Goal: Task Accomplishment & Management: Use online tool/utility

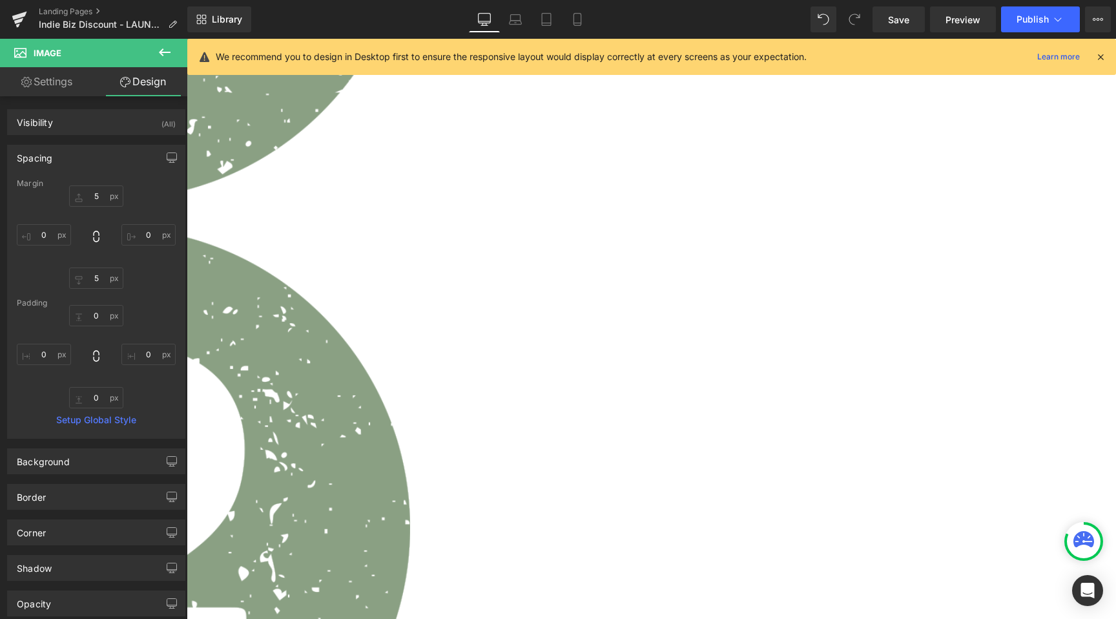
scroll to position [1084, 0]
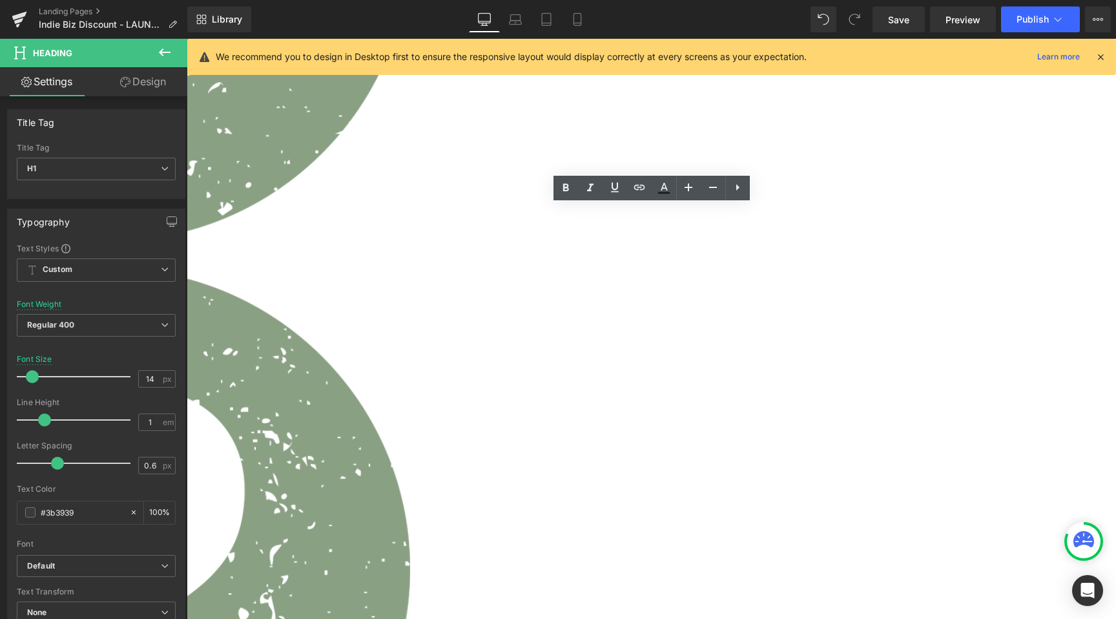
click at [187, 39] on span "Row" at bounding box center [187, 39] width 0 height 0
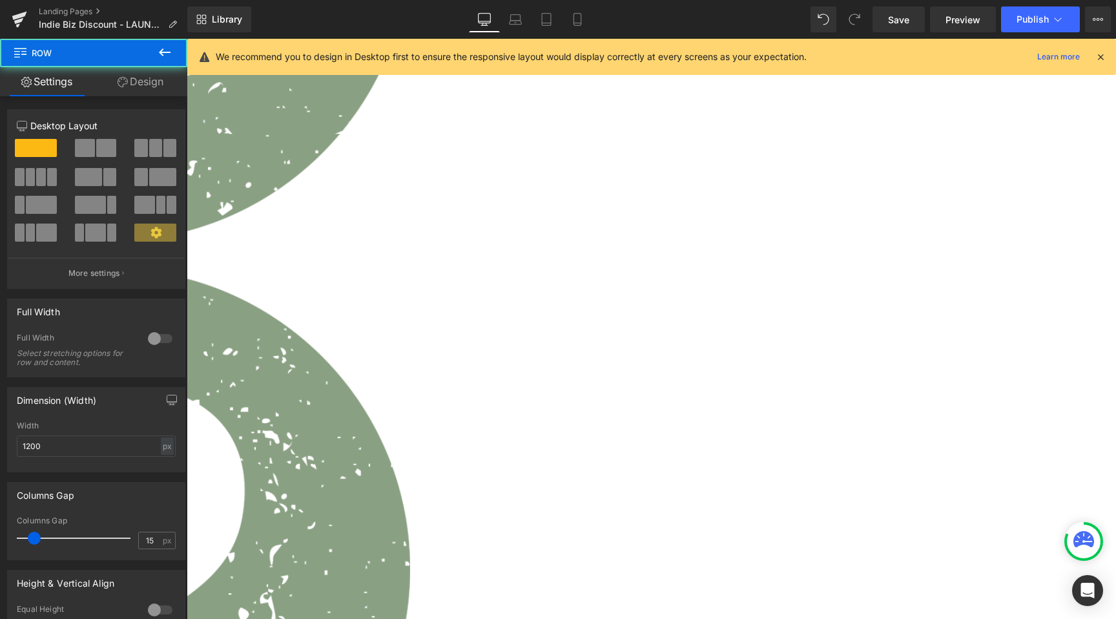
click at [149, 73] on link "Design" at bounding box center [141, 81] width 94 height 29
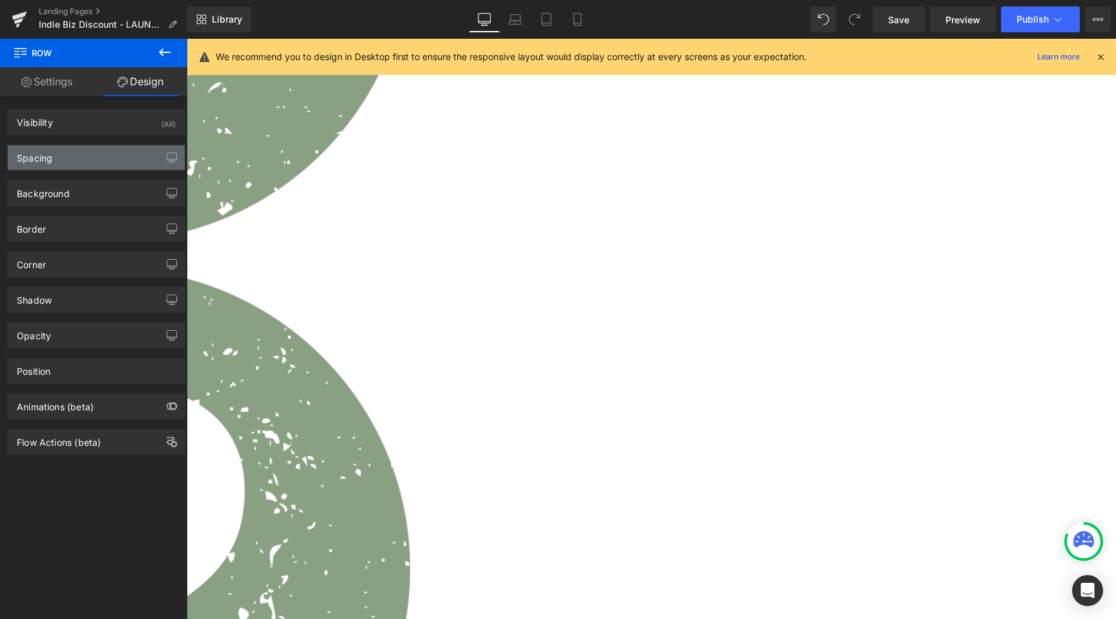
click at [56, 156] on div "Spacing" at bounding box center [96, 157] width 177 height 25
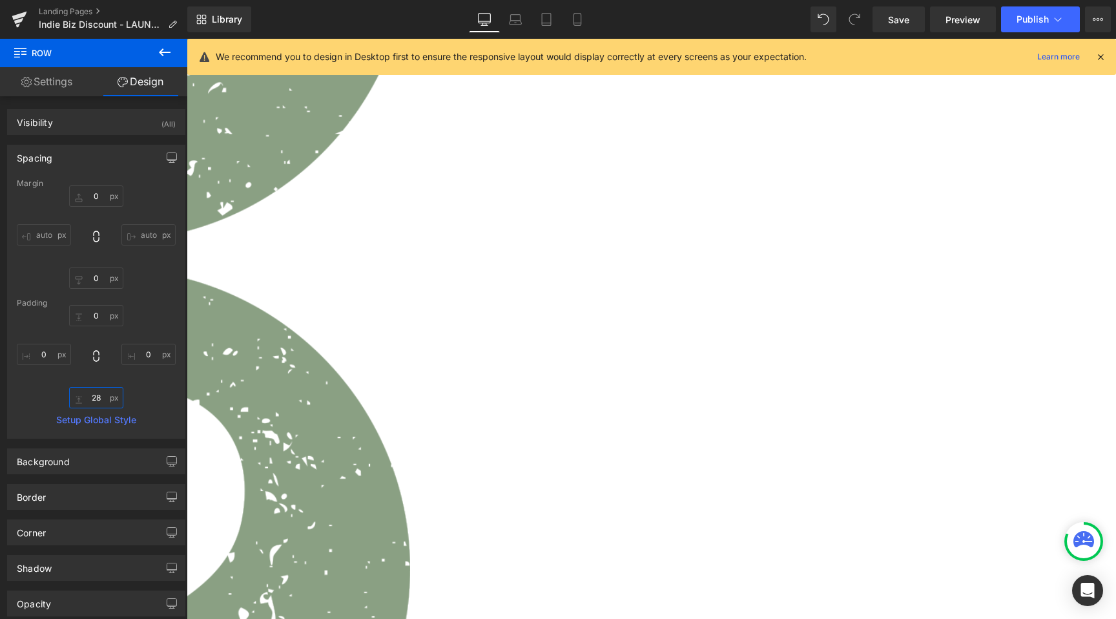
click at [92, 395] on input "28" at bounding box center [96, 397] width 54 height 21
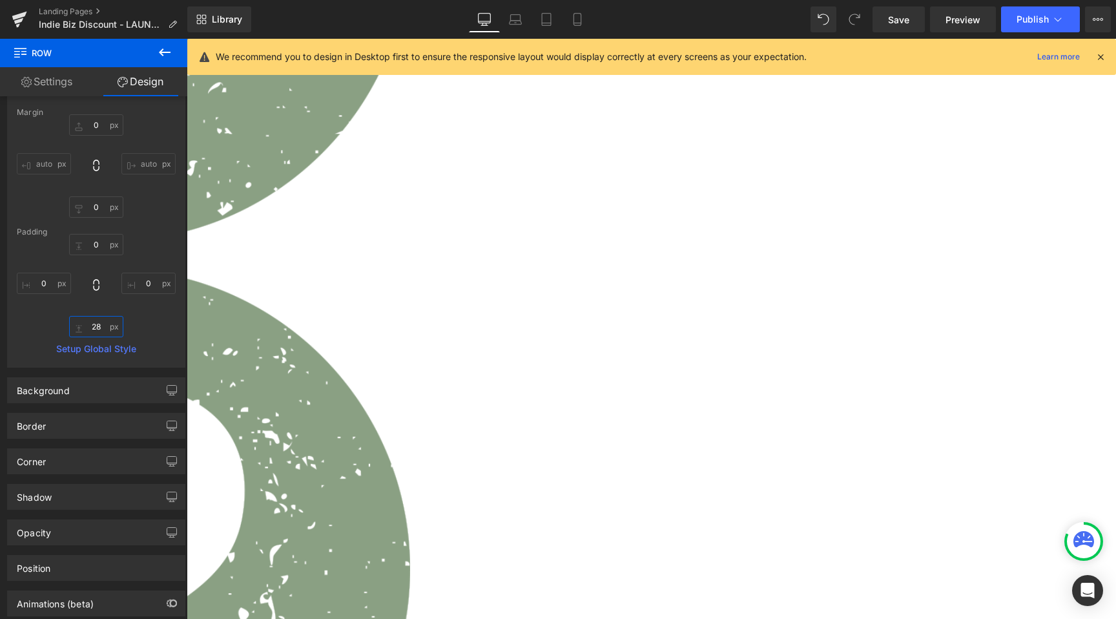
scroll to position [56, 0]
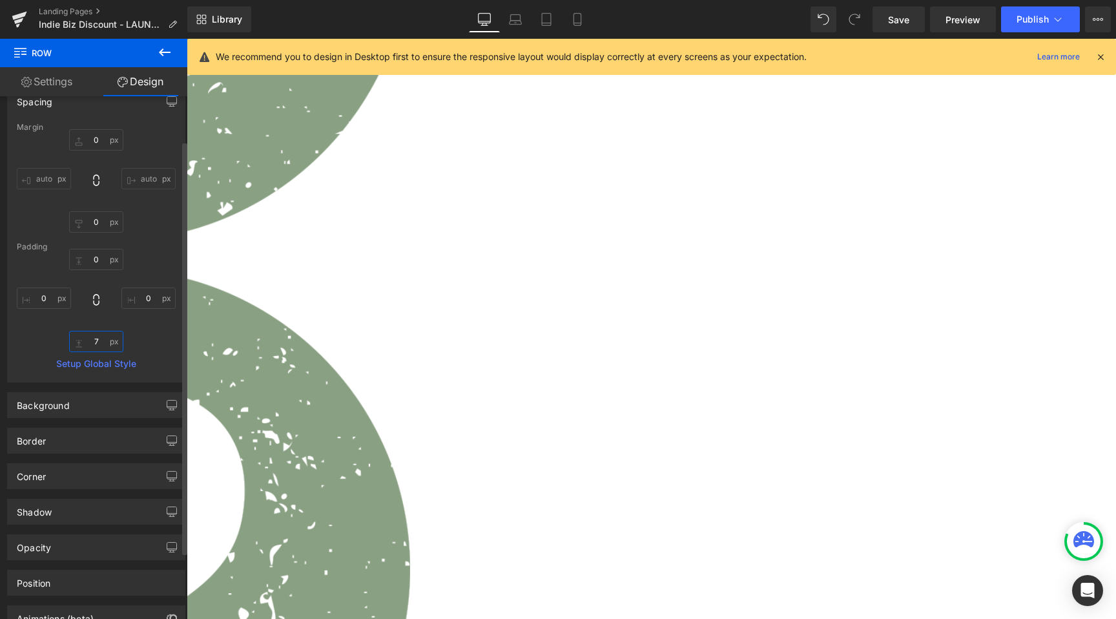
type input "6"
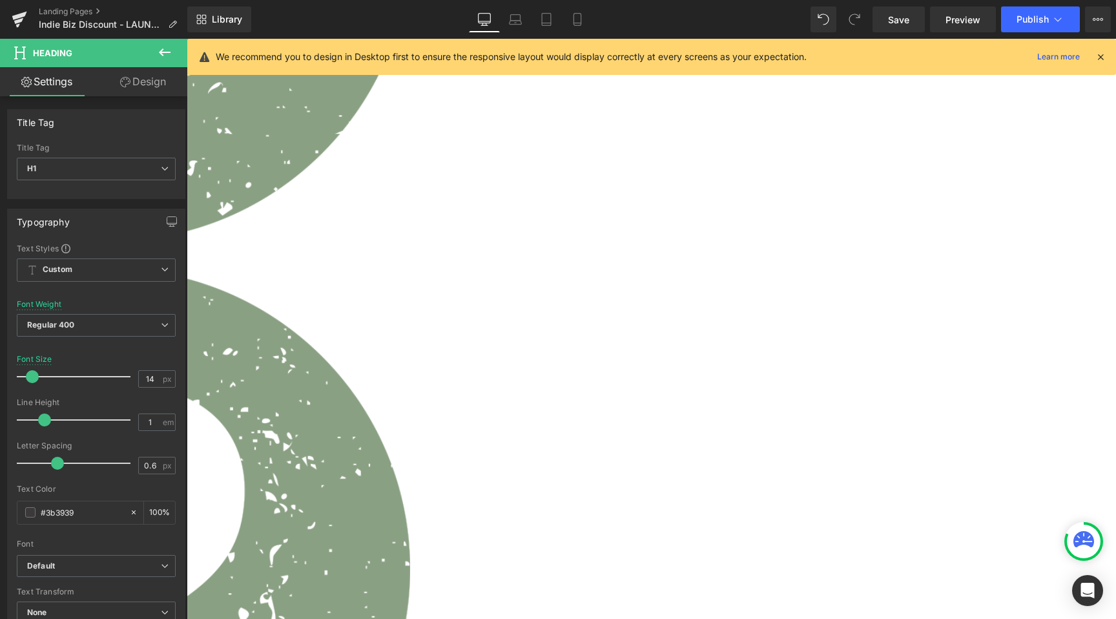
click at [152, 87] on link "Design" at bounding box center [143, 81] width 94 height 29
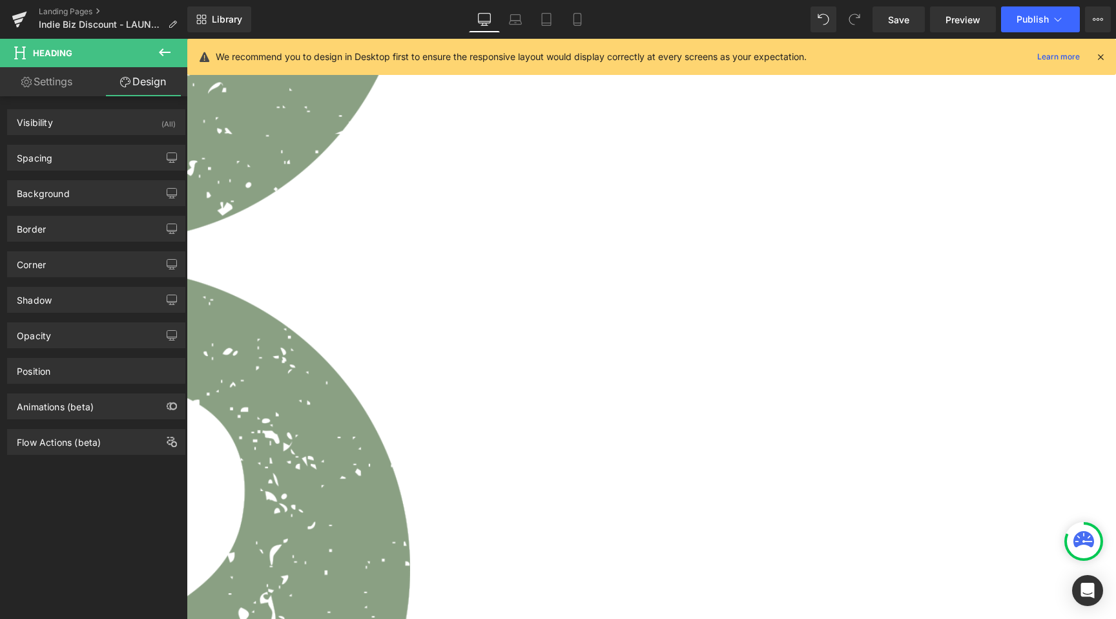
type input "0"
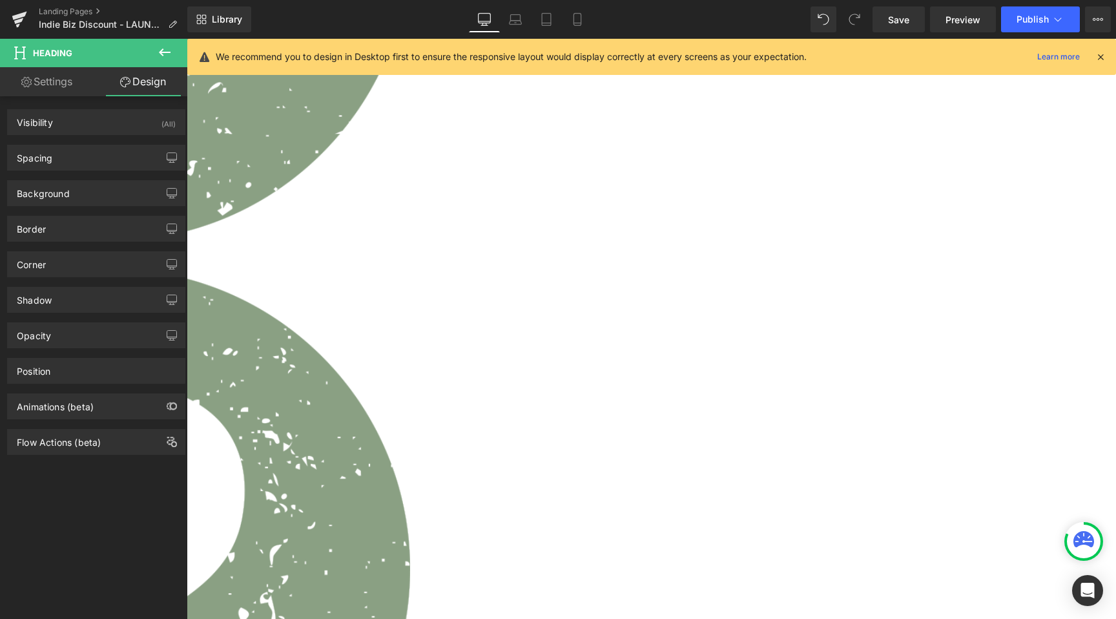
type input "0"
click at [83, 150] on div "Spacing" at bounding box center [96, 157] width 177 height 25
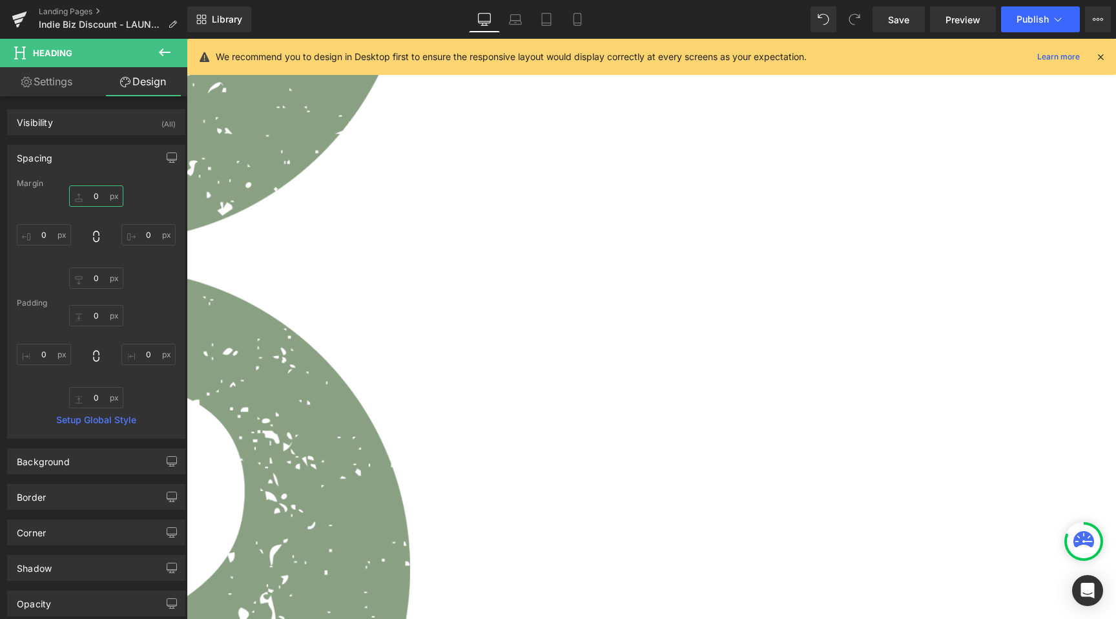
click at [90, 194] on input "0" at bounding box center [96, 195] width 54 height 21
type input "5"
click at [895, 31] on link "Save" at bounding box center [899, 19] width 52 height 26
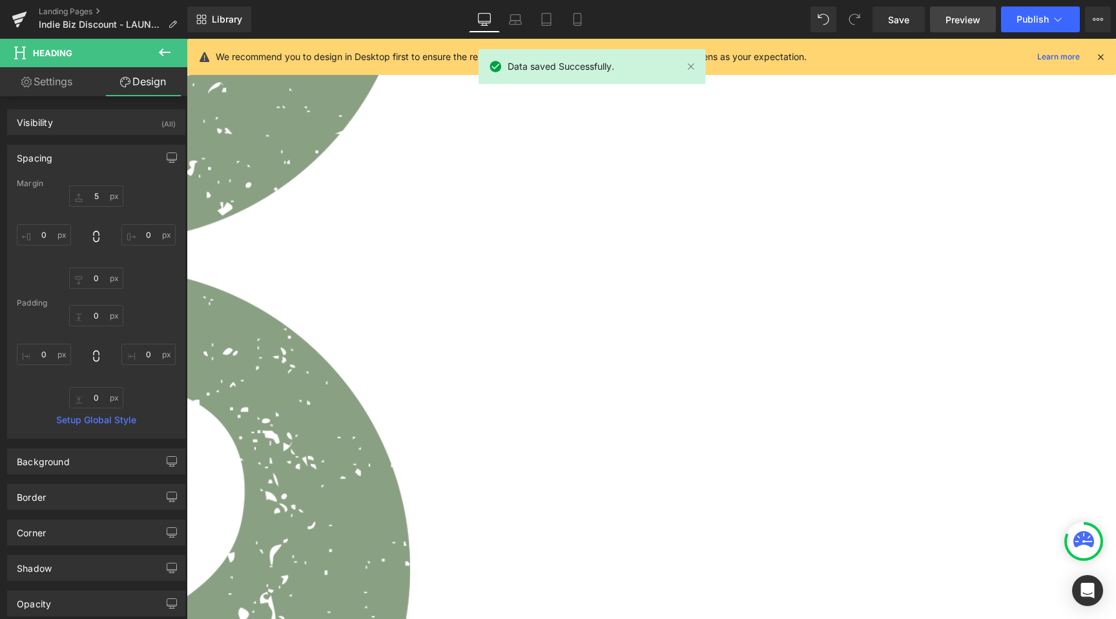
click at [946, 20] on link "Preview" at bounding box center [963, 19] width 66 height 26
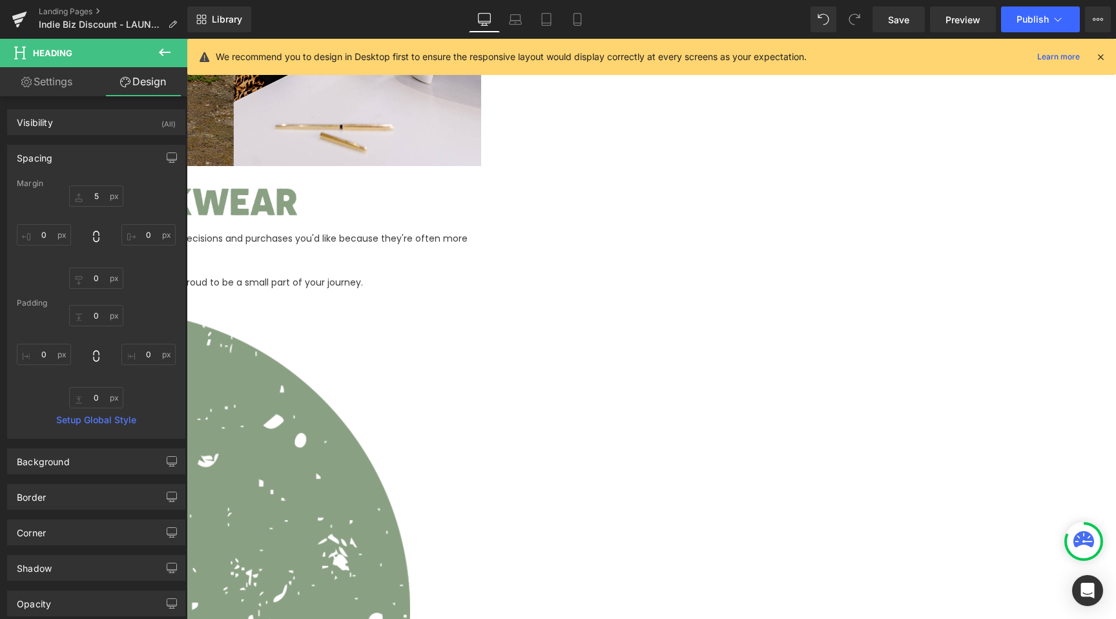
scroll to position [363, 0]
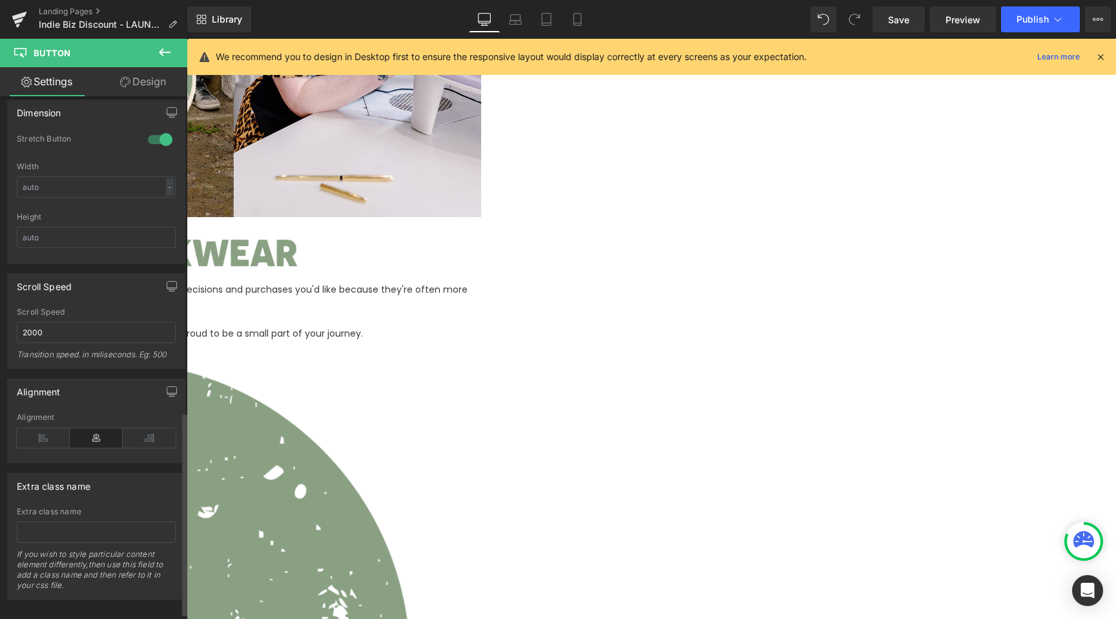
scroll to position [827, 0]
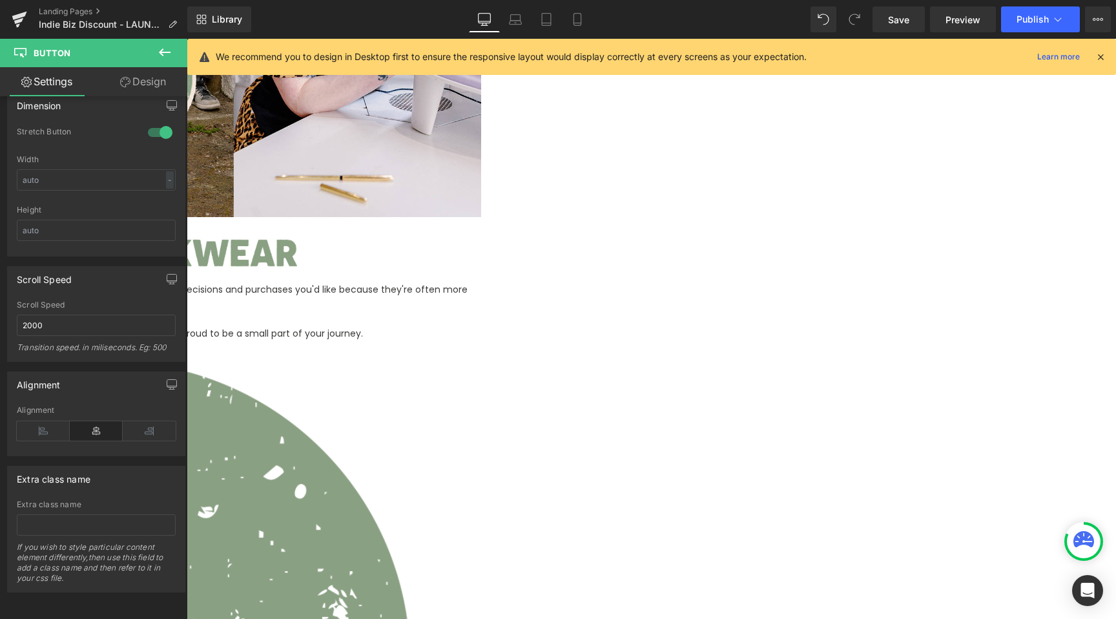
click at [138, 80] on link "Design" at bounding box center [143, 81] width 94 height 29
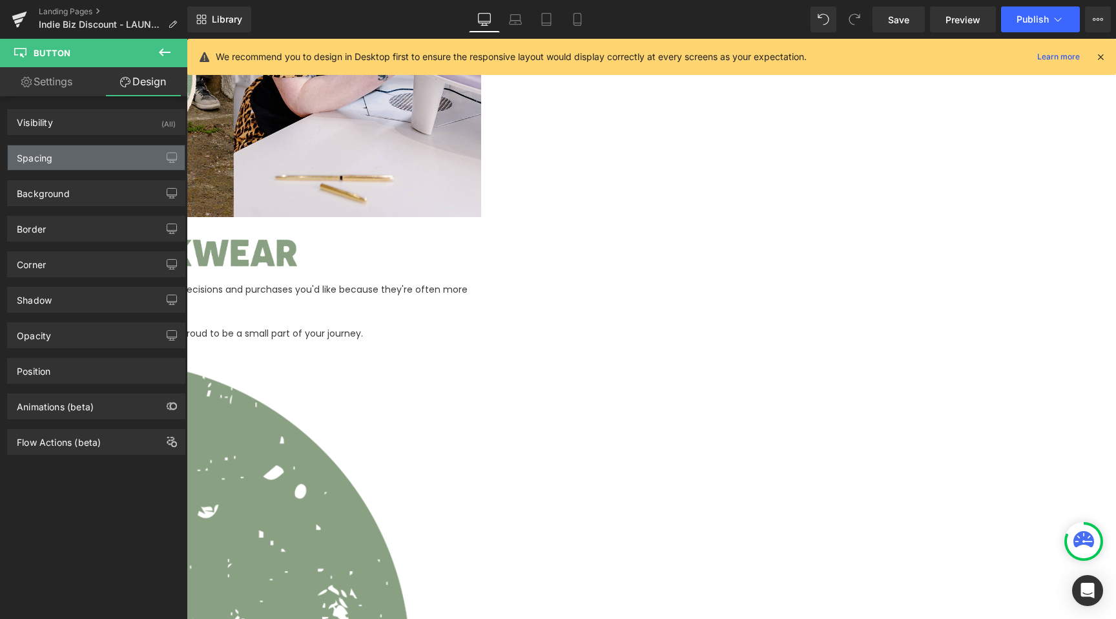
click at [74, 162] on div "Spacing" at bounding box center [96, 157] width 177 height 25
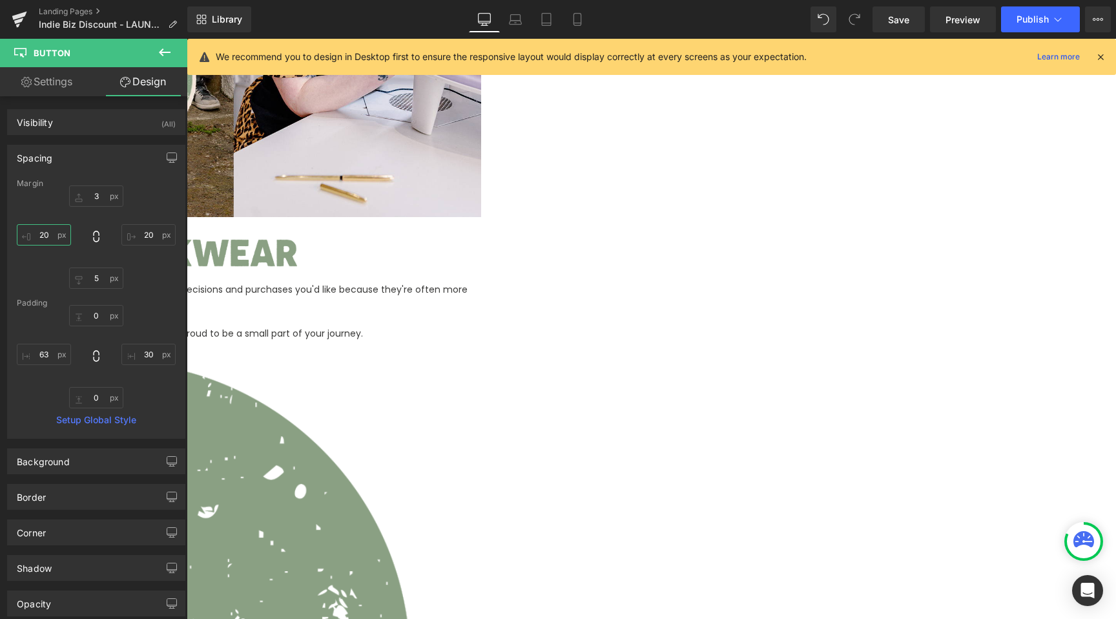
click at [49, 238] on input "20" at bounding box center [44, 234] width 54 height 21
type input "16"
click at [149, 233] on input "20" at bounding box center [148, 234] width 54 height 21
type input "16"
click at [50, 360] on input "63" at bounding box center [44, 354] width 54 height 21
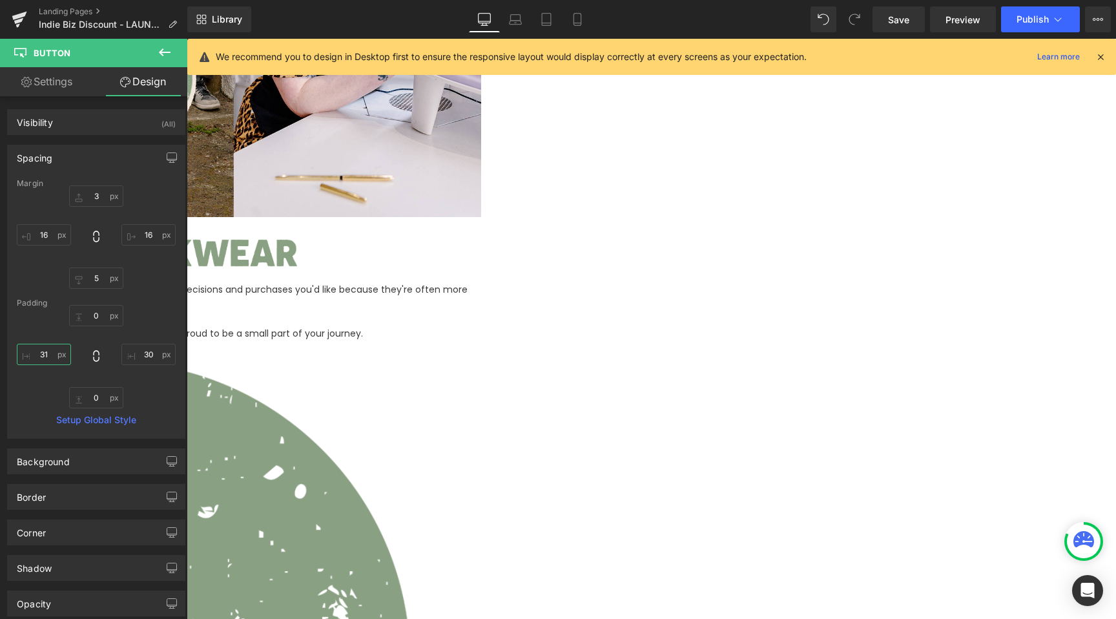
type input "30"
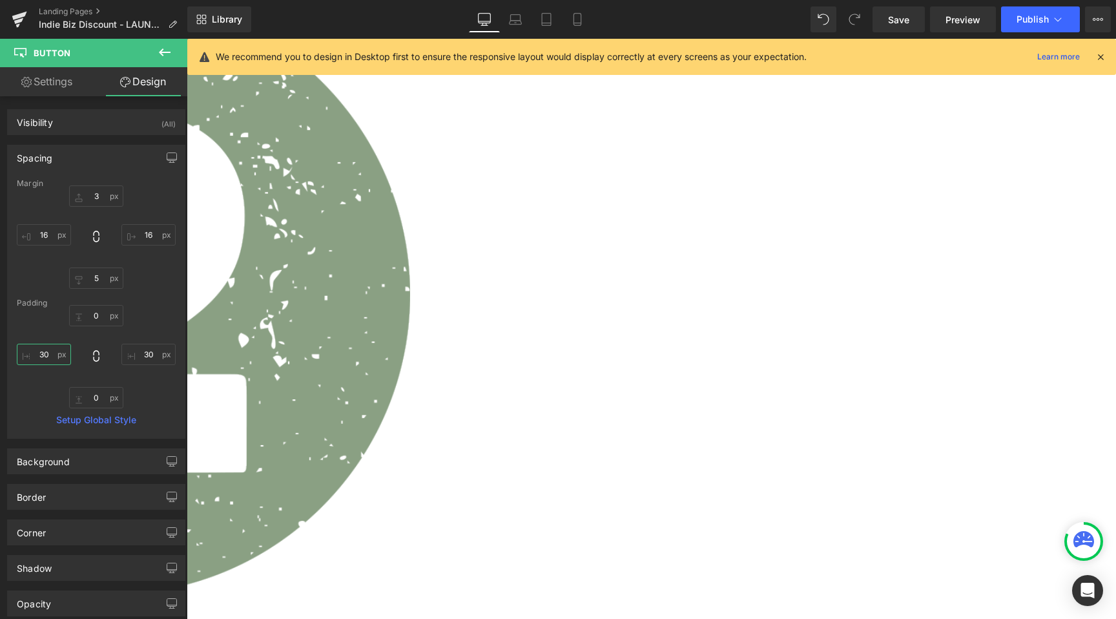
scroll to position [1241, 0]
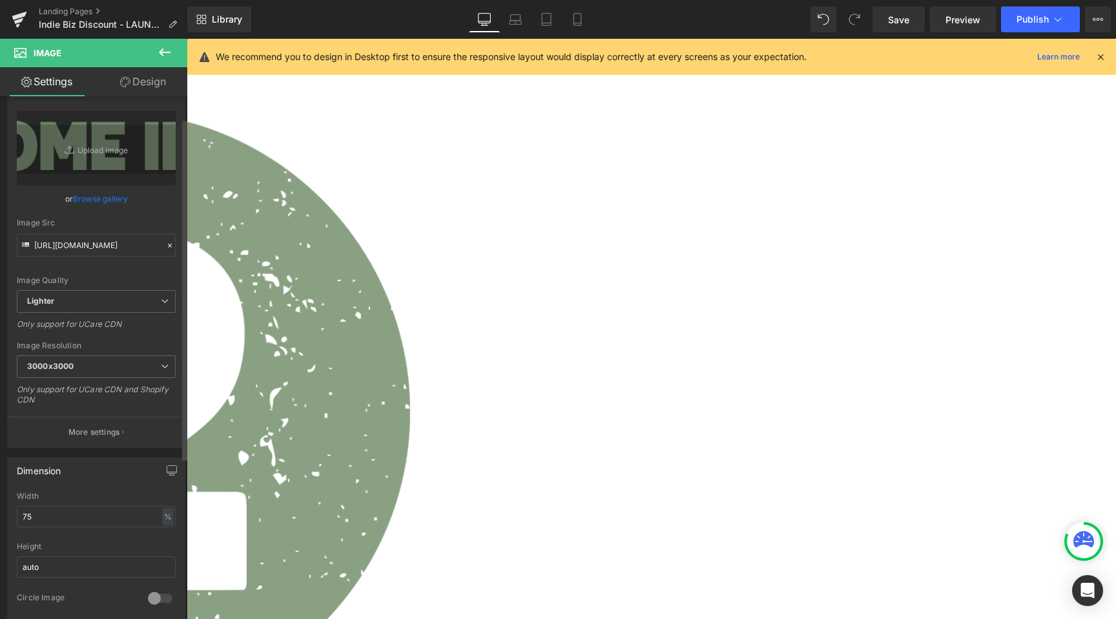
scroll to position [34, 0]
click at [41, 513] on input "75" at bounding box center [96, 514] width 159 height 21
type input "80"
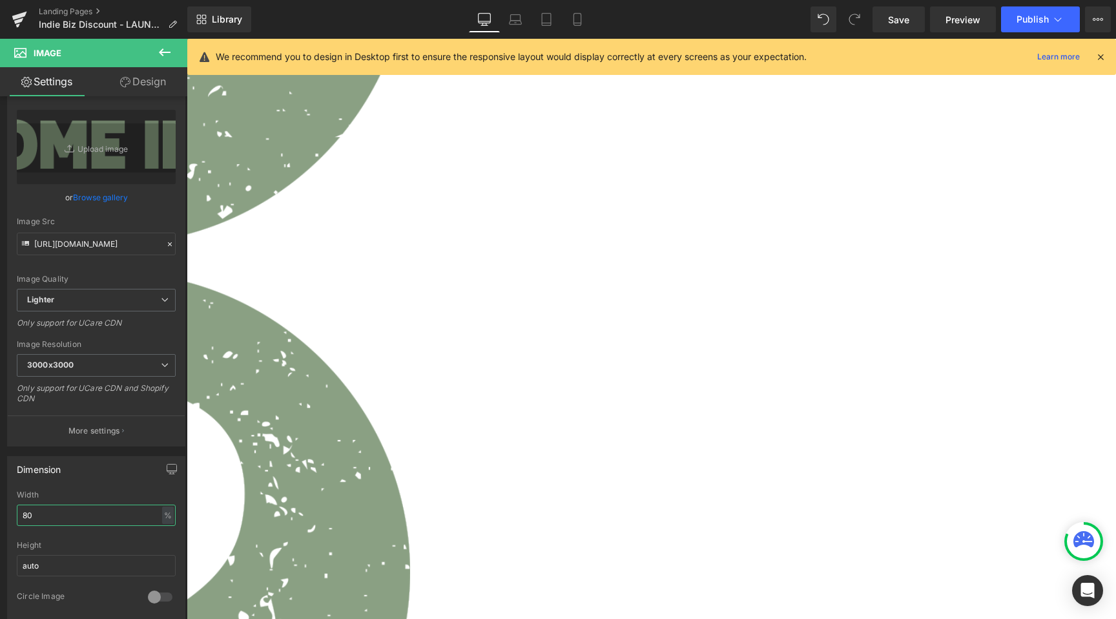
scroll to position [995, 0]
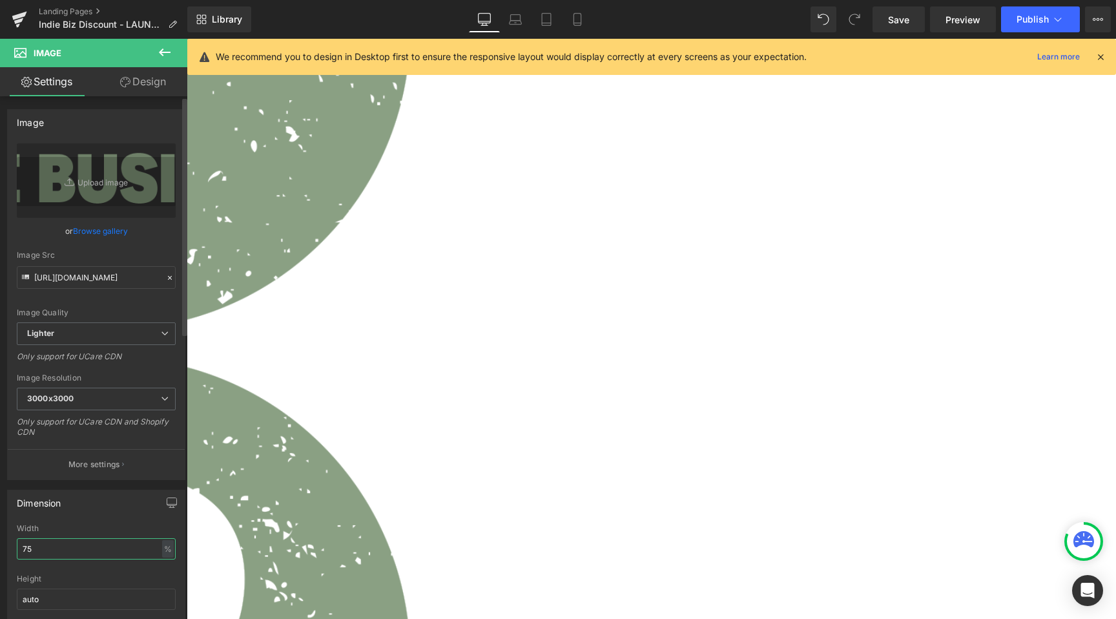
click at [111, 548] on input "75" at bounding box center [96, 548] width 159 height 21
type input "80"
click at [524, 14] on link "Laptop" at bounding box center [515, 19] width 31 height 26
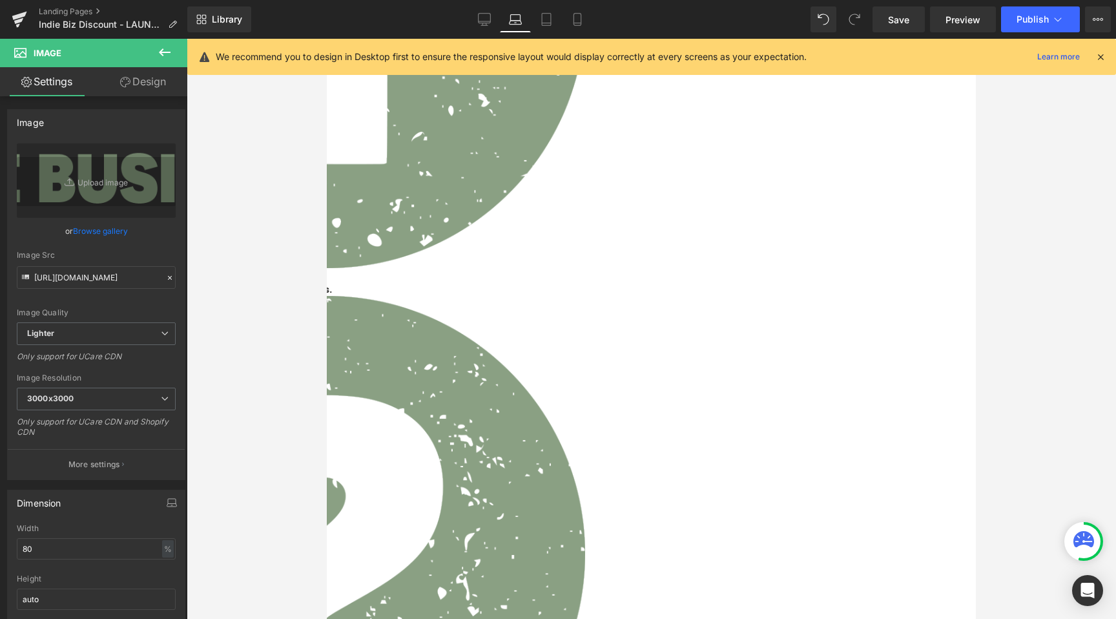
scroll to position [906, 0]
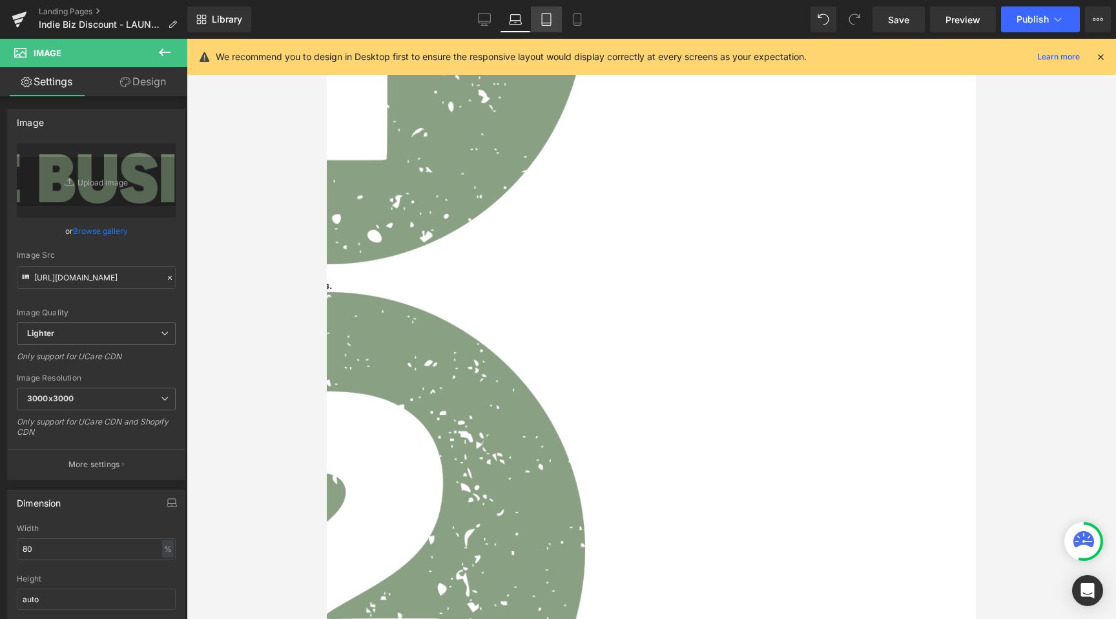
click at [535, 19] on link "Tablet" at bounding box center [546, 19] width 31 height 26
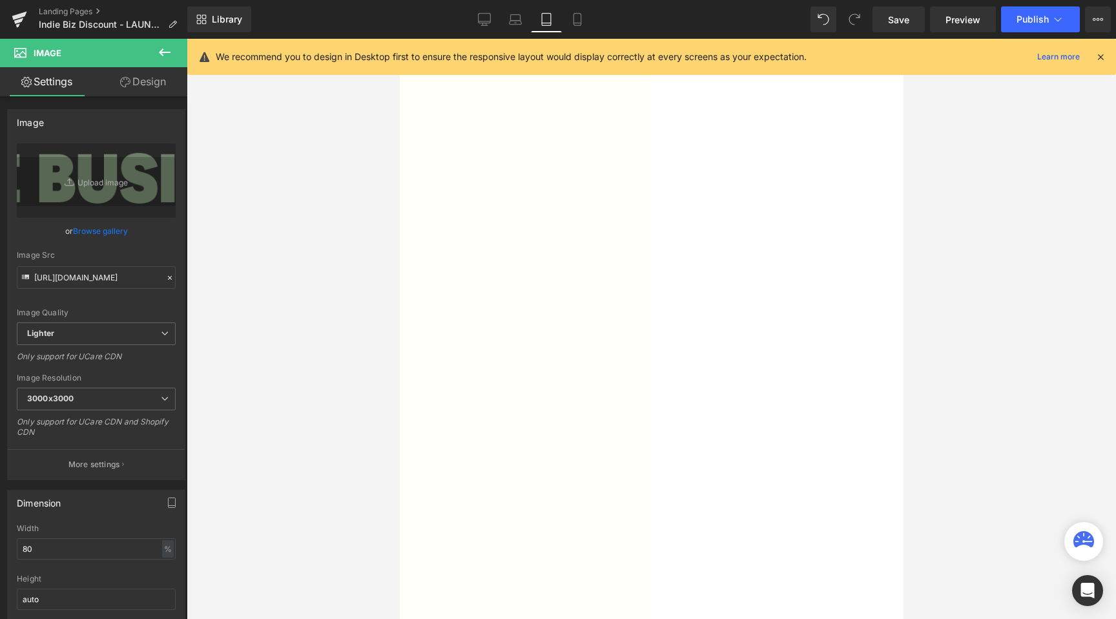
scroll to position [607, 0]
click at [587, 22] on link "Mobile" at bounding box center [577, 19] width 31 height 26
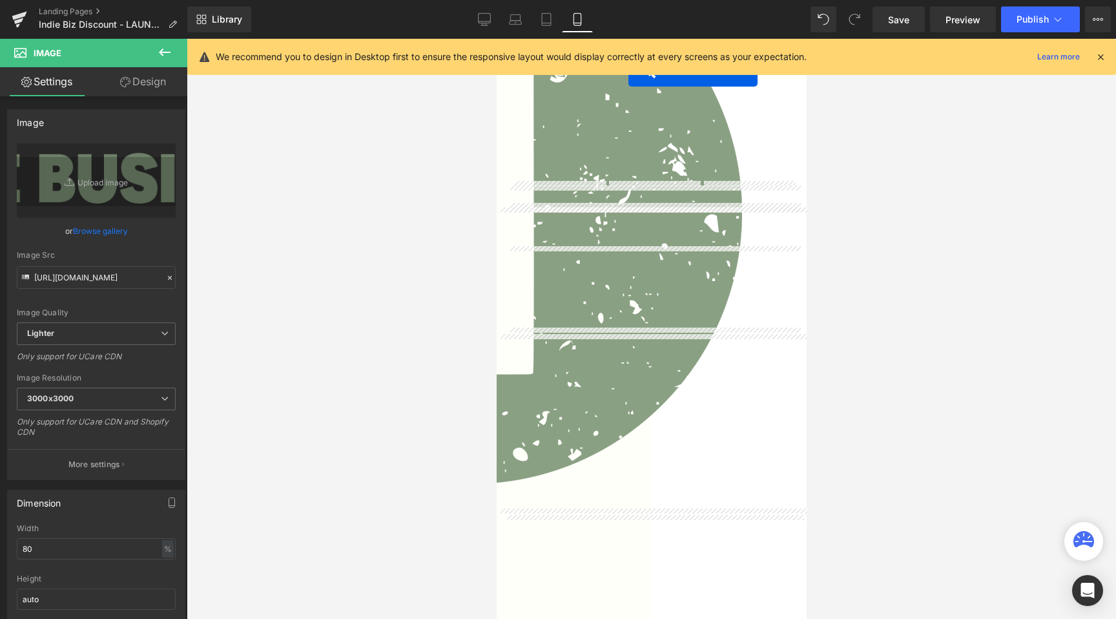
scroll to position [402, 0]
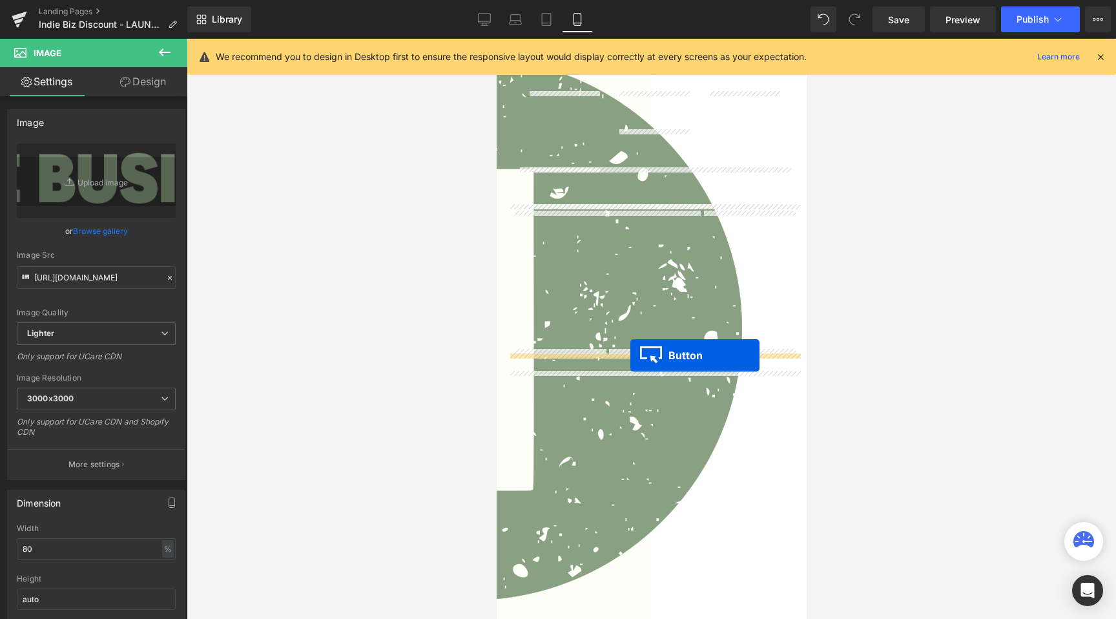
drag, startPoint x: 630, startPoint y: 299, endPoint x: 630, endPoint y: 355, distance: 56.2
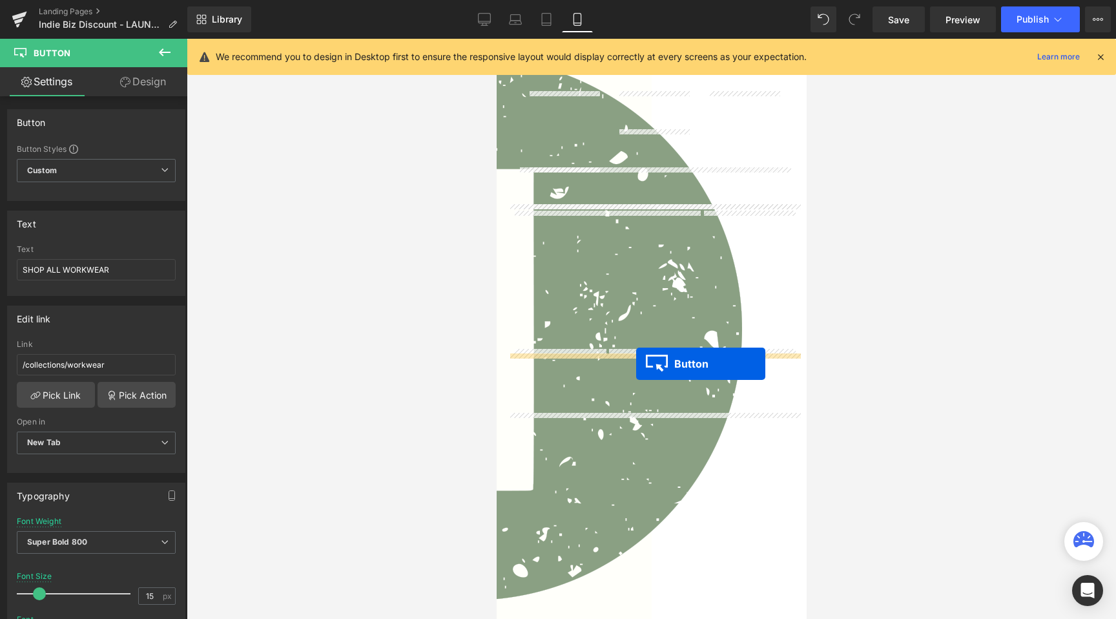
drag, startPoint x: 636, startPoint y: 377, endPoint x: 636, endPoint y: 364, distance: 13.6
drag, startPoint x: 627, startPoint y: 377, endPoint x: 627, endPoint y: 349, distance: 27.1
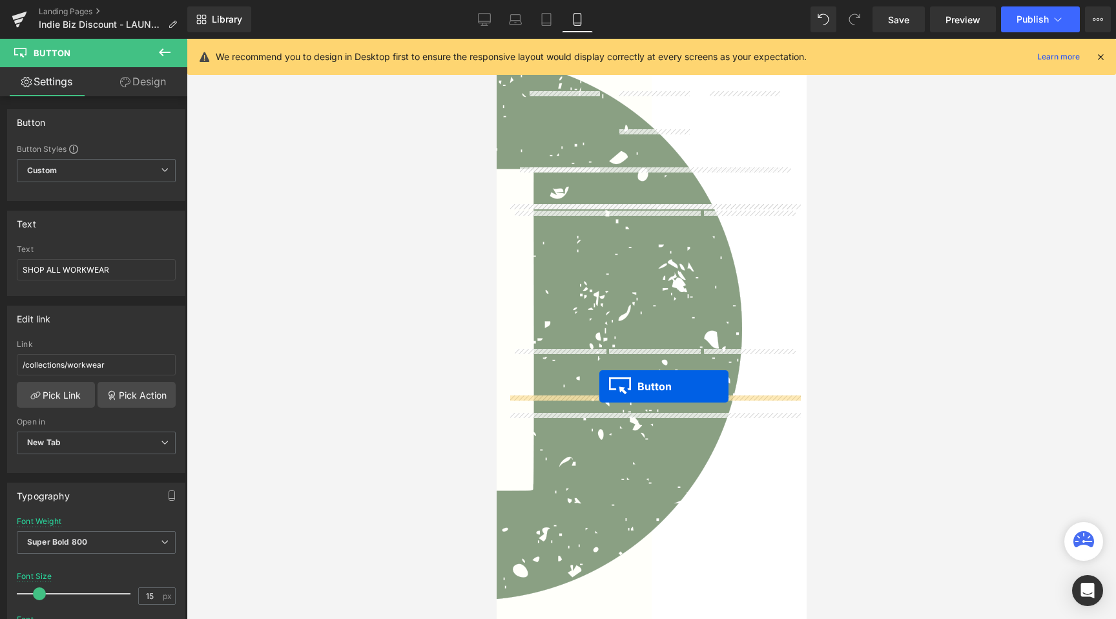
drag, startPoint x: 628, startPoint y: 369, endPoint x: 599, endPoint y: 386, distance: 33.2
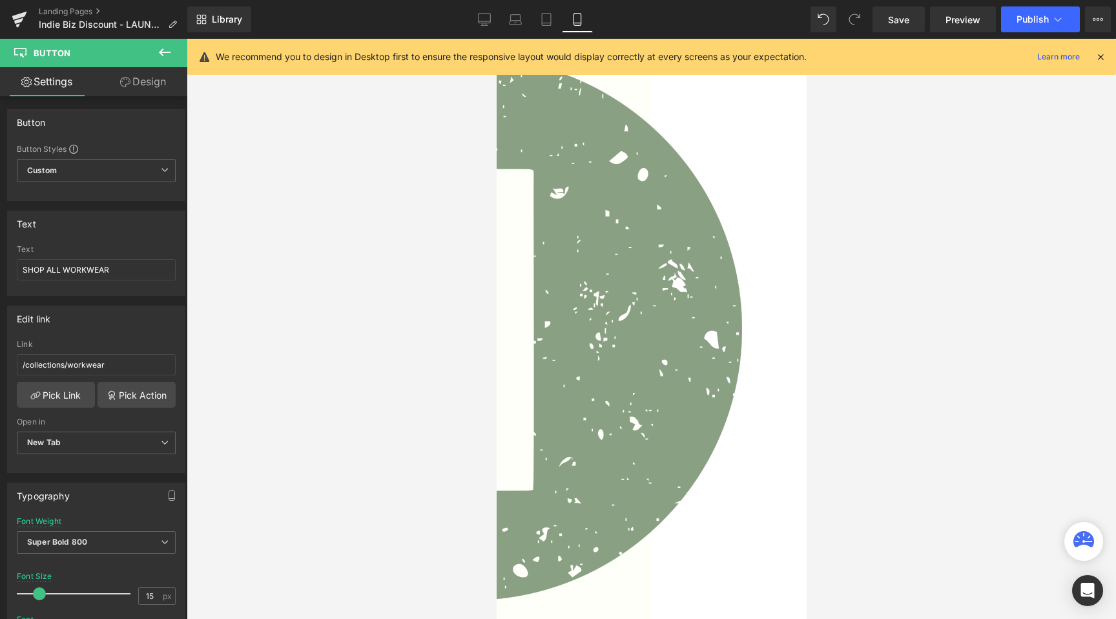
click at [158, 87] on link "Design" at bounding box center [143, 81] width 94 height 29
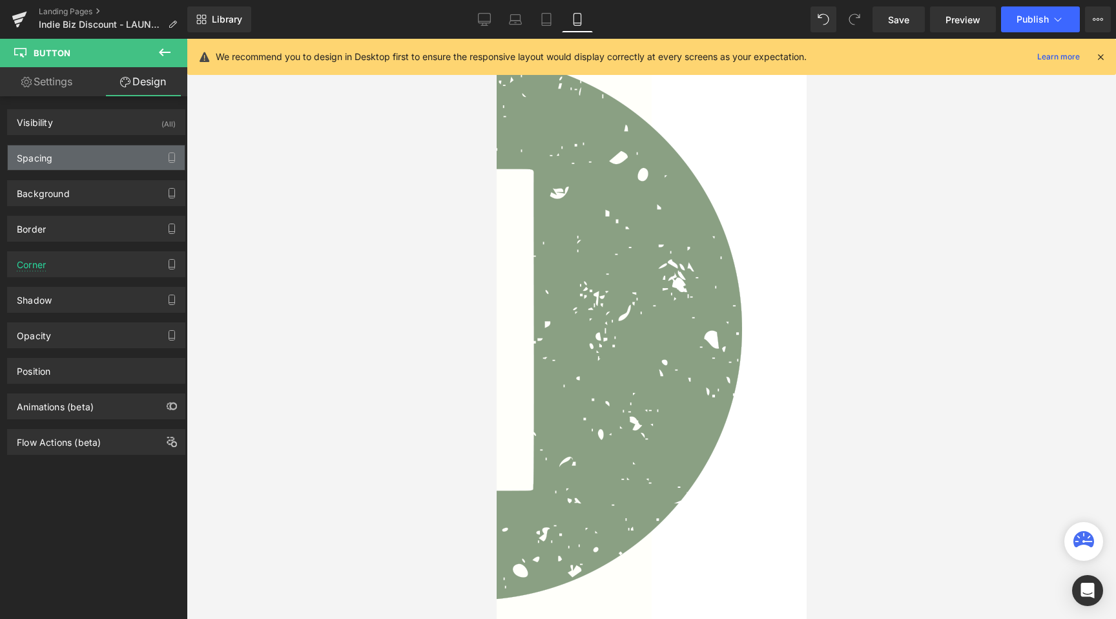
click at [103, 158] on div "Spacing" at bounding box center [96, 157] width 177 height 25
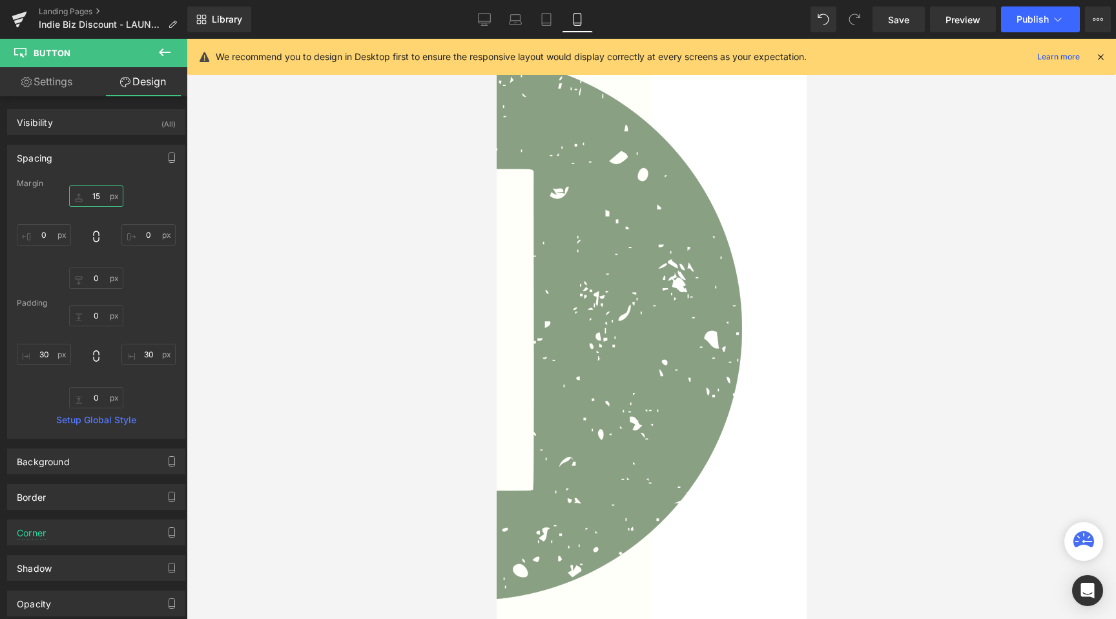
click at [99, 197] on input "15" at bounding box center [96, 195] width 54 height 21
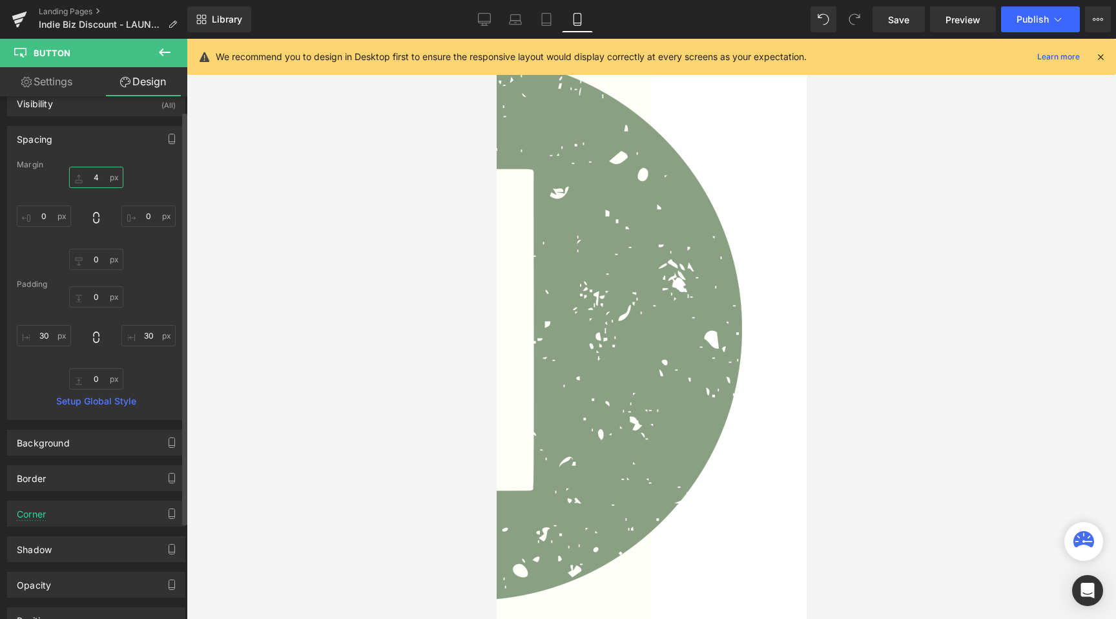
type input "5"
click at [89, 261] on input "0" at bounding box center [96, 259] width 54 height 21
type input "5"
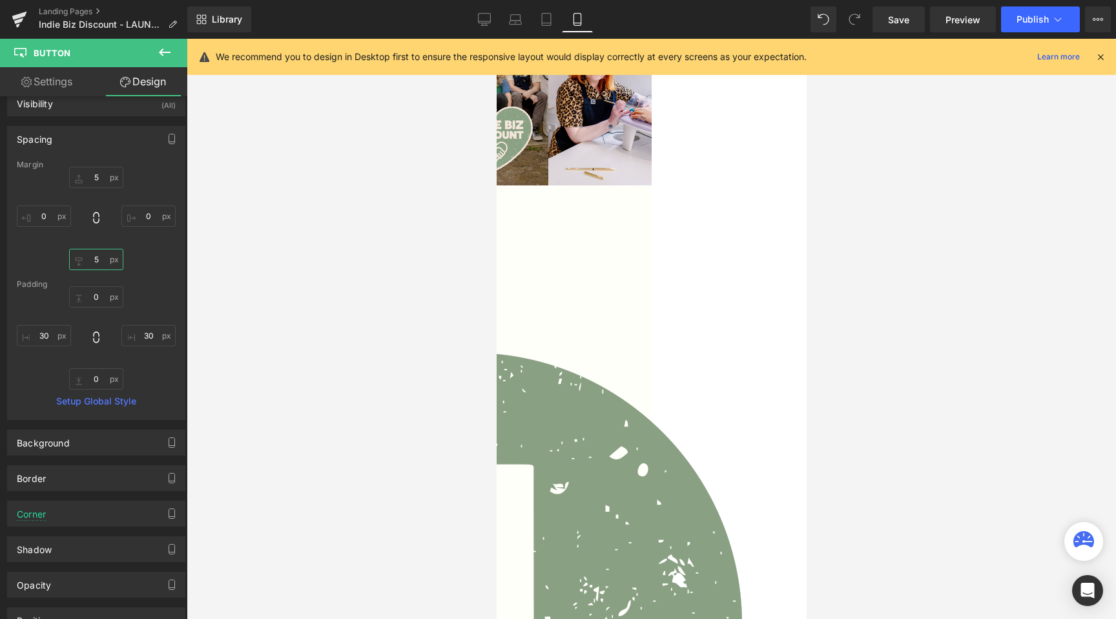
scroll to position [100, 0]
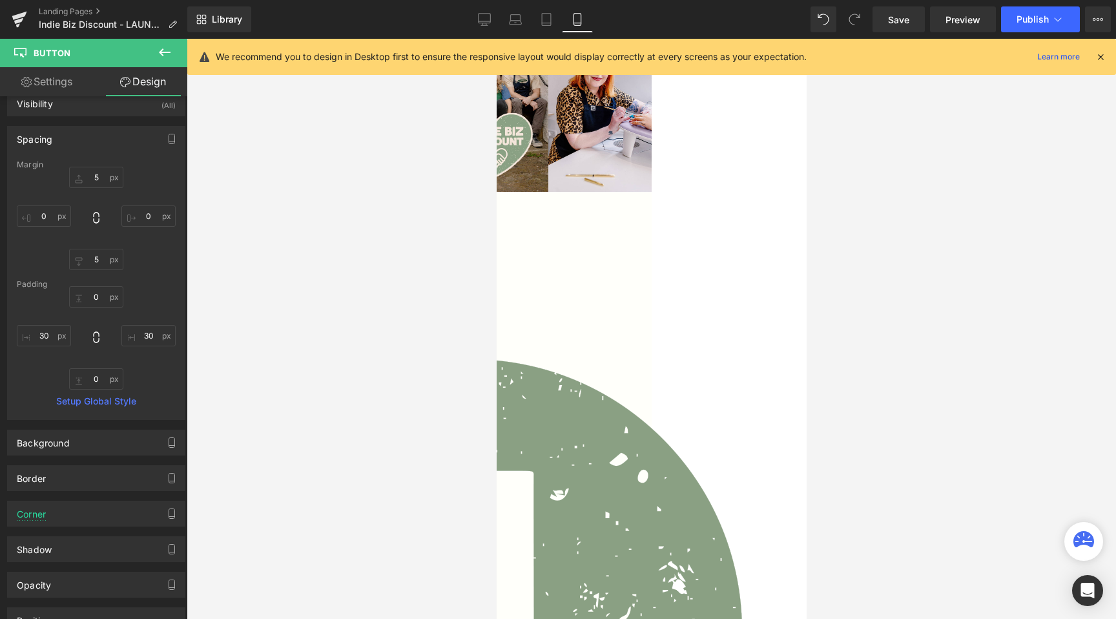
click at [496, 39] on span "Text Block" at bounding box center [496, 39] width 0 height 0
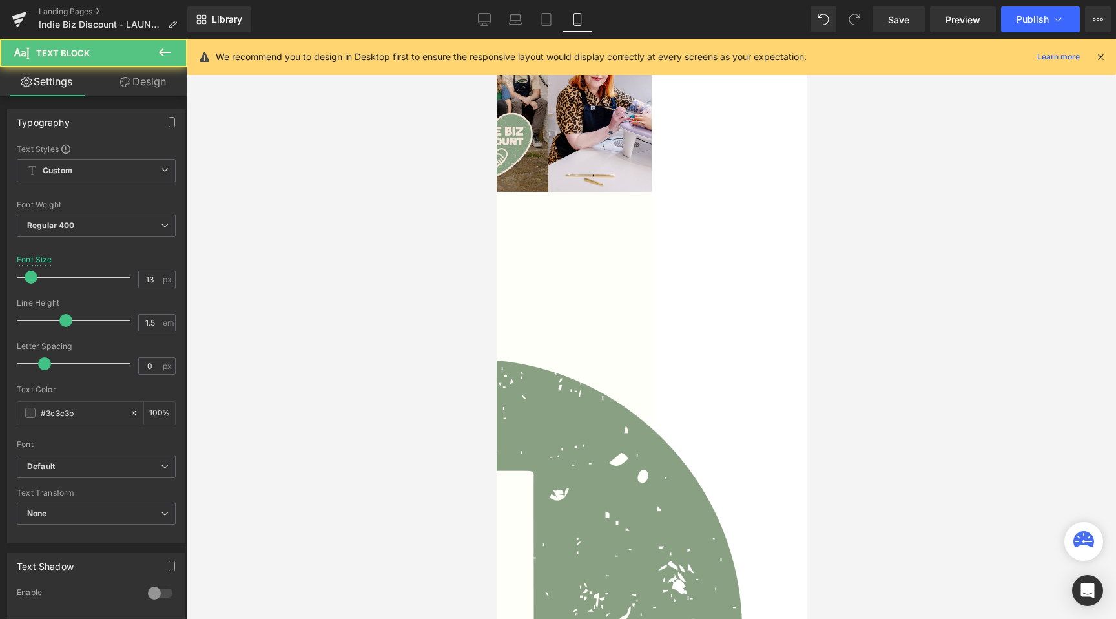
click at [496, 39] on span "Row" at bounding box center [496, 39] width 0 height 0
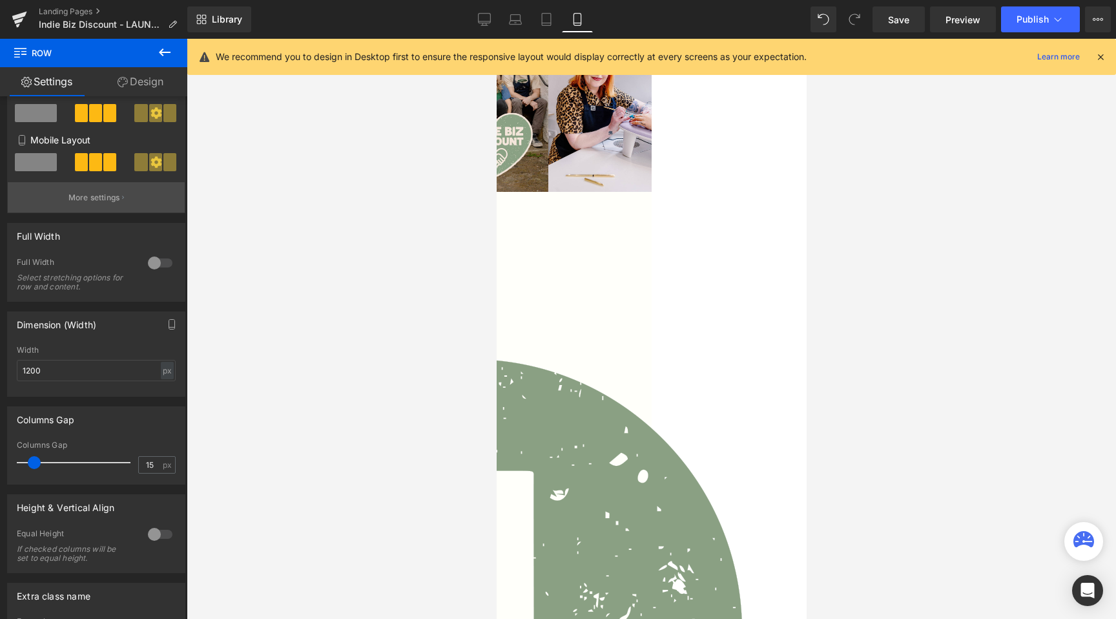
scroll to position [322, 0]
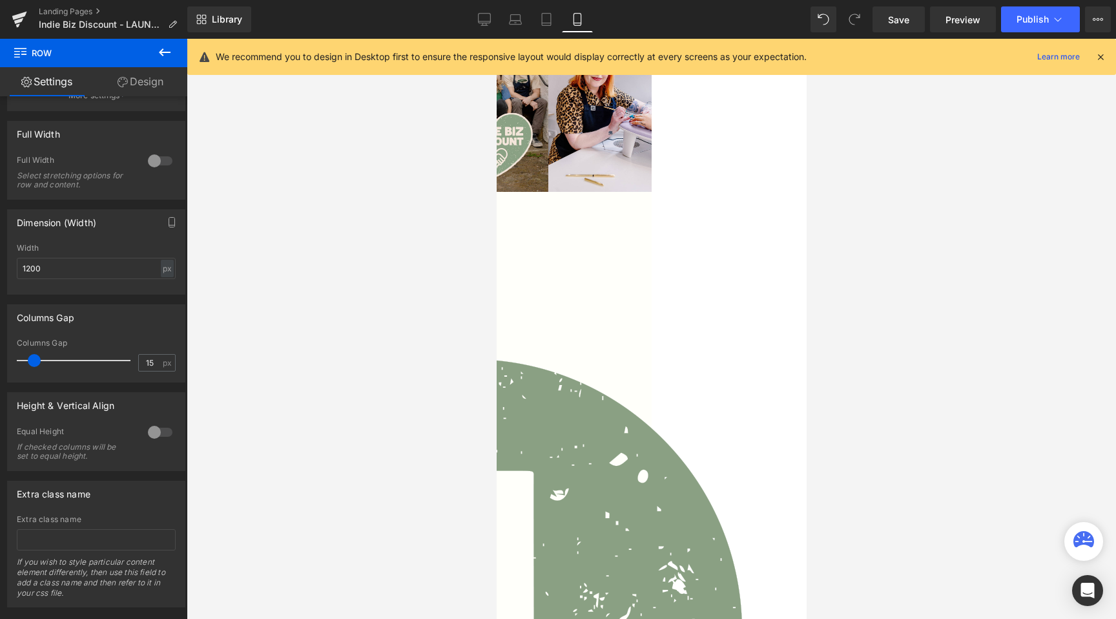
click at [152, 351] on div "Columns Gap 15 px" at bounding box center [96, 359] width 159 height 43
click at [147, 364] on input "15" at bounding box center [150, 363] width 23 height 16
click at [147, 364] on input "12" at bounding box center [150, 363] width 23 height 16
type input "6"
click at [288, 402] on div at bounding box center [651, 329] width 929 height 580
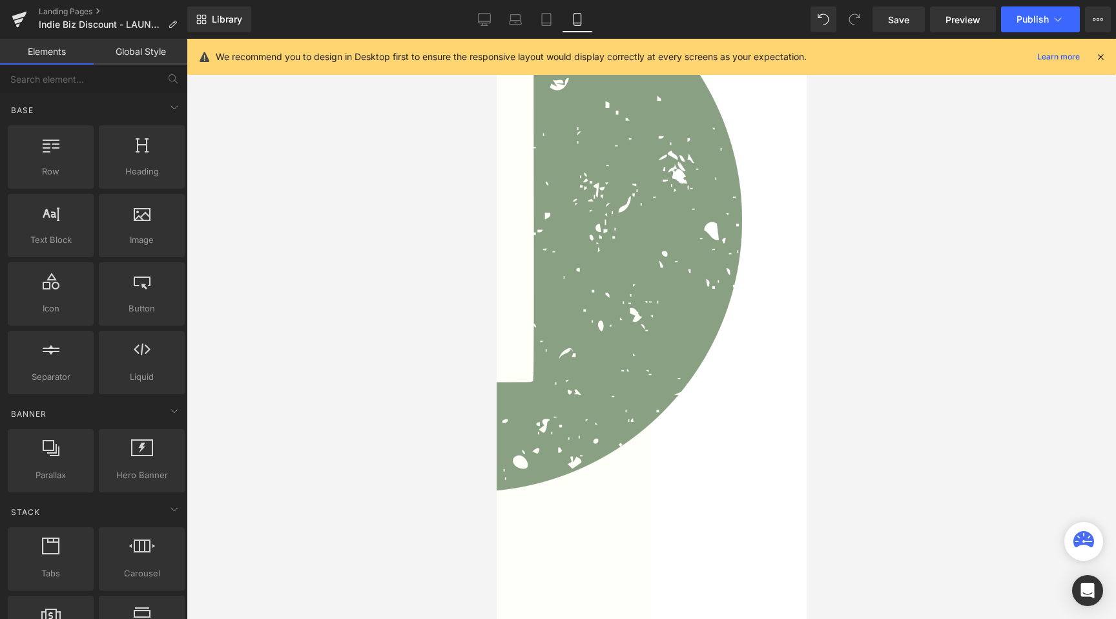
scroll to position [510, 0]
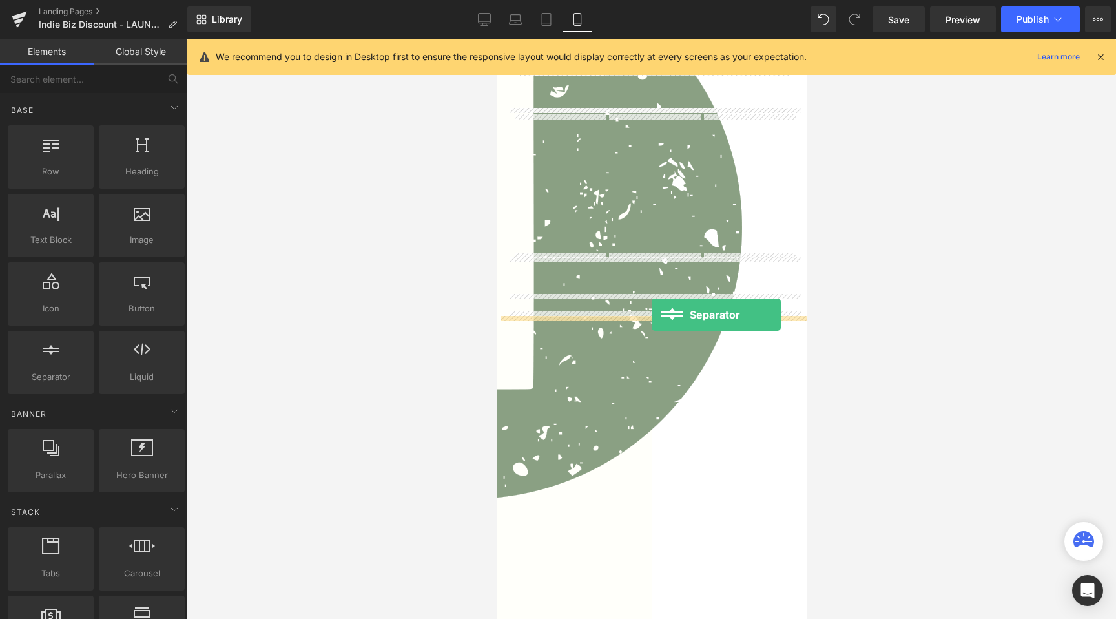
drag, startPoint x: 554, startPoint y: 396, endPoint x: 651, endPoint y: 315, distance: 126.5
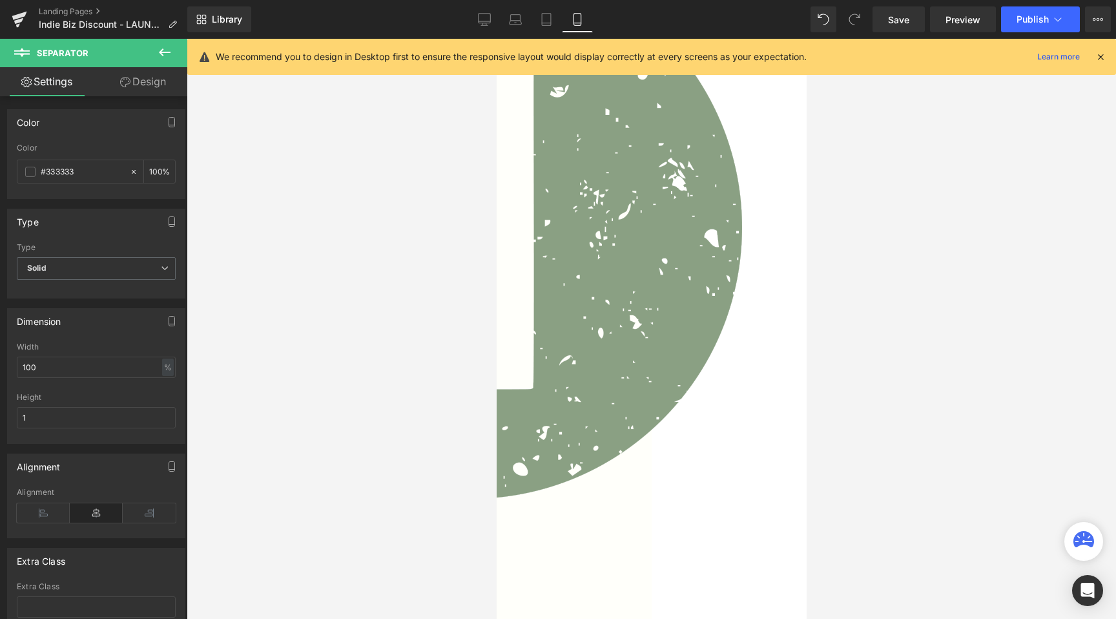
click at [393, 331] on div at bounding box center [651, 329] width 929 height 580
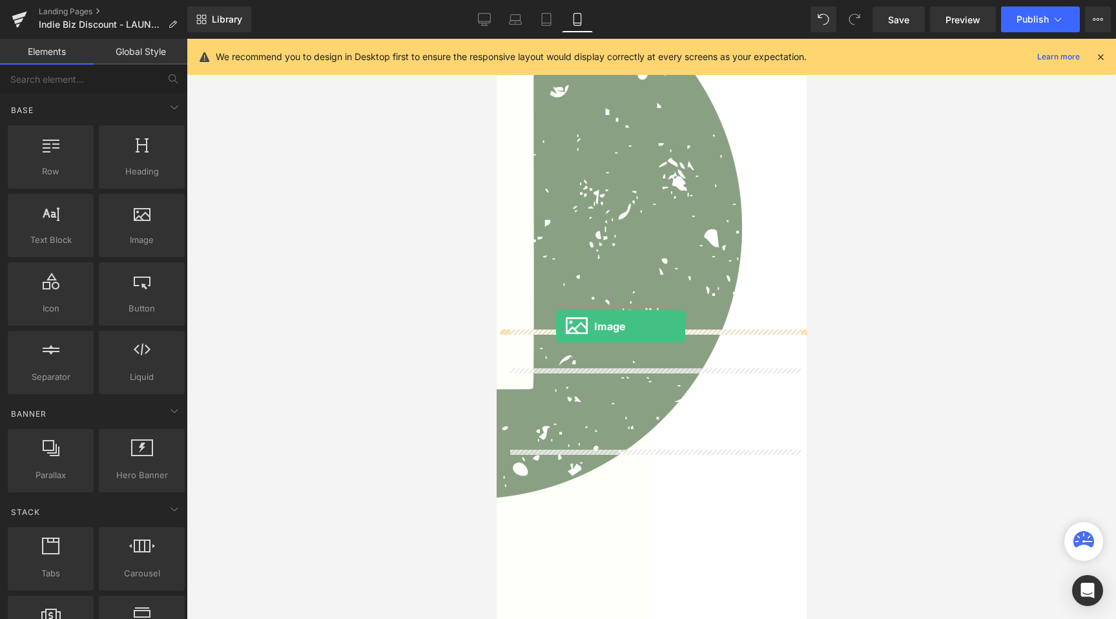
drag, startPoint x: 643, startPoint y: 282, endPoint x: 555, endPoint y: 326, distance: 97.9
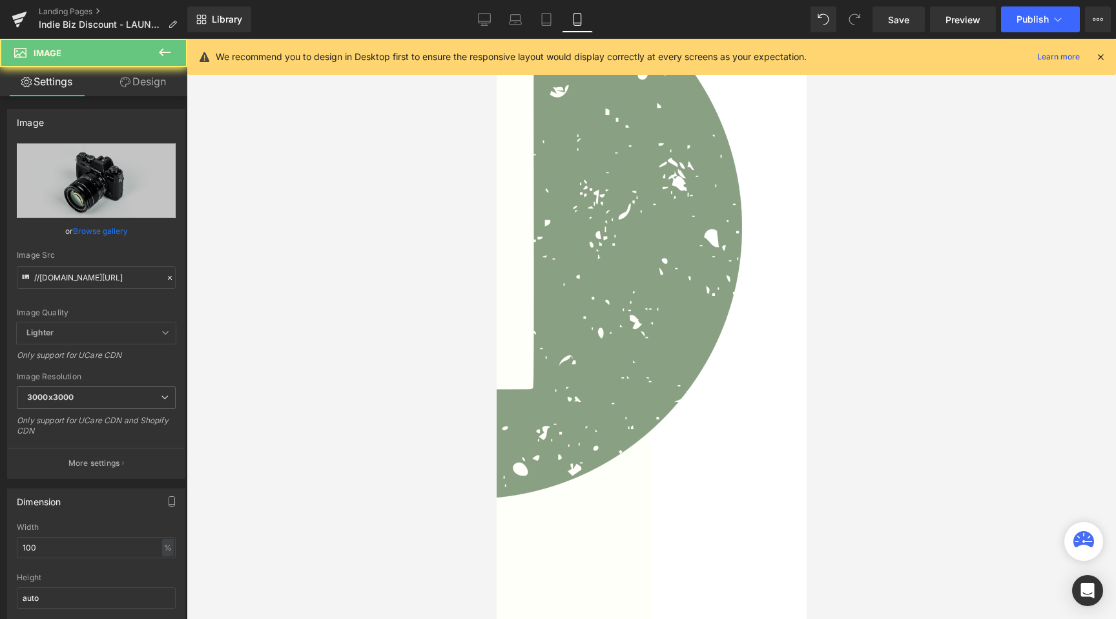
click at [81, 230] on link "Browse gallery" at bounding box center [100, 231] width 55 height 23
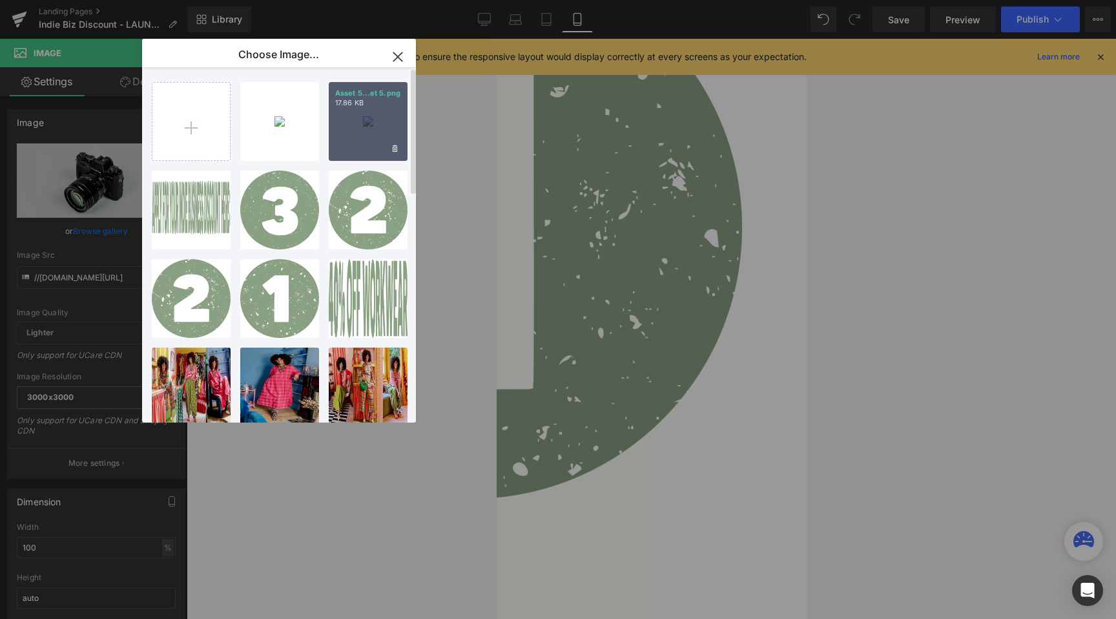
click at [391, 116] on div "Asset 5...et 5.png 17.86 KB" at bounding box center [368, 121] width 79 height 79
type input "[URL][DOMAIN_NAME]"
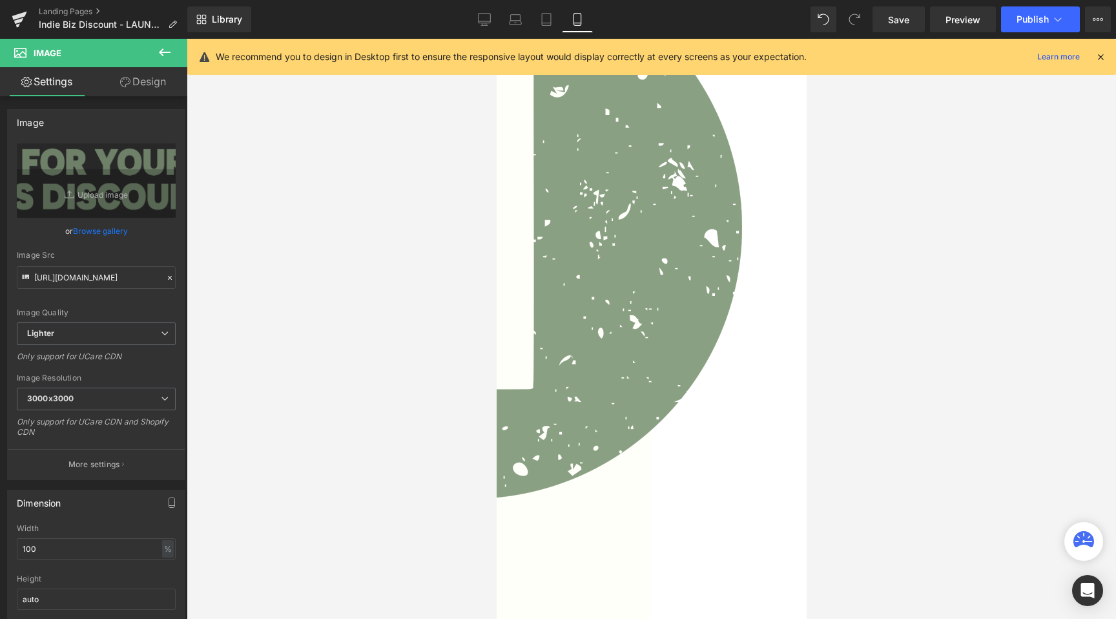
click at [496, 39] on span "Image" at bounding box center [496, 39] width 0 height 0
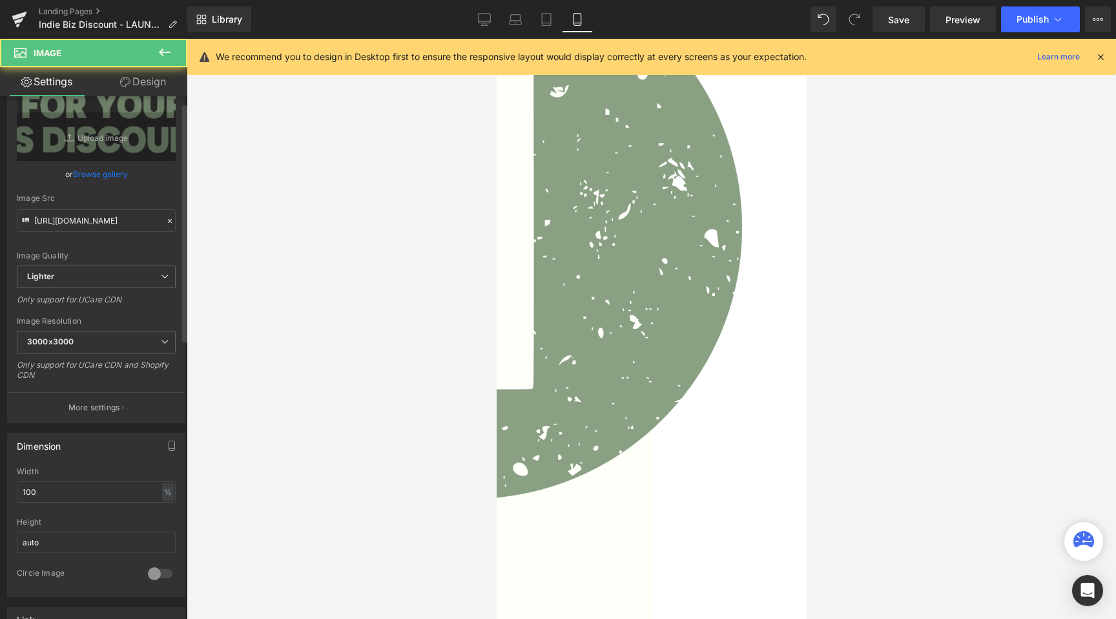
scroll to position [61, 0]
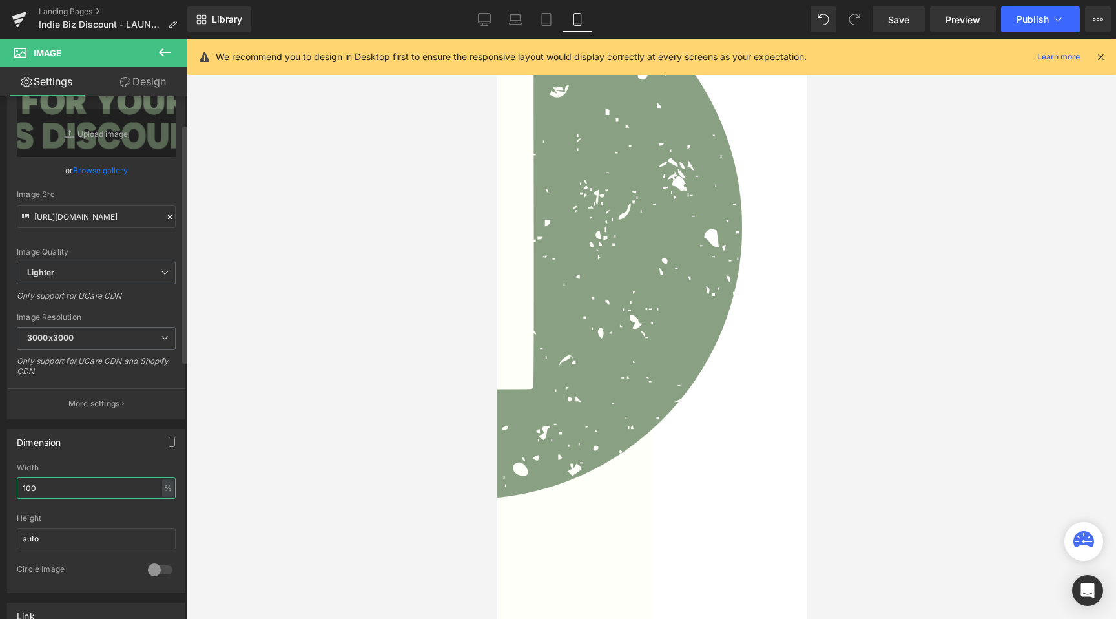
click at [61, 488] on input "100" at bounding box center [96, 487] width 159 height 21
type input "90"
click at [124, 91] on link "Design" at bounding box center [143, 81] width 94 height 29
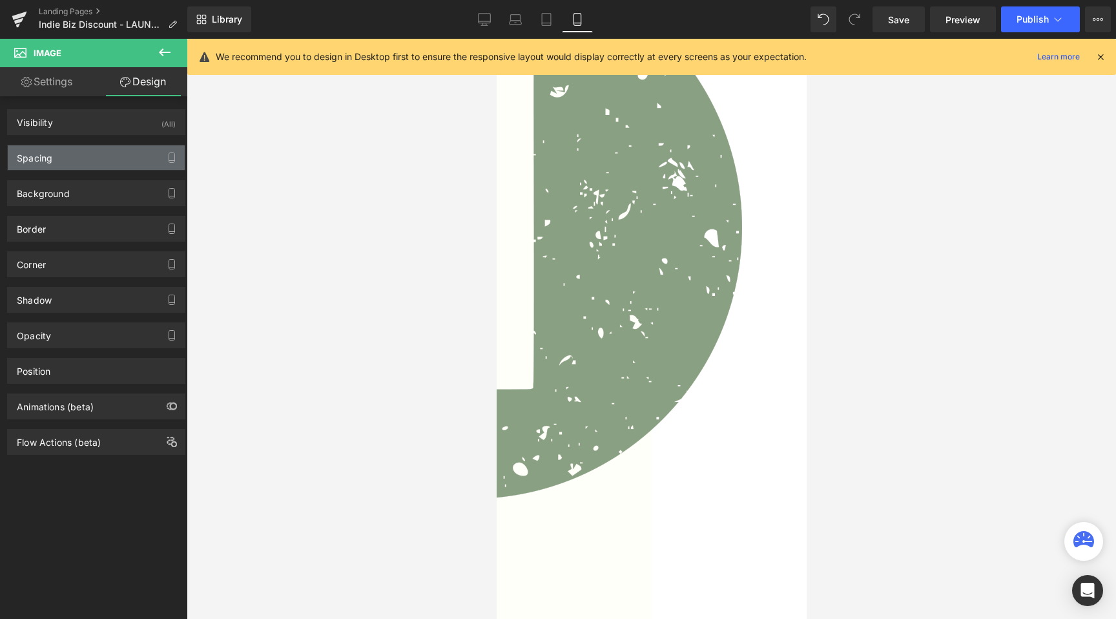
type input "0"
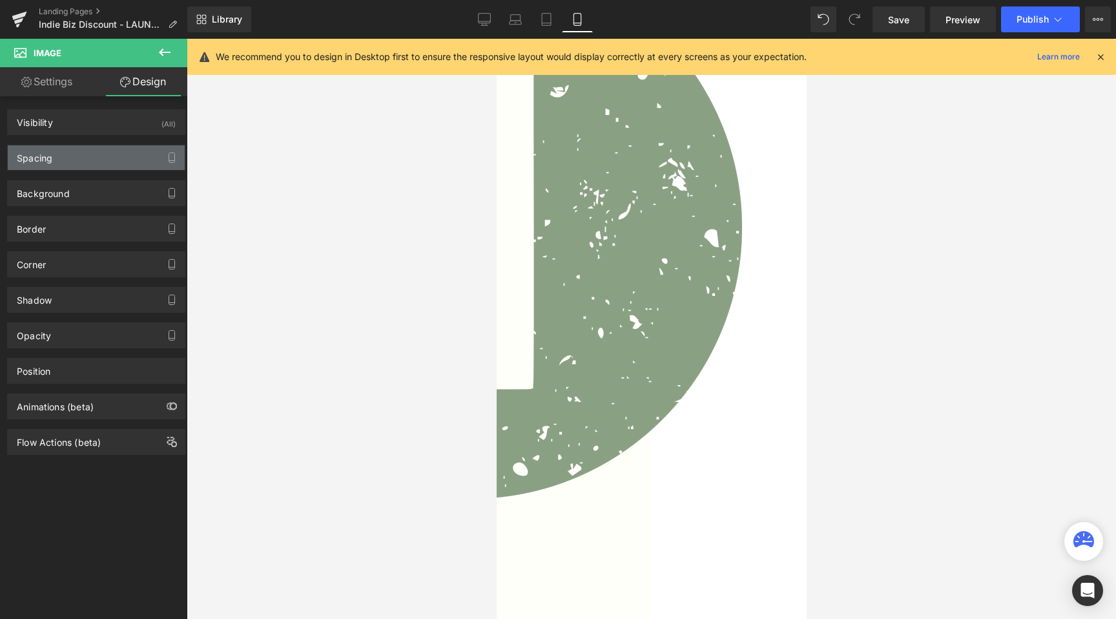
type input "0"
click at [83, 152] on div "Spacing" at bounding box center [96, 157] width 177 height 25
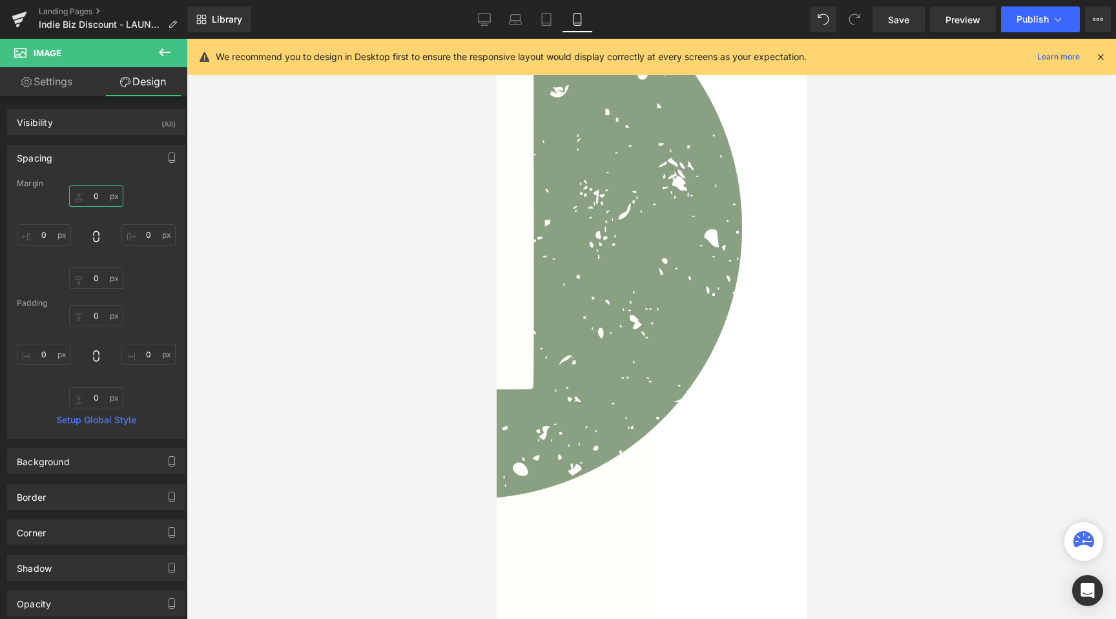
click at [88, 194] on input "0" at bounding box center [96, 195] width 54 height 21
type input "3"
click at [88, 194] on input "3" at bounding box center [96, 195] width 54 height 21
click at [85, 274] on input "0" at bounding box center [96, 277] width 54 height 21
type input "3"
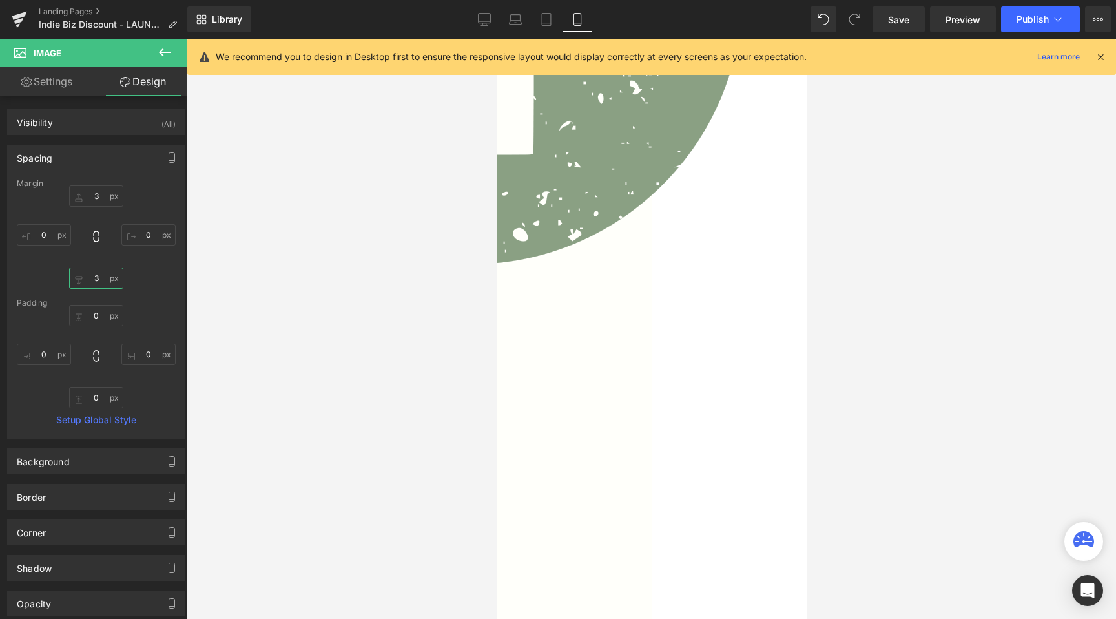
scroll to position [738, 0]
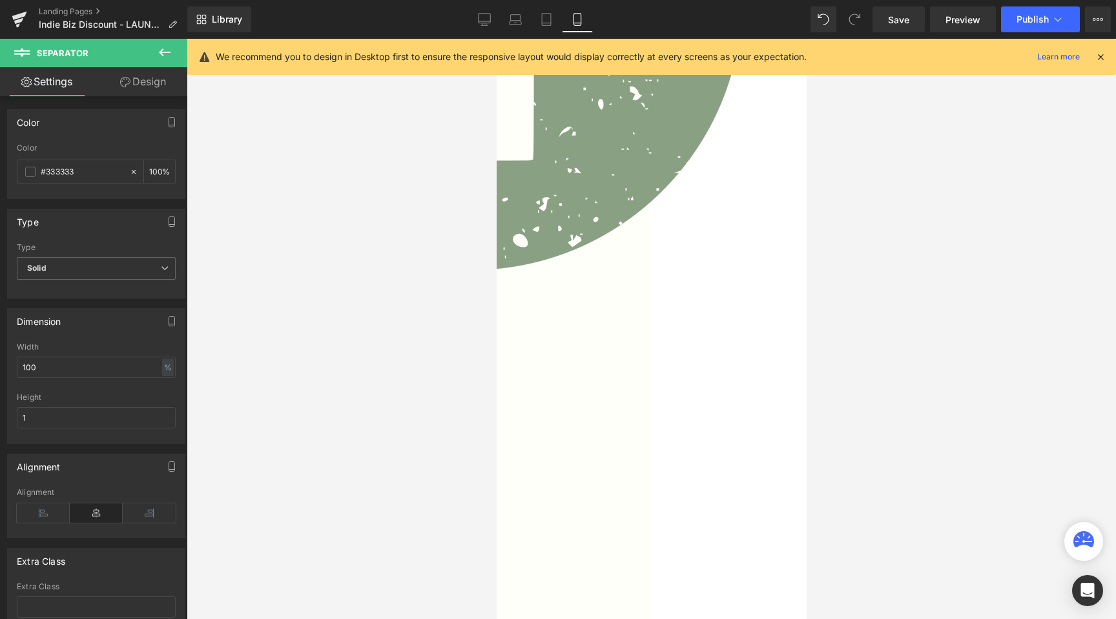
click at [496, 39] on link at bounding box center [496, 39] width 0 height 0
click at [496, 39] on icon at bounding box center [496, 39] width 0 height 0
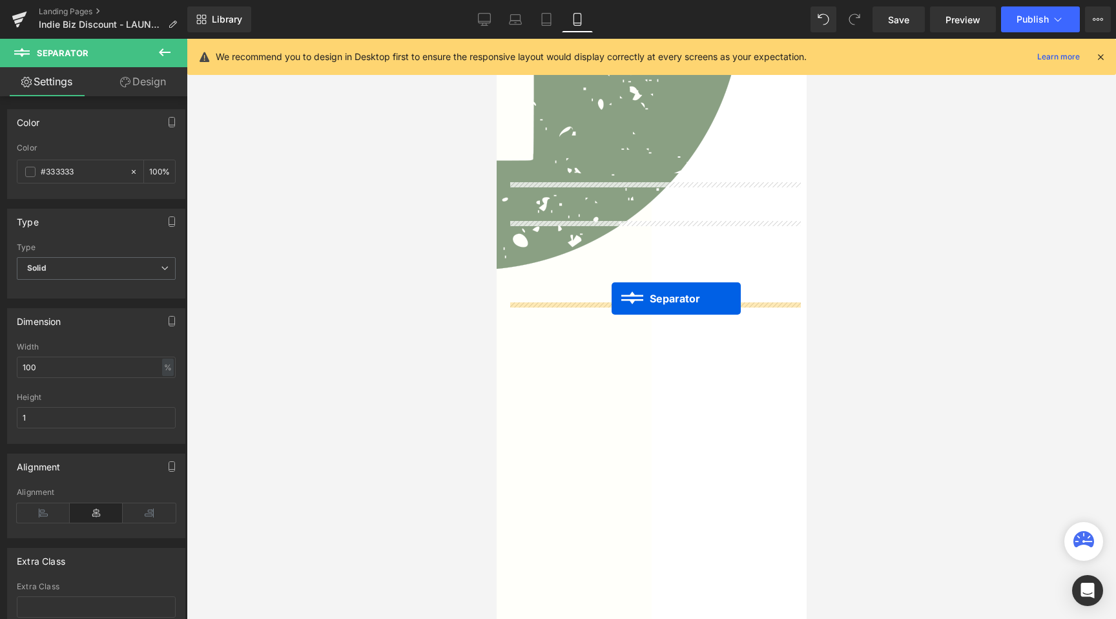
drag, startPoint x: 620, startPoint y: 106, endPoint x: 611, endPoint y: 299, distance: 193.3
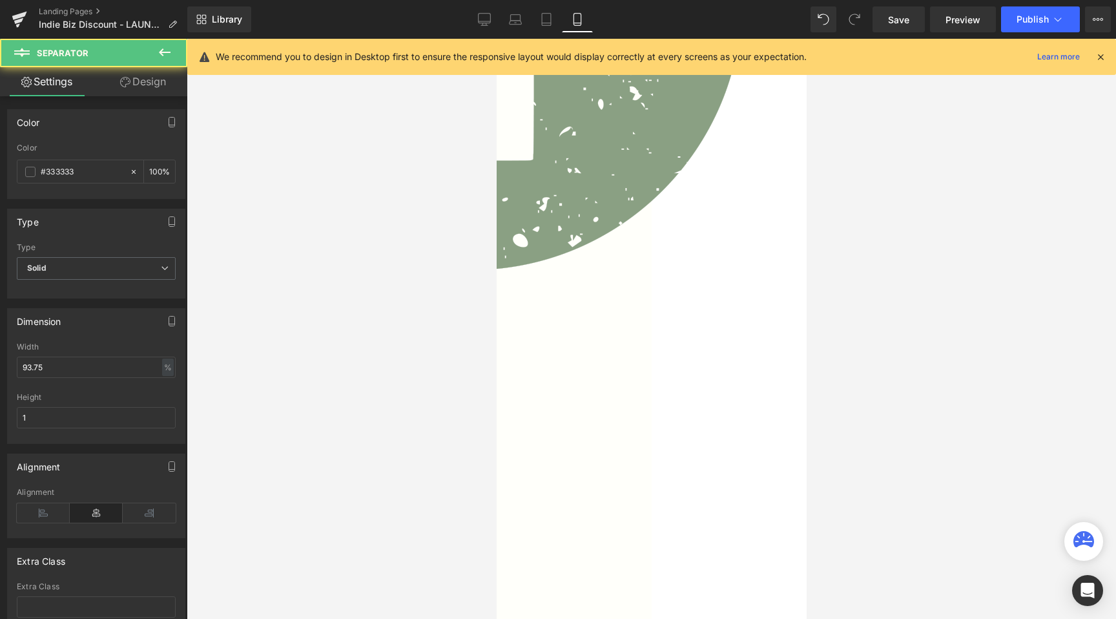
click at [439, 284] on div at bounding box center [651, 329] width 929 height 580
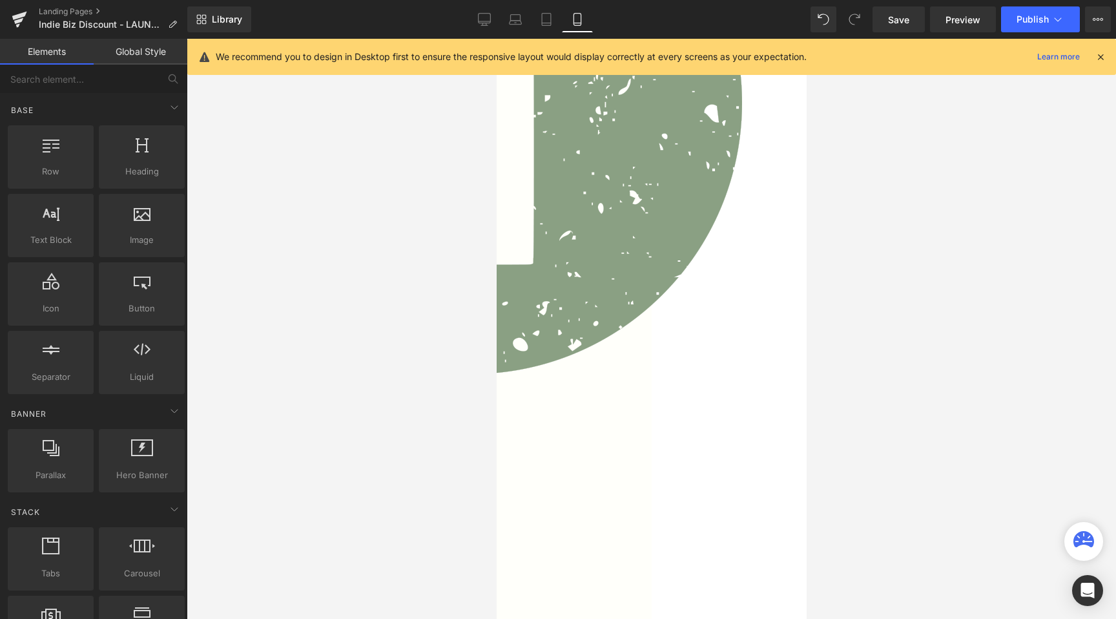
scroll to position [631, 0]
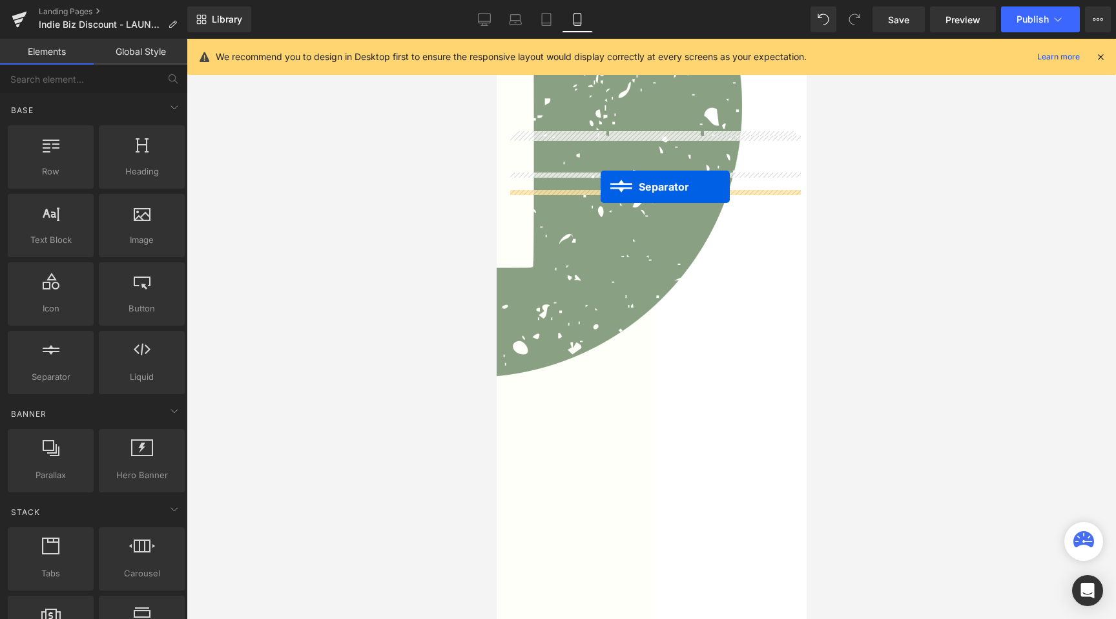
drag, startPoint x: 598, startPoint y: 200, endPoint x: 600, endPoint y: 187, distance: 13.1
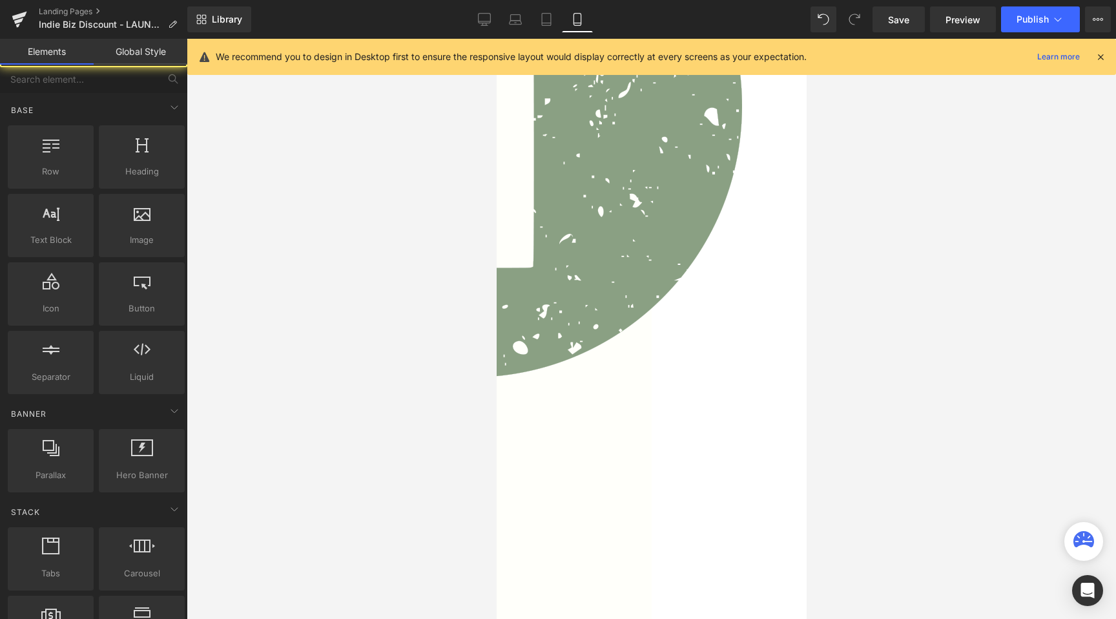
click at [423, 300] on div at bounding box center [651, 329] width 929 height 580
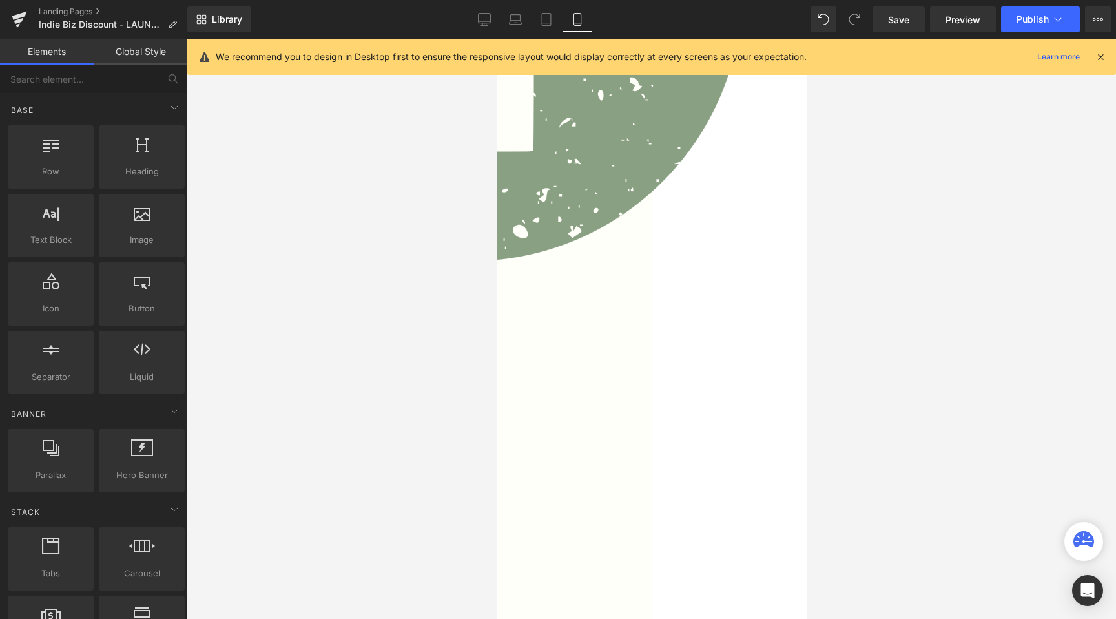
scroll to position [741, 0]
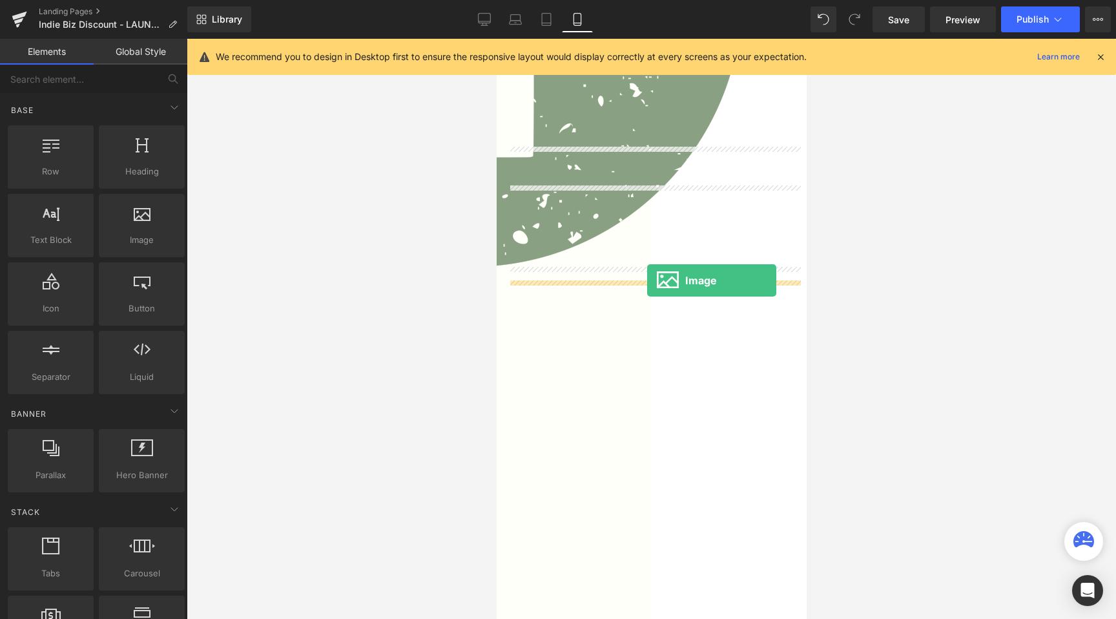
drag, startPoint x: 630, startPoint y: 276, endPoint x: 646, endPoint y: 280, distance: 16.6
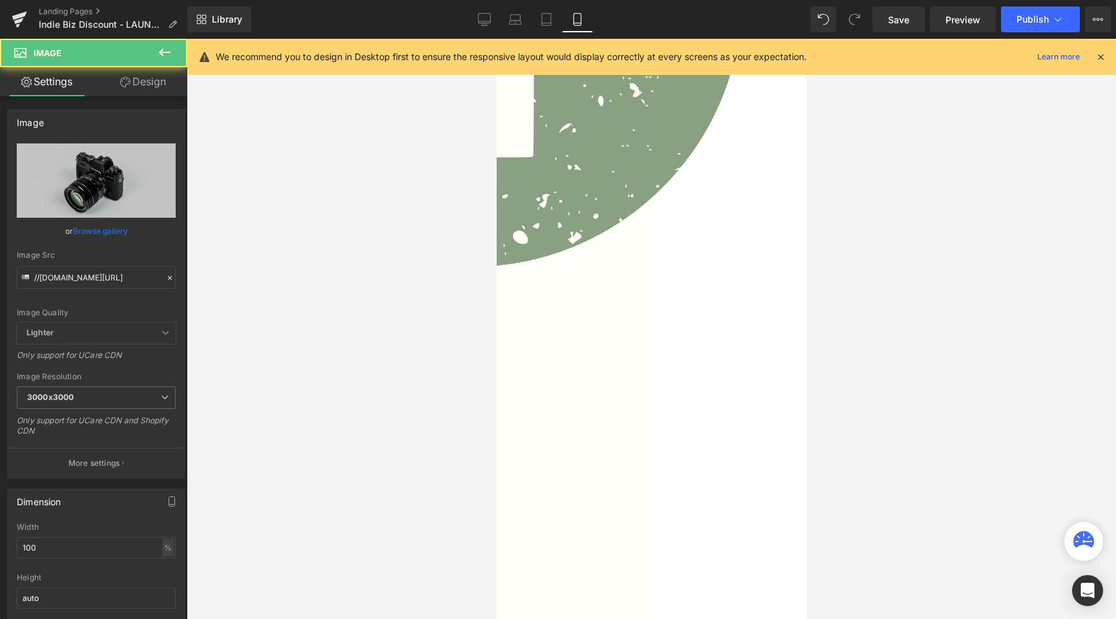
scroll to position [705, 0]
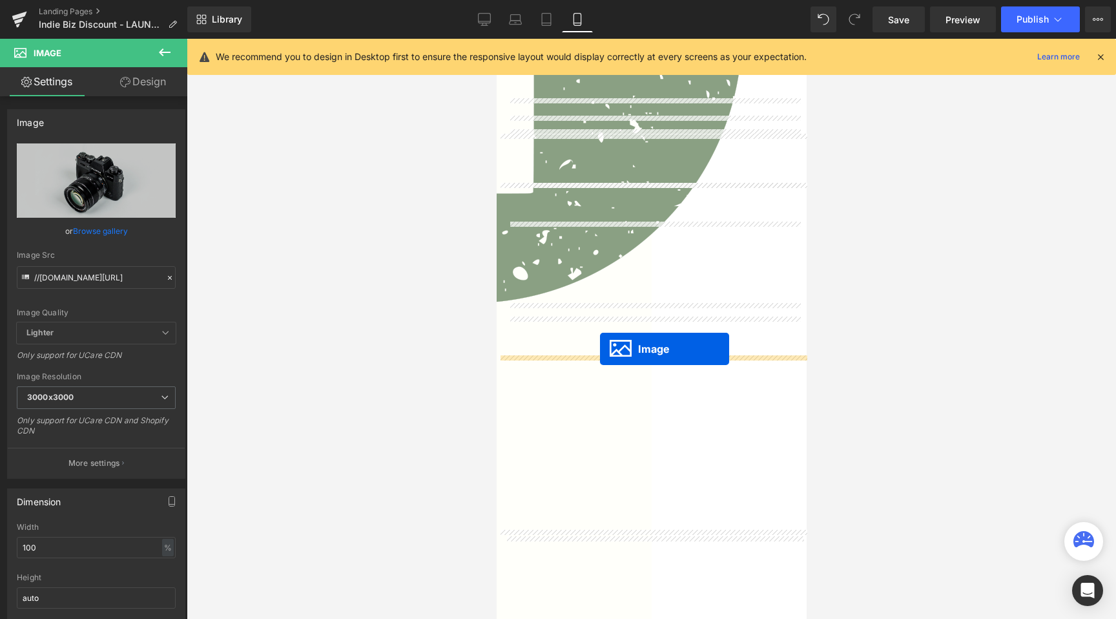
drag, startPoint x: 632, startPoint y: 413, endPoint x: 599, endPoint y: 349, distance: 71.9
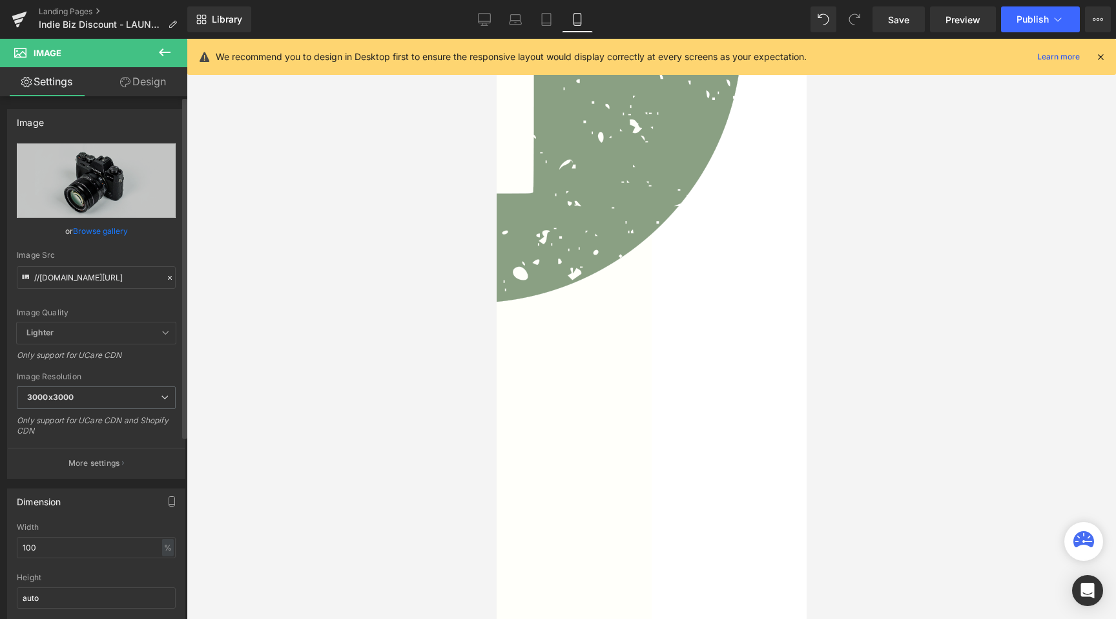
click at [112, 225] on link "Browse gallery" at bounding box center [100, 231] width 55 height 23
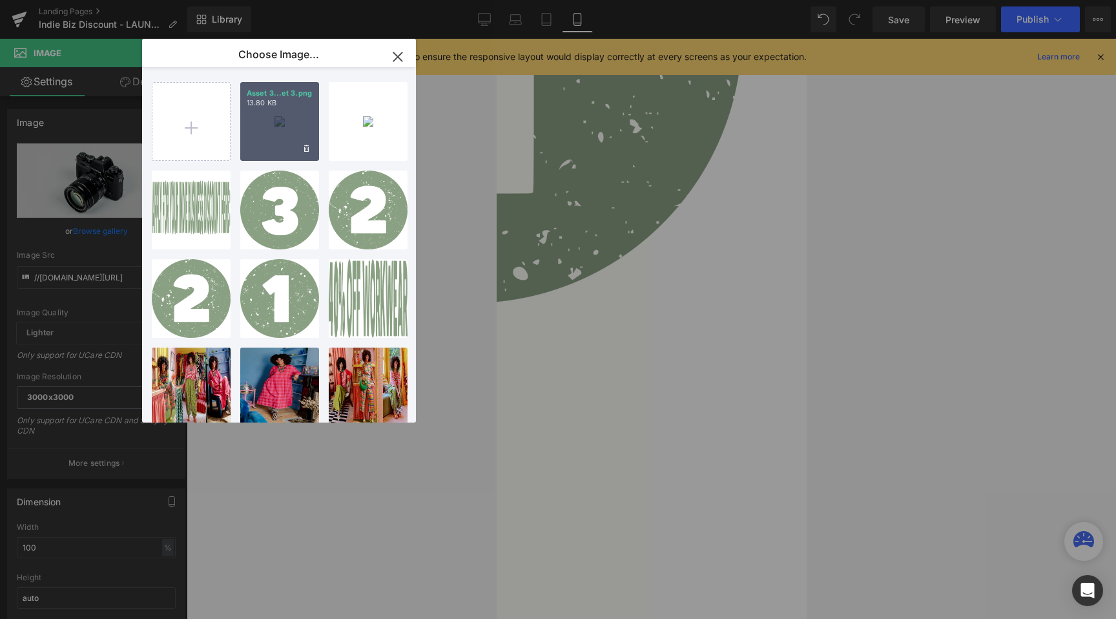
click at [281, 124] on div "Asset 3...et 3.png 13.80 KB" at bounding box center [279, 121] width 79 height 79
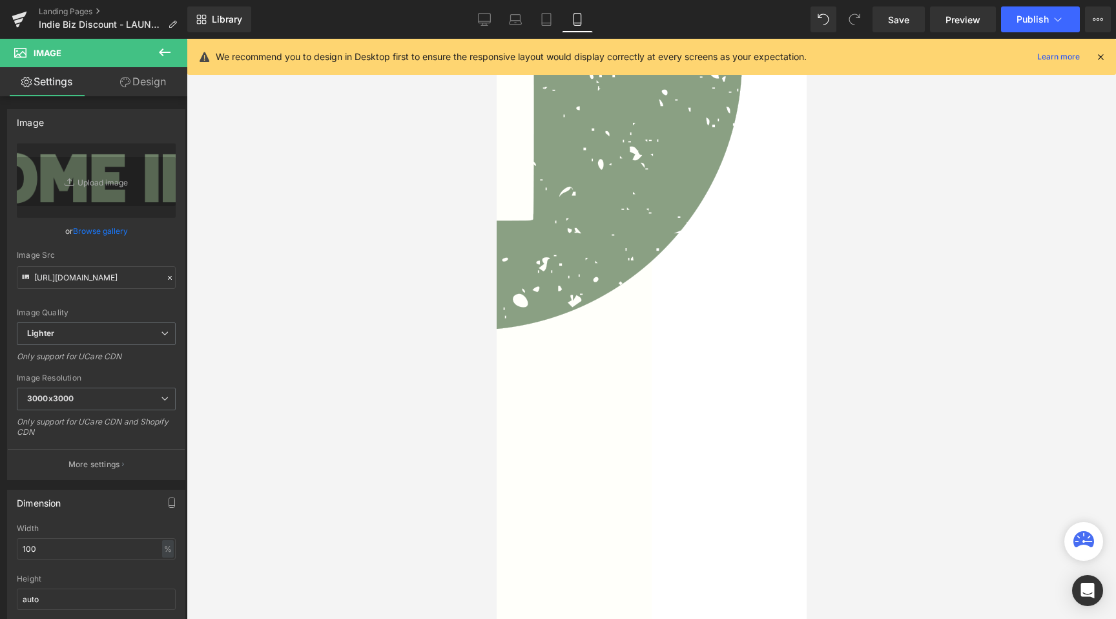
scroll to position [677, 0]
click at [83, 229] on link "Browse gallery" at bounding box center [100, 231] width 55 height 23
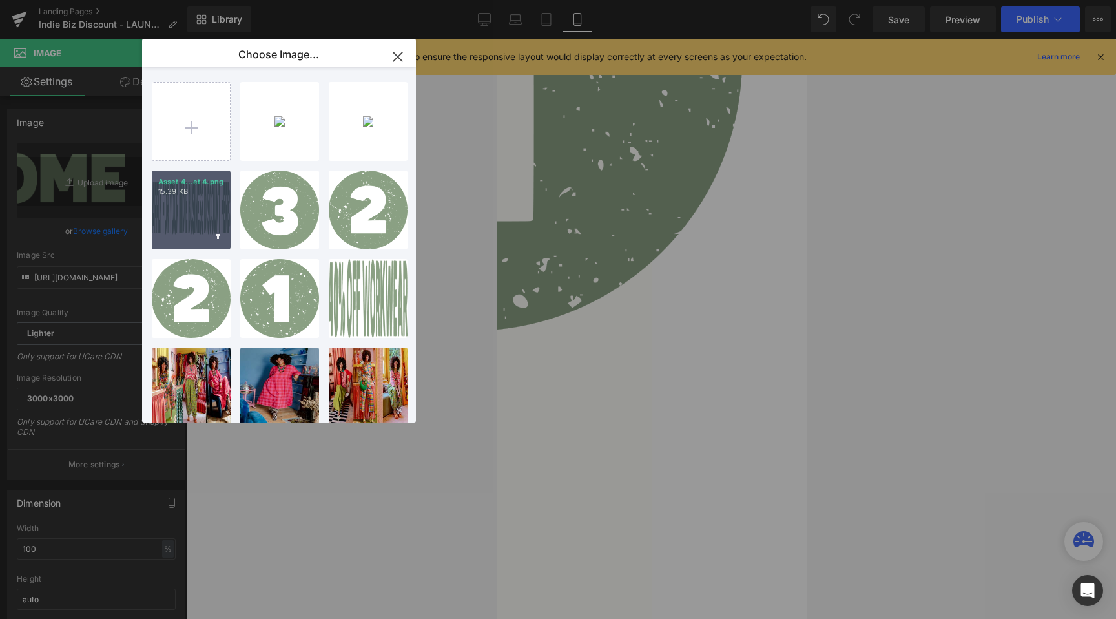
click at [188, 216] on div "Asset 4...et 4.png 15.39 KB" at bounding box center [191, 210] width 79 height 79
type input "[URL][DOMAIN_NAME]"
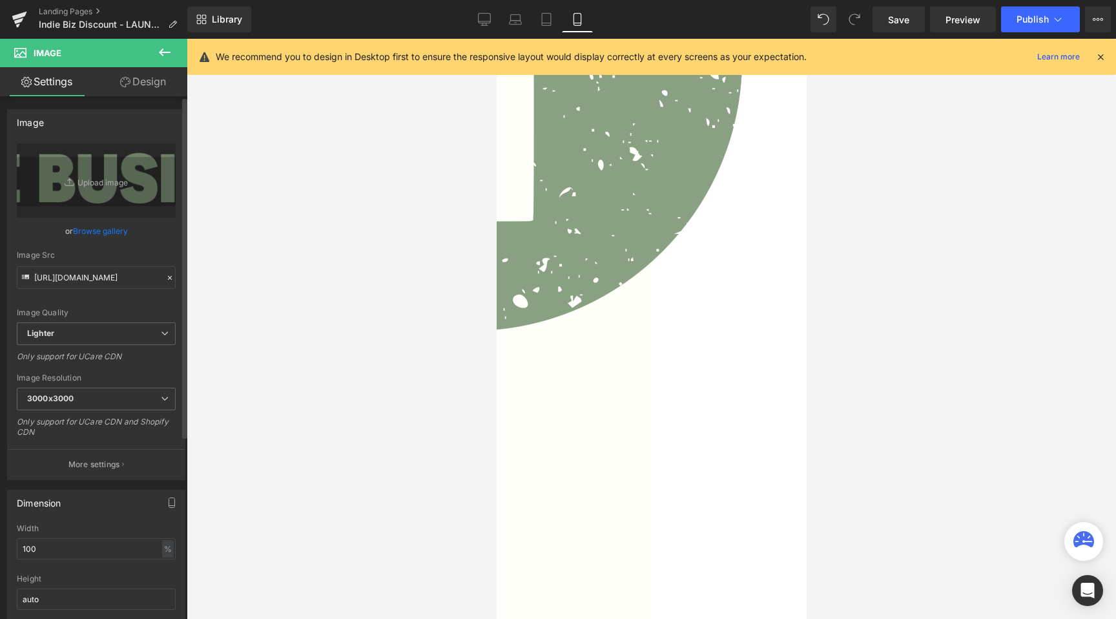
click at [94, 227] on link "Browse gallery" at bounding box center [100, 231] width 55 height 23
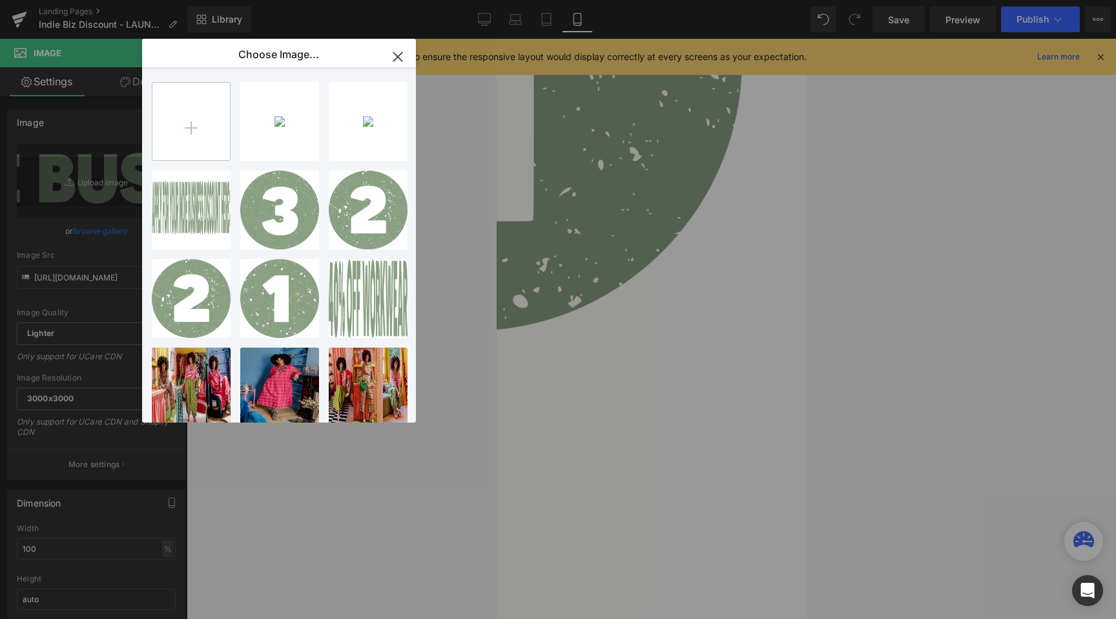
click at [179, 132] on input "file" at bounding box center [191, 122] width 78 height 78
type input "C:\fakepath\Asset 2.png"
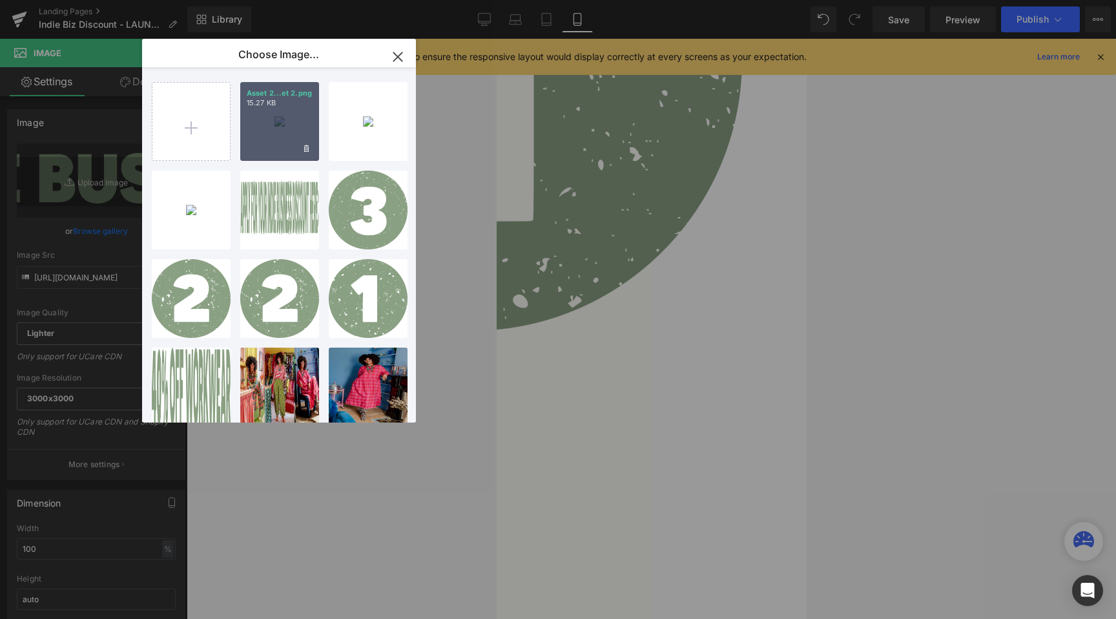
click at [265, 105] on p "15.27 KB" at bounding box center [280, 103] width 66 height 10
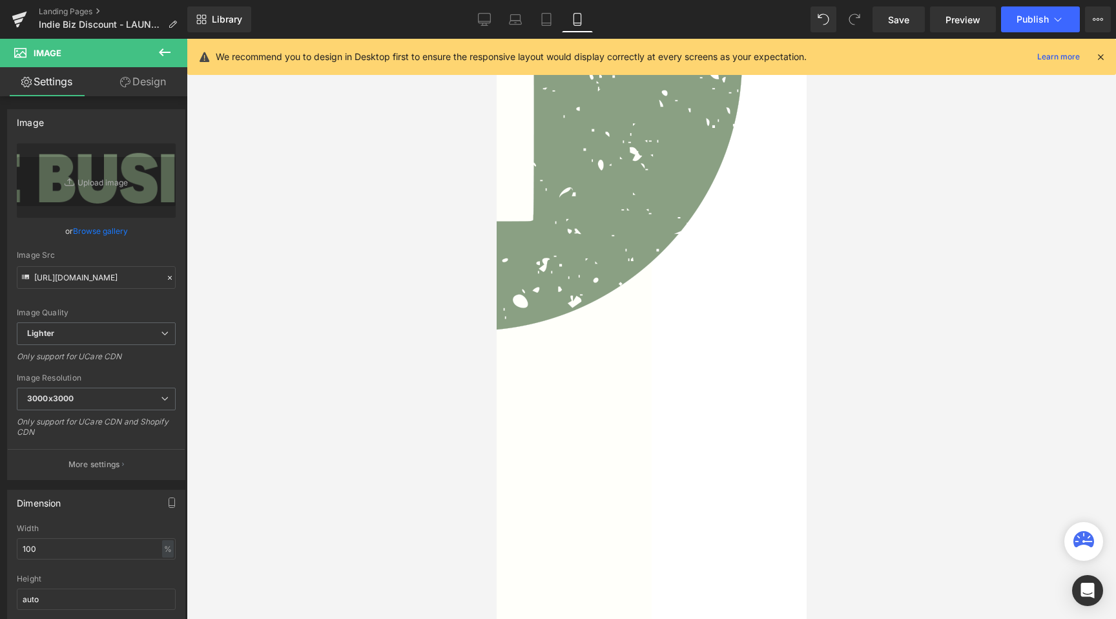
click at [123, 234] on link "Browse gallery" at bounding box center [100, 231] width 55 height 23
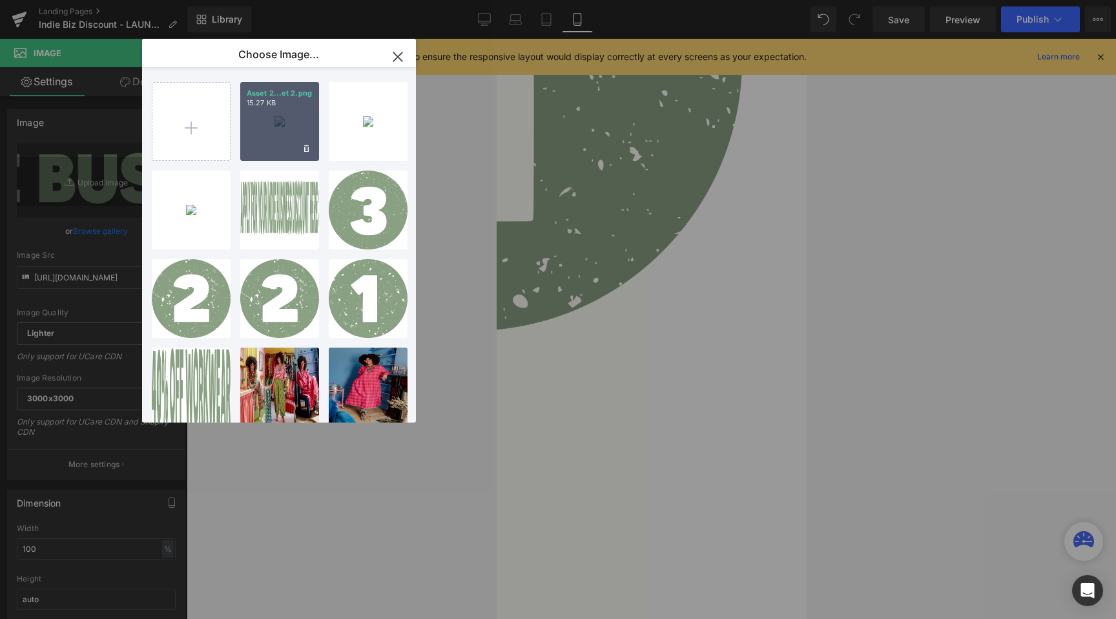
click at [294, 113] on div "Asset 2...et 2.png 15.27 KB" at bounding box center [279, 121] width 79 height 79
type input "[URL][DOMAIN_NAME]"
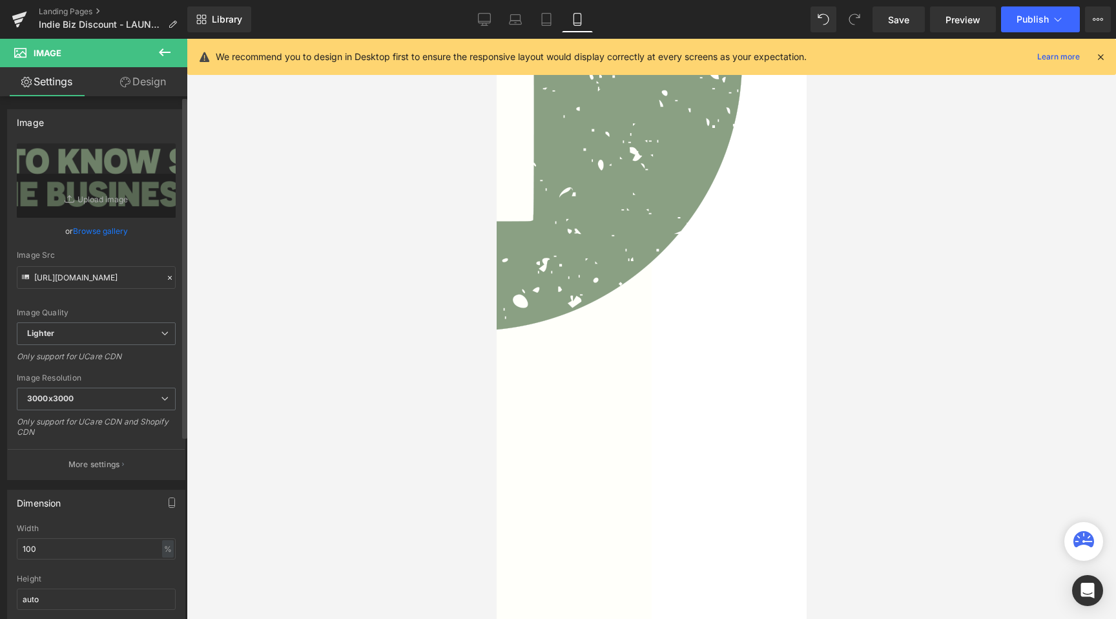
click at [93, 566] on div at bounding box center [96, 570] width 159 height 8
click at [93, 557] on input "100" at bounding box center [96, 548] width 159 height 21
type input "90"
click at [140, 84] on link "Design" at bounding box center [143, 81] width 94 height 29
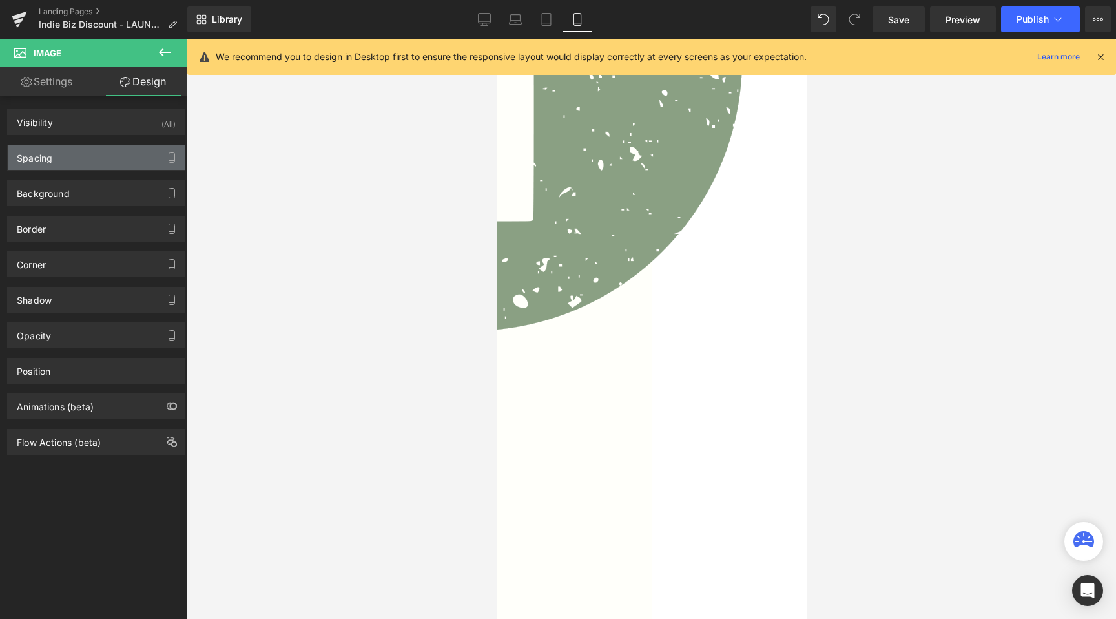
click at [98, 161] on div "Spacing" at bounding box center [96, 157] width 177 height 25
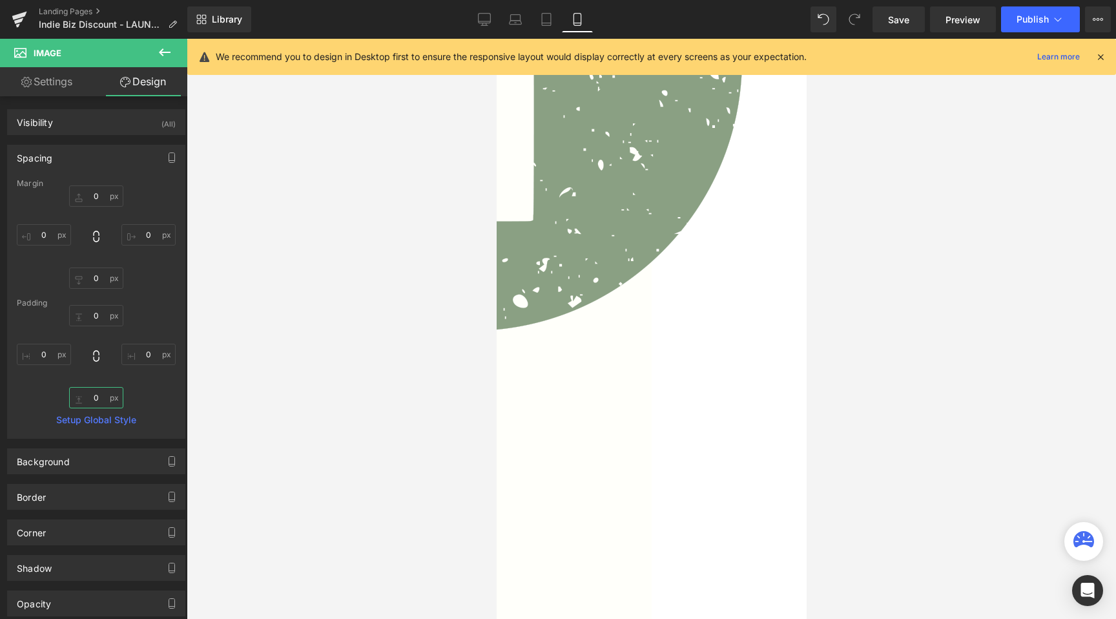
click at [92, 398] on input "0" at bounding box center [96, 397] width 54 height 21
type input "5"
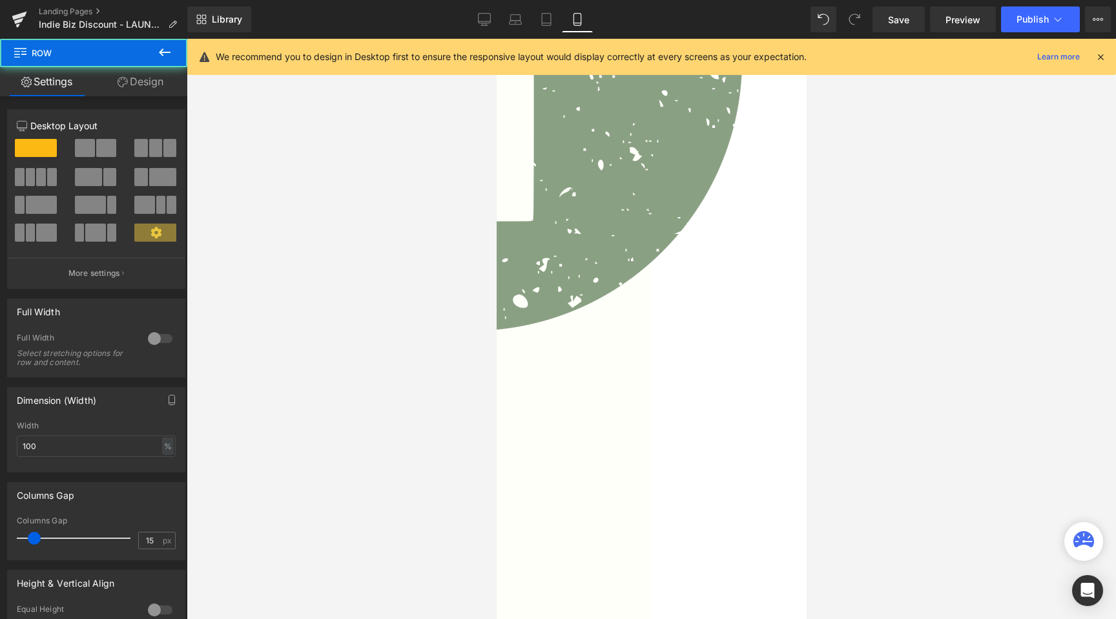
click at [136, 81] on link "Design" at bounding box center [141, 81] width 94 height 29
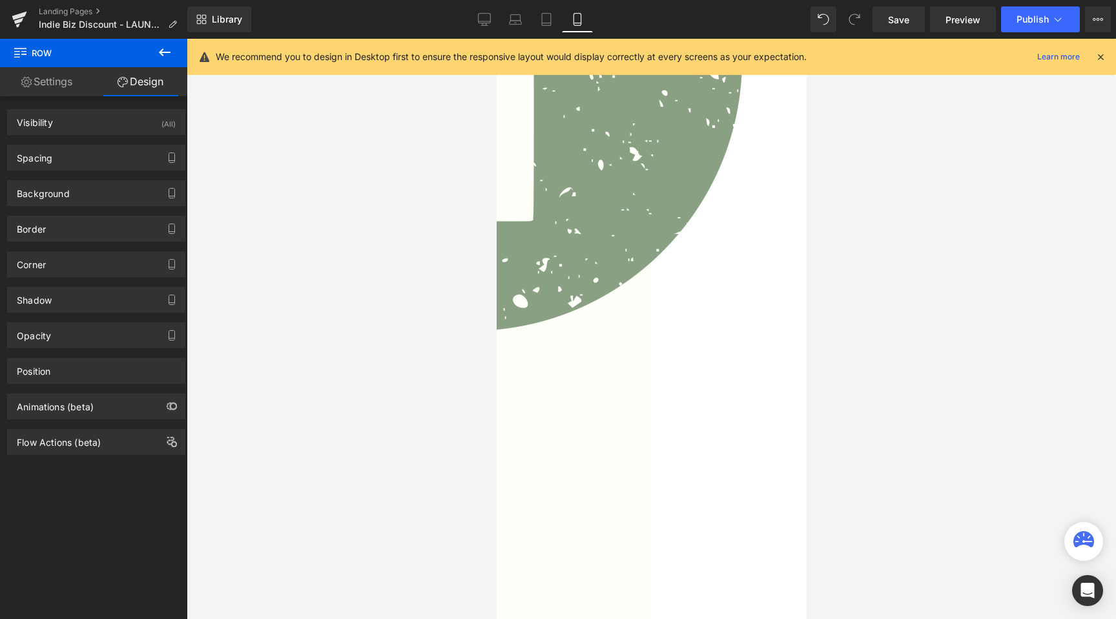
click at [72, 171] on div "Background Color & Image color transparent Color transparent 0 % Image Replace …" at bounding box center [96, 189] width 193 height 36
click at [72, 164] on div "Spacing" at bounding box center [96, 157] width 177 height 25
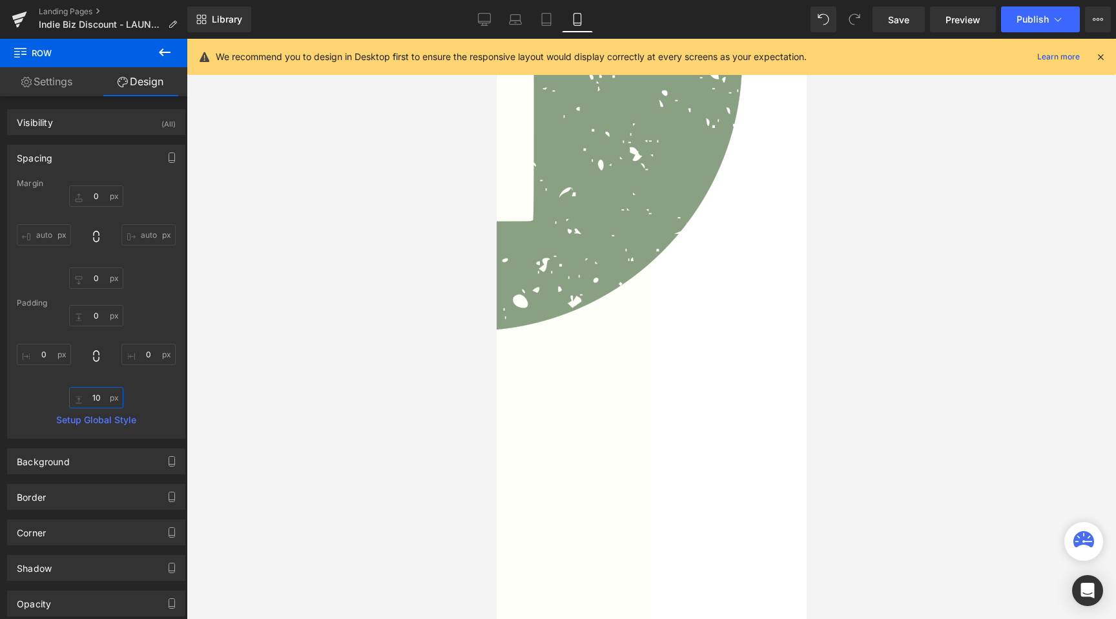
click at [88, 389] on input "10" at bounding box center [96, 397] width 54 height 21
type input "5"
click at [284, 420] on div at bounding box center [651, 329] width 929 height 580
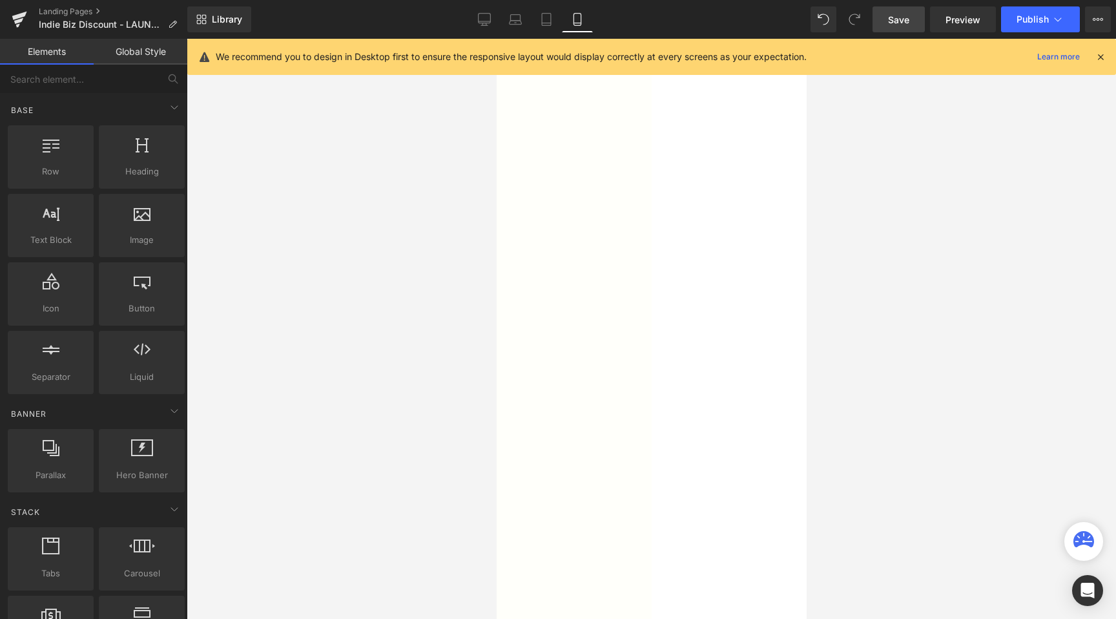
scroll to position [1544, 0]
click at [550, 21] on icon at bounding box center [546, 19] width 13 height 13
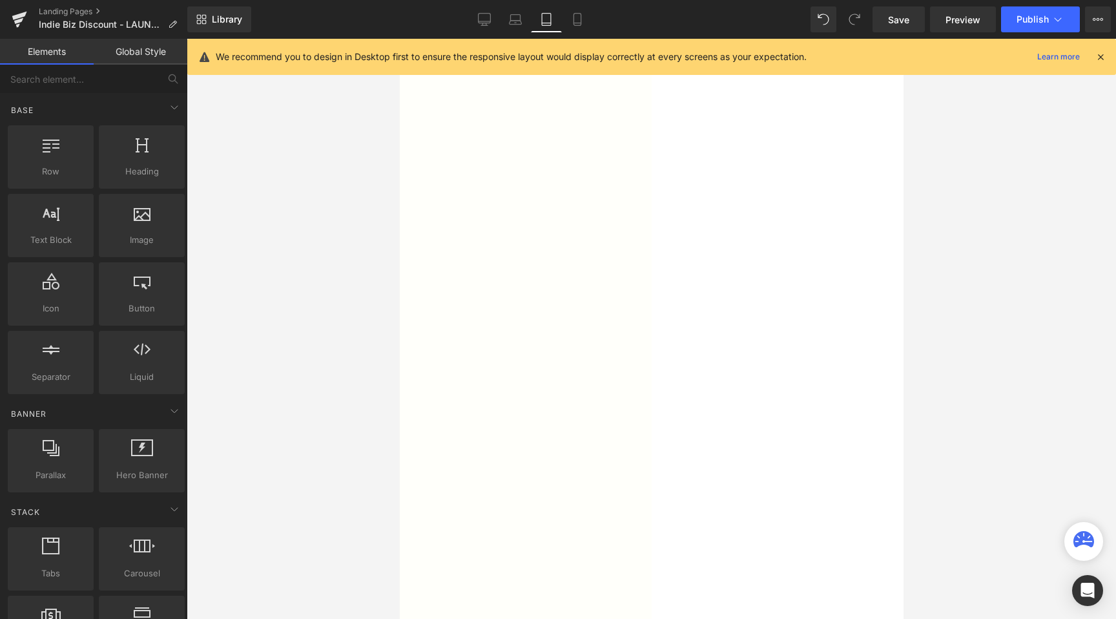
scroll to position [949, 0]
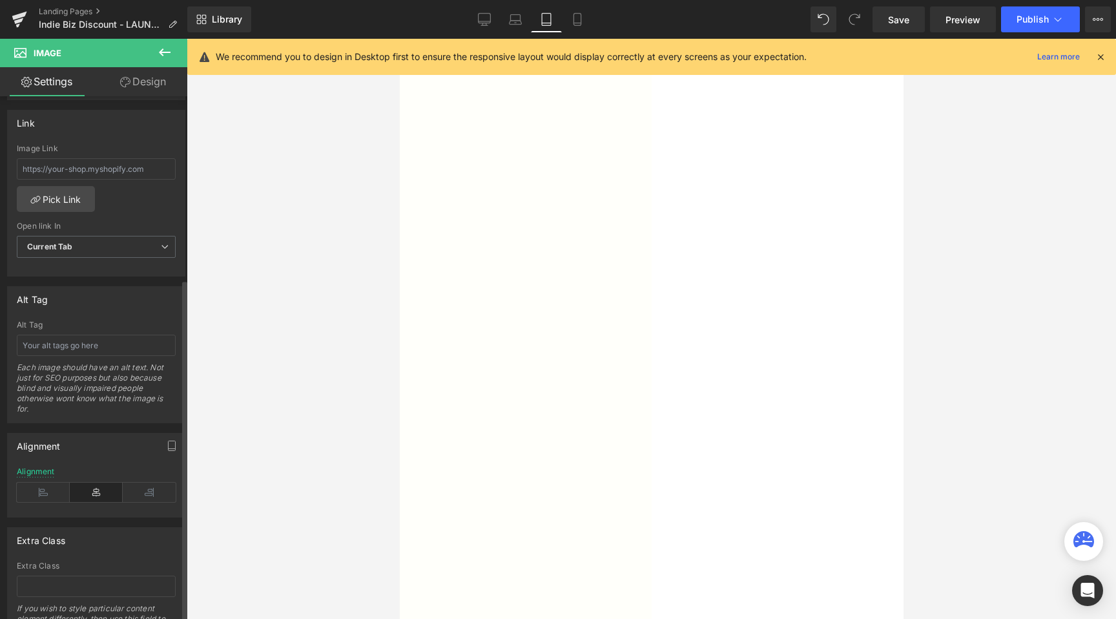
scroll to position [566, 0]
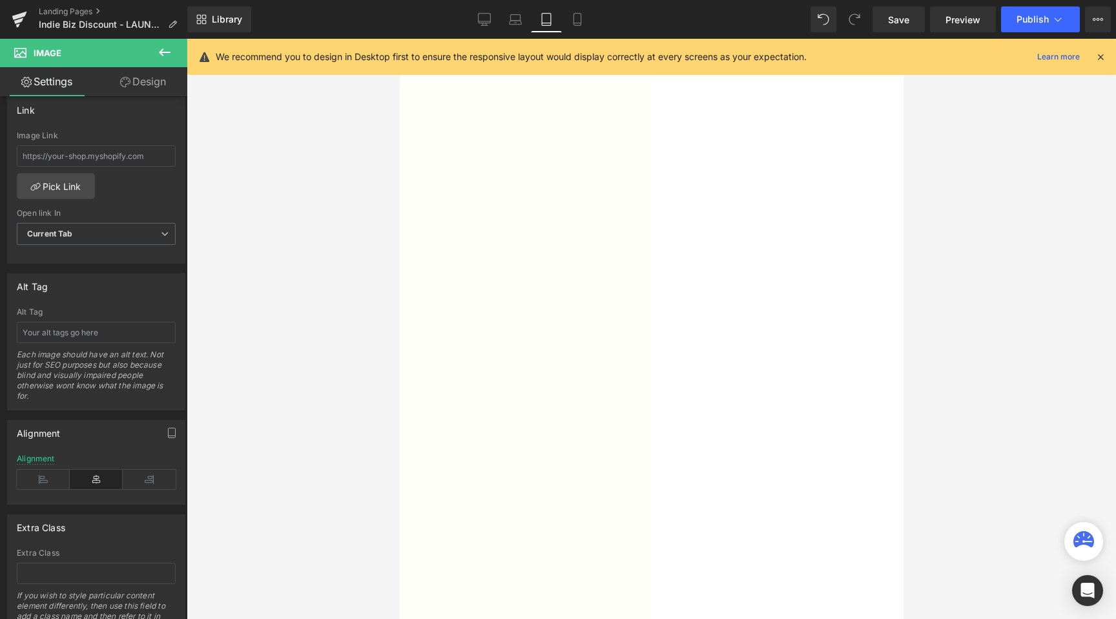
click at [399, 39] on span "Image" at bounding box center [399, 39] width 0 height 0
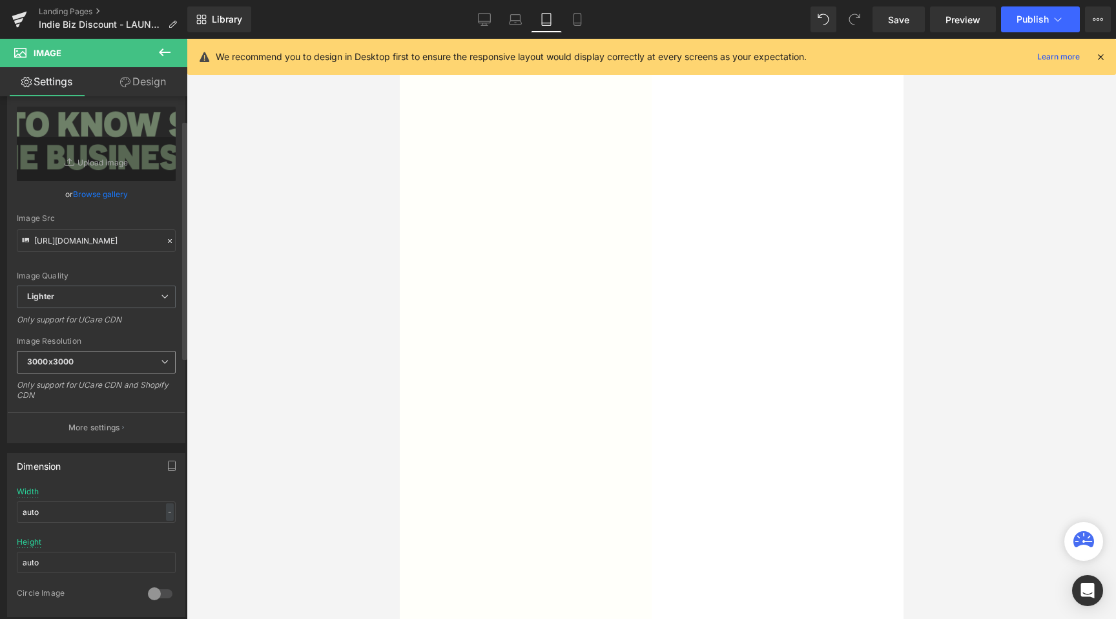
scroll to position [85, 0]
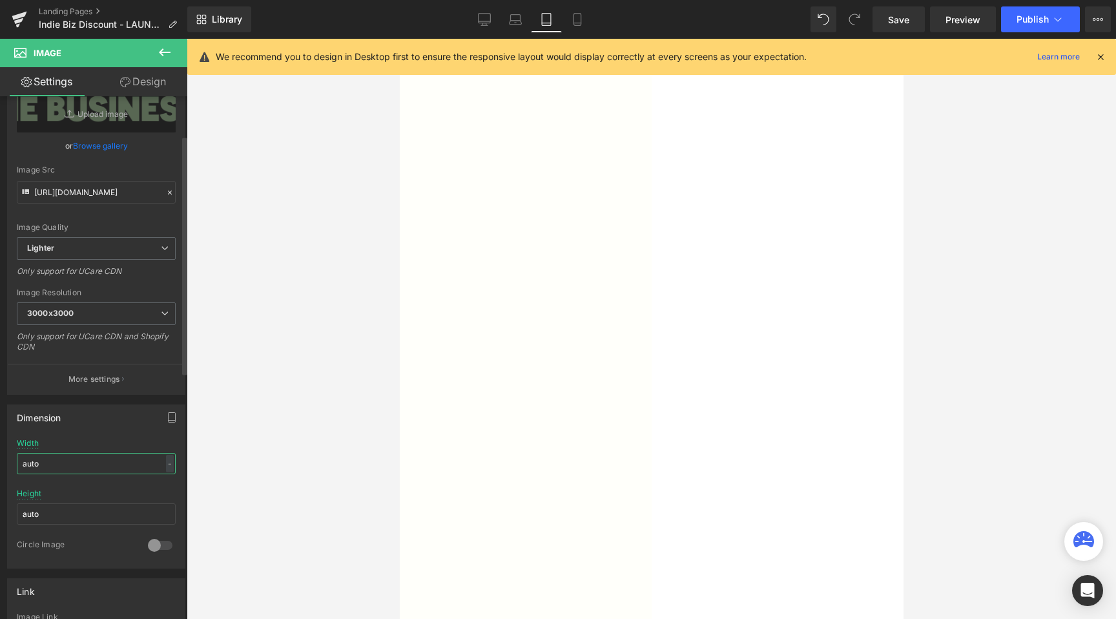
click at [59, 458] on input "auto" at bounding box center [96, 463] width 159 height 21
drag, startPoint x: 61, startPoint y: 463, endPoint x: 8, endPoint y: 462, distance: 53.6
click at [8, 462] on div "-13px Width -13 px % px auto Height auto 0 Circle Image" at bounding box center [96, 503] width 177 height 129
type input "0"
click at [266, 413] on div at bounding box center [651, 329] width 929 height 580
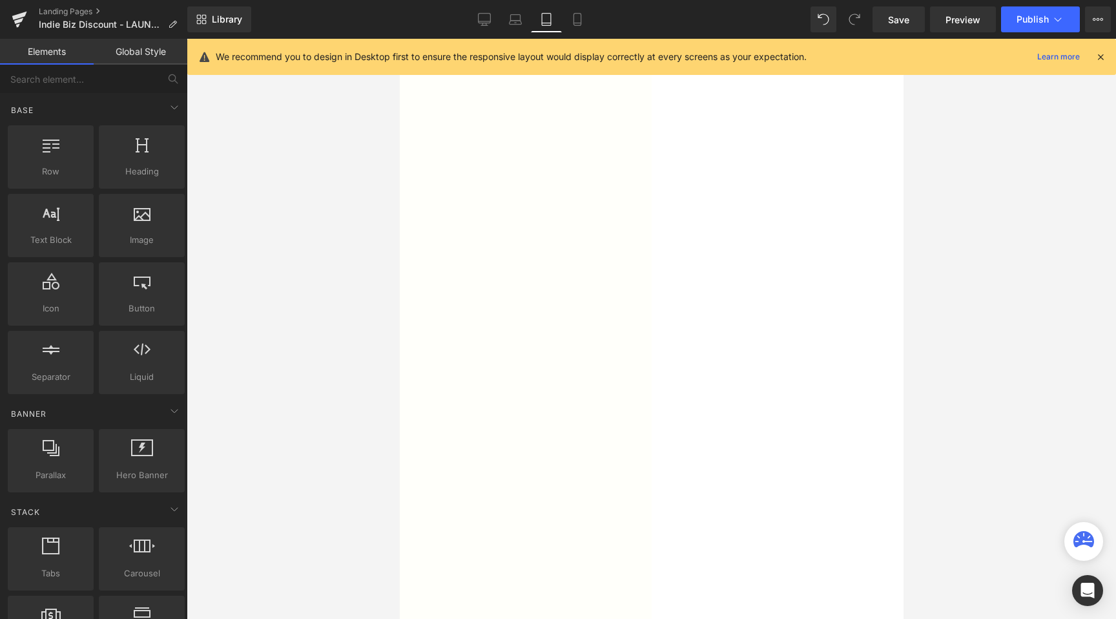
click at [399, 39] on span "Image" at bounding box center [399, 39] width 0 height 0
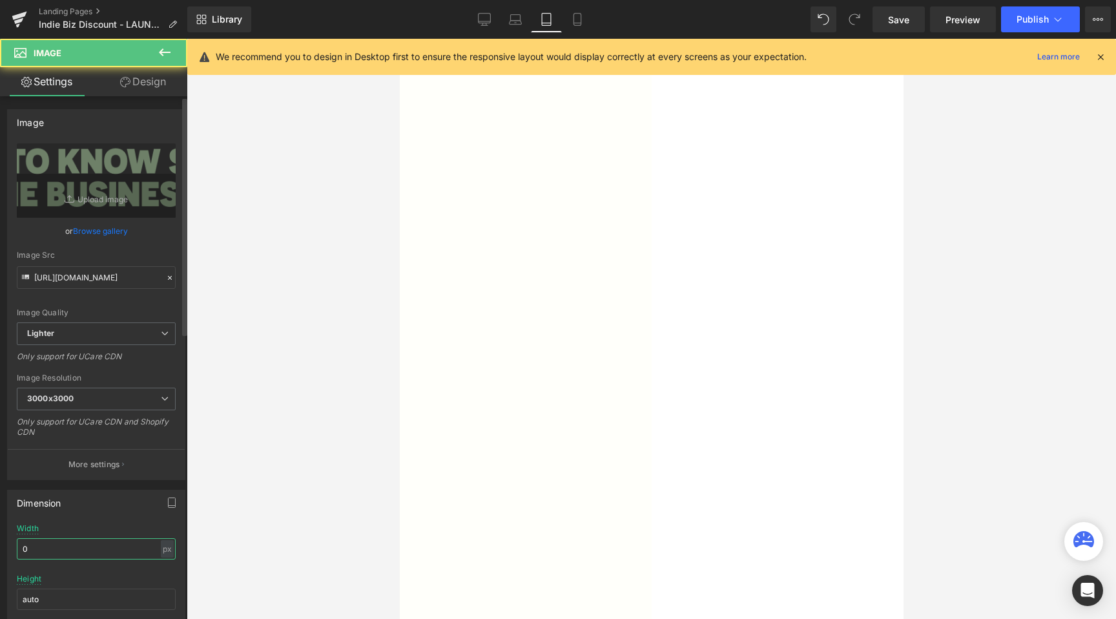
click at [42, 549] on input "0" at bounding box center [96, 548] width 159 height 21
click at [125, 78] on icon at bounding box center [125, 82] width 10 height 10
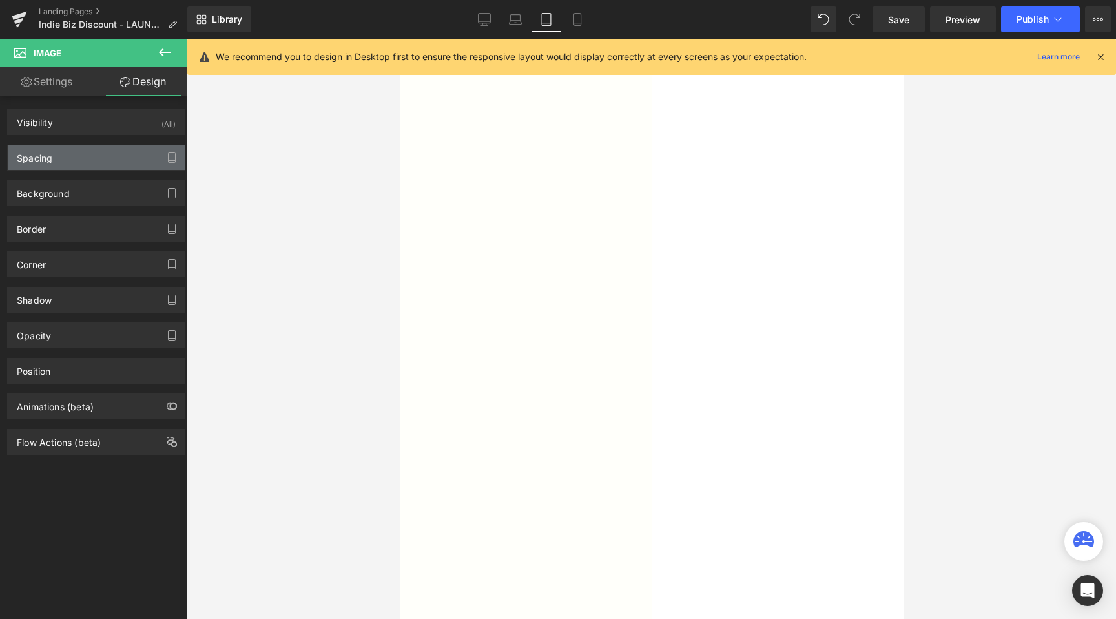
click at [76, 154] on div "Spacing" at bounding box center [96, 157] width 177 height 25
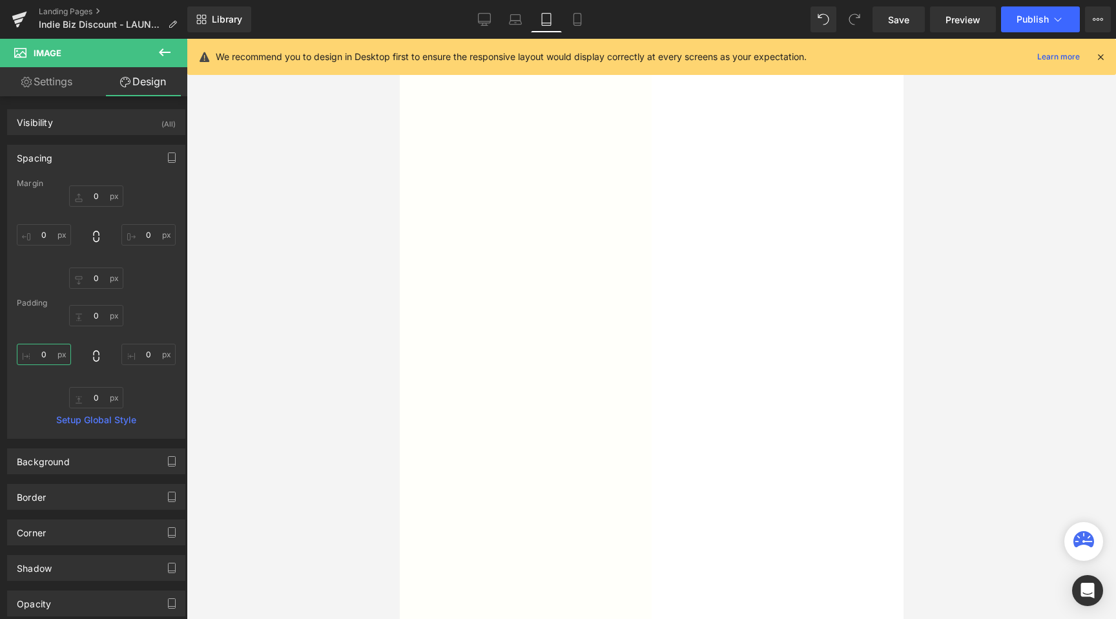
click at [41, 351] on input "0" at bounding box center [44, 354] width 54 height 21
type input "50"
click at [136, 360] on input "0" at bounding box center [148, 354] width 54 height 21
type input "5"
type input "80"
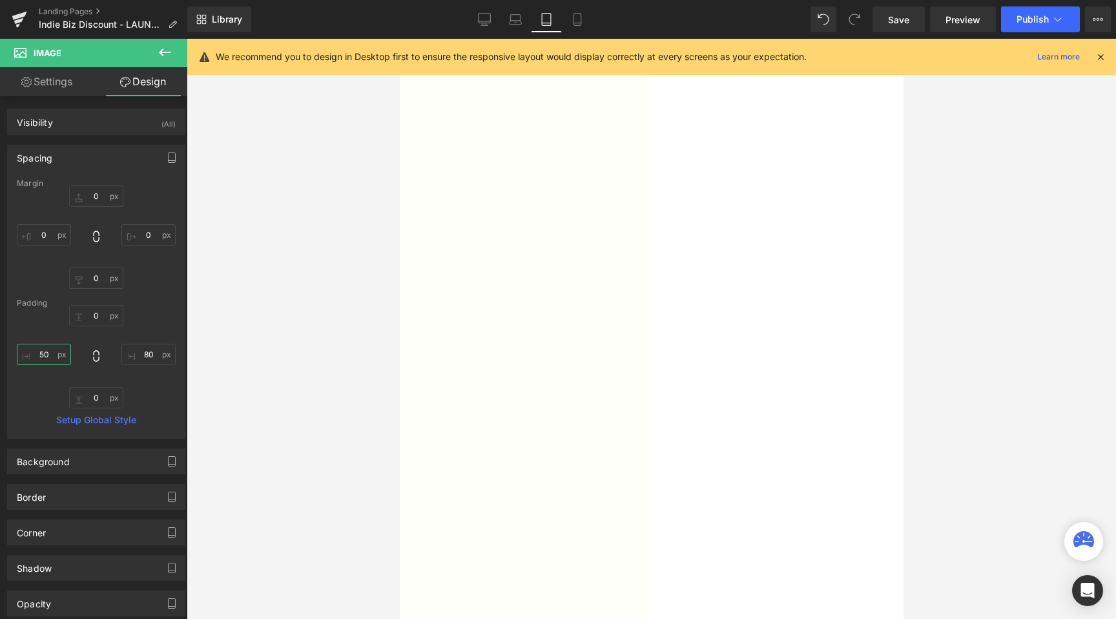
click at [39, 355] on input "50" at bounding box center [44, 354] width 54 height 21
type input "80"
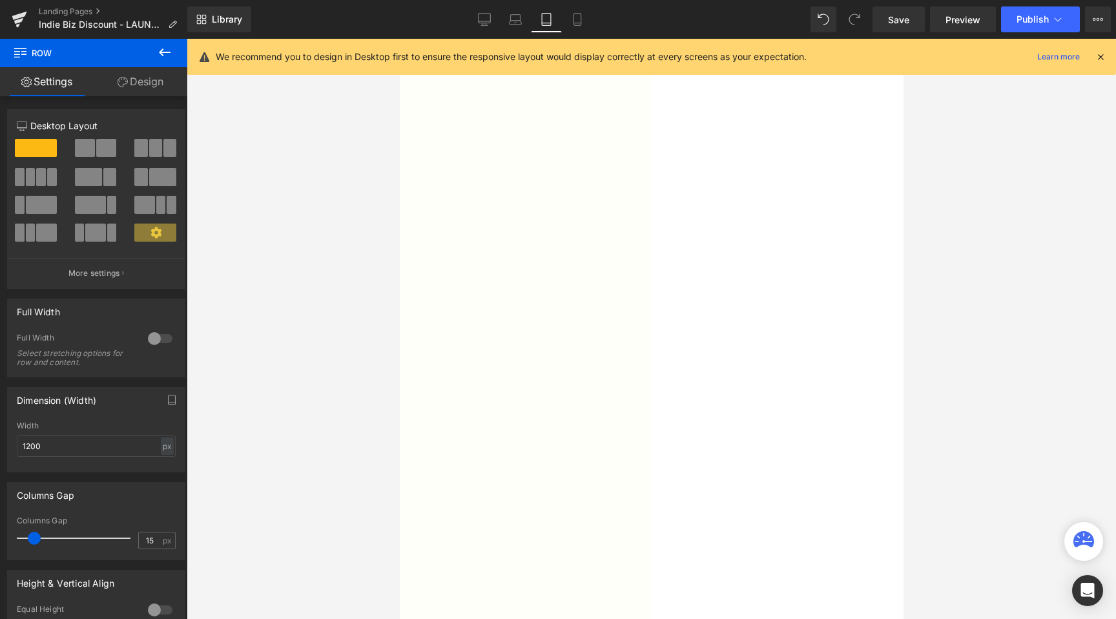
click at [137, 79] on link "Design" at bounding box center [141, 81] width 94 height 29
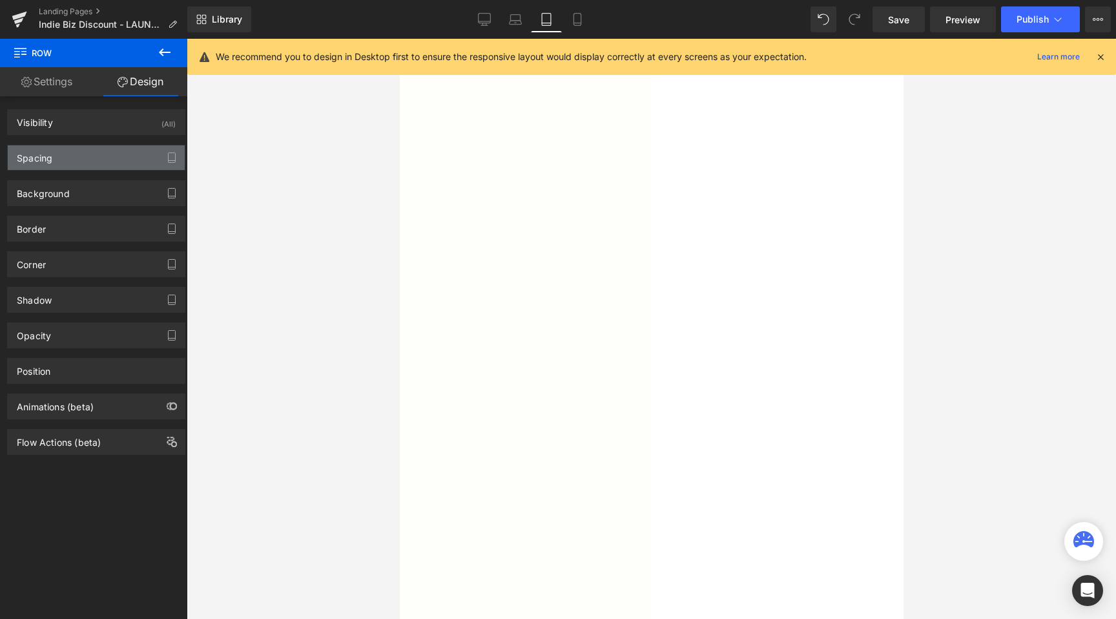
click at [68, 163] on div "Spacing" at bounding box center [96, 157] width 177 height 25
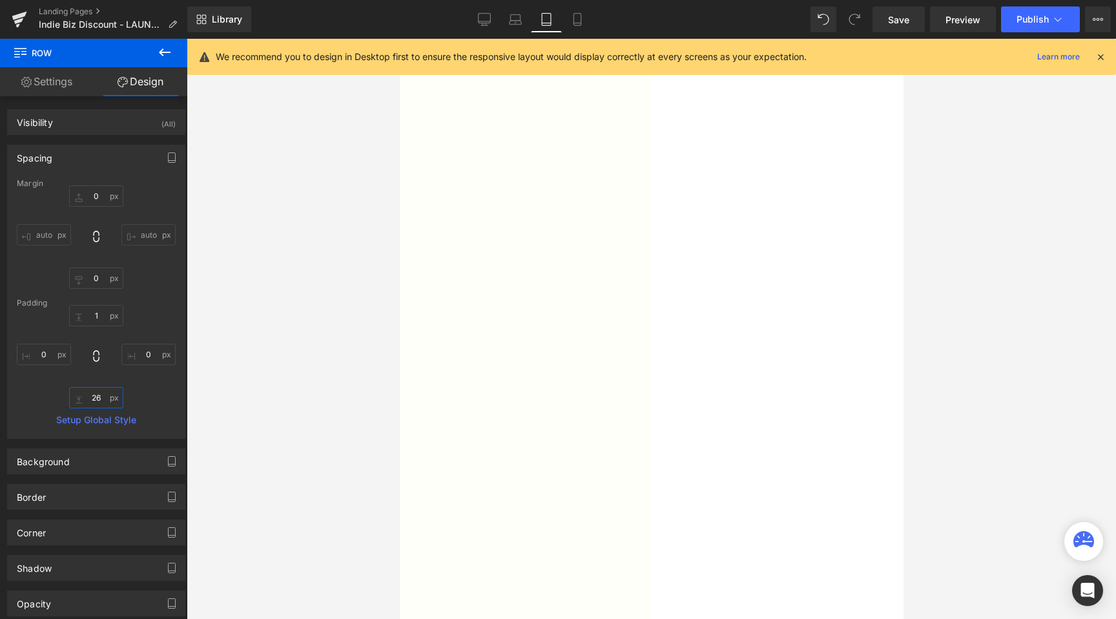
click at [95, 397] on input "26" at bounding box center [96, 397] width 54 height 21
type input "6"
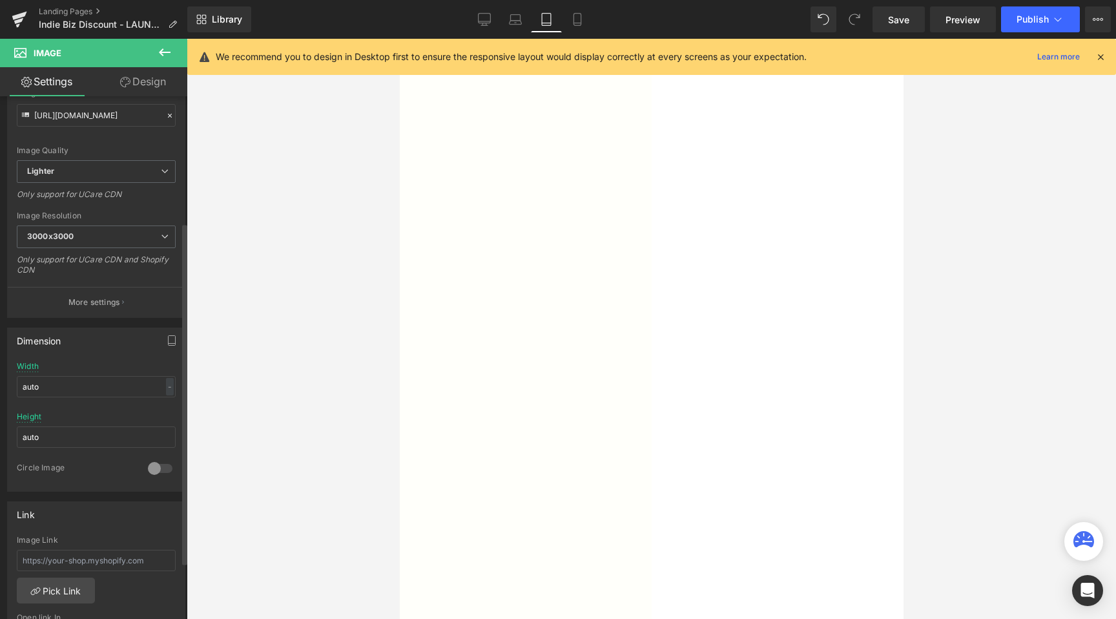
scroll to position [259, 0]
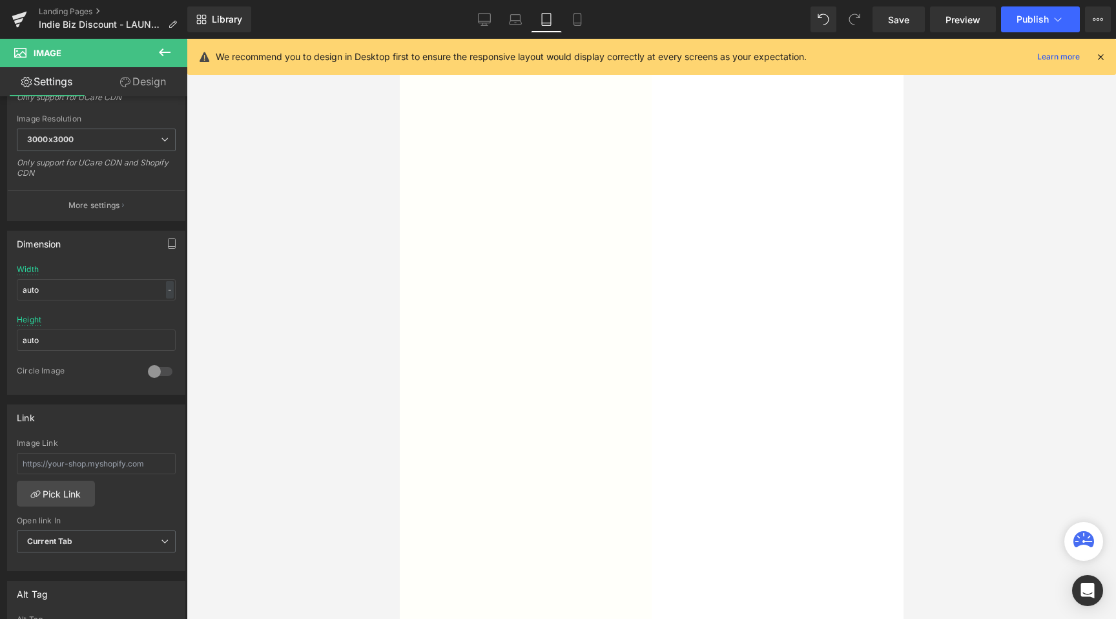
click at [132, 90] on link "Design" at bounding box center [143, 81] width 94 height 29
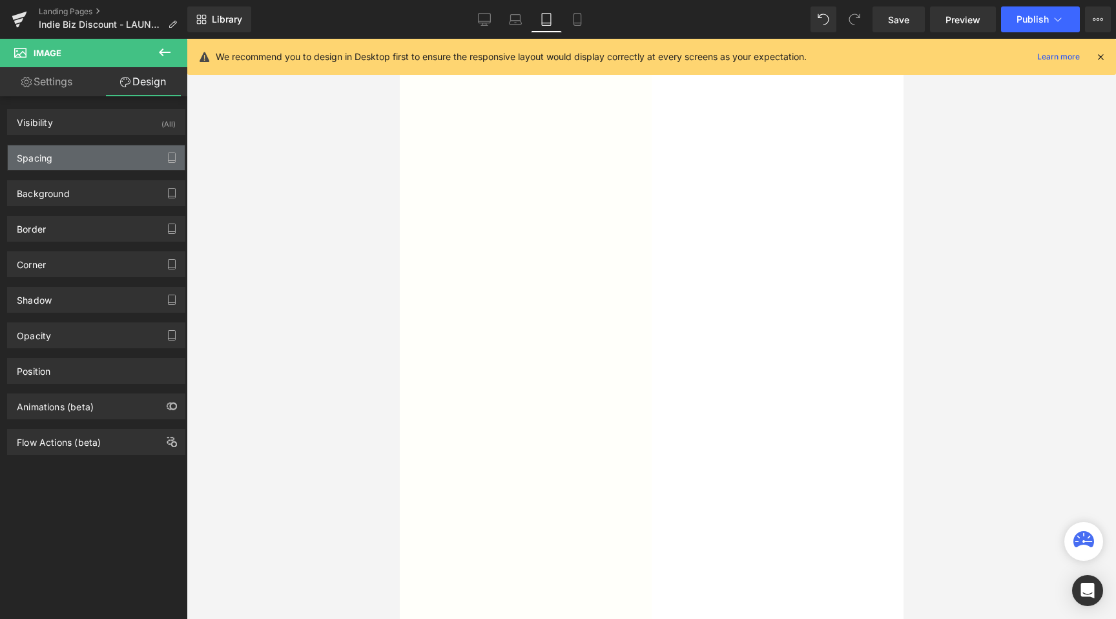
click at [35, 162] on div "Spacing" at bounding box center [35, 154] width 36 height 18
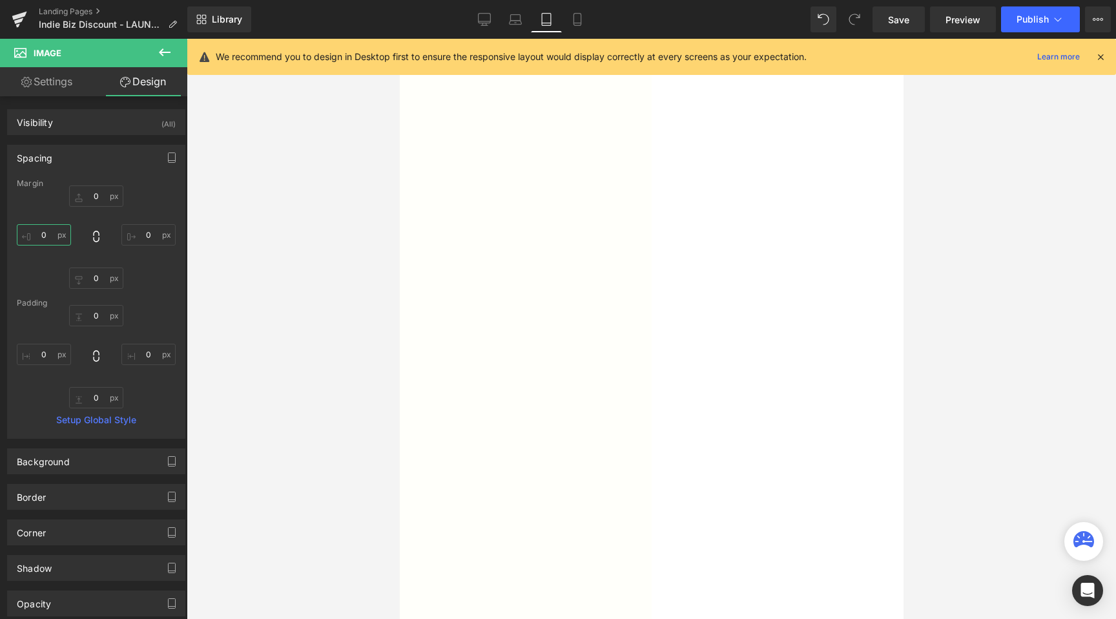
click at [40, 236] on input "0" at bounding box center [44, 234] width 54 height 21
type input "50"
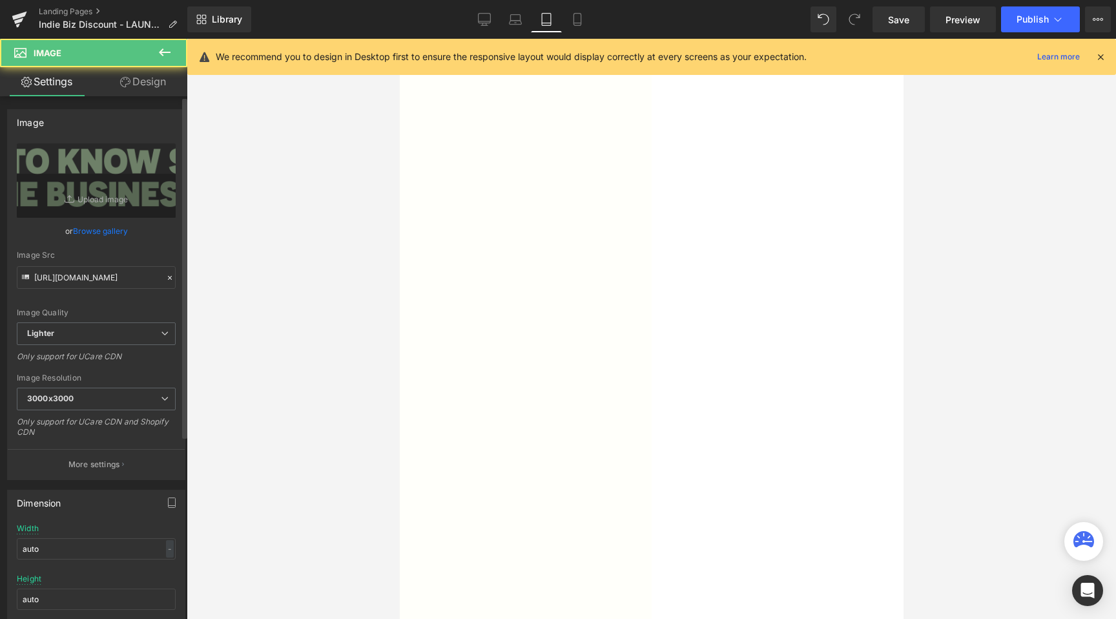
click at [133, 103] on div "Image [URL][DOMAIN_NAME] Replace Image Upload image or Browse gallery Image Src…" at bounding box center [96, 289] width 193 height 380
click at [134, 78] on link "Design" at bounding box center [143, 81] width 94 height 29
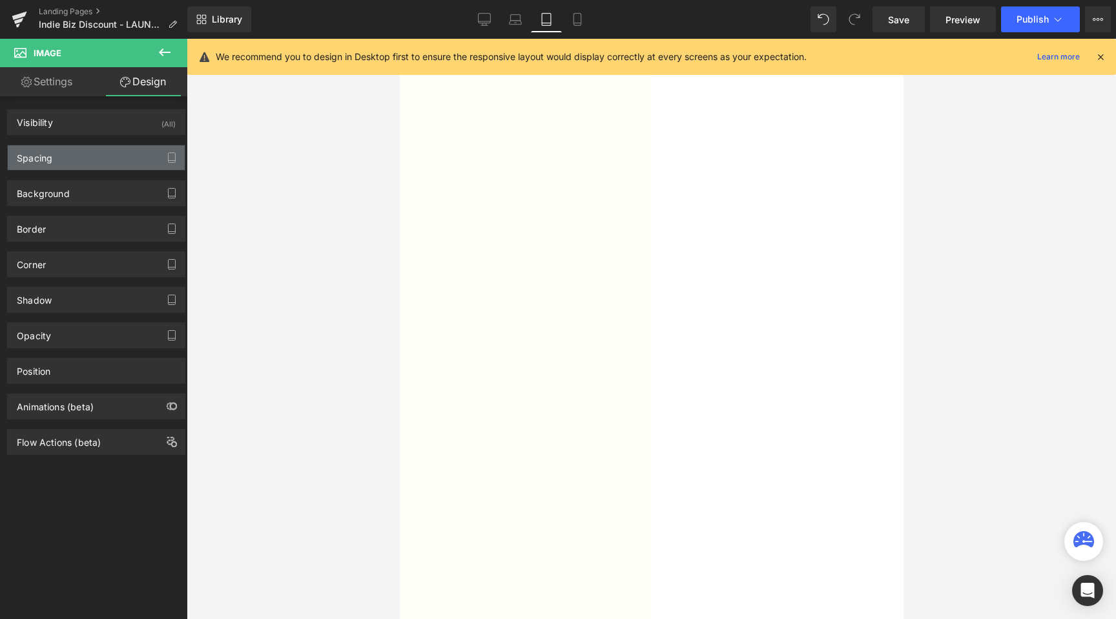
click at [74, 167] on div "Spacing" at bounding box center [96, 157] width 177 height 25
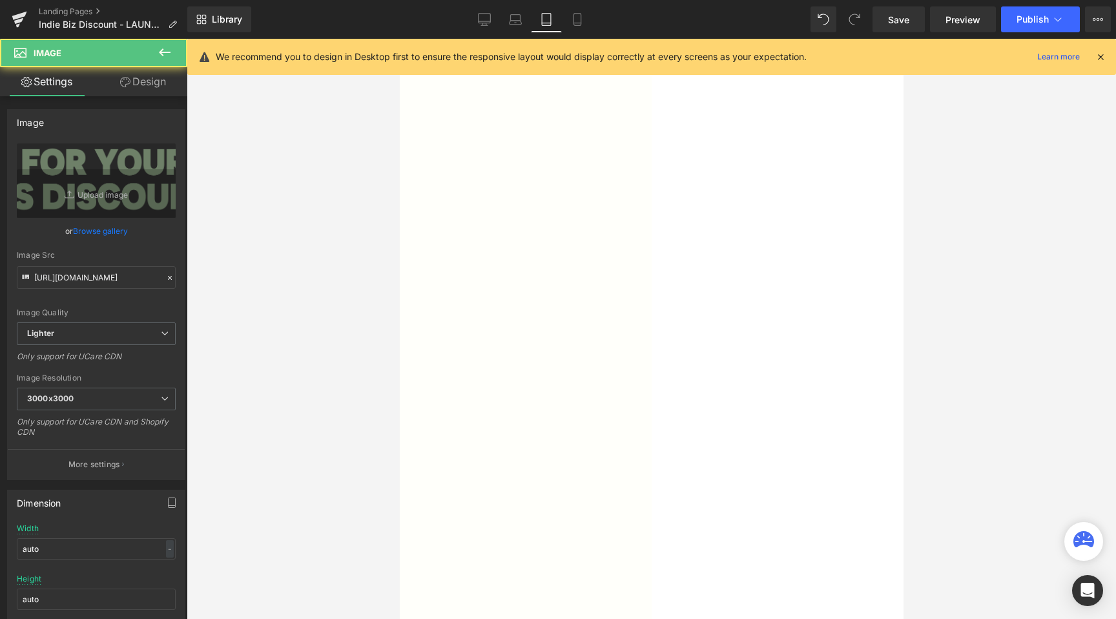
drag, startPoint x: 142, startPoint y: 70, endPoint x: 36, endPoint y: 191, distance: 160.6
click at [142, 70] on link "Design" at bounding box center [143, 81] width 94 height 29
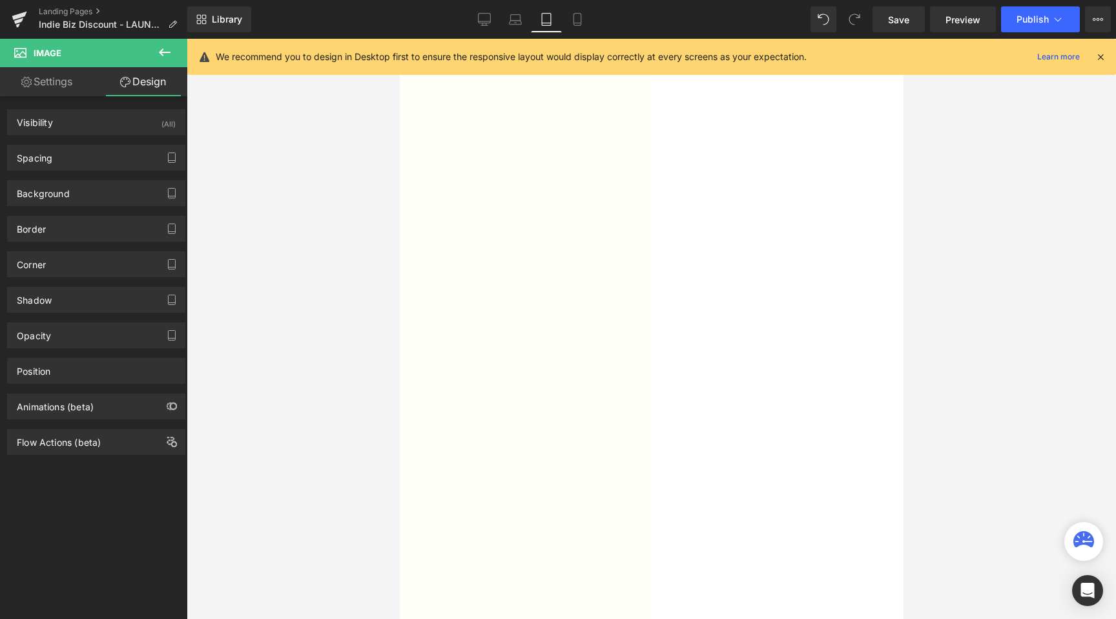
type input "0"
type input "50"
type input "0"
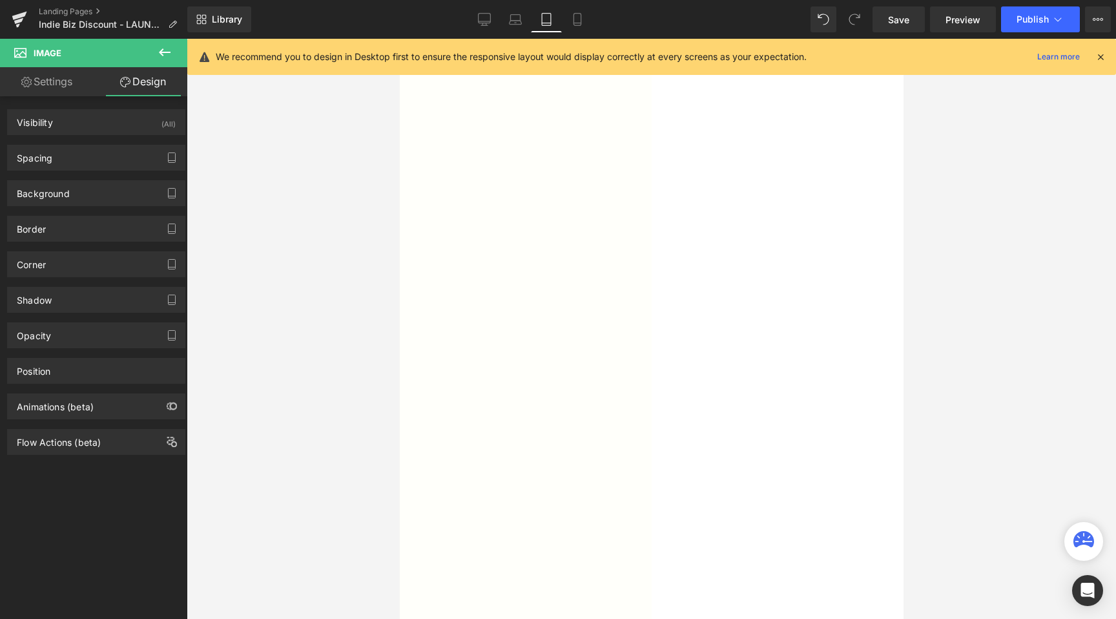
type input "0"
click at [43, 169] on div "Spacing" at bounding box center [96, 157] width 177 height 25
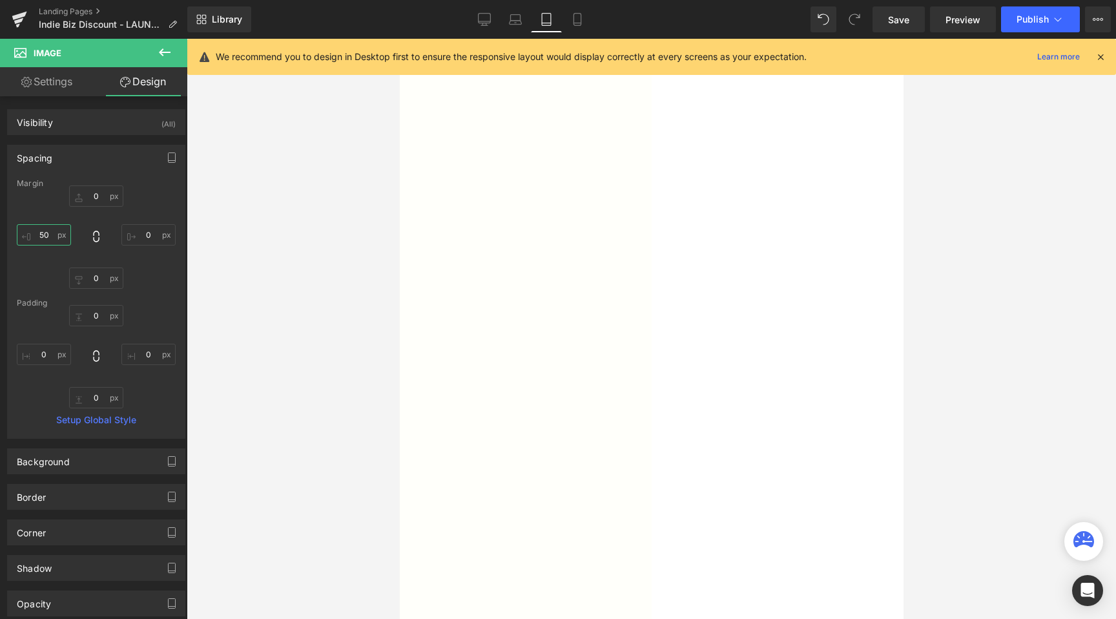
click at [44, 231] on input "50" at bounding box center [44, 234] width 54 height 21
click at [45, 362] on input "0" at bounding box center [44, 354] width 54 height 21
type input "80"
click at [140, 357] on input "0" at bounding box center [148, 354] width 54 height 21
type input "80"
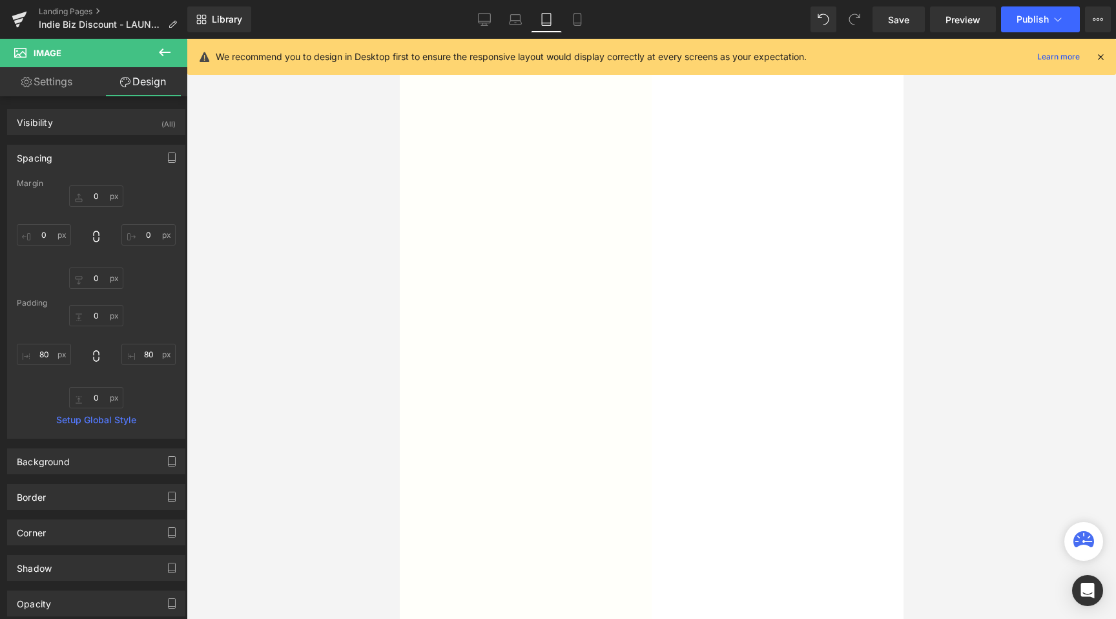
click at [382, 317] on div at bounding box center [651, 329] width 929 height 580
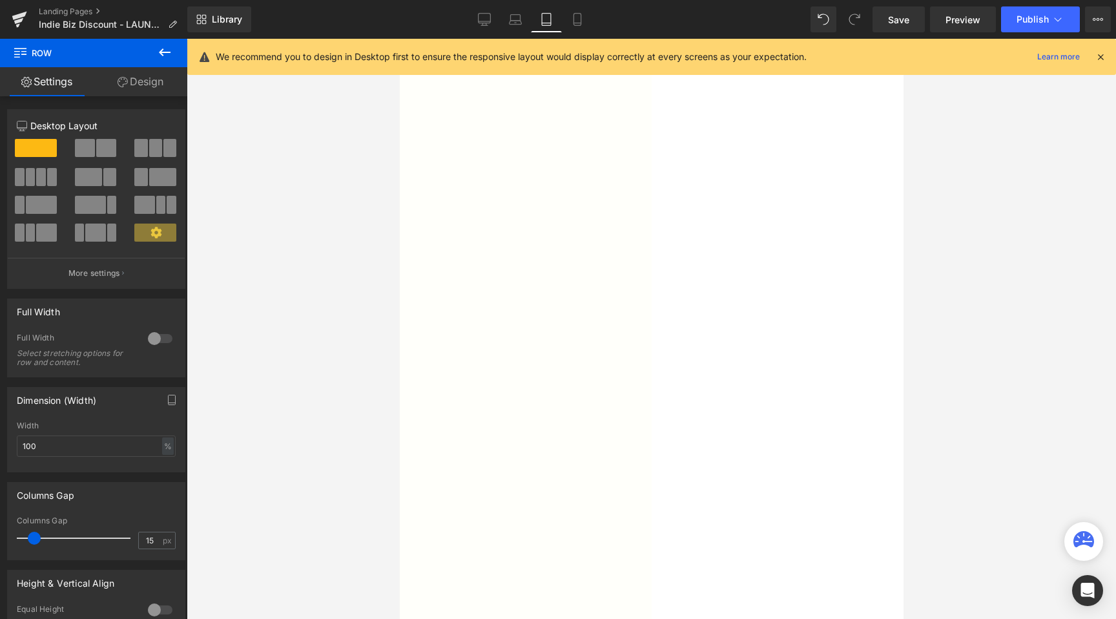
click at [156, 85] on link "Design" at bounding box center [141, 81] width 94 height 29
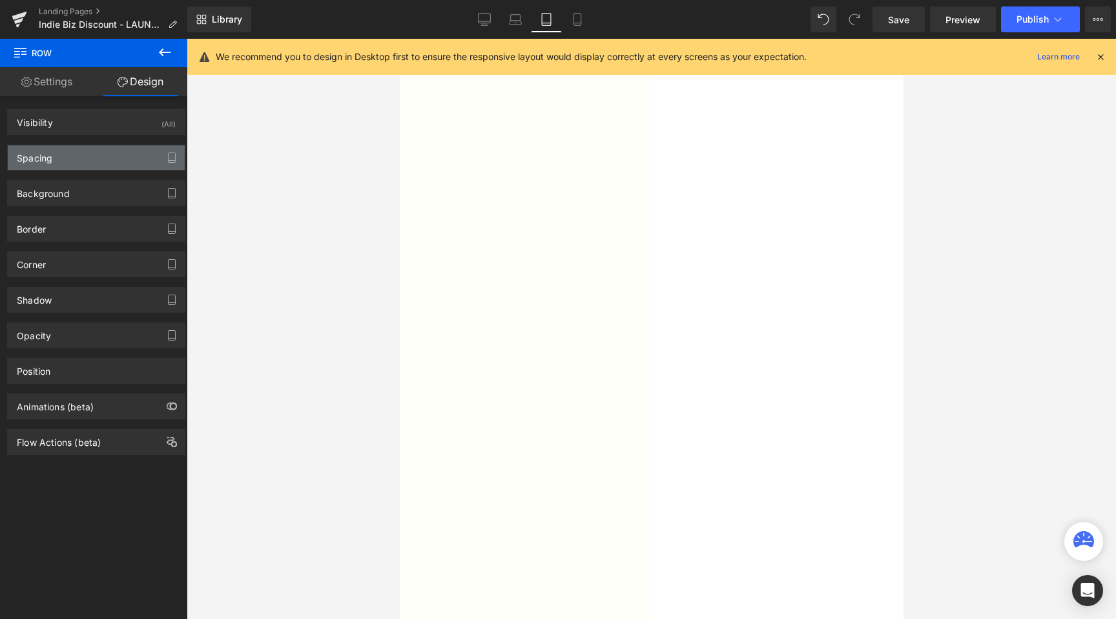
click at [97, 153] on div "Spacing" at bounding box center [96, 157] width 177 height 25
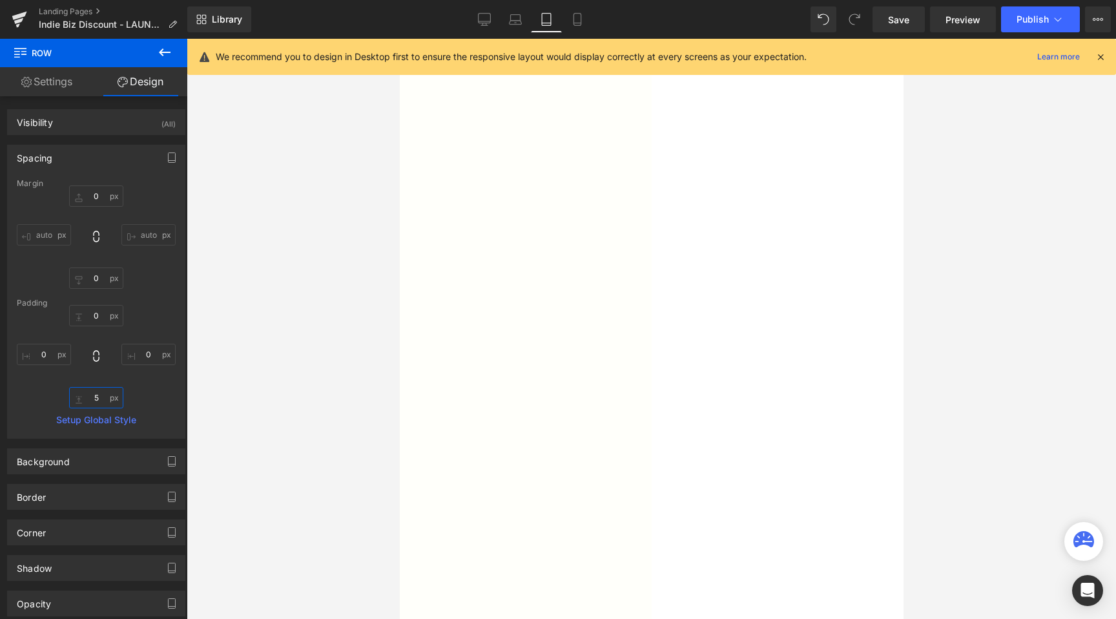
click at [90, 401] on input "5" at bounding box center [96, 397] width 54 height 21
click at [399, 39] on span "Liquid" at bounding box center [399, 39] width 0 height 0
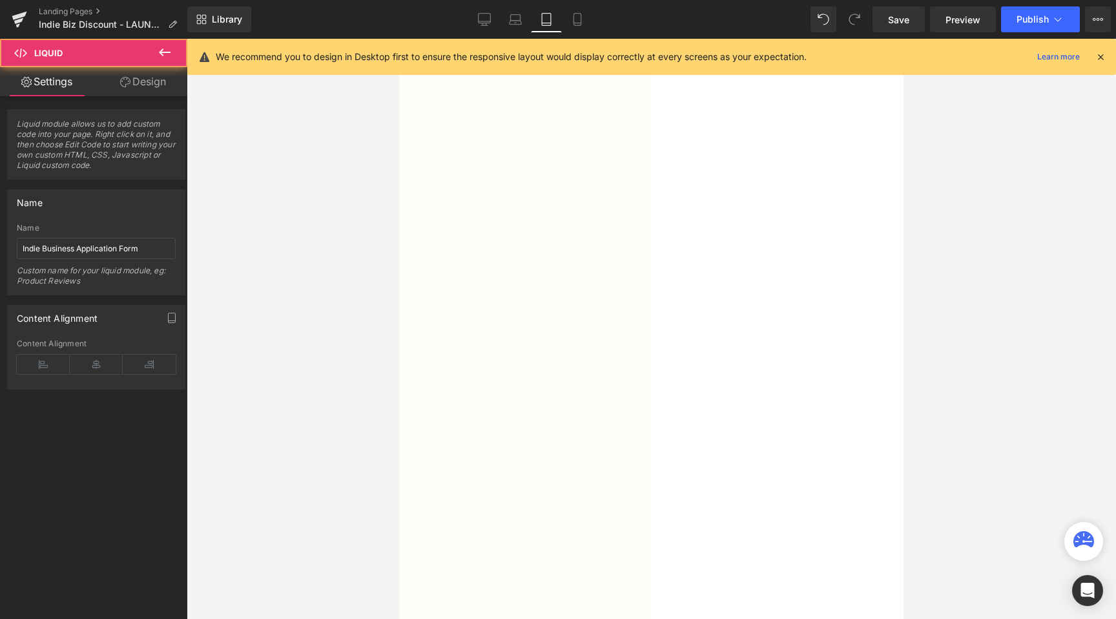
click at [144, 85] on link "Design" at bounding box center [143, 81] width 94 height 29
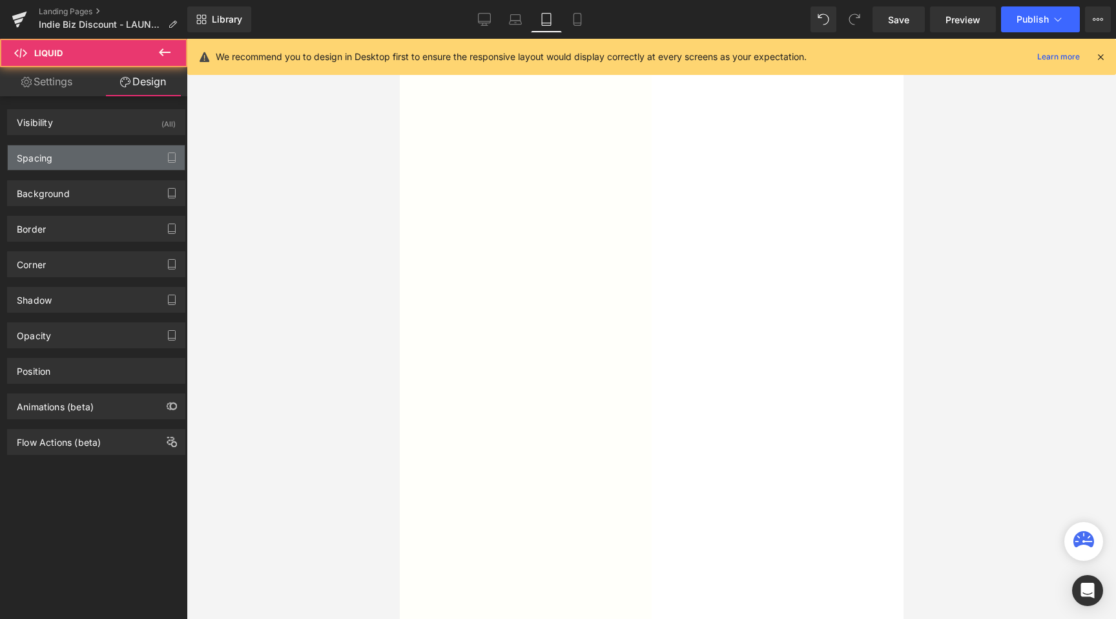
type input "20"
type input "0"
type input "5"
type input "0"
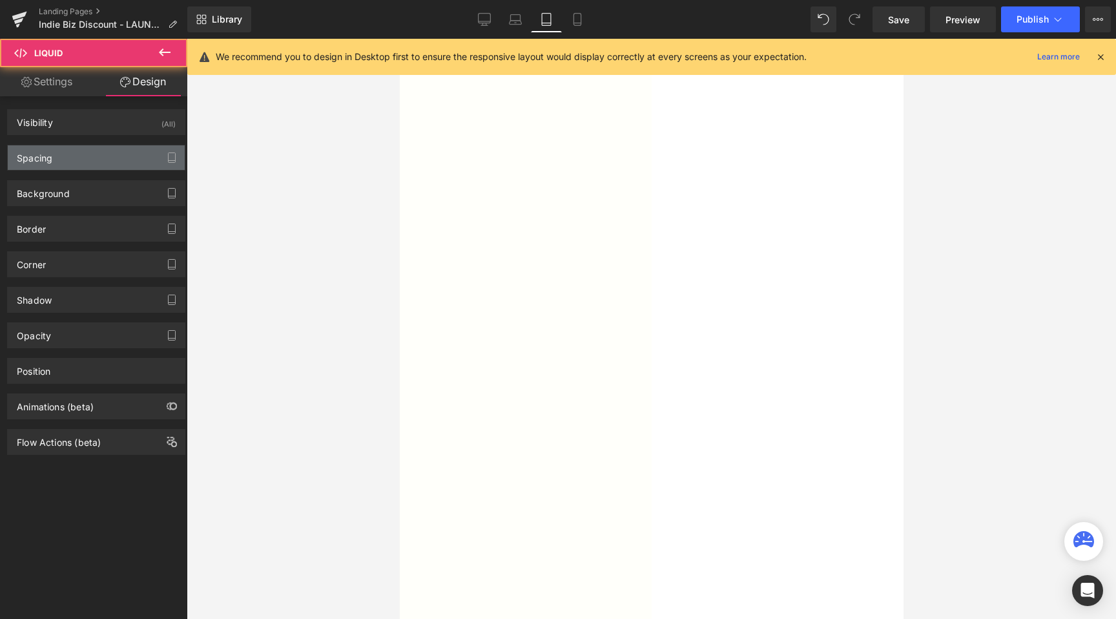
type input "0"
click at [79, 150] on div "Spacing" at bounding box center [96, 157] width 177 height 25
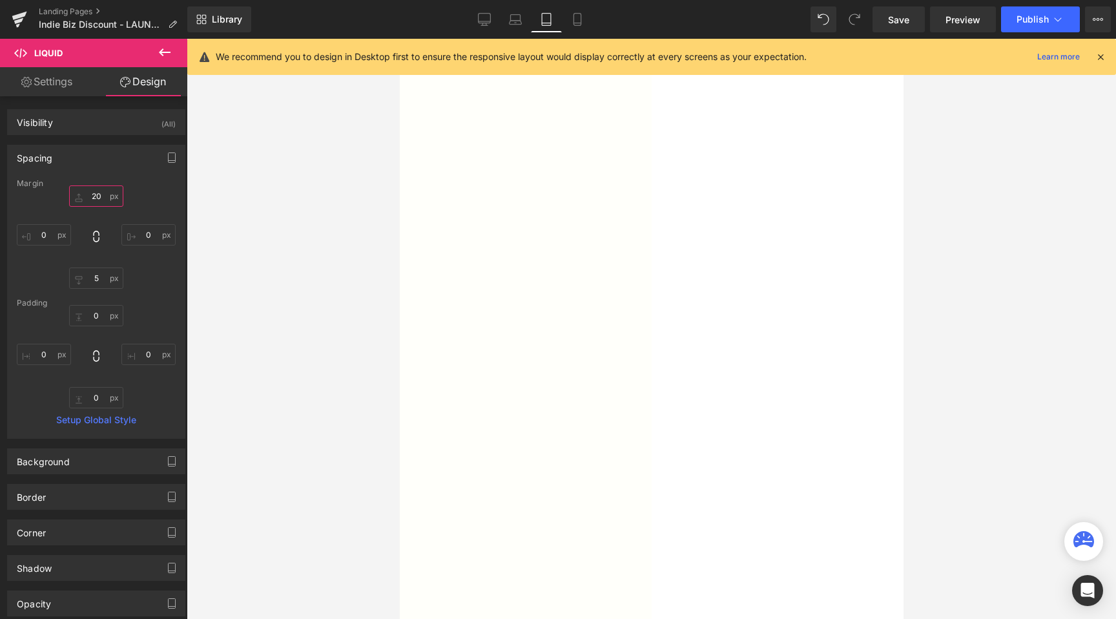
click at [96, 198] on input "20" at bounding box center [96, 195] width 54 height 21
type input "10"
click at [920, 18] on link "Save" at bounding box center [899, 19] width 52 height 26
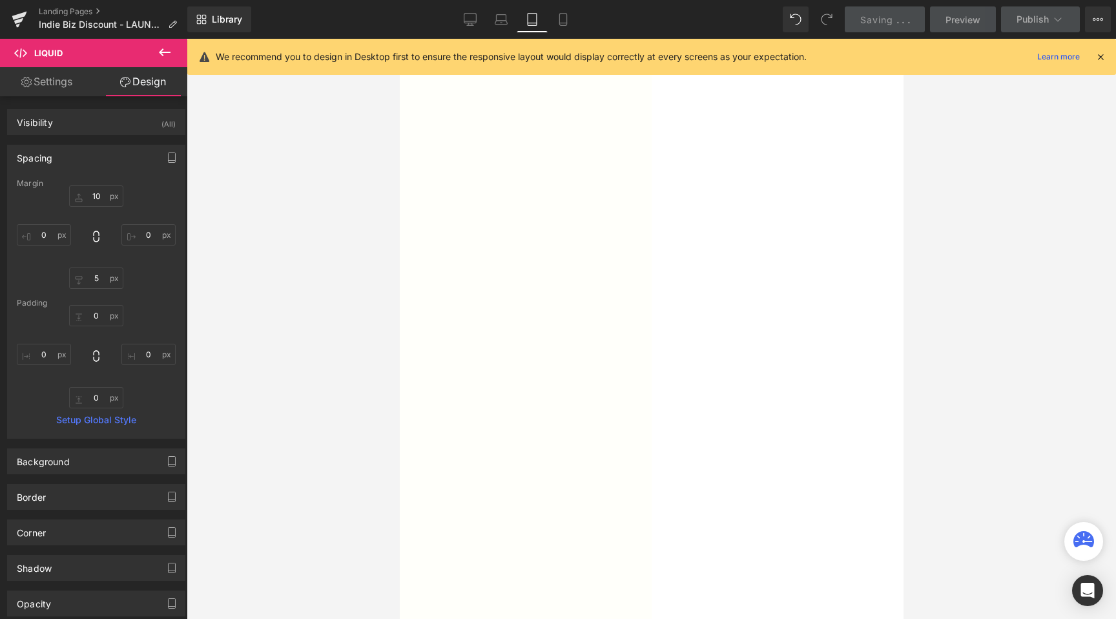
scroll to position [508, 0]
click at [399, 39] on span at bounding box center [399, 39] width 0 height 0
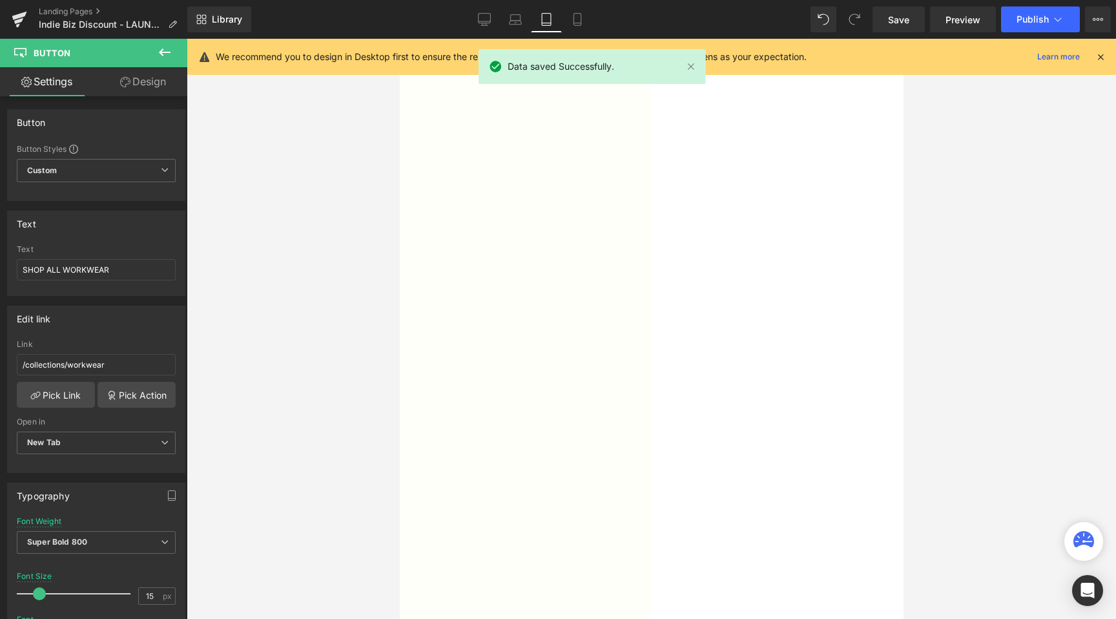
click at [130, 78] on link "Design" at bounding box center [143, 81] width 94 height 29
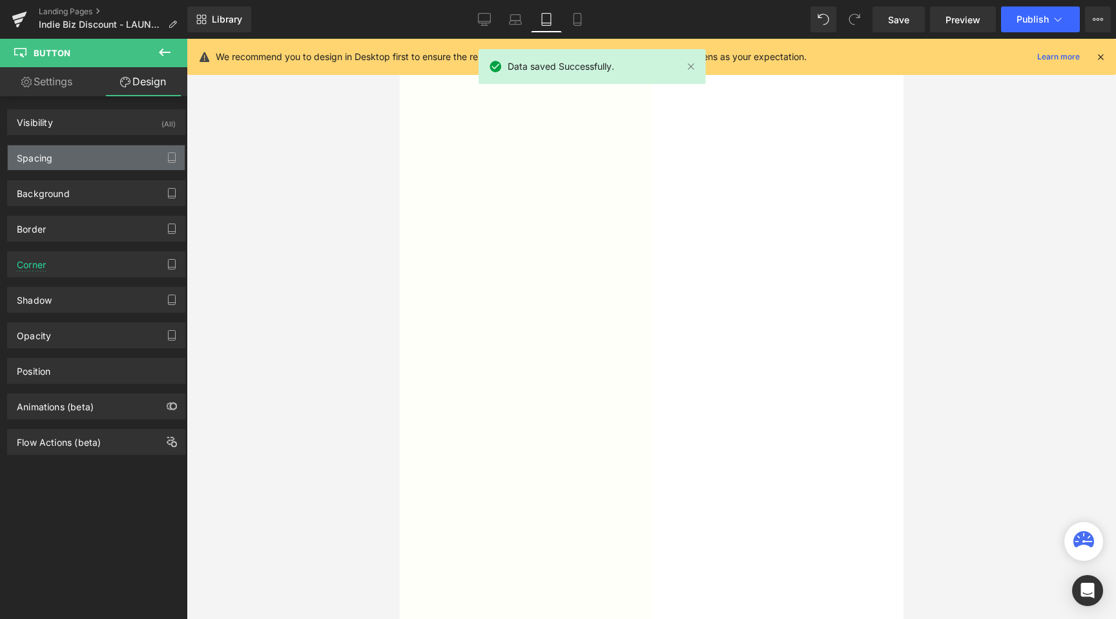
click at [72, 160] on div "Spacing" at bounding box center [96, 157] width 177 height 25
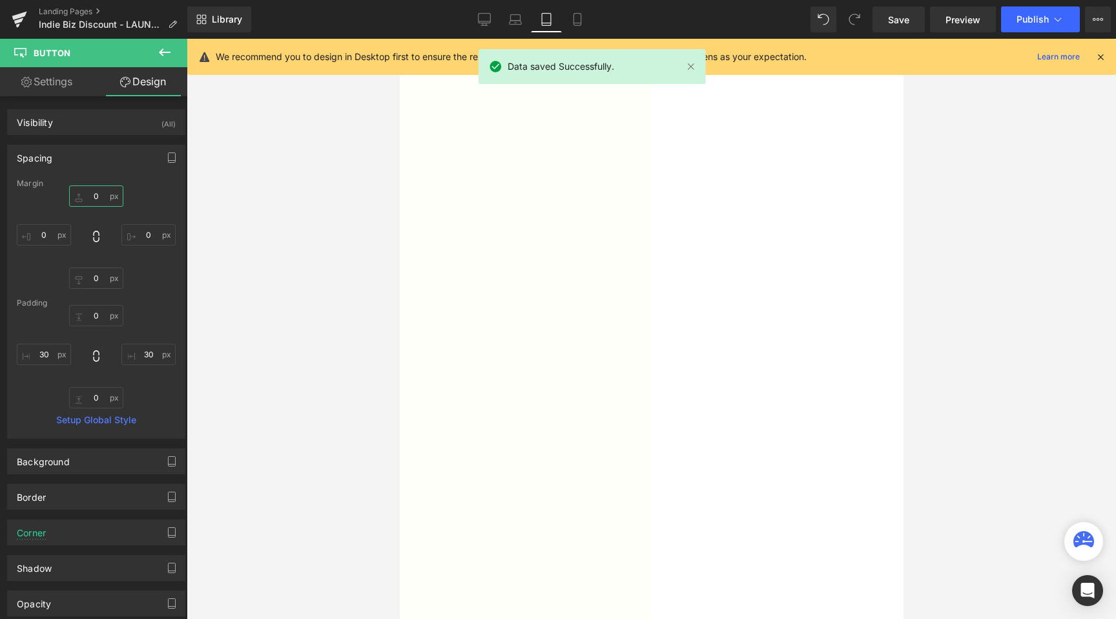
click at [86, 195] on input "0" at bounding box center [96, 195] width 54 height 21
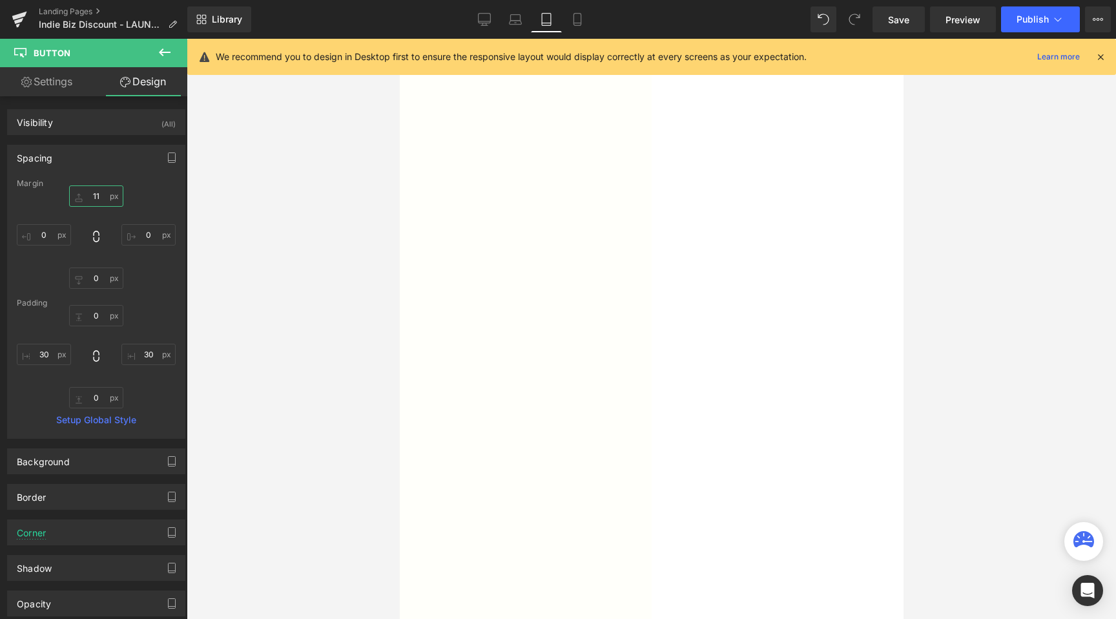
type input "12"
click at [904, 25] on span "Save" at bounding box center [898, 20] width 21 height 14
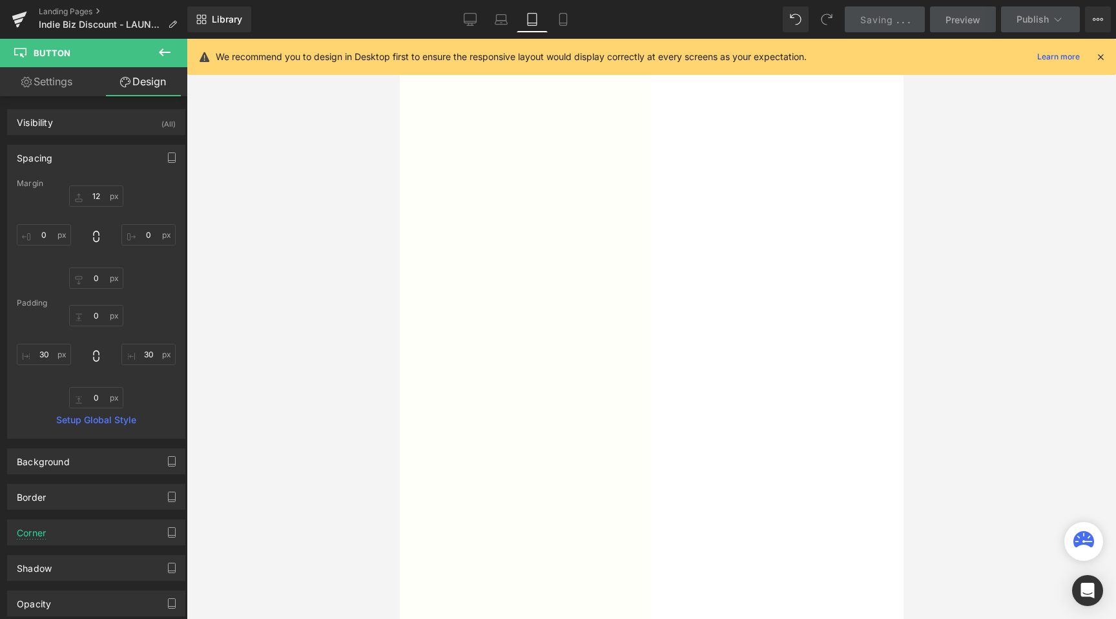
scroll to position [460, 0]
click at [399, 39] on span "Button" at bounding box center [399, 39] width 0 height 0
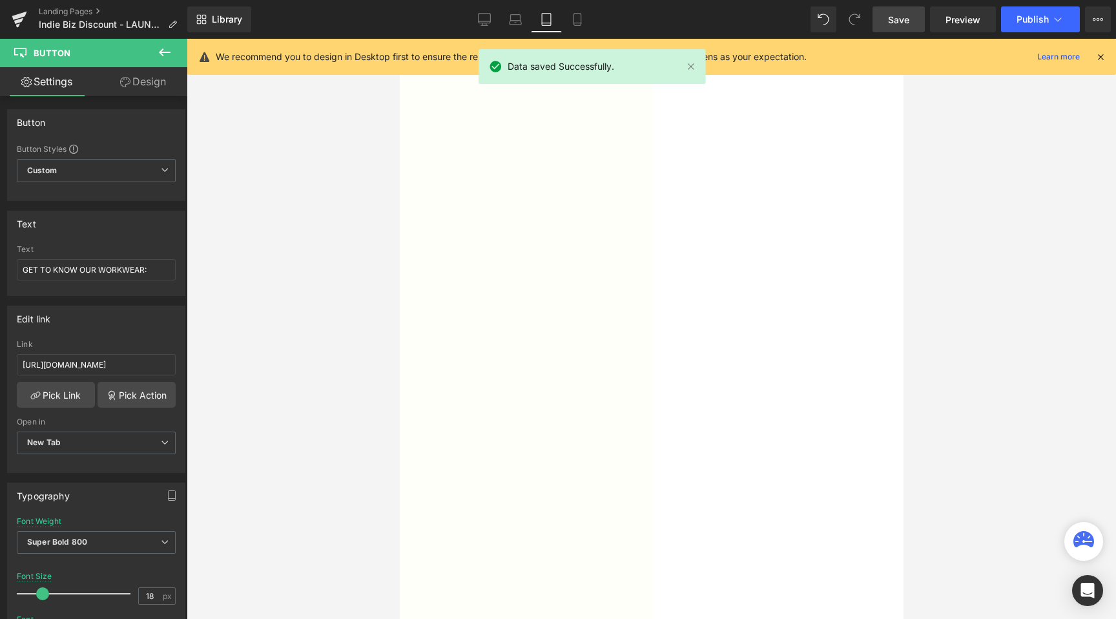
click at [123, 92] on link "Design" at bounding box center [143, 81] width 94 height 29
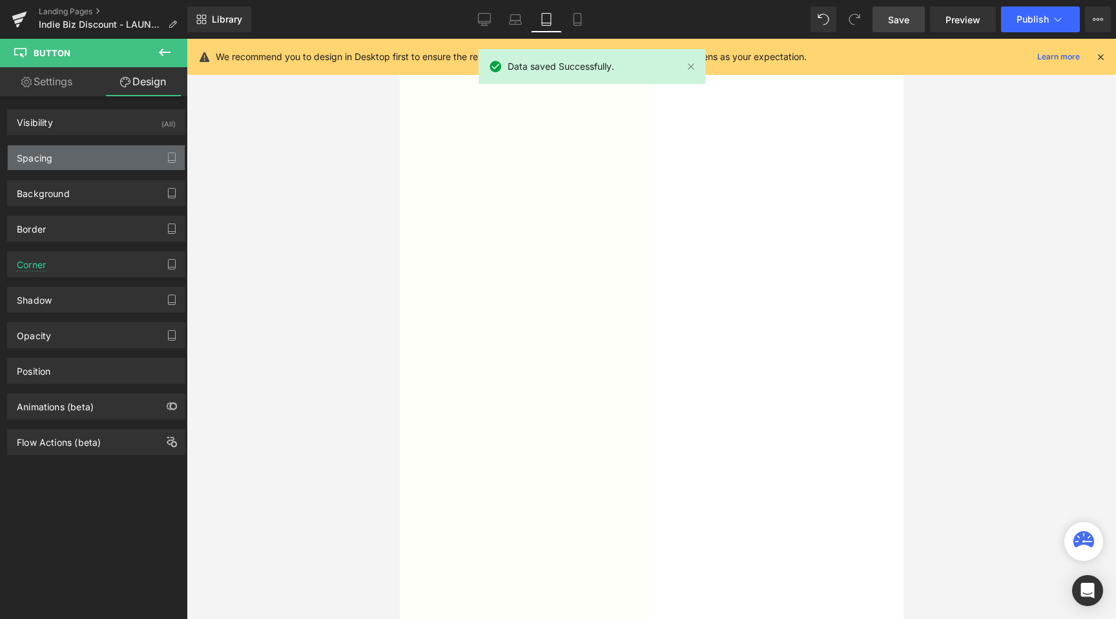
click at [78, 169] on div "Spacing" at bounding box center [96, 157] width 177 height 25
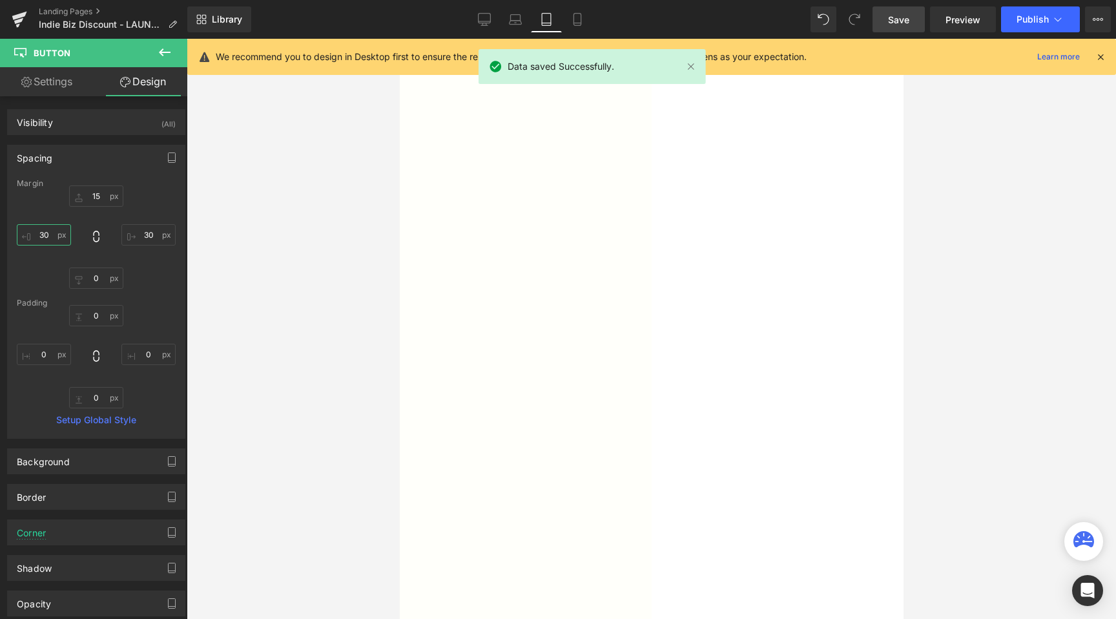
click at [46, 242] on input "30" at bounding box center [44, 234] width 54 height 21
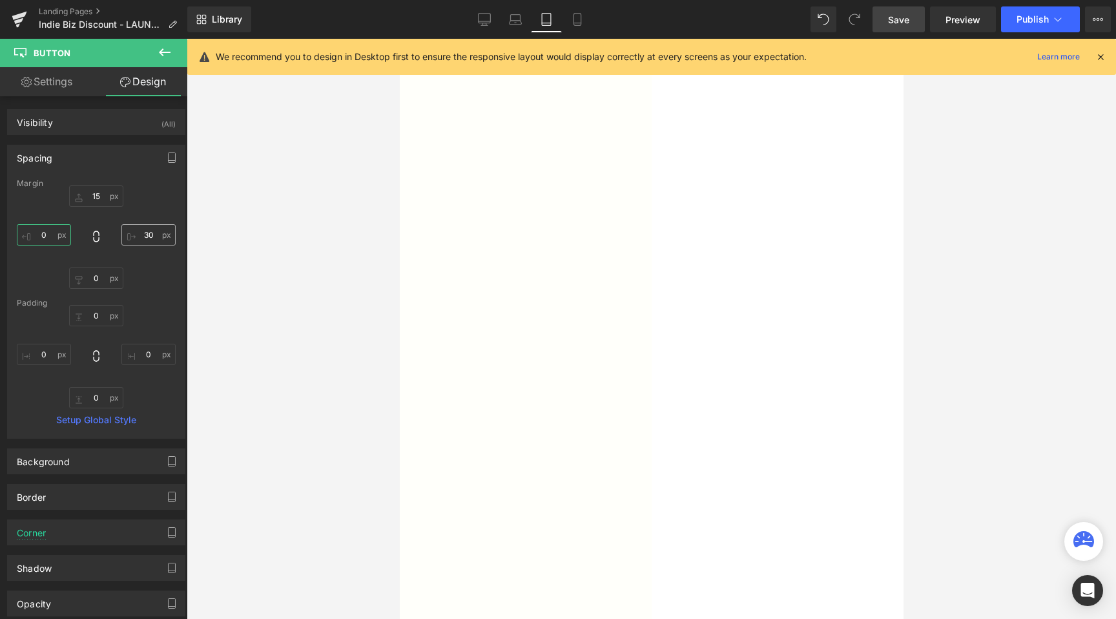
type input "0"
click at [134, 235] on input "30" at bounding box center [148, 234] width 54 height 21
type input "0"
click at [298, 299] on div at bounding box center [651, 329] width 929 height 580
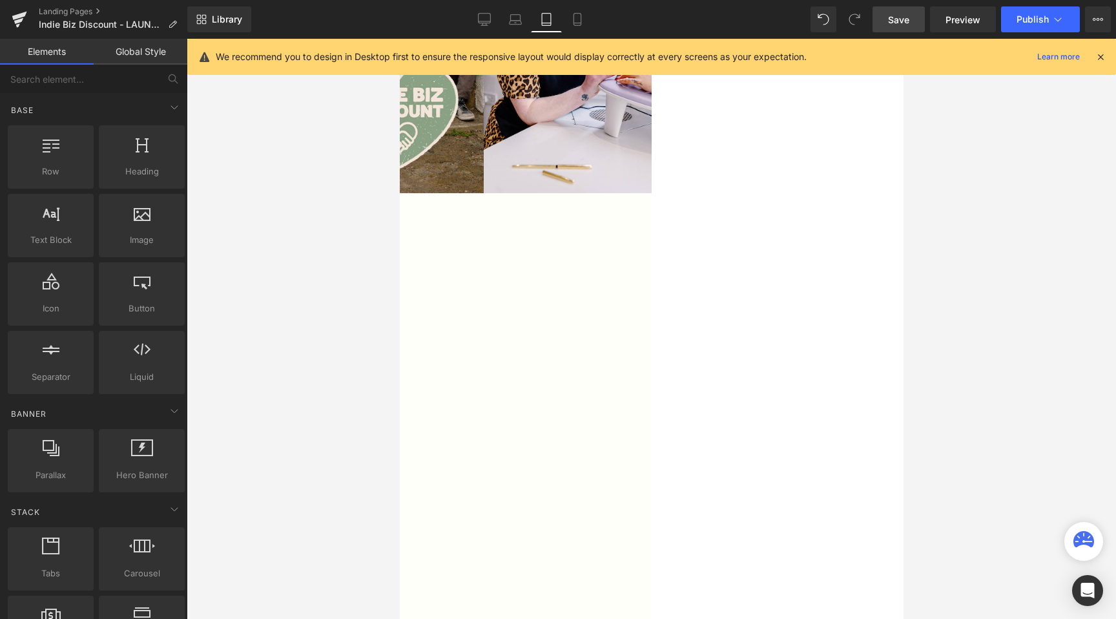
scroll to position [134, 0]
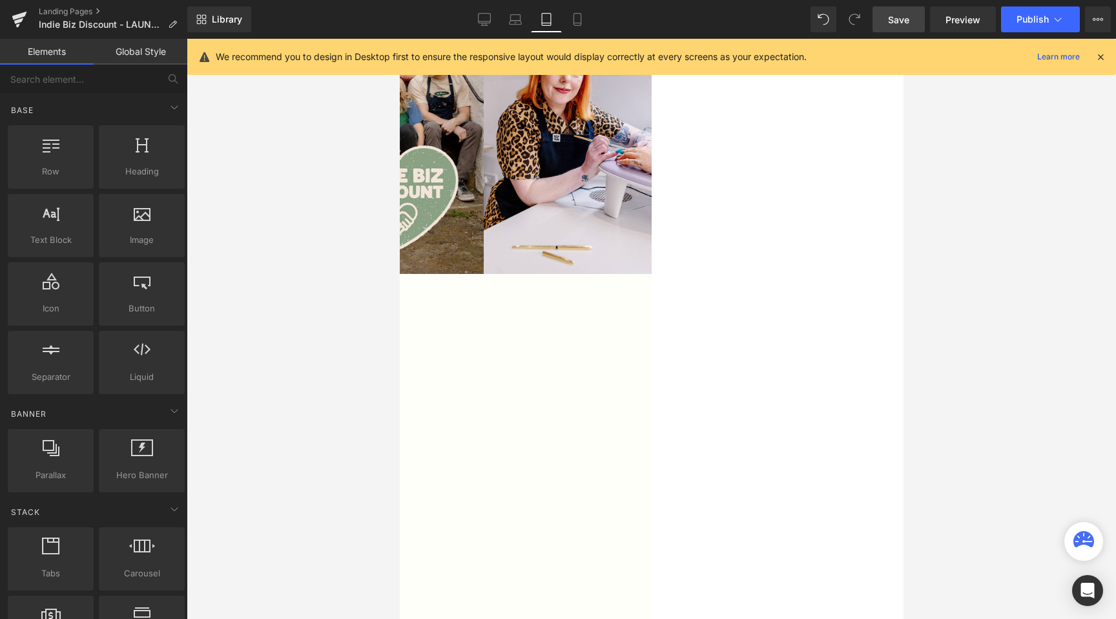
click at [399, 39] on span at bounding box center [399, 39] width 0 height 0
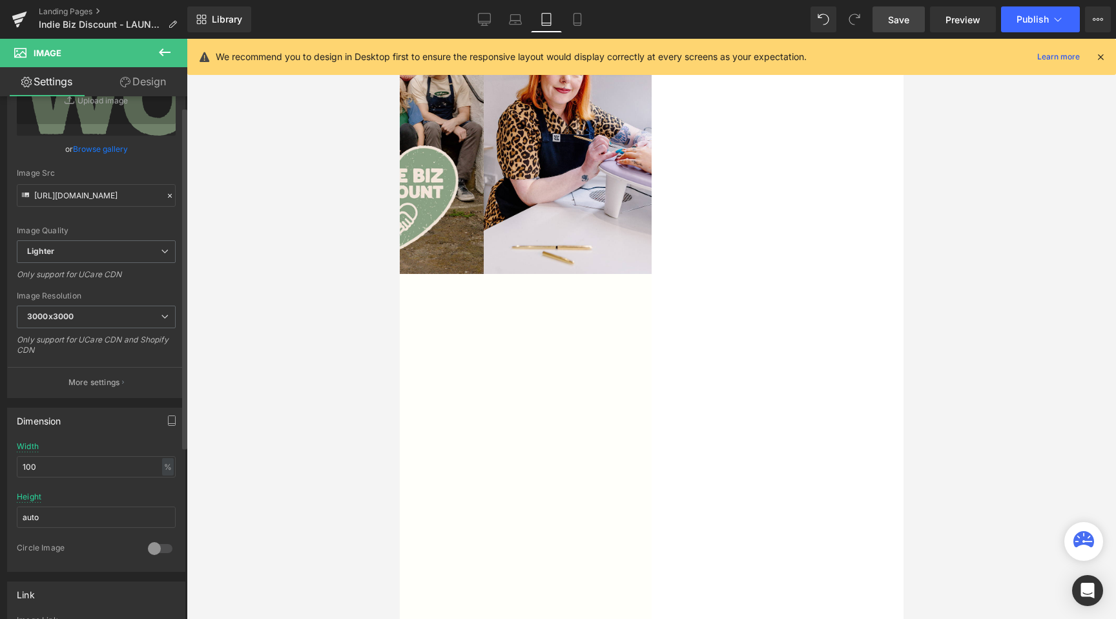
scroll to position [143, 0]
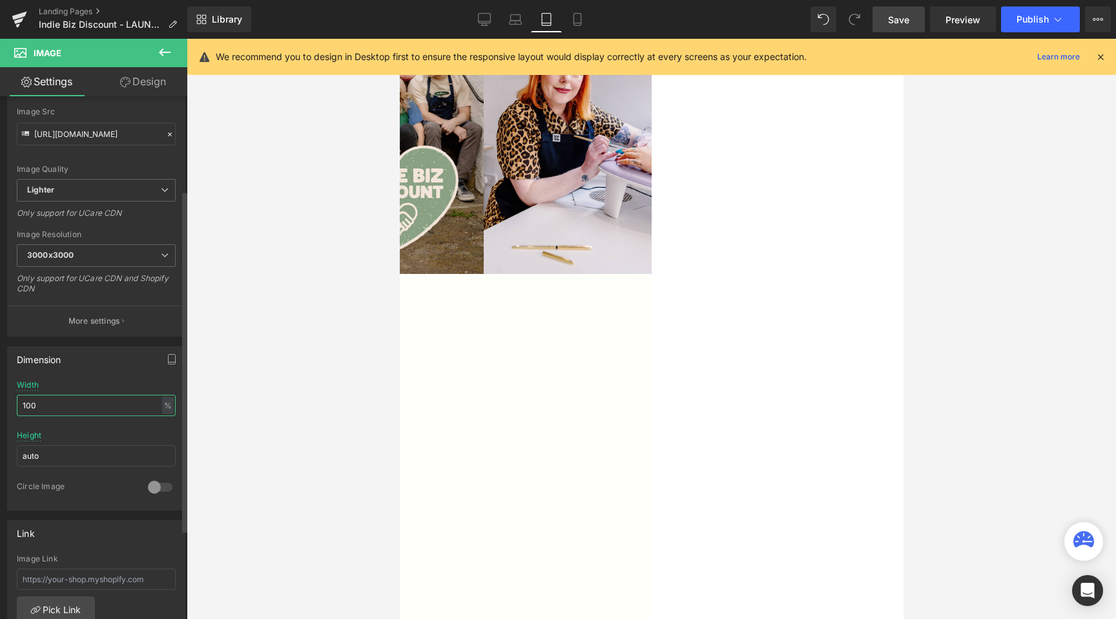
click at [71, 407] on input "100" at bounding box center [96, 405] width 159 height 21
type input "105"
click at [229, 436] on div at bounding box center [651, 329] width 929 height 580
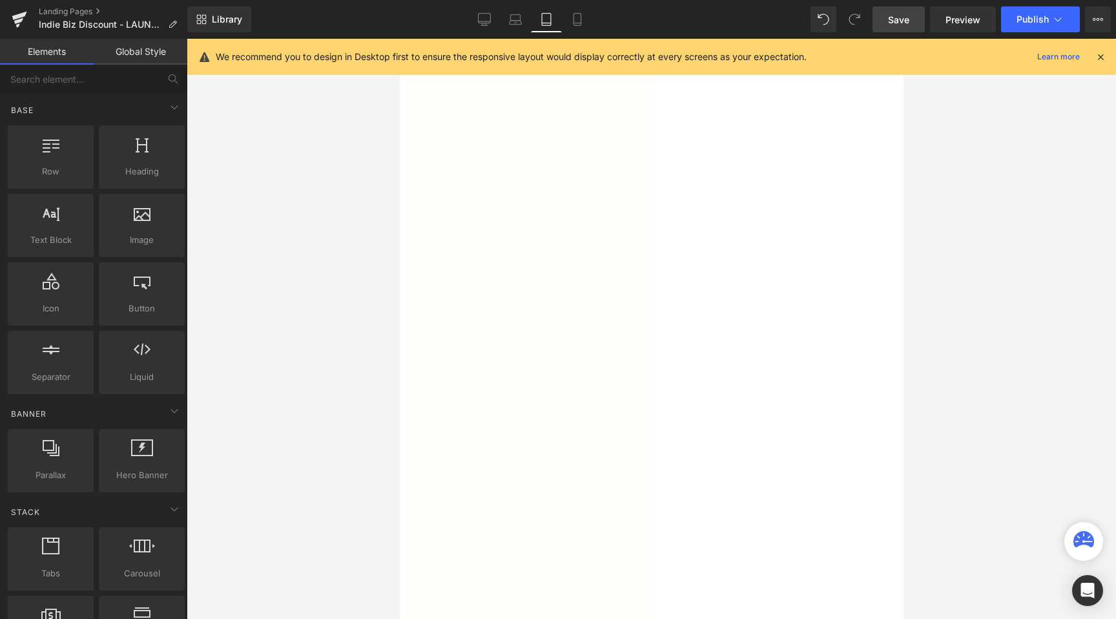
scroll to position [663, 0]
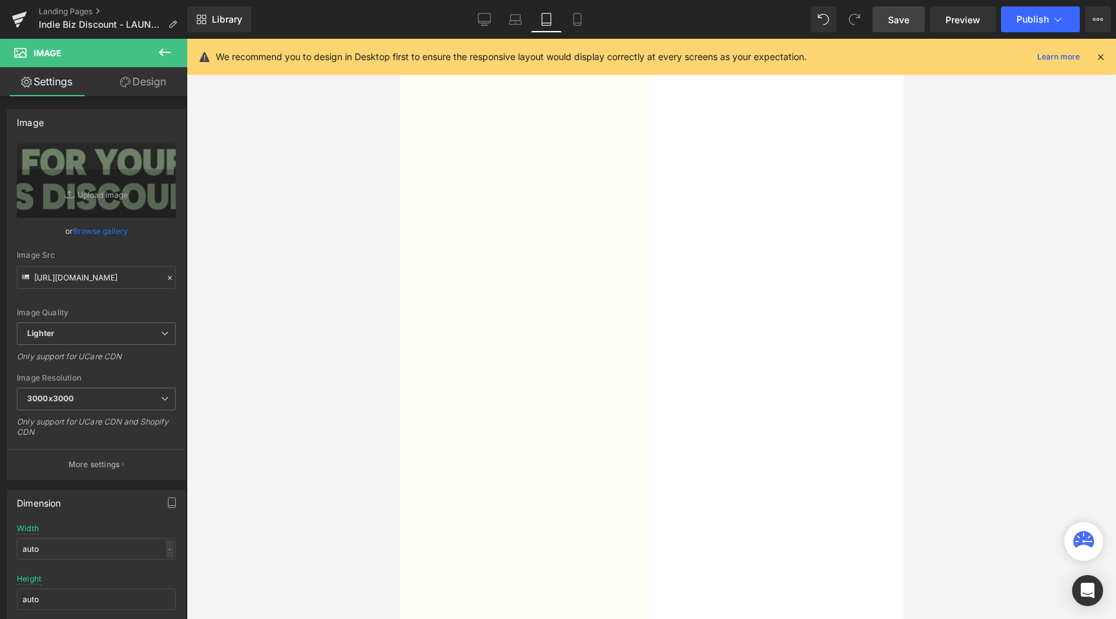
click at [134, 83] on link "Design" at bounding box center [143, 81] width 94 height 29
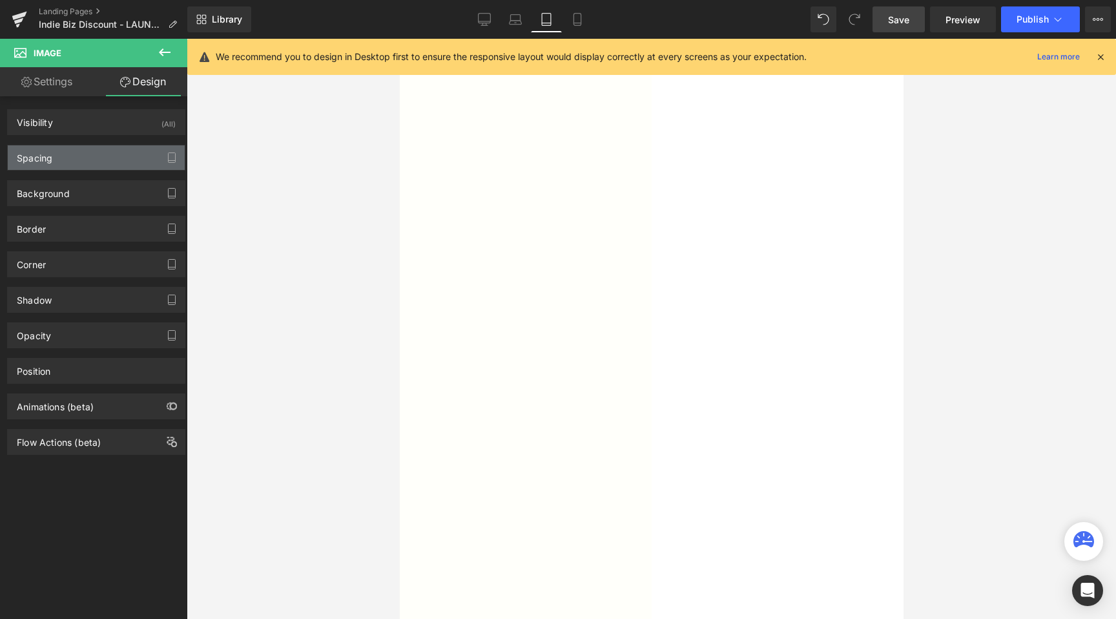
click at [53, 169] on div "Spacing" at bounding box center [96, 157] width 177 height 25
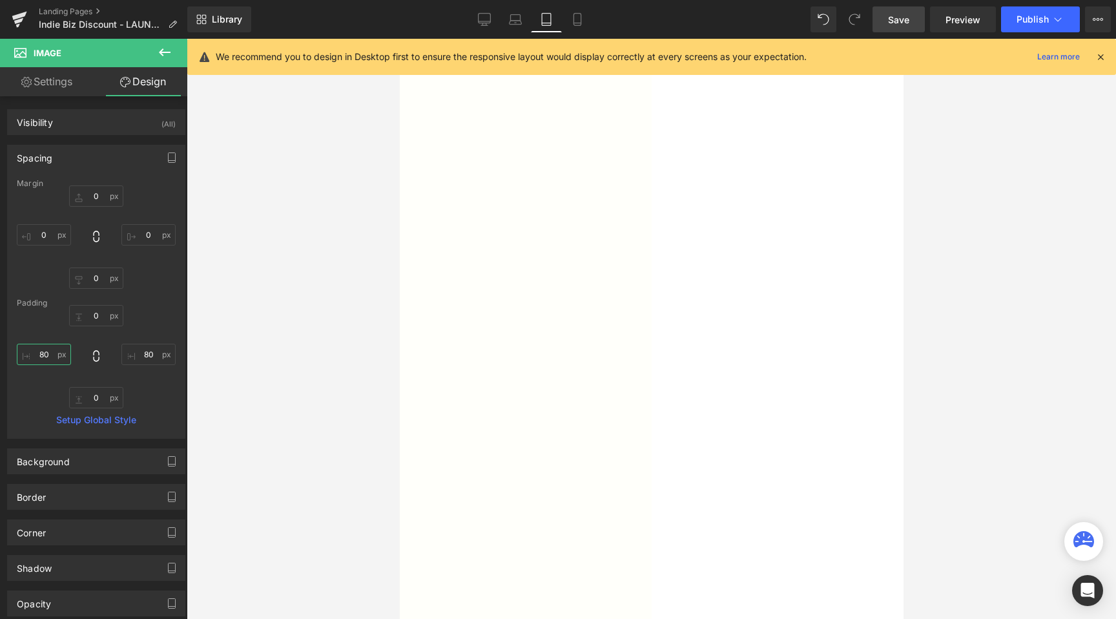
click at [39, 357] on input "80" at bounding box center [44, 354] width 54 height 21
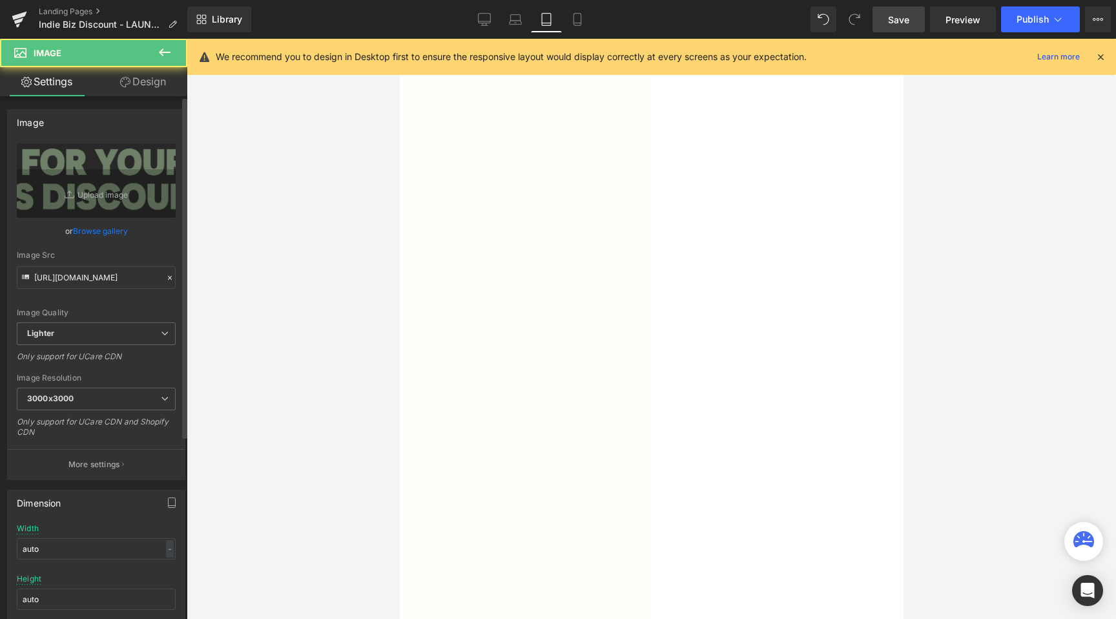
click at [106, 236] on link "Browse gallery" at bounding box center [100, 231] width 55 height 23
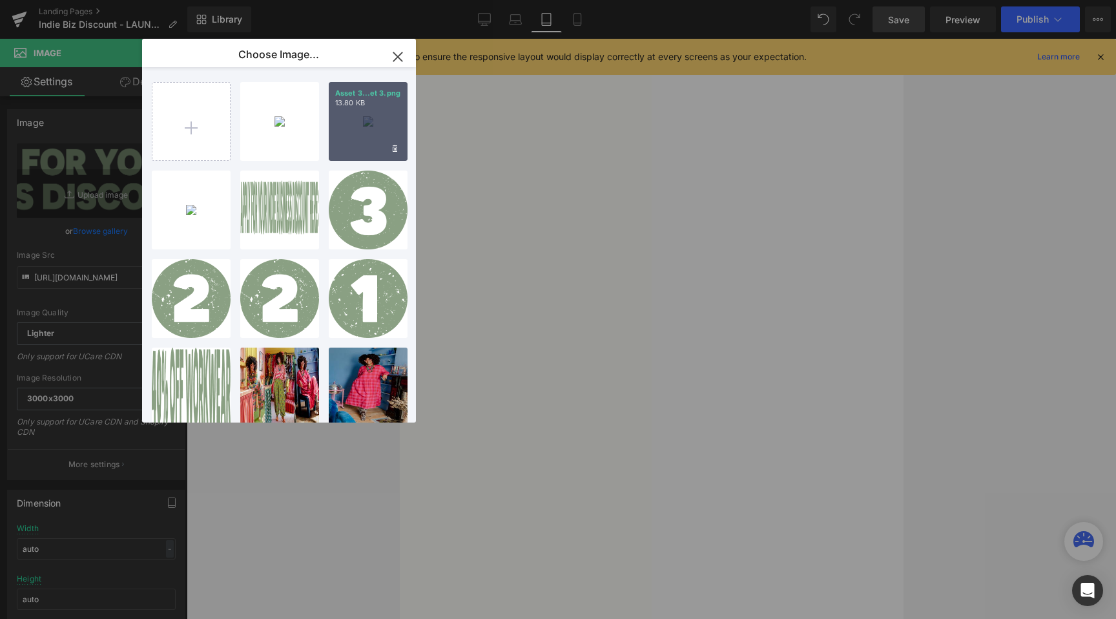
click at [373, 114] on div "Asset 3...et 3.png 13.80 KB" at bounding box center [368, 121] width 79 height 79
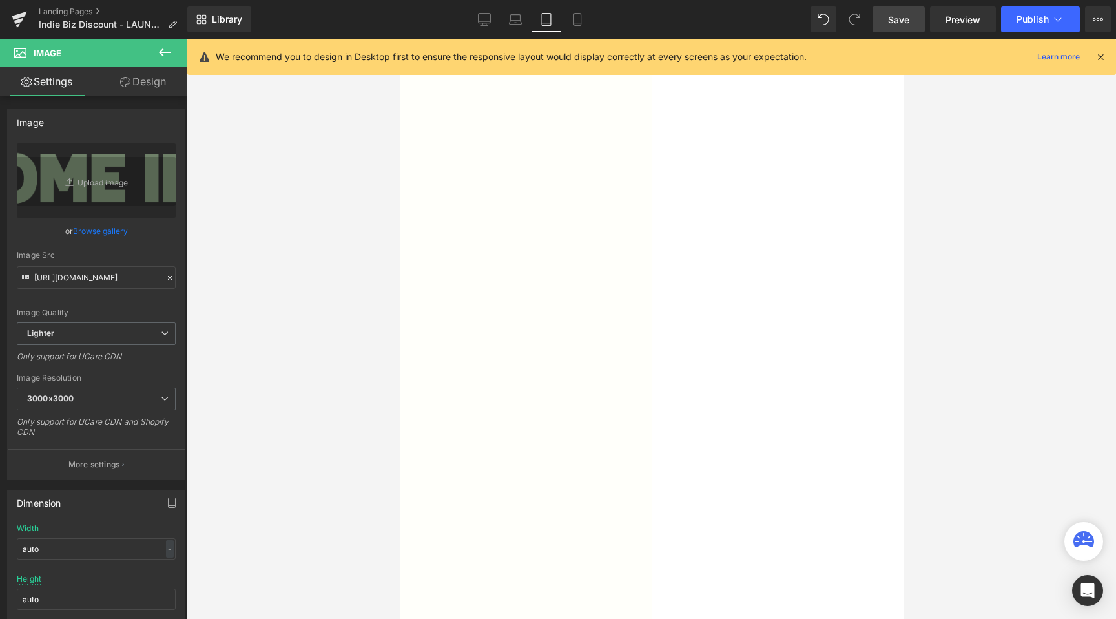
type input "[URL][DOMAIN_NAME]"
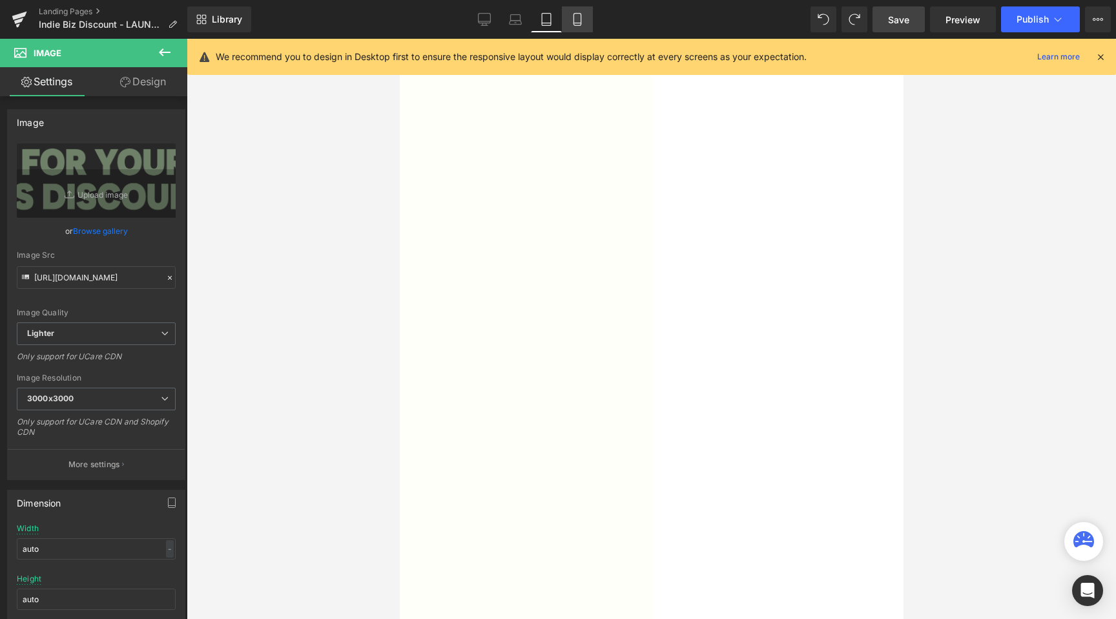
click at [564, 21] on link "Mobile" at bounding box center [577, 19] width 31 height 26
type input "90"
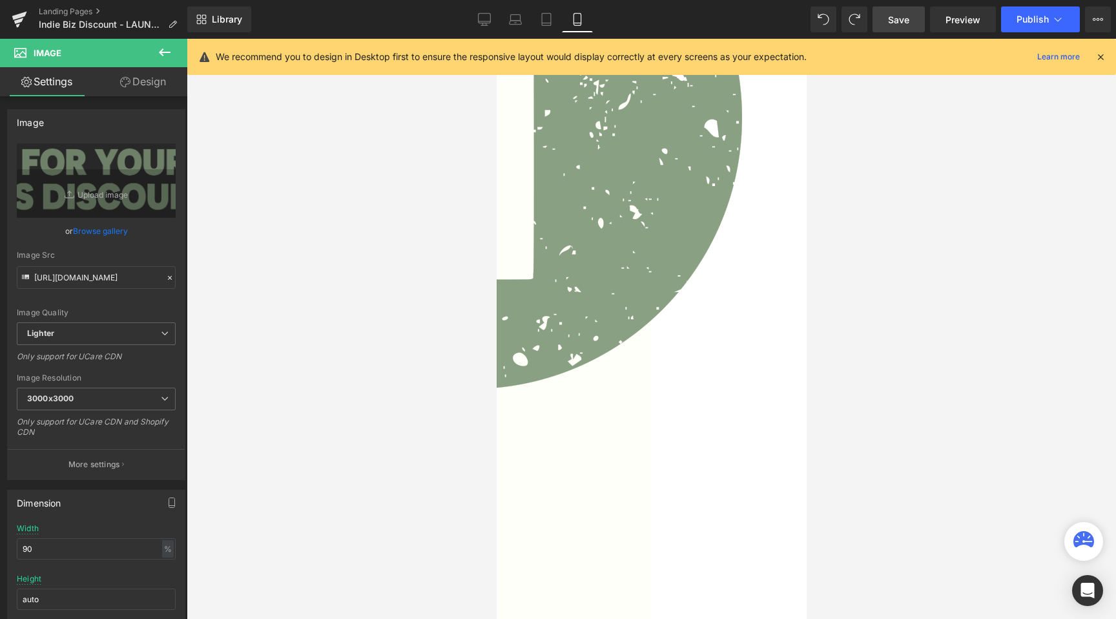
scroll to position [542, 0]
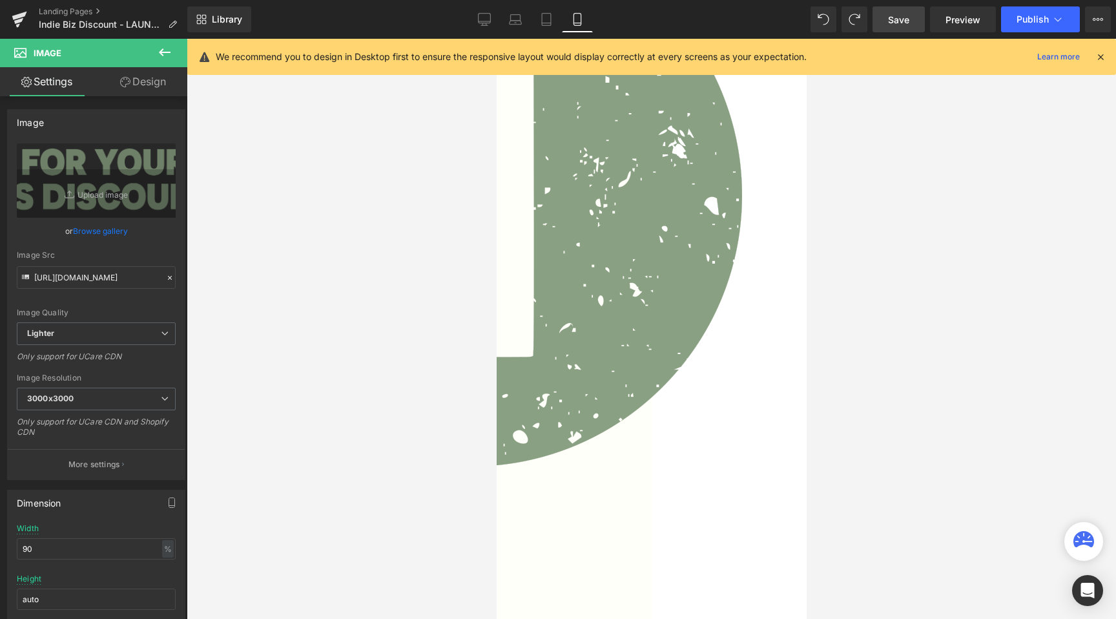
click at [120, 78] on icon at bounding box center [125, 82] width 10 height 10
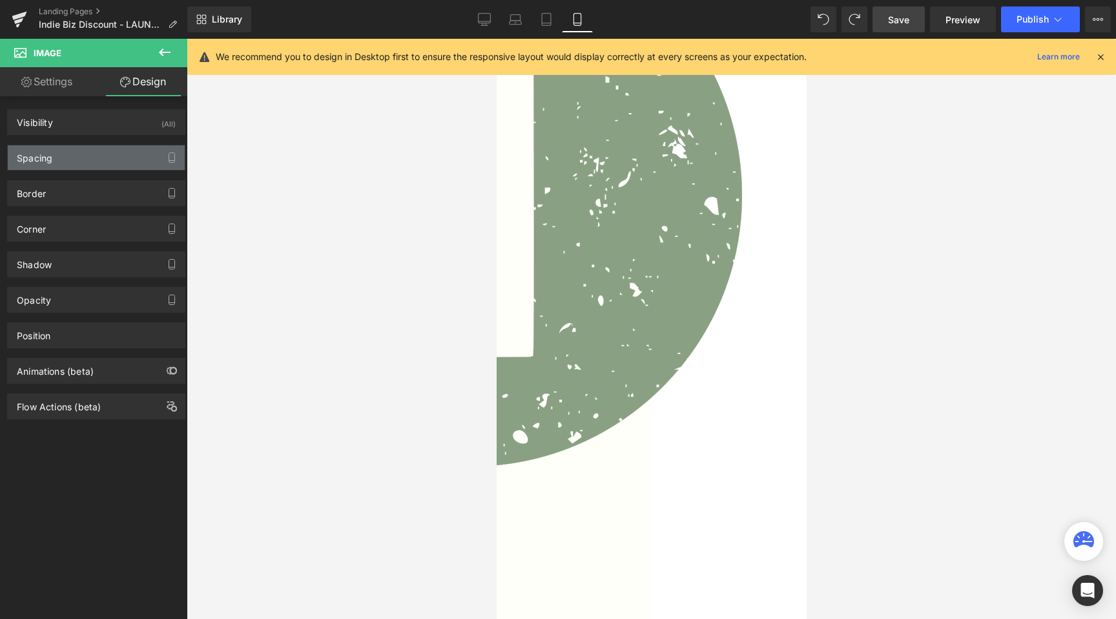
click at [35, 167] on div "Spacing" at bounding box center [96, 157] width 177 height 25
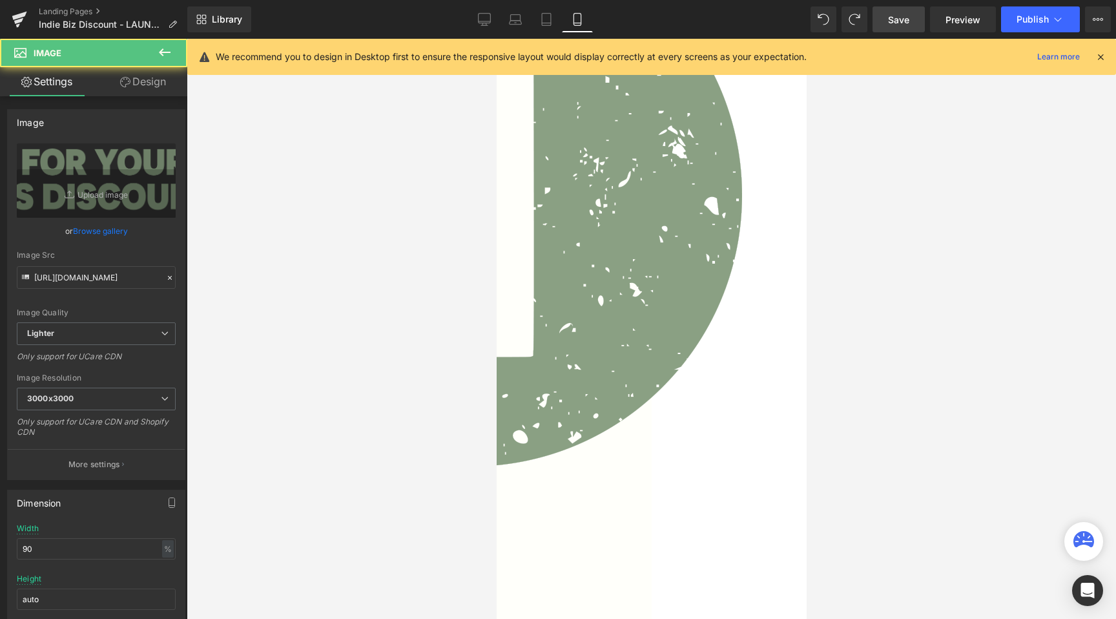
click at [158, 79] on link "Design" at bounding box center [143, 81] width 94 height 29
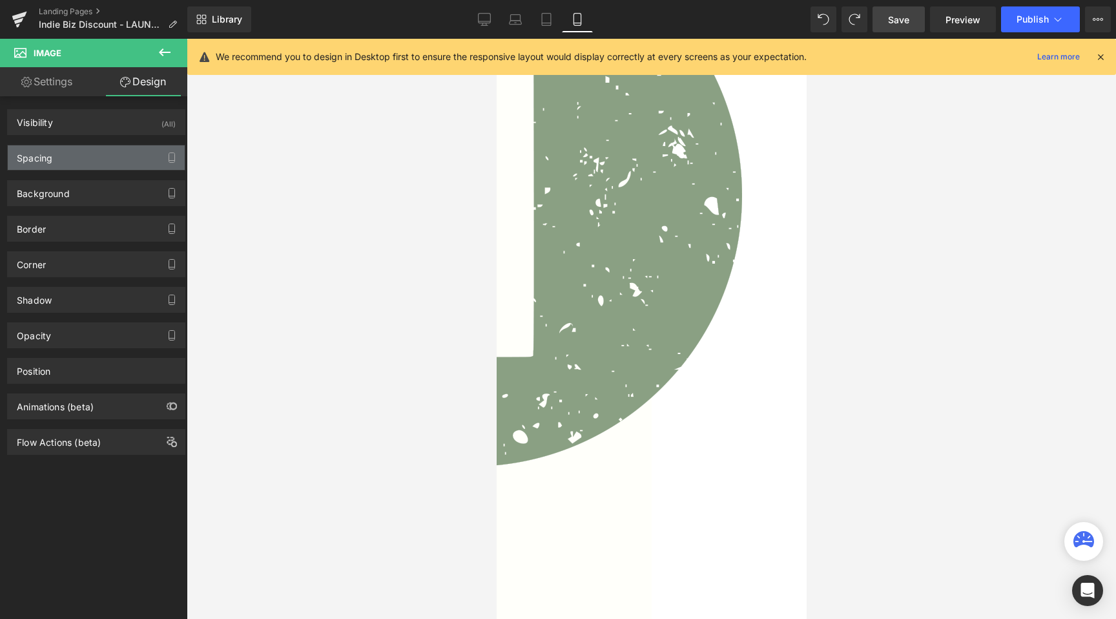
click at [83, 151] on div "Spacing" at bounding box center [96, 157] width 177 height 25
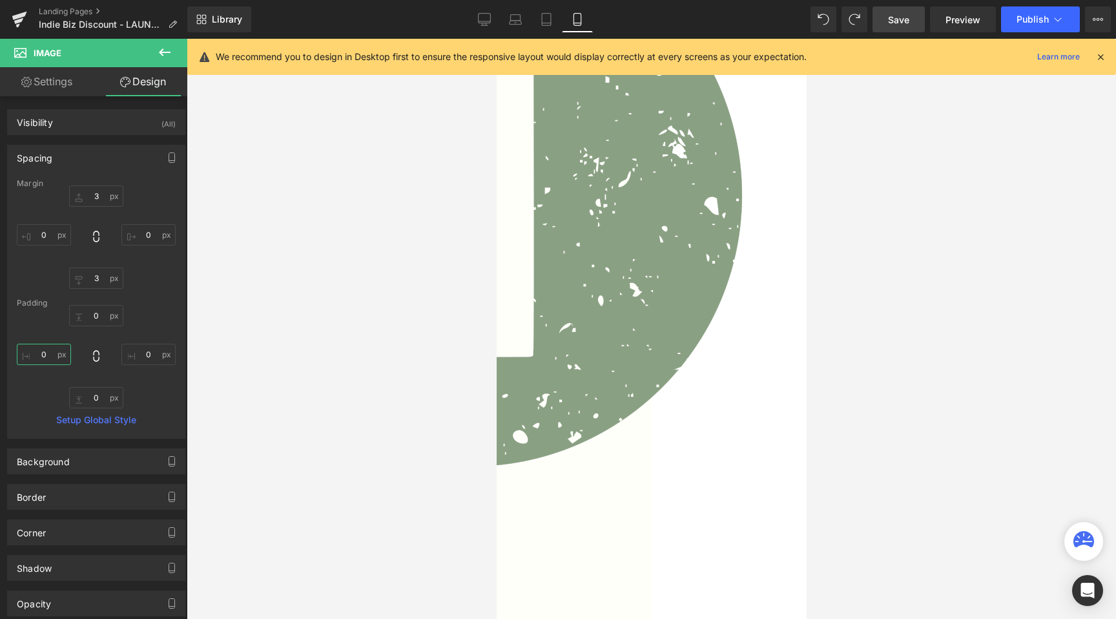
click at [43, 357] on input "0" at bounding box center [44, 354] width 54 height 21
type input "5"
type input "30"
click at [132, 354] on input "0" at bounding box center [148, 354] width 54 height 21
type input "30"
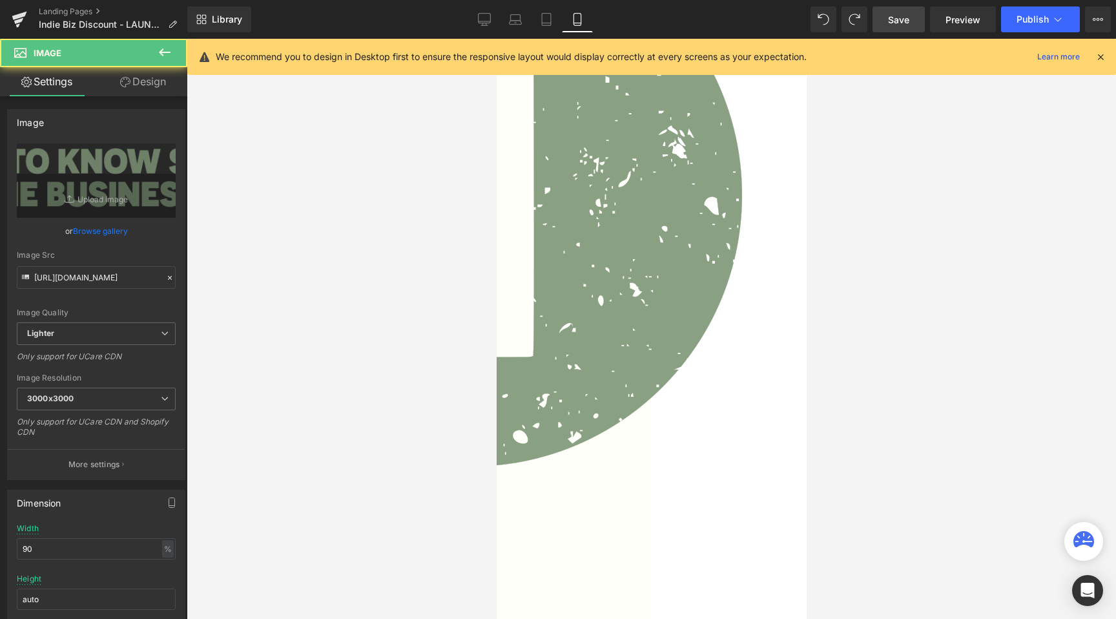
click at [152, 73] on link "Design" at bounding box center [143, 81] width 94 height 29
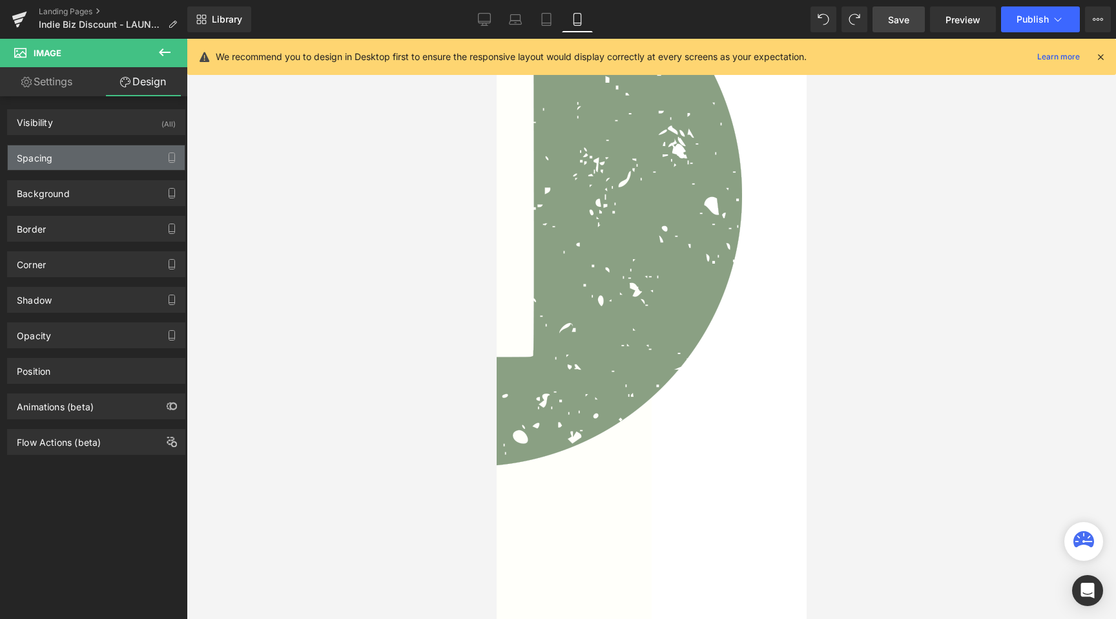
click at [76, 165] on div "Spacing" at bounding box center [96, 157] width 177 height 25
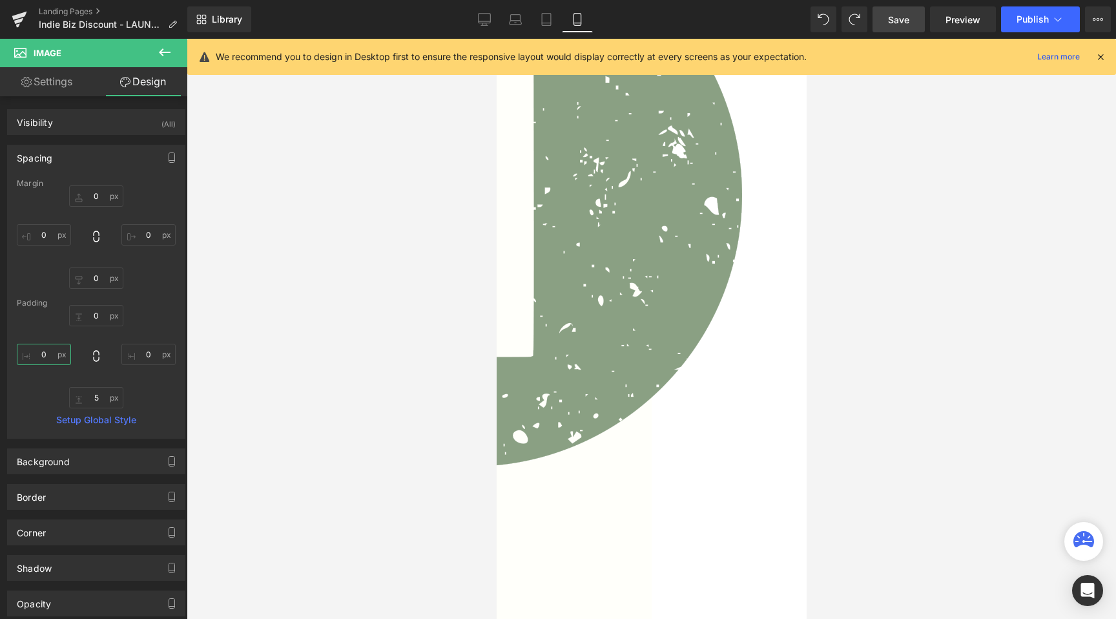
click at [40, 358] on input "0" at bounding box center [44, 354] width 54 height 21
type input "30"
click at [134, 361] on input "0" at bounding box center [148, 354] width 54 height 21
type input "30"
click at [350, 297] on div at bounding box center [651, 329] width 929 height 580
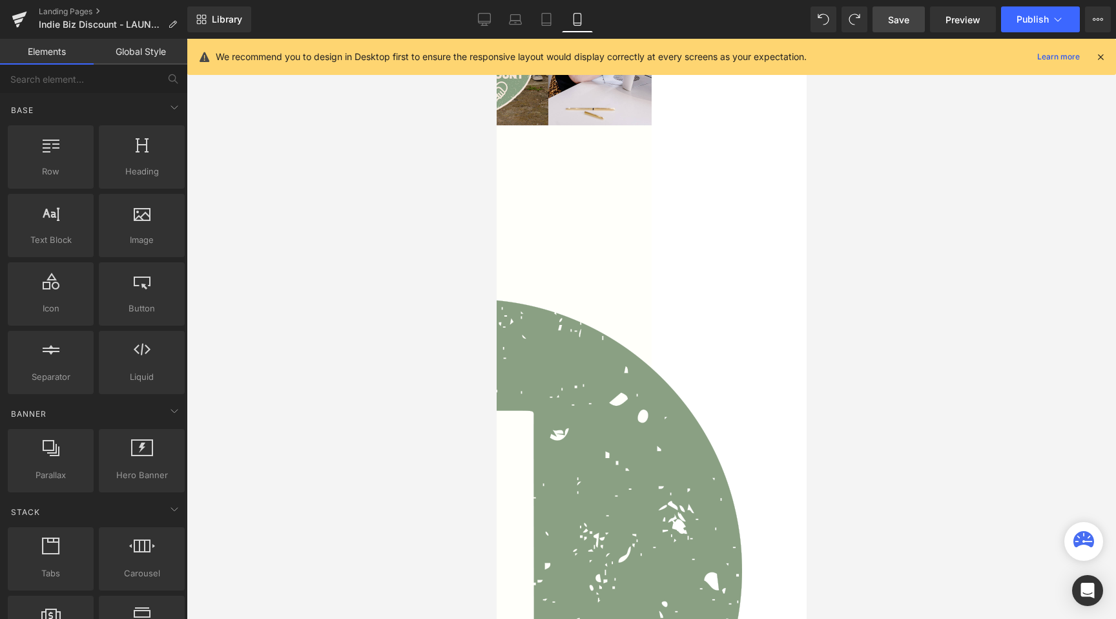
scroll to position [0, 0]
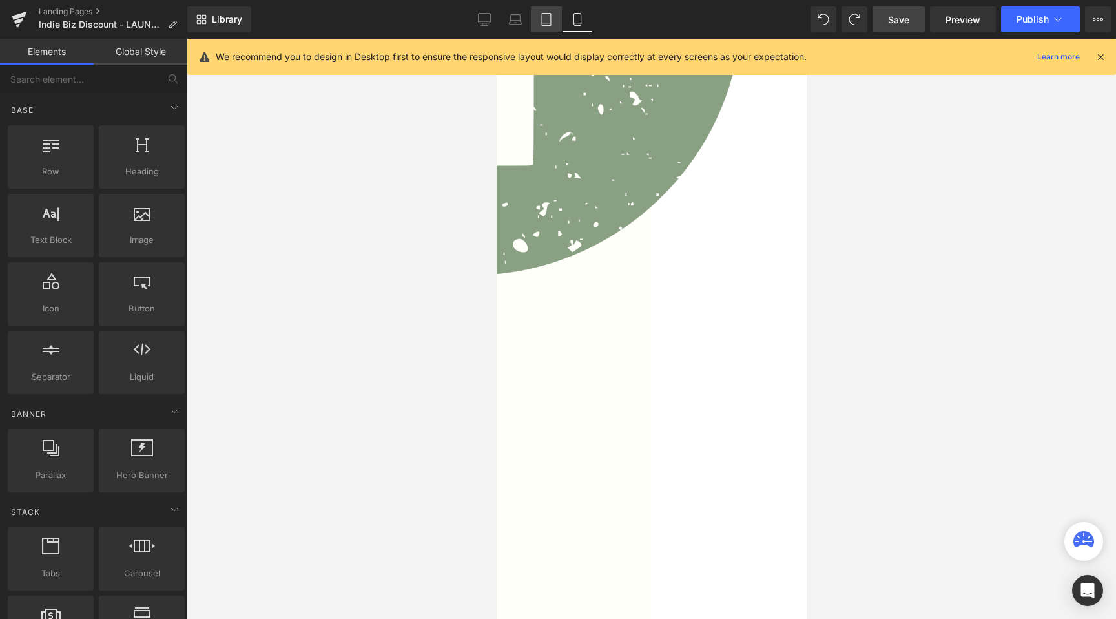
click at [549, 28] on link "Tablet" at bounding box center [546, 19] width 31 height 26
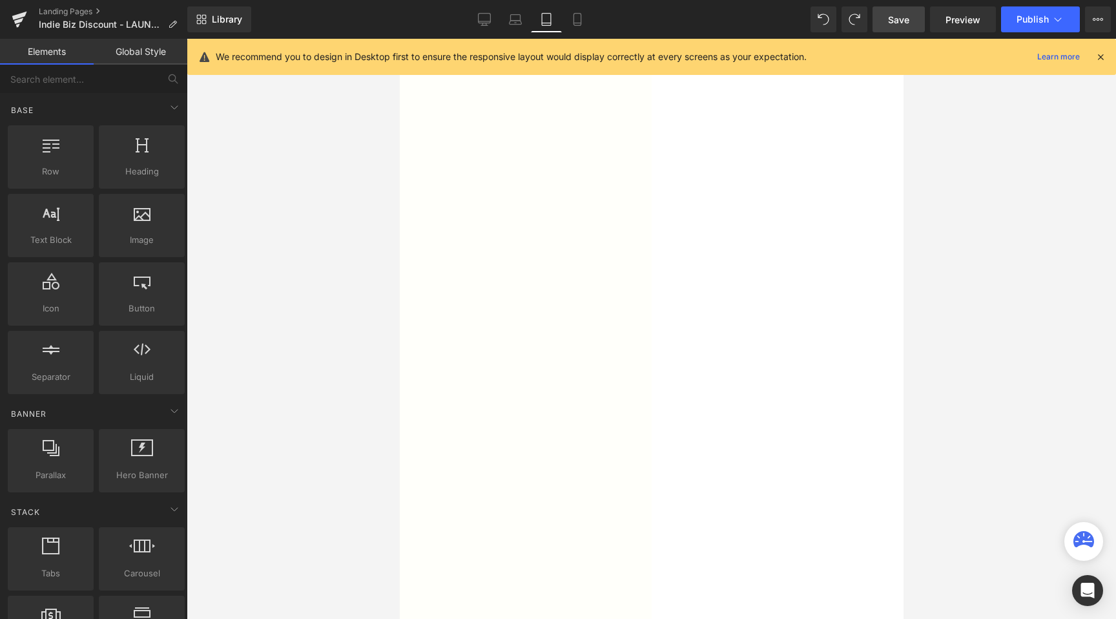
scroll to position [794, 0]
click at [399, 39] on span "Image" at bounding box center [399, 39] width 0 height 0
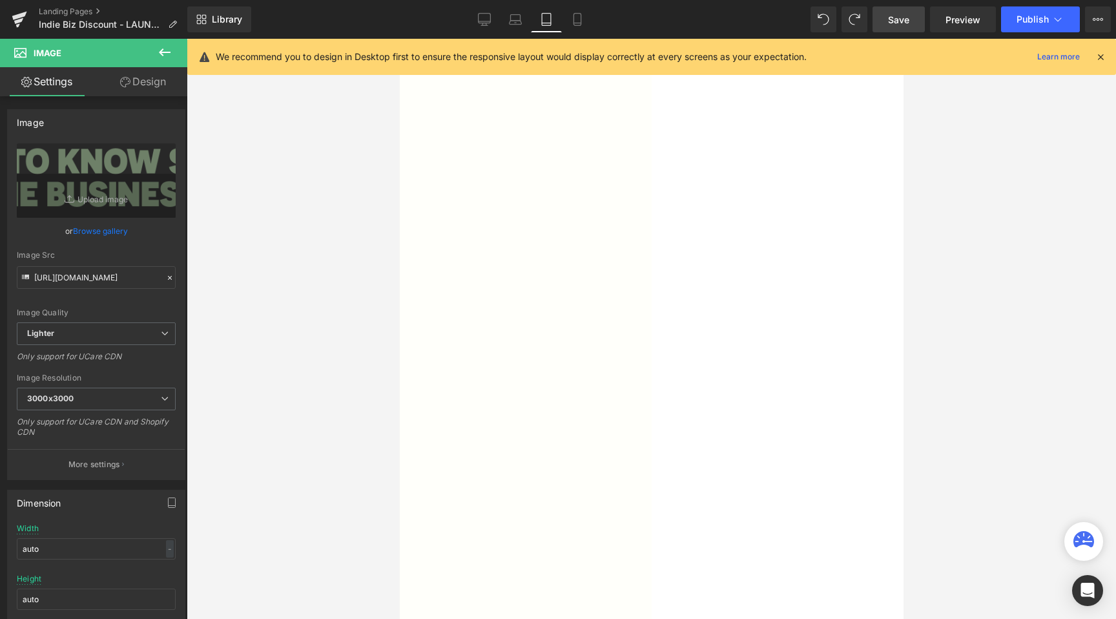
click at [132, 73] on link "Design" at bounding box center [143, 81] width 94 height 29
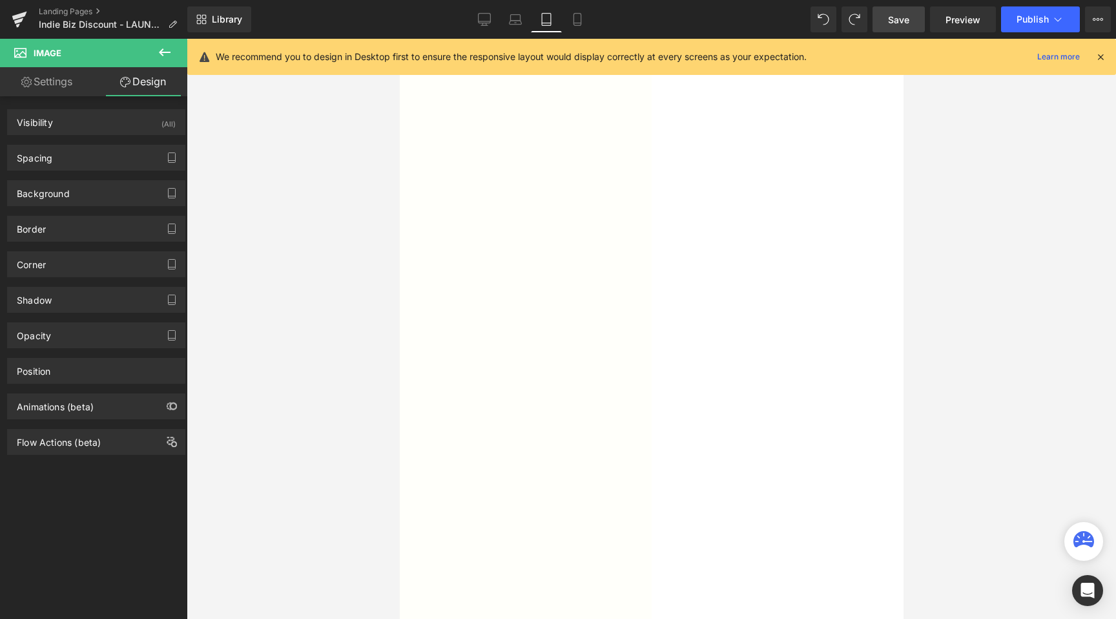
click at [69, 144] on div "Spacing [GEOGRAPHIC_DATA] 0px 0 0px 0 0px 0 0px 0 [GEOGRAPHIC_DATA] 0px 0 80px …" at bounding box center [96, 153] width 193 height 36
click at [63, 166] on div "Spacing" at bounding box center [96, 157] width 177 height 25
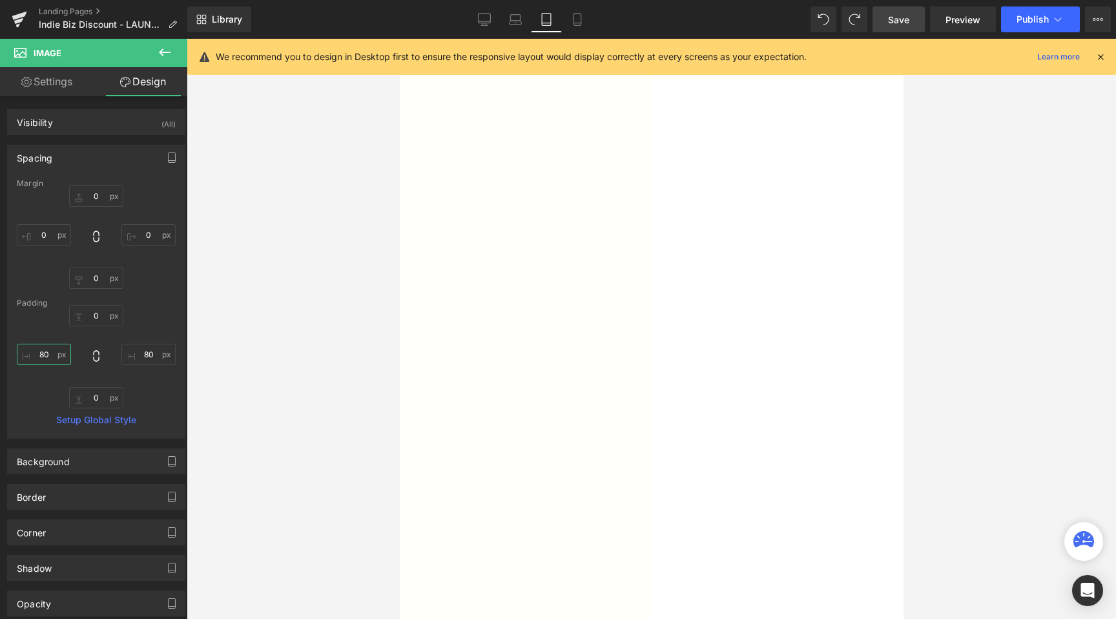
click at [45, 350] on input "80" at bounding box center [44, 354] width 54 height 21
type input "100"
click at [144, 351] on input "80" at bounding box center [148, 354] width 54 height 21
type input "150"
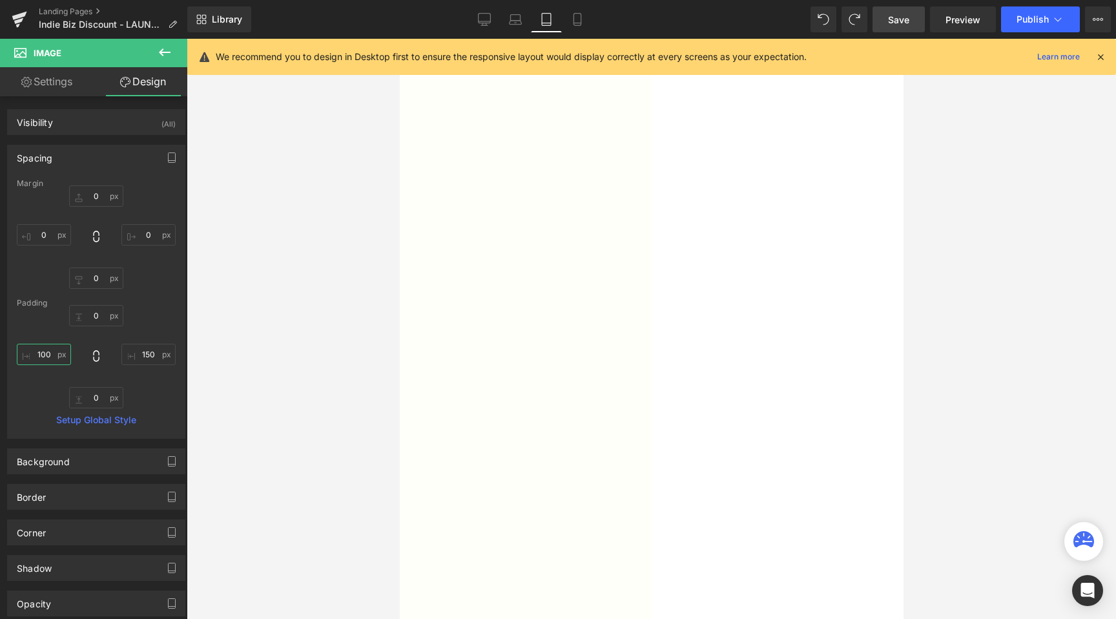
click at [45, 352] on input "100" at bounding box center [44, 354] width 54 height 21
type input "150"
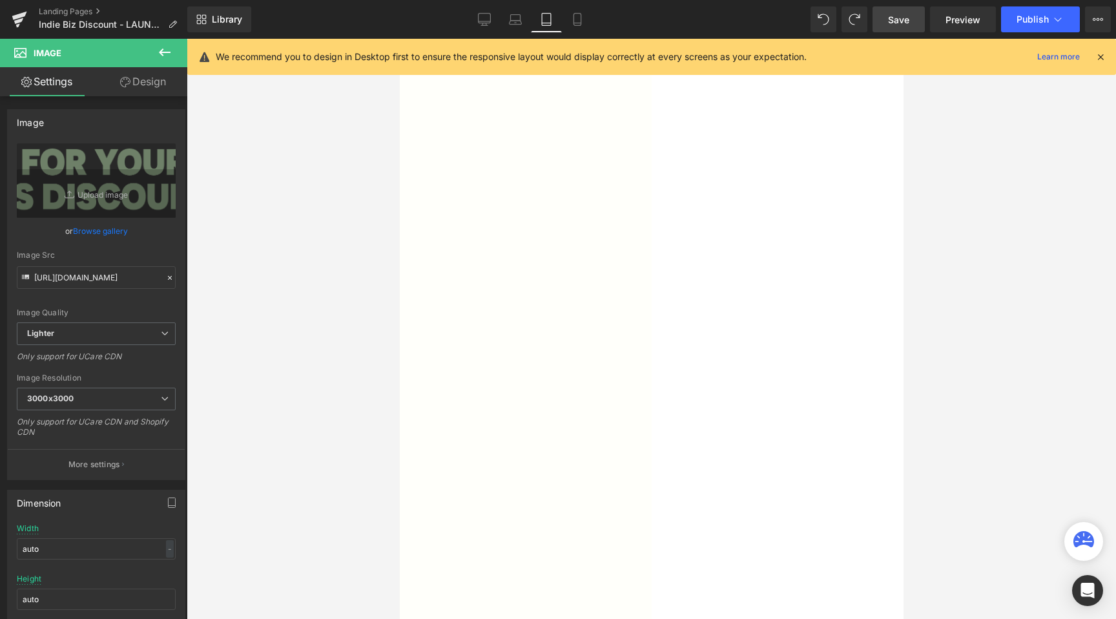
click at [137, 83] on link "Design" at bounding box center [143, 81] width 94 height 29
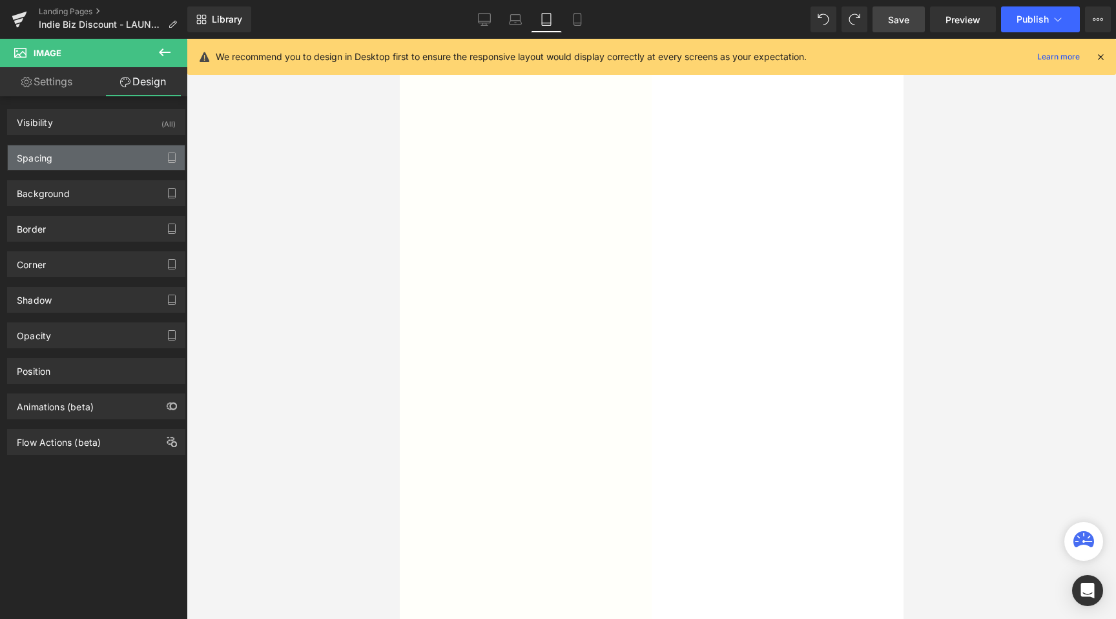
click at [78, 168] on div "Spacing" at bounding box center [96, 157] width 177 height 25
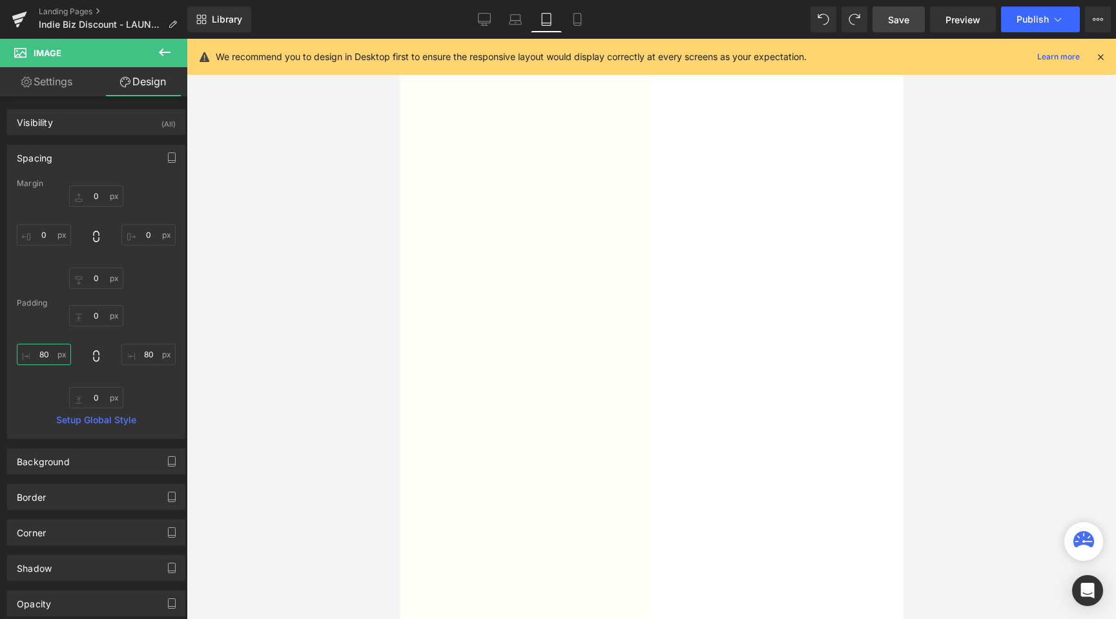
click at [45, 362] on input "80" at bounding box center [44, 354] width 54 height 21
type input "150"
click at [152, 353] on input "80" at bounding box center [148, 354] width 54 height 21
type input "150"
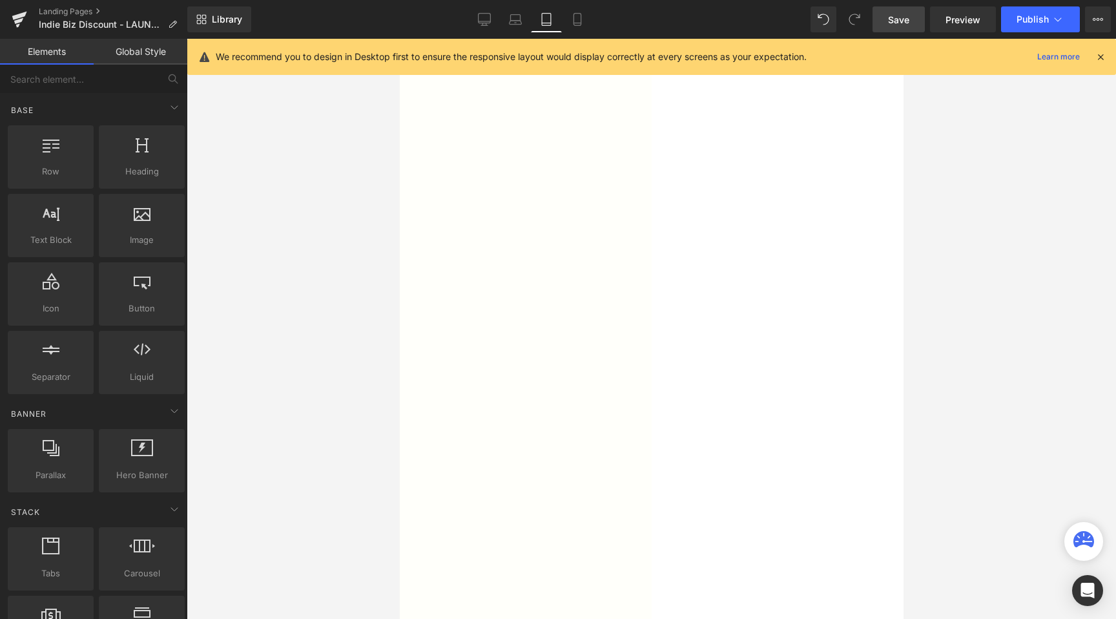
click at [315, 320] on div at bounding box center [651, 329] width 929 height 580
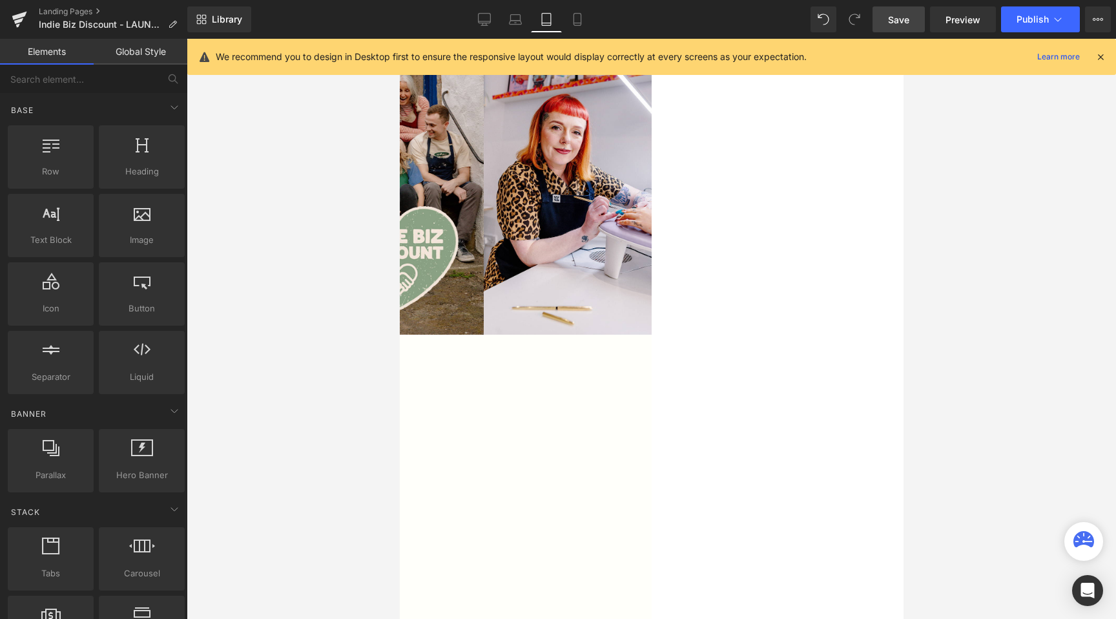
scroll to position [0, 0]
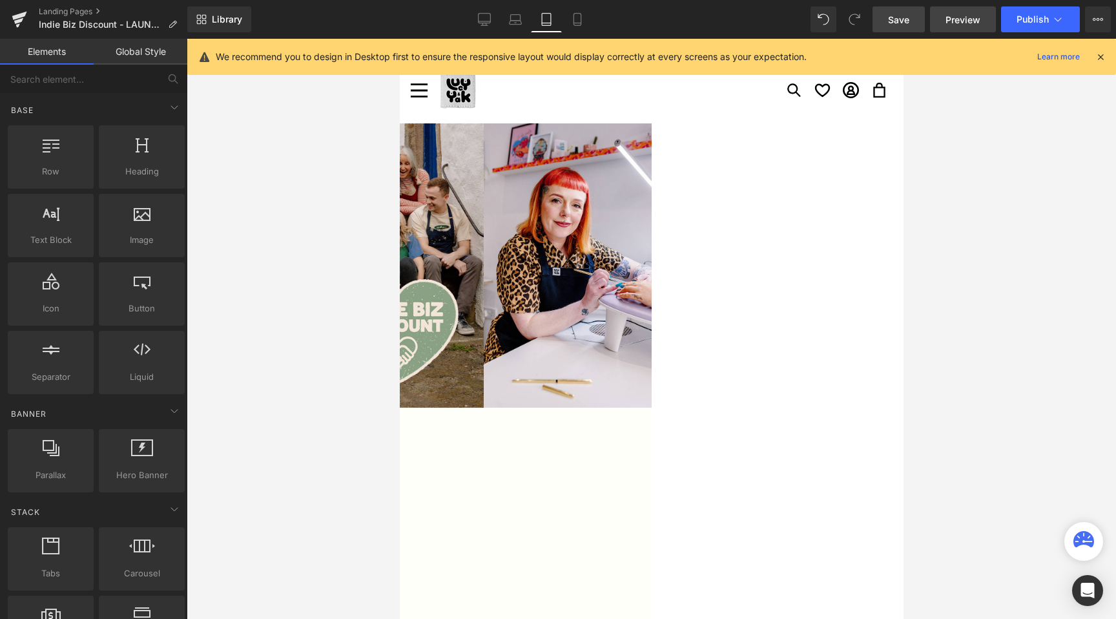
click at [953, 20] on span "Preview" at bounding box center [963, 20] width 35 height 14
click at [913, 16] on link "Save" at bounding box center [899, 19] width 52 height 26
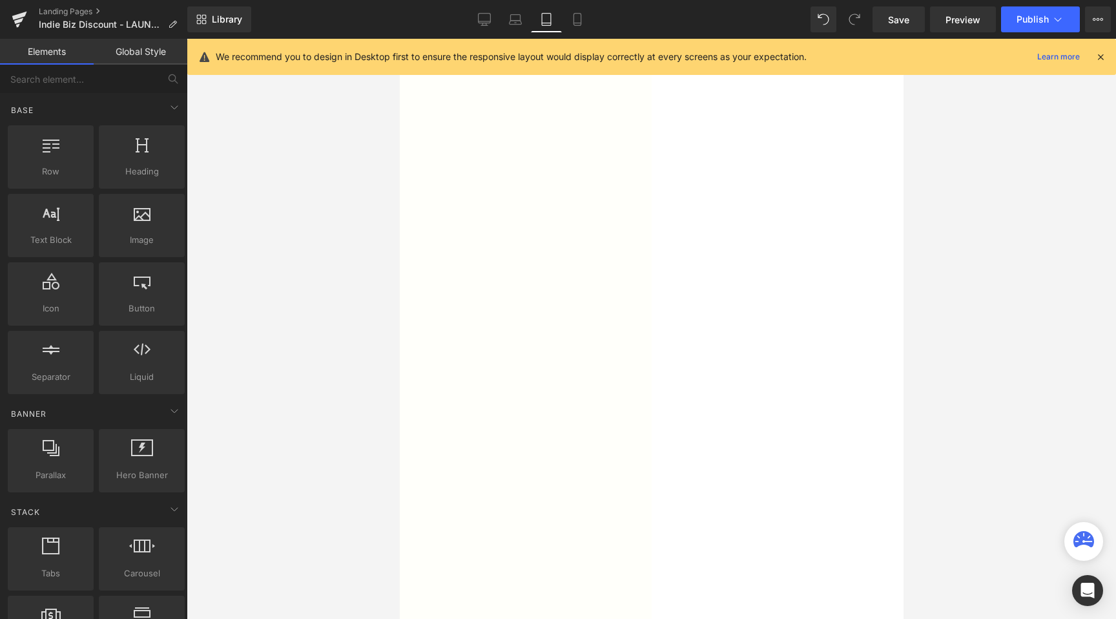
scroll to position [1262, 0]
click at [901, 25] on span "Save" at bounding box center [898, 20] width 21 height 14
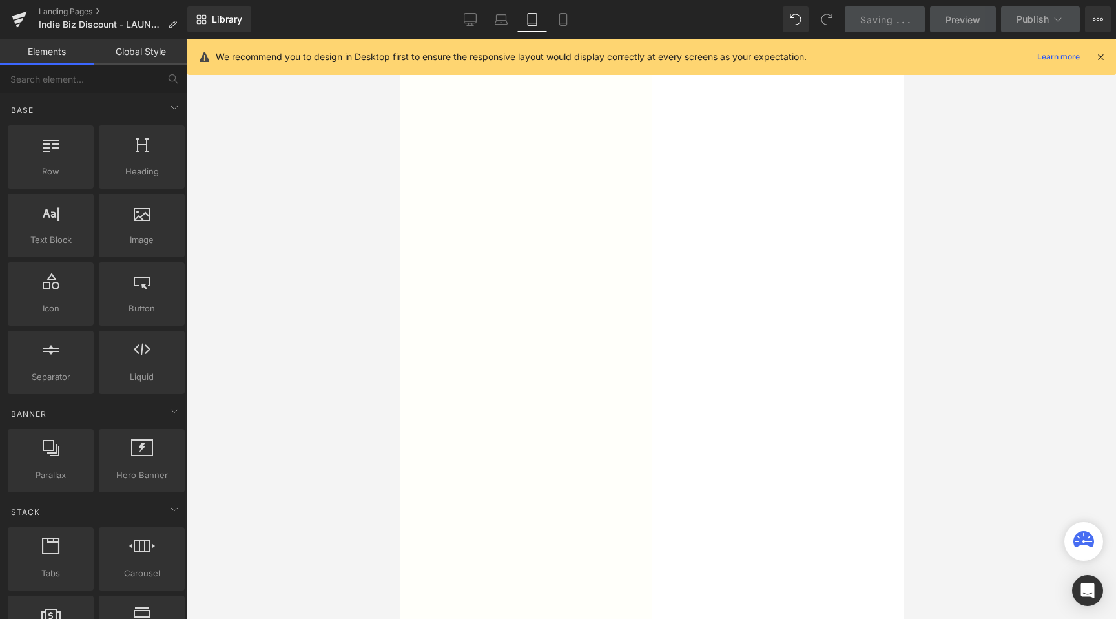
scroll to position [1521, 0]
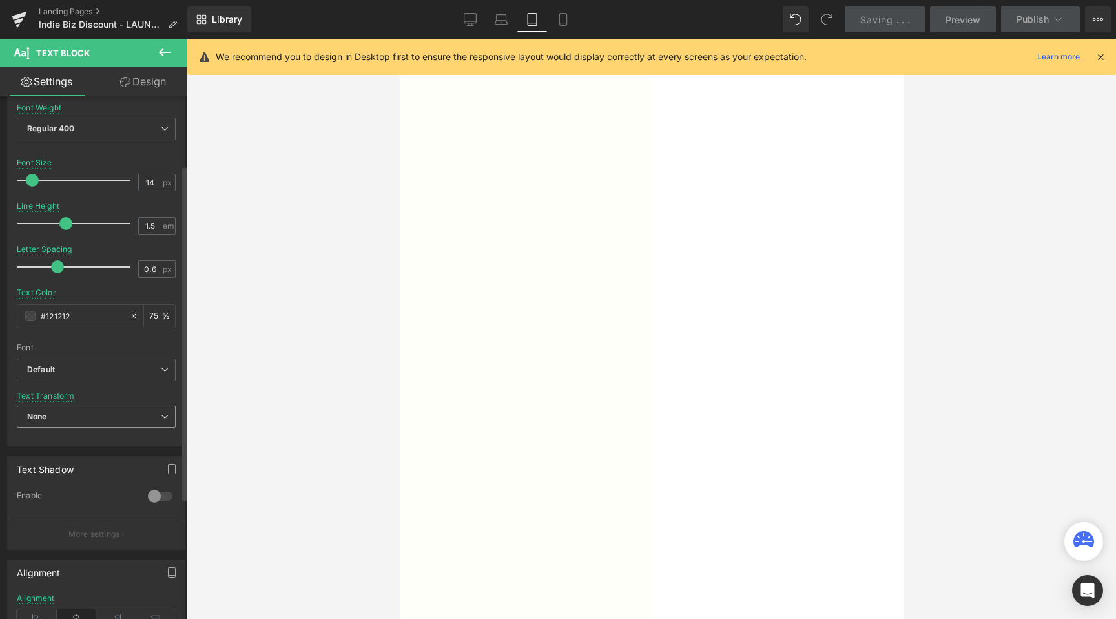
scroll to position [295, 0]
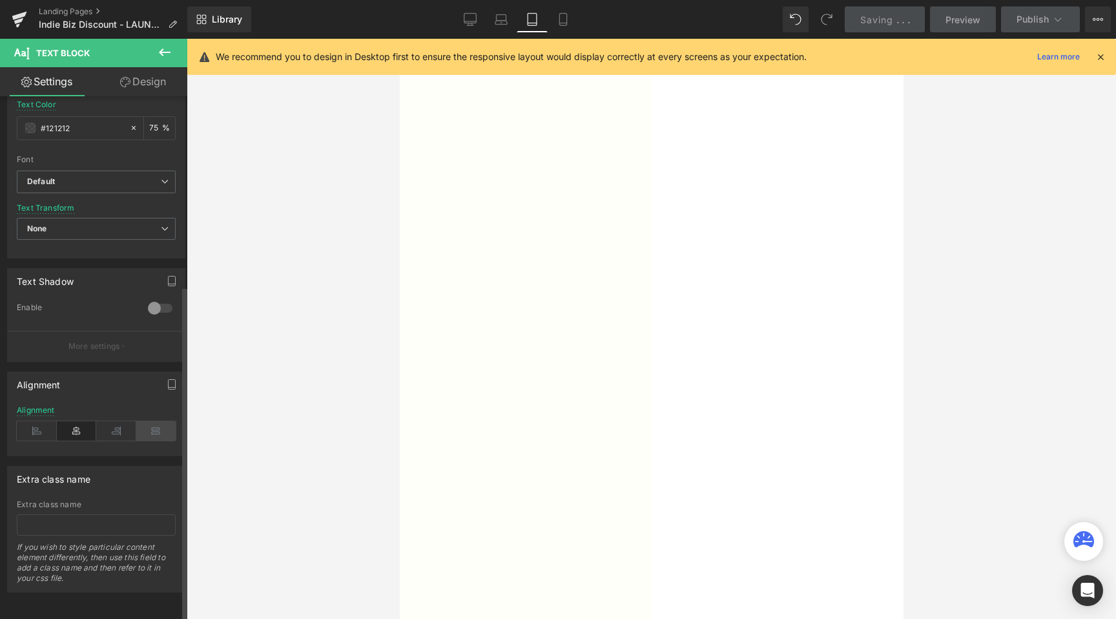
click at [147, 422] on icon at bounding box center [156, 430] width 40 height 19
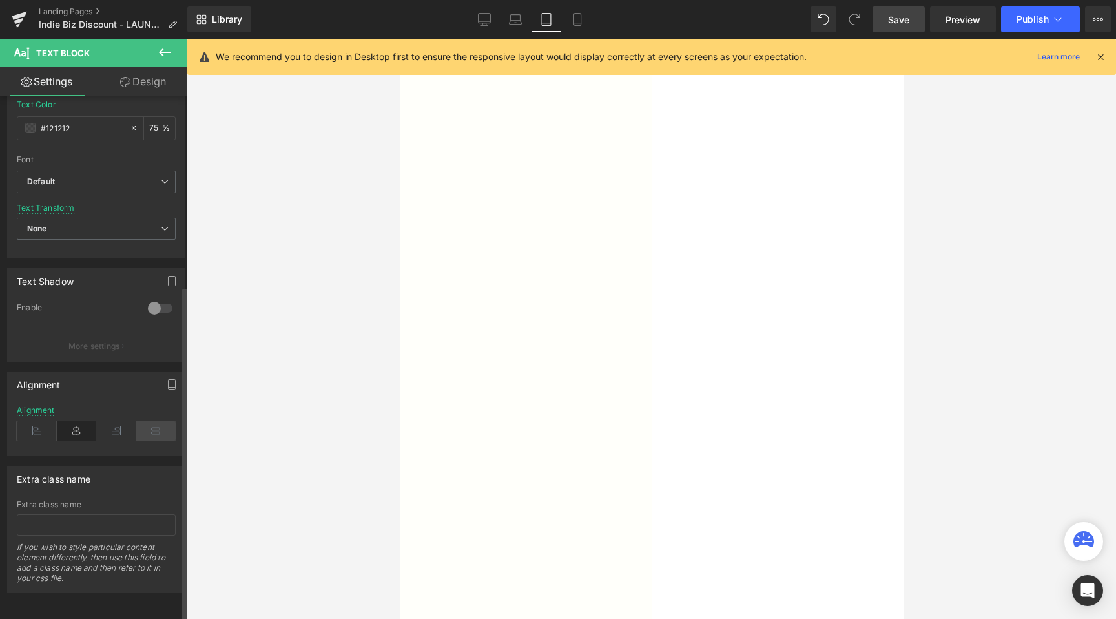
click at [156, 422] on icon at bounding box center [156, 430] width 40 height 19
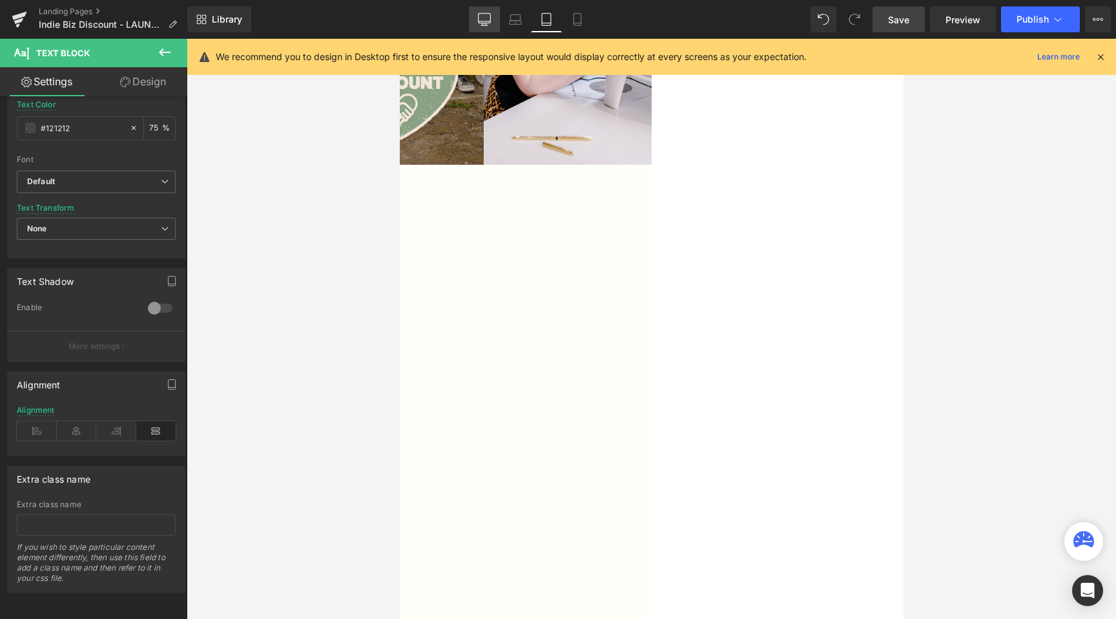
click at [486, 17] on icon at bounding box center [484, 19] width 13 height 13
type input "16"
type input "1.8"
type input "75"
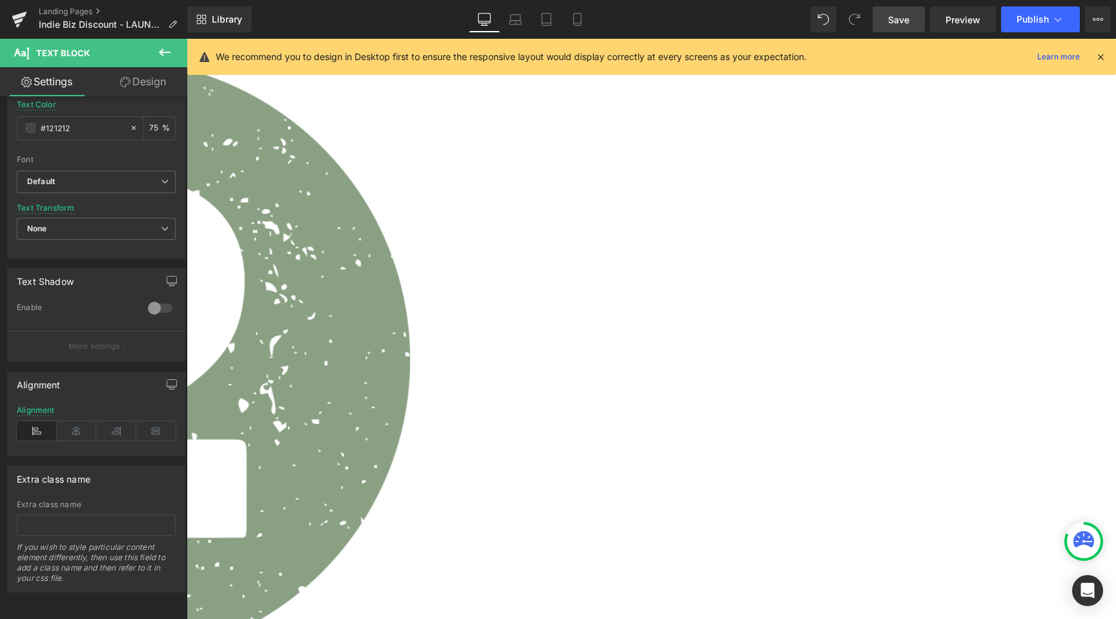
scroll to position [979, 0]
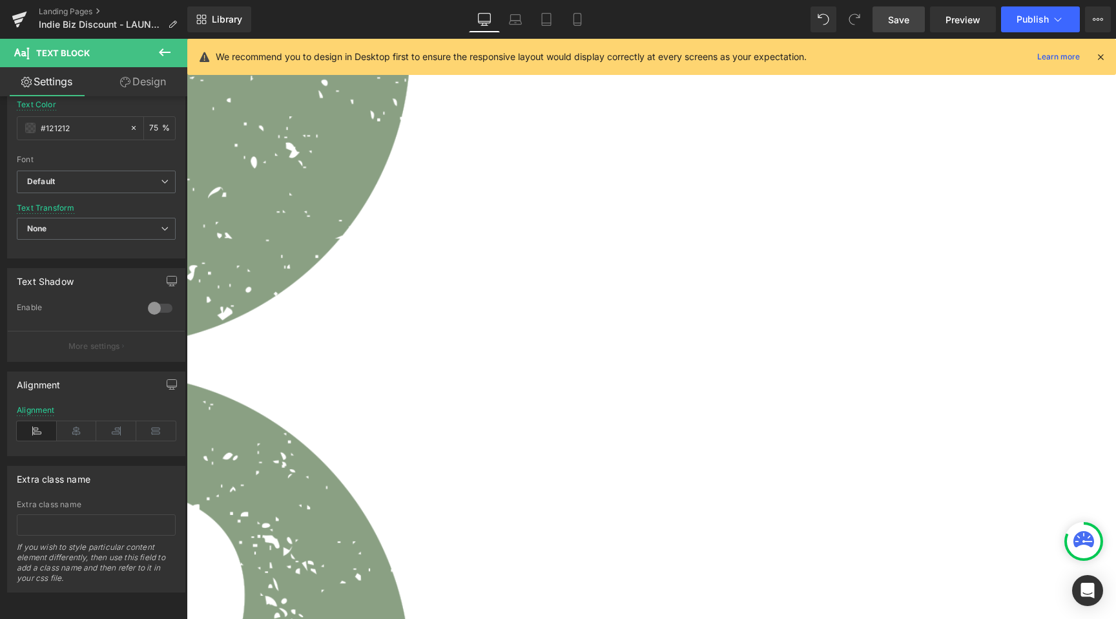
click at [911, 22] on link "Save" at bounding box center [899, 19] width 52 height 26
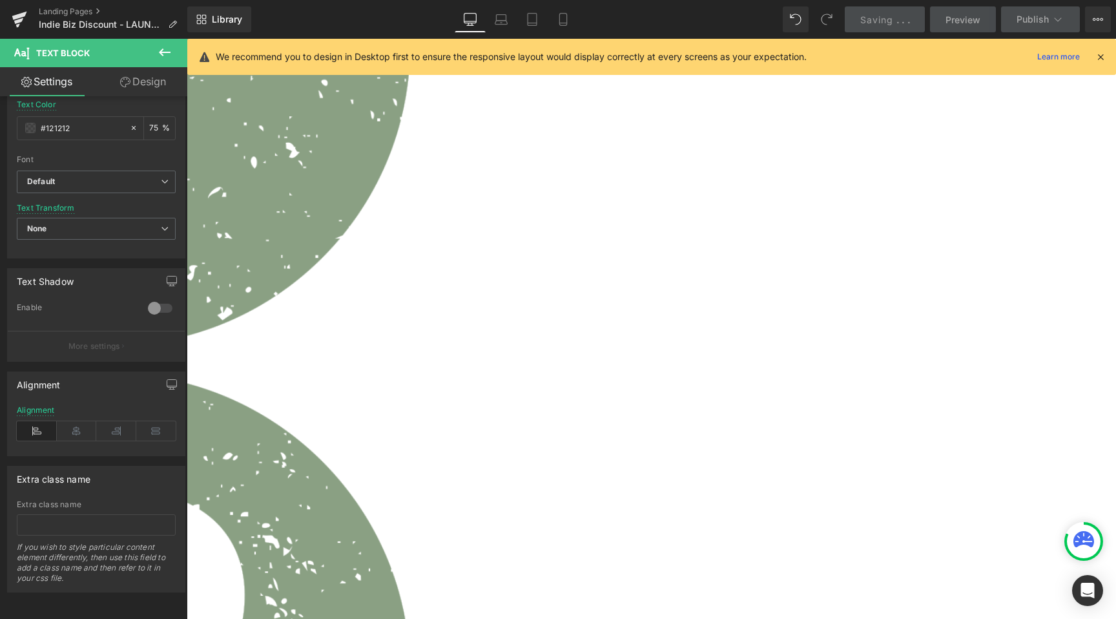
click at [955, 12] on link "Preview" at bounding box center [963, 19] width 66 height 26
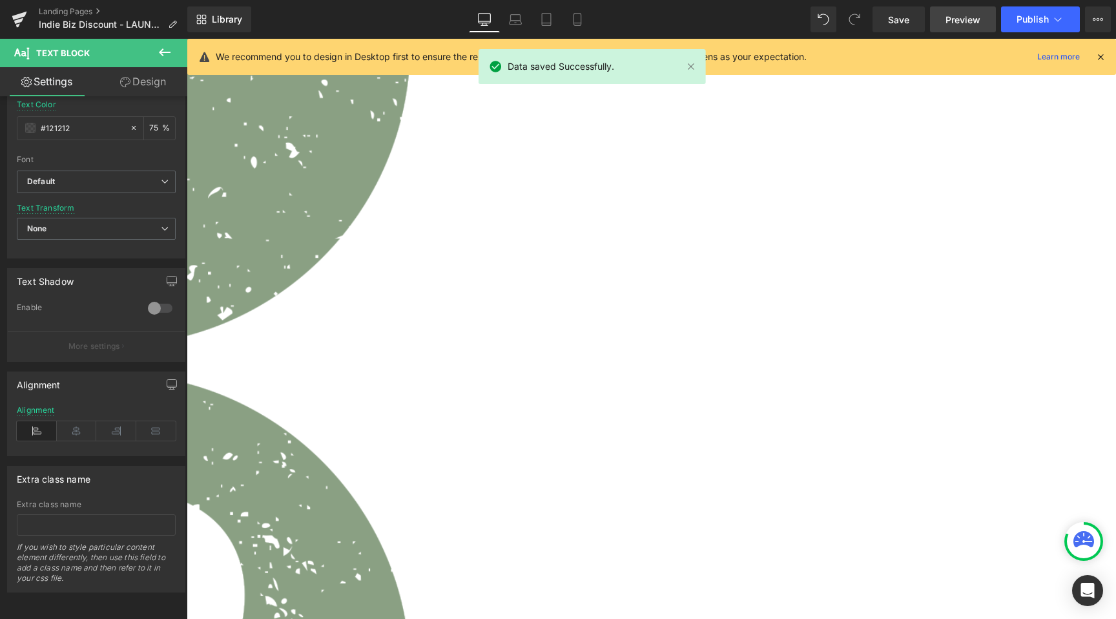
click at [955, 12] on link "Preview" at bounding box center [963, 19] width 66 height 26
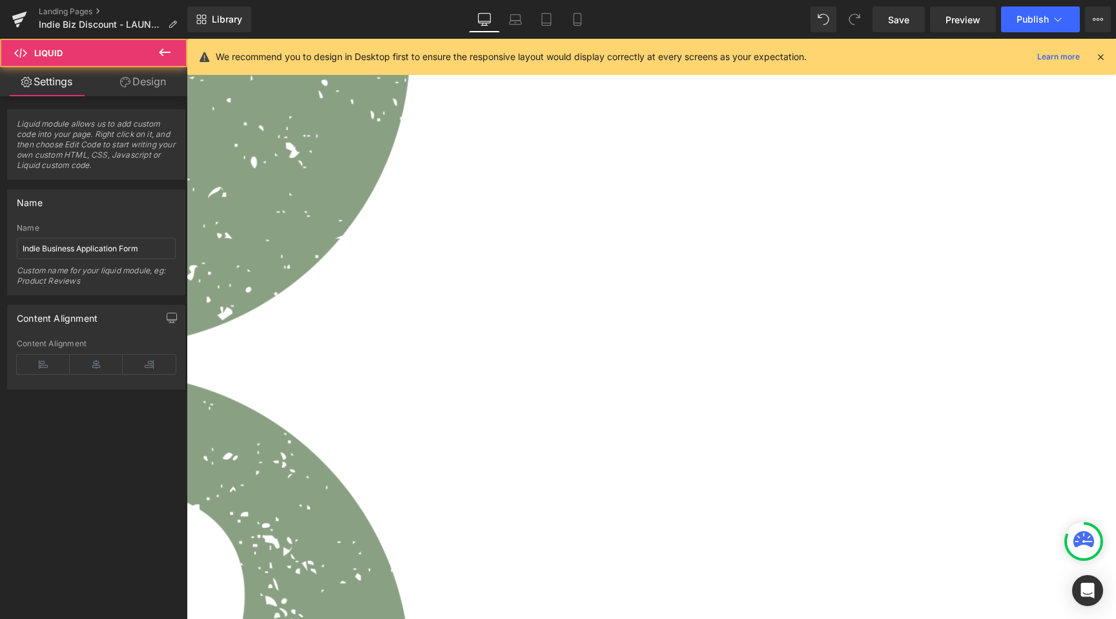
click at [140, 82] on link "Design" at bounding box center [143, 81] width 94 height 29
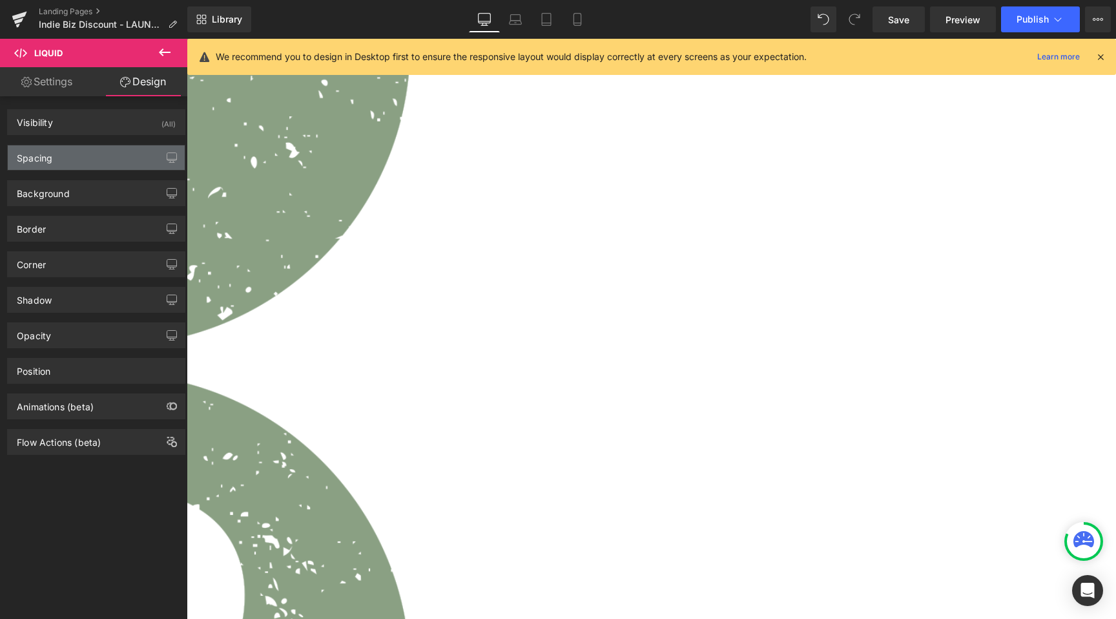
click at [96, 165] on div "Spacing" at bounding box center [96, 157] width 177 height 25
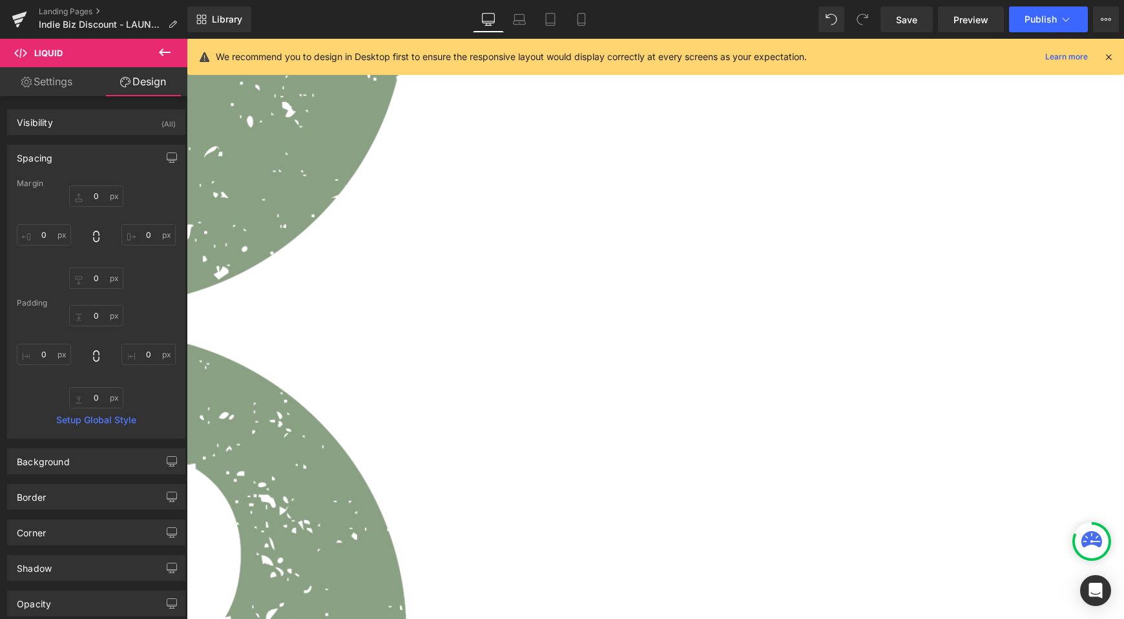
scroll to position [1000, 0]
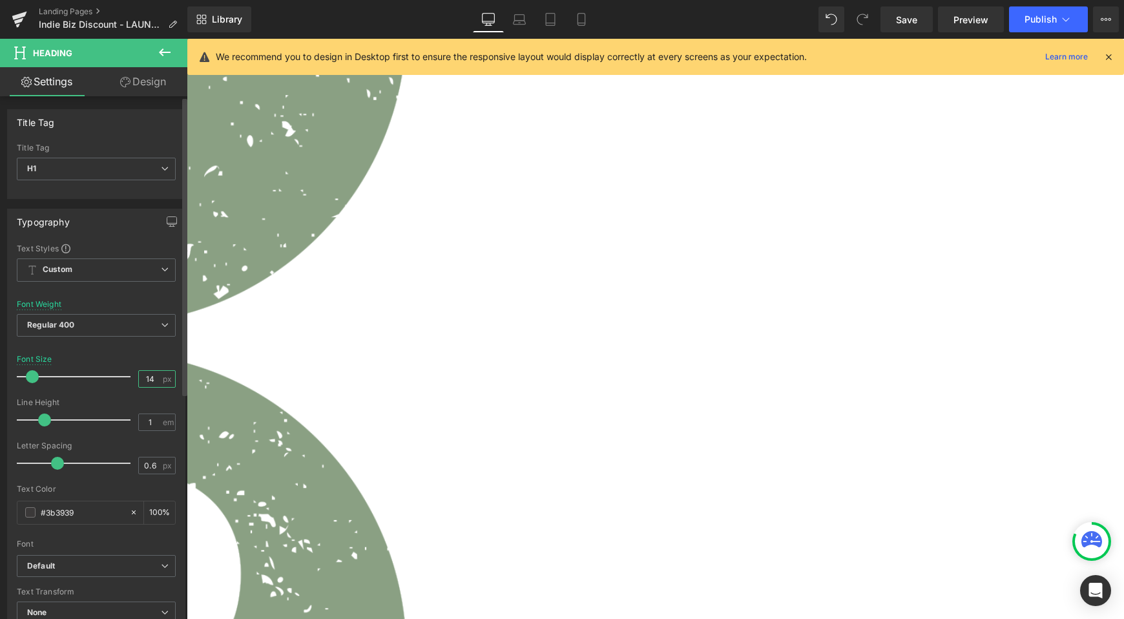
click at [148, 375] on input "14" at bounding box center [150, 379] width 23 height 16
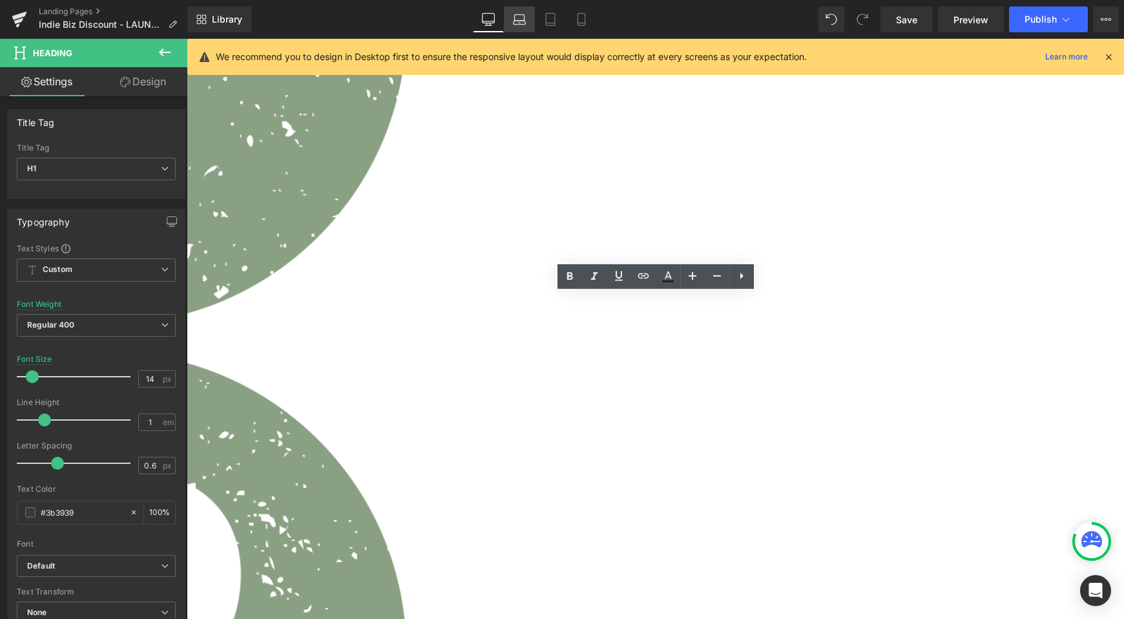
click at [535, 12] on link "Laptop" at bounding box center [519, 19] width 31 height 26
type input "18"
type input "100"
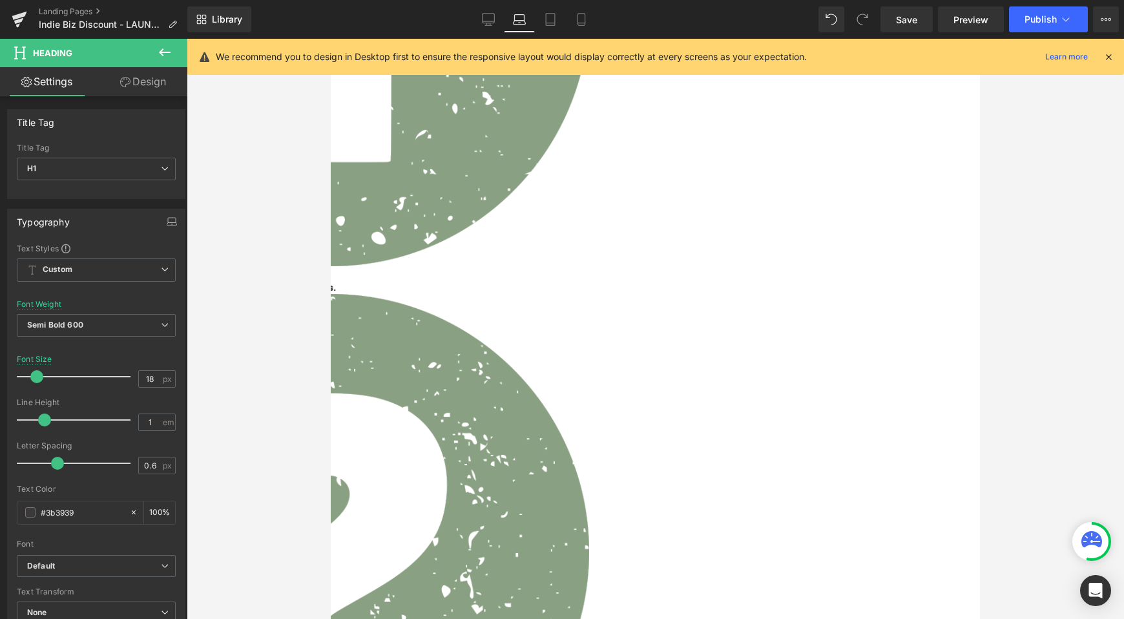
scroll to position [906, 0]
click at [158, 85] on link "Design" at bounding box center [143, 81] width 94 height 29
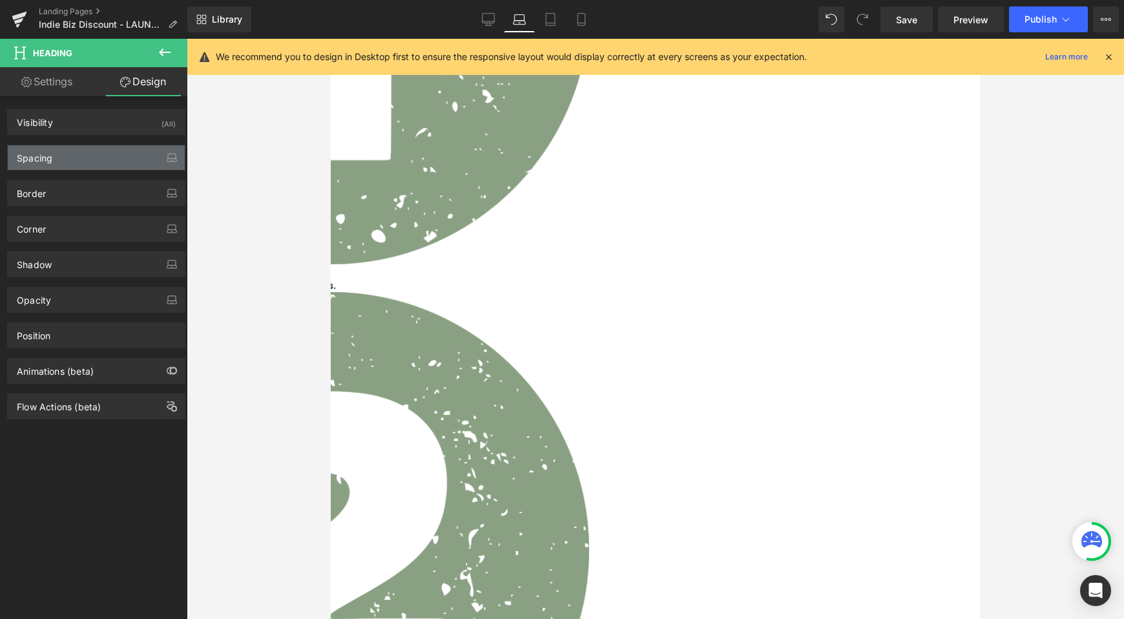
click at [119, 158] on div "Spacing" at bounding box center [96, 157] width 177 height 25
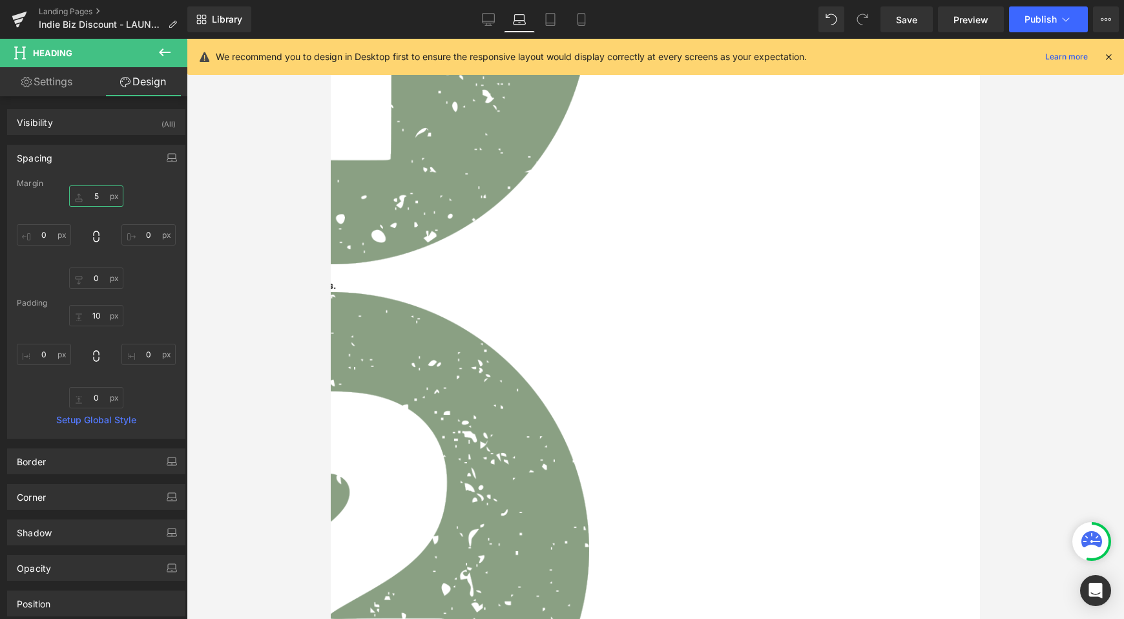
click at [105, 198] on input "5" at bounding box center [96, 195] width 54 height 21
click at [99, 322] on input "10" at bounding box center [96, 315] width 54 height 21
type input "5"
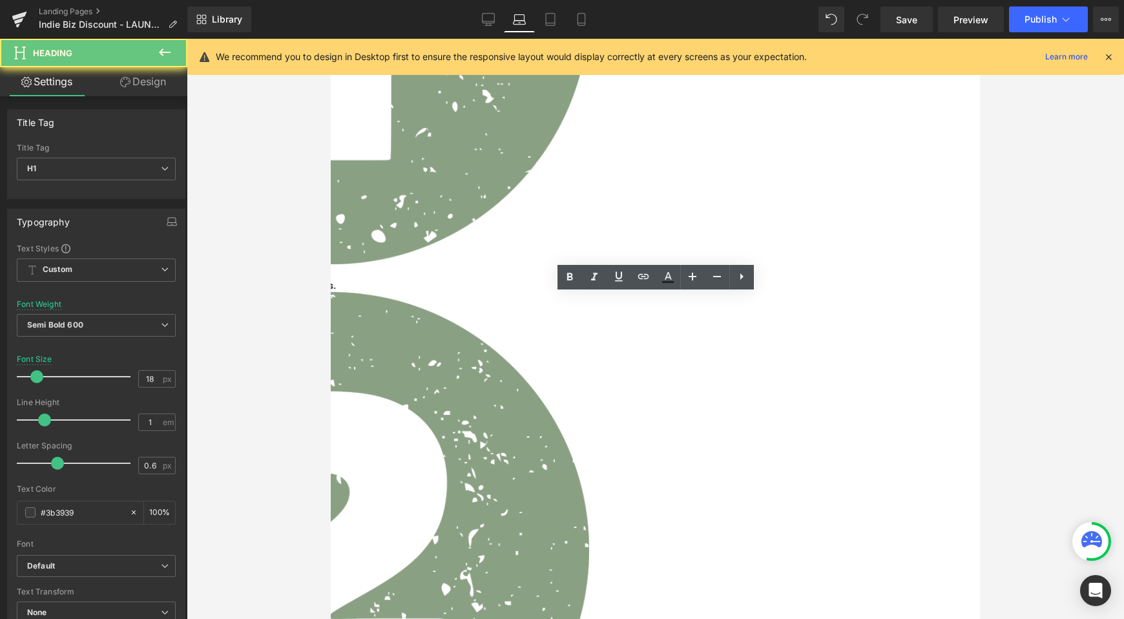
drag, startPoint x: 454, startPoint y: 313, endPoint x: 1000, endPoint y: 336, distance: 546.3
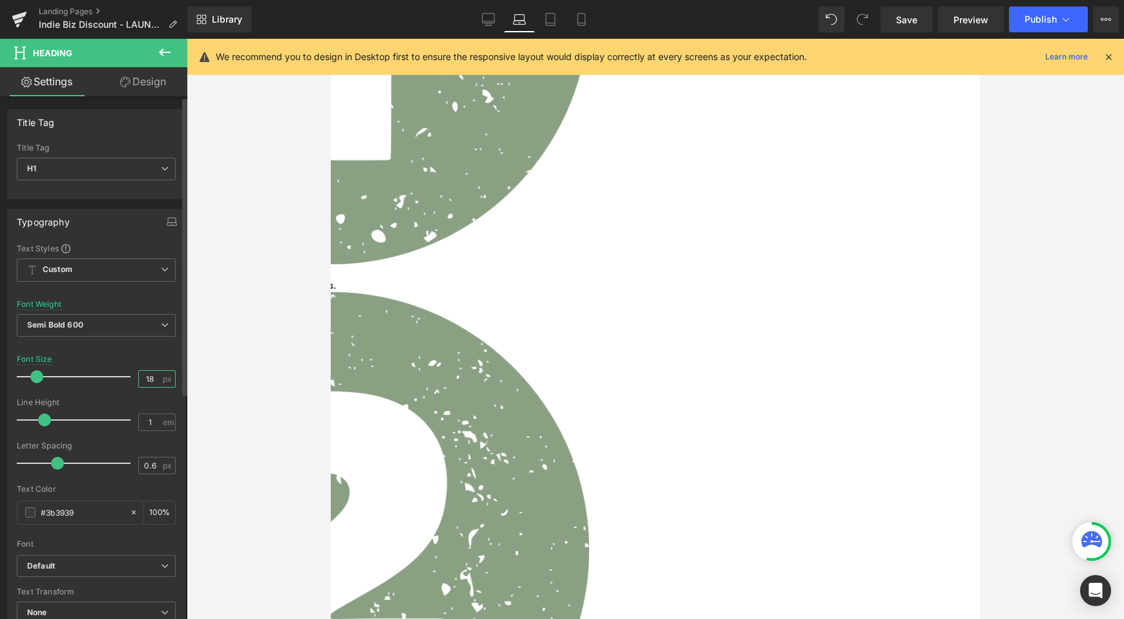
click at [139, 375] on input "18" at bounding box center [150, 379] width 23 height 16
type input "14"
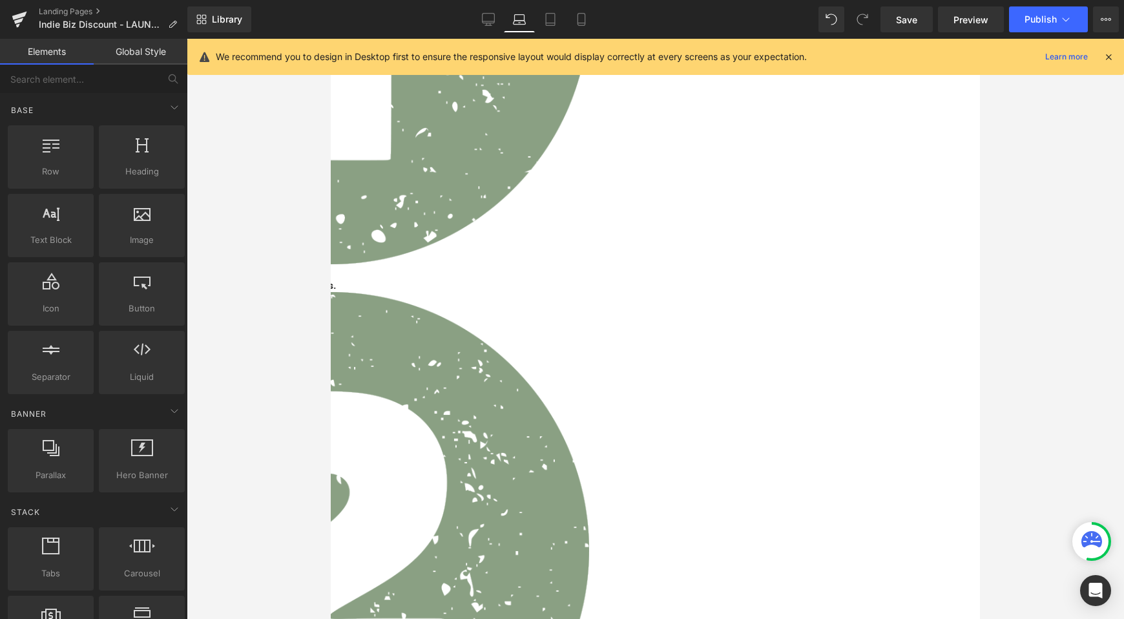
click at [284, 408] on div at bounding box center [655, 329] width 937 height 580
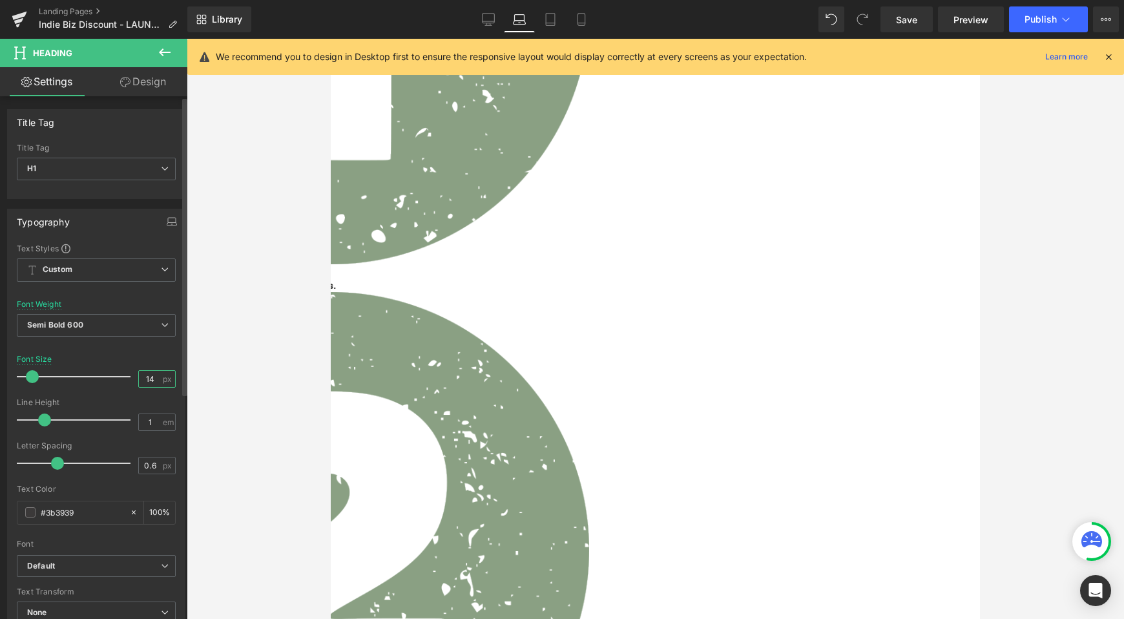
click at [139, 383] on input "14" at bounding box center [150, 379] width 23 height 16
type input "13"
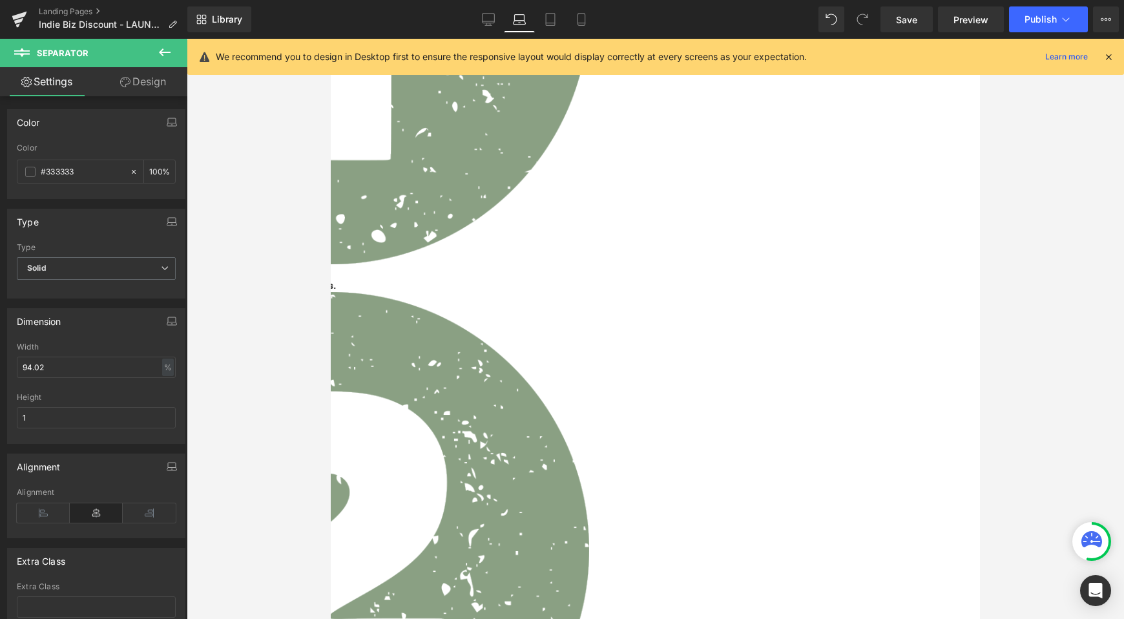
click at [331, 39] on span "Heading" at bounding box center [331, 39] width 0 height 0
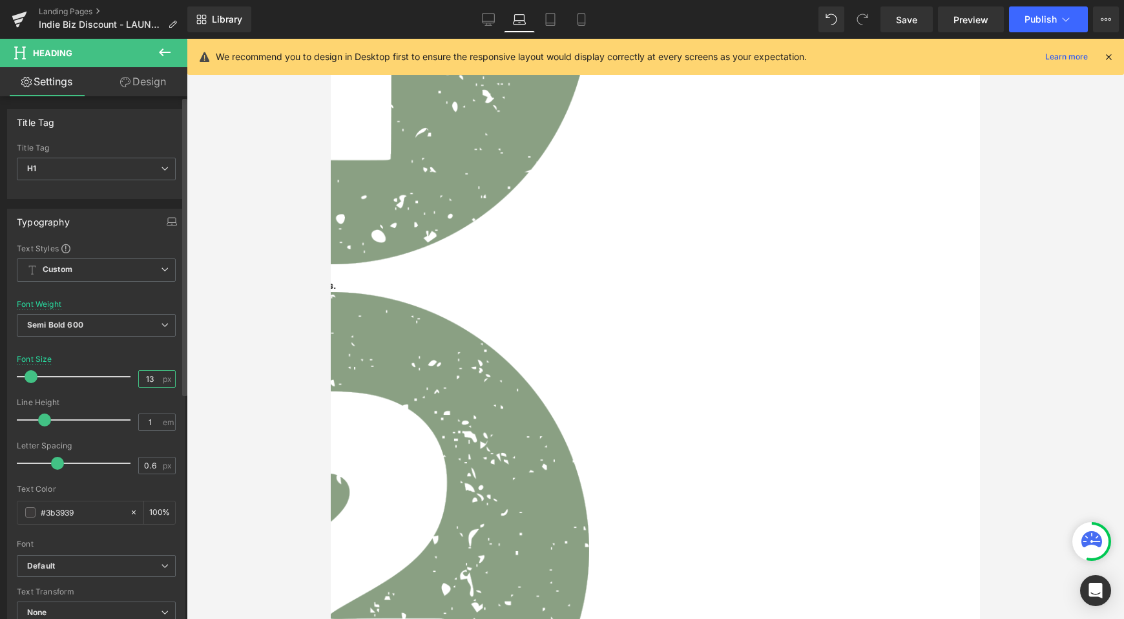
click at [147, 373] on input "13" at bounding box center [150, 379] width 23 height 16
click at [707, 274] on link at bounding box center [717, 277] width 25 height 25
click at [696, 274] on icon at bounding box center [693, 277] width 16 height 16
type input "12"
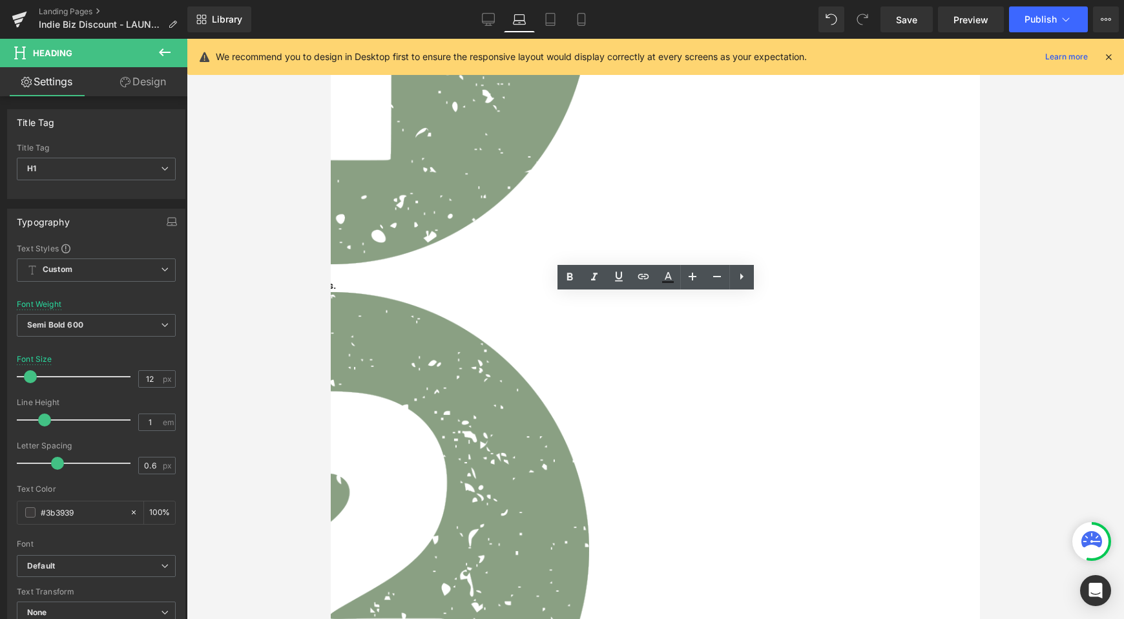
click at [326, 404] on div at bounding box center [655, 329] width 937 height 580
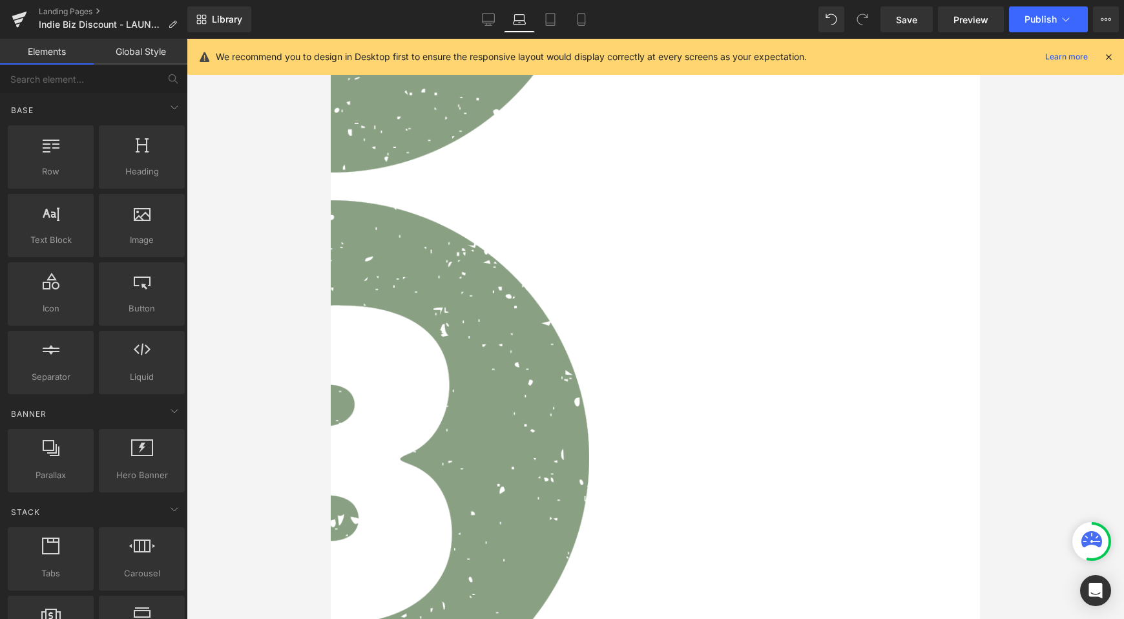
scroll to position [1571, 0]
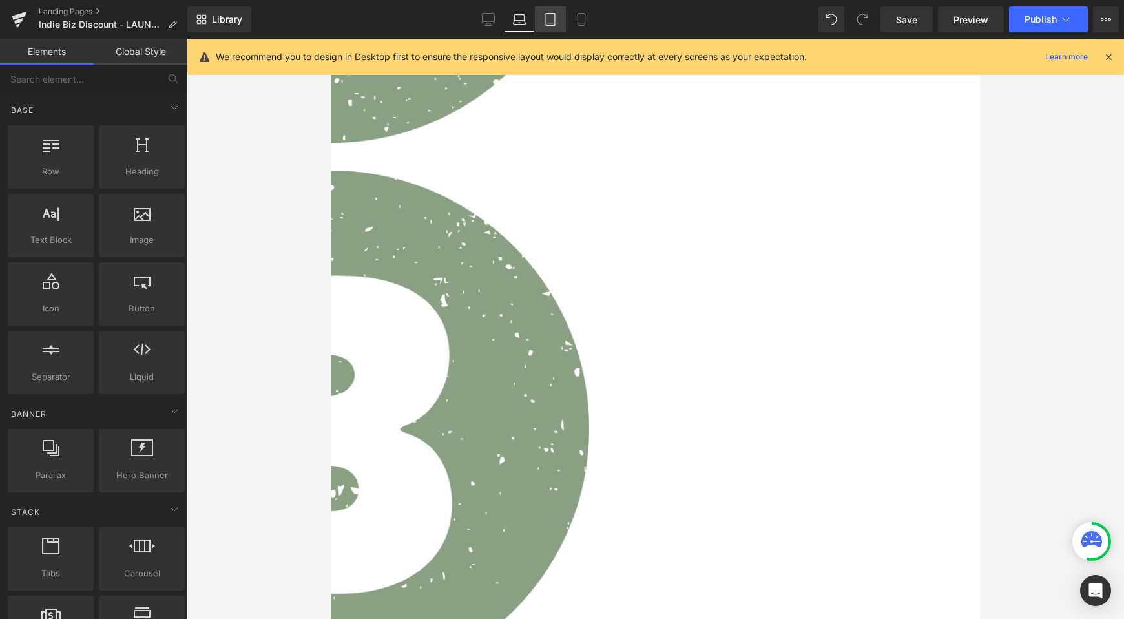
click at [546, 27] on link "Tablet" at bounding box center [550, 19] width 31 height 26
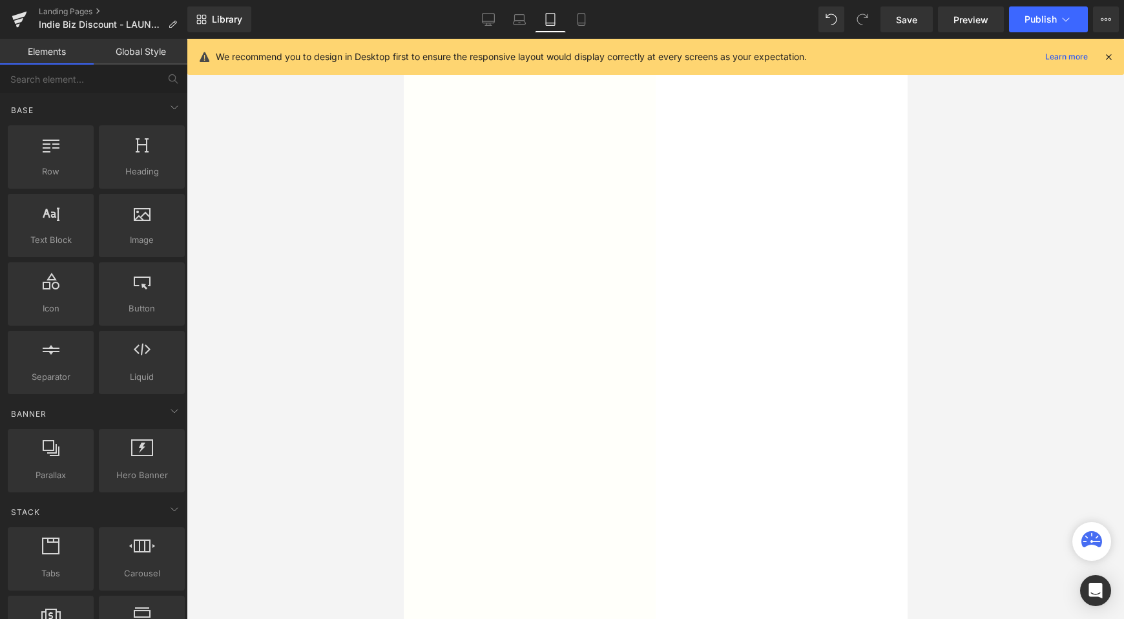
scroll to position [787, 0]
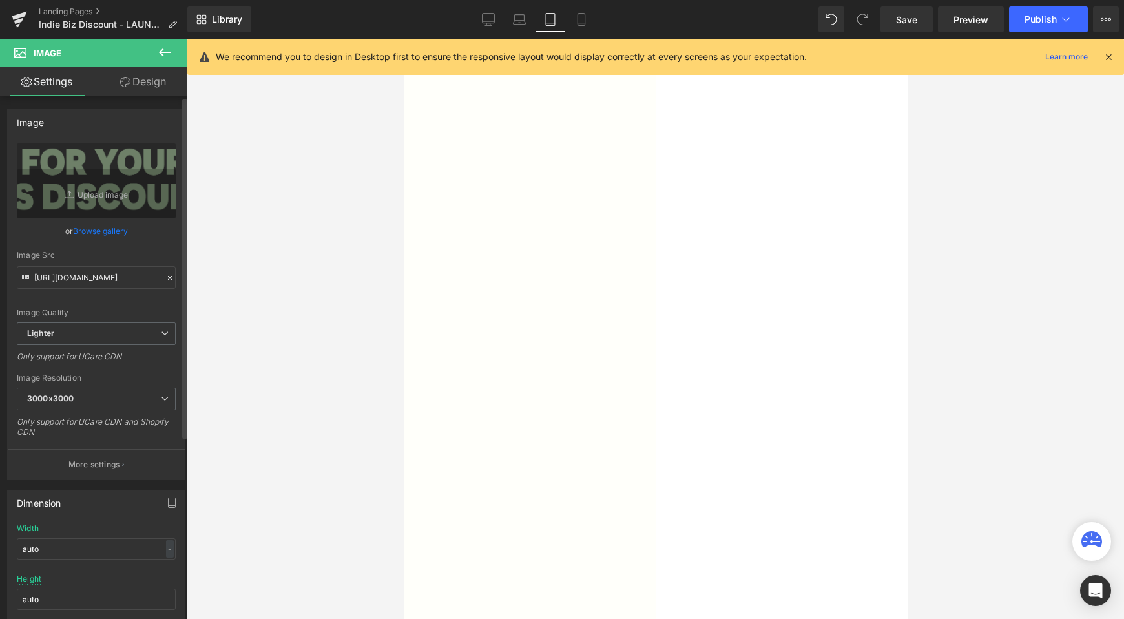
click at [121, 234] on link "Browse gallery" at bounding box center [100, 231] width 55 height 23
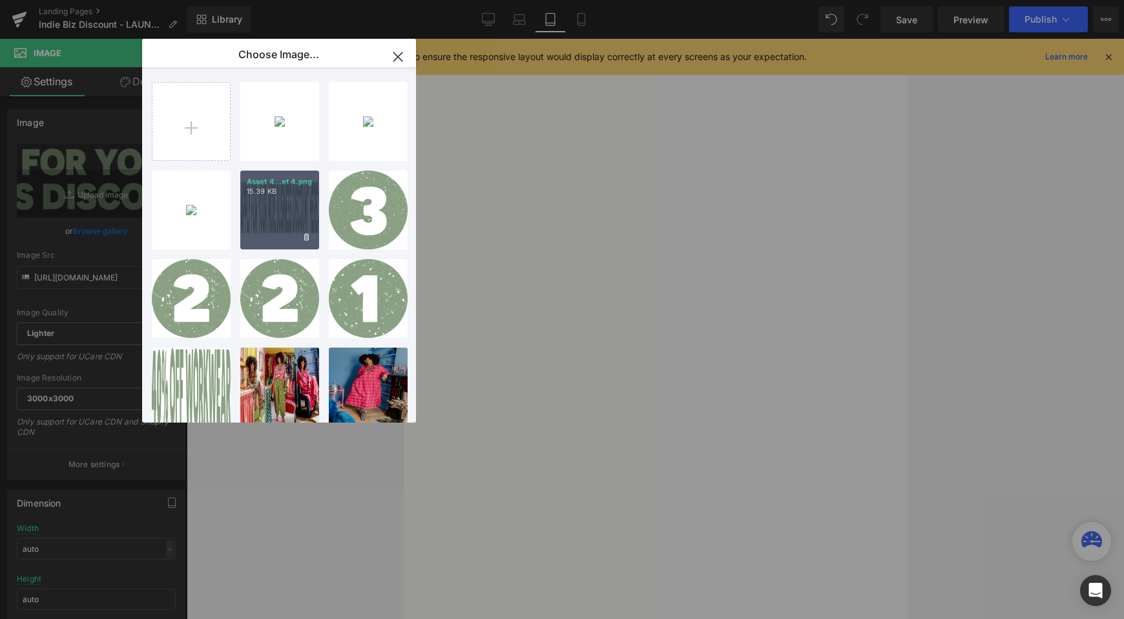
click at [283, 218] on div "Asset 4...et 4.png 15.39 KB" at bounding box center [279, 210] width 79 height 79
type input "[URL][DOMAIN_NAME]"
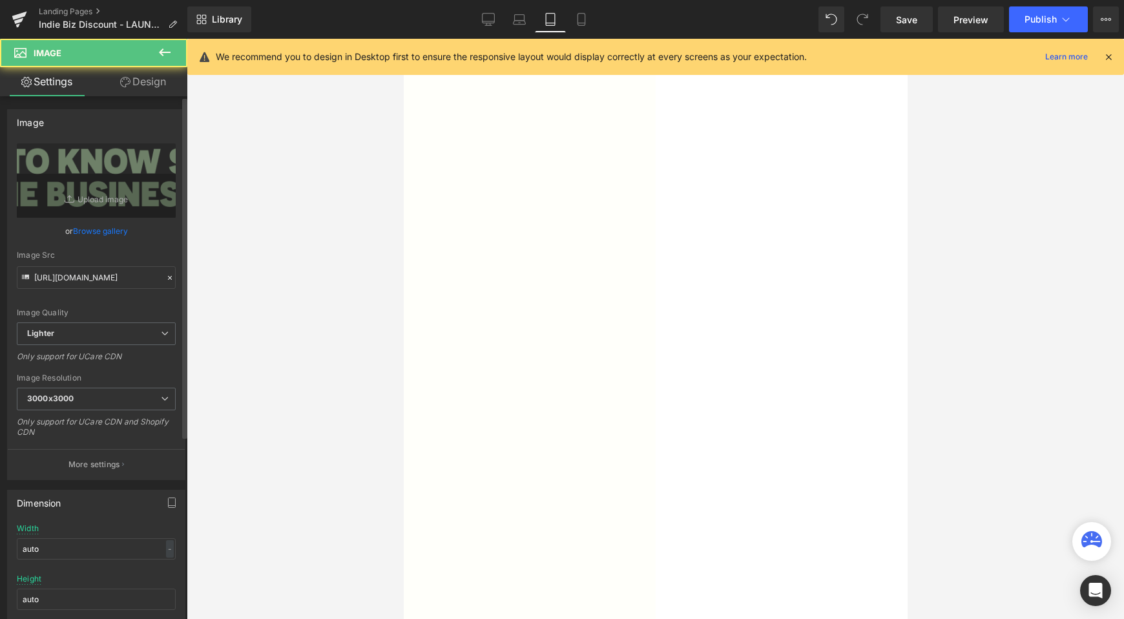
click at [118, 238] on link "Browse gallery" at bounding box center [100, 231] width 55 height 23
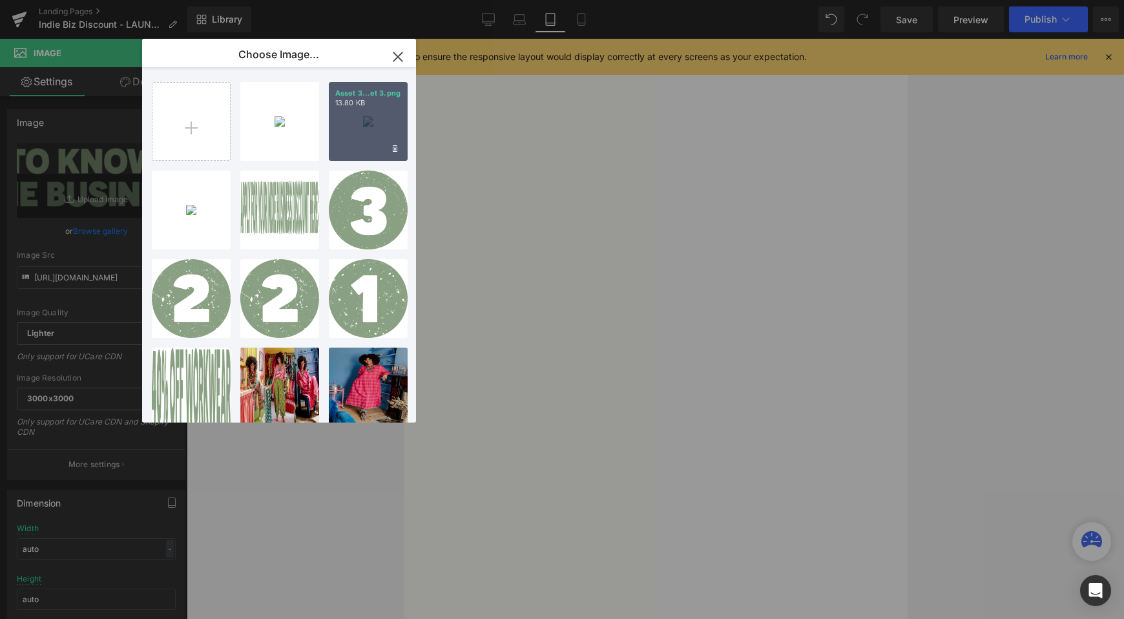
click at [376, 118] on div "Asset 3...et 3.png 13.80 KB" at bounding box center [368, 121] width 79 height 79
type input "[URL][DOMAIN_NAME]"
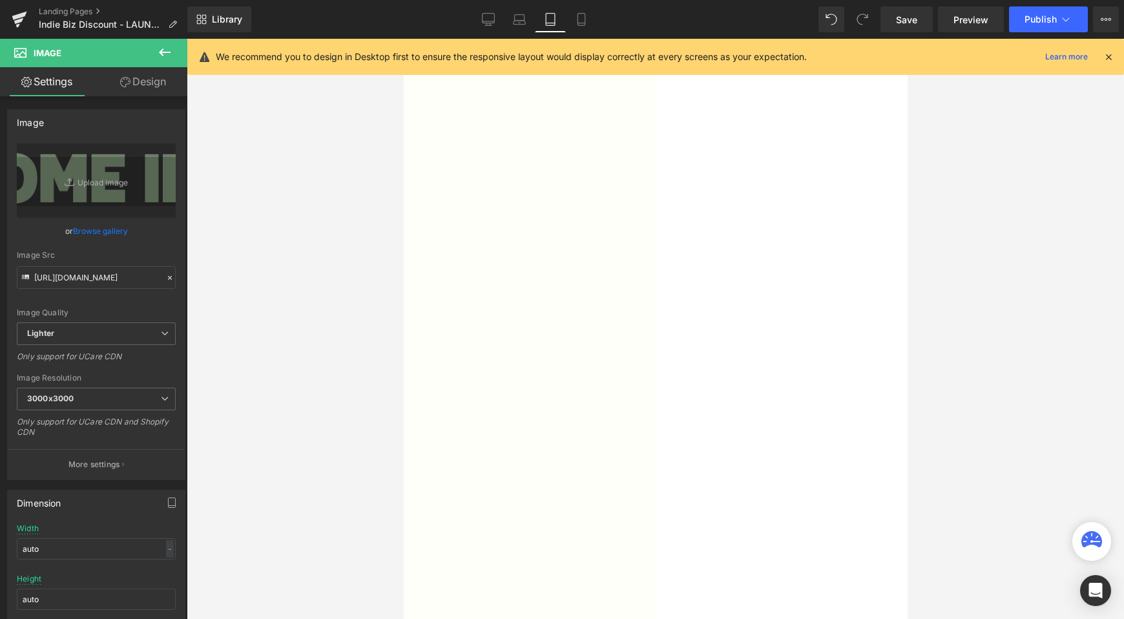
click at [149, 83] on link "Design" at bounding box center [143, 81] width 94 height 29
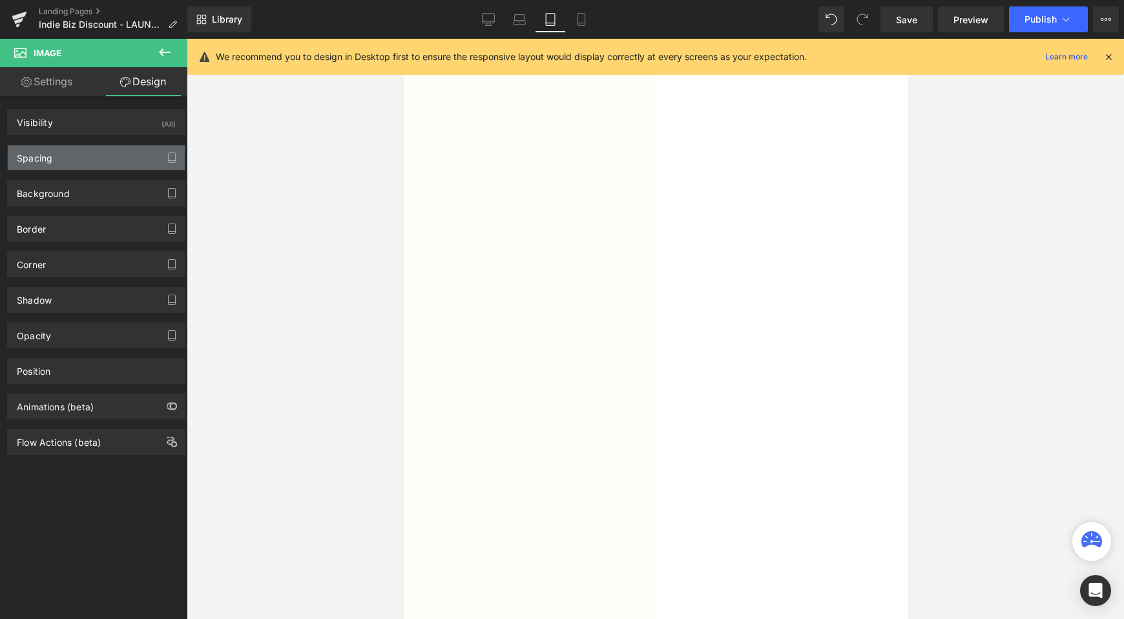
type input "0"
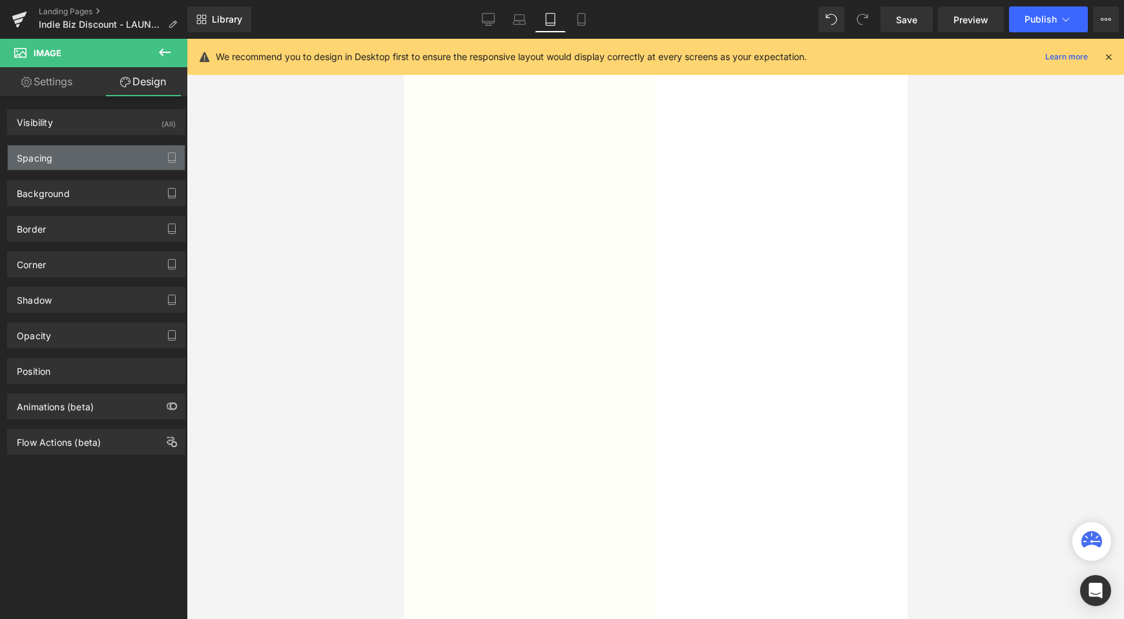
type input "150"
type input "0"
type input "150"
click at [63, 169] on div "Spacing" at bounding box center [96, 157] width 177 height 25
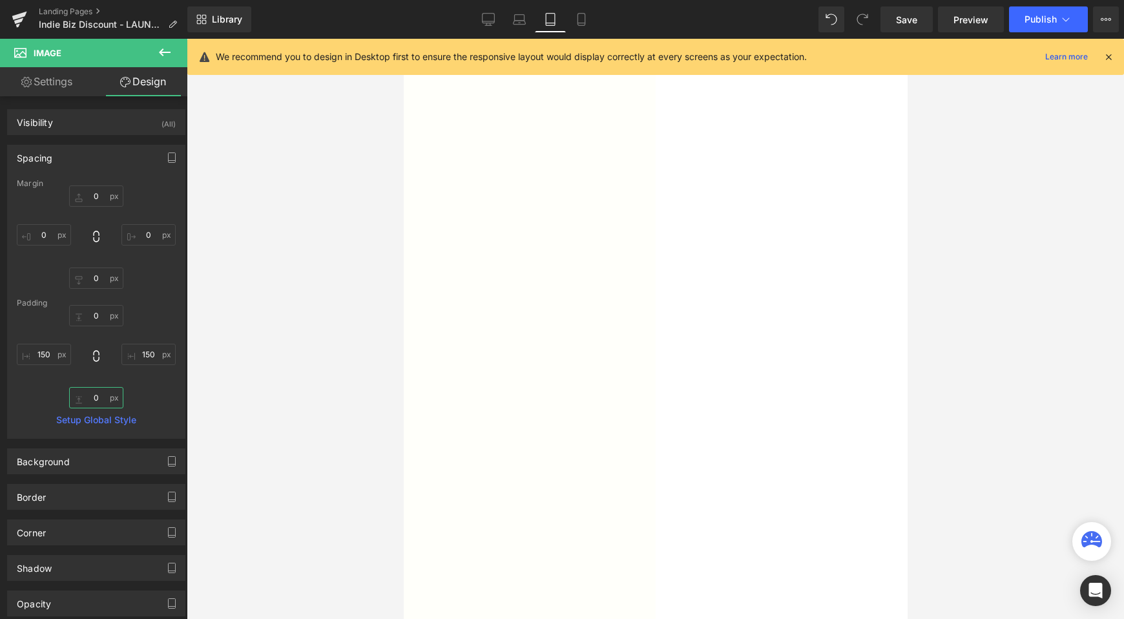
click at [96, 395] on input "0" at bounding box center [96, 397] width 54 height 21
type input "10"
click at [41, 355] on input "150" at bounding box center [44, 354] width 54 height 21
type input "50"
click at [138, 360] on input "150" at bounding box center [148, 354] width 54 height 21
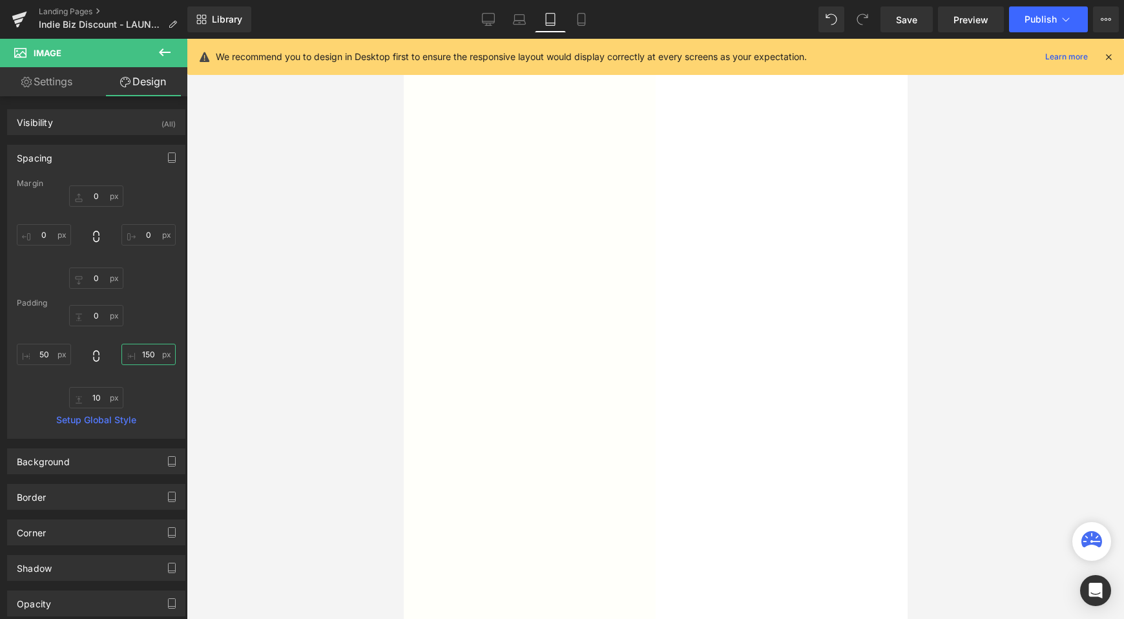
click at [138, 360] on input "150" at bounding box center [148, 354] width 54 height 21
type input "50"
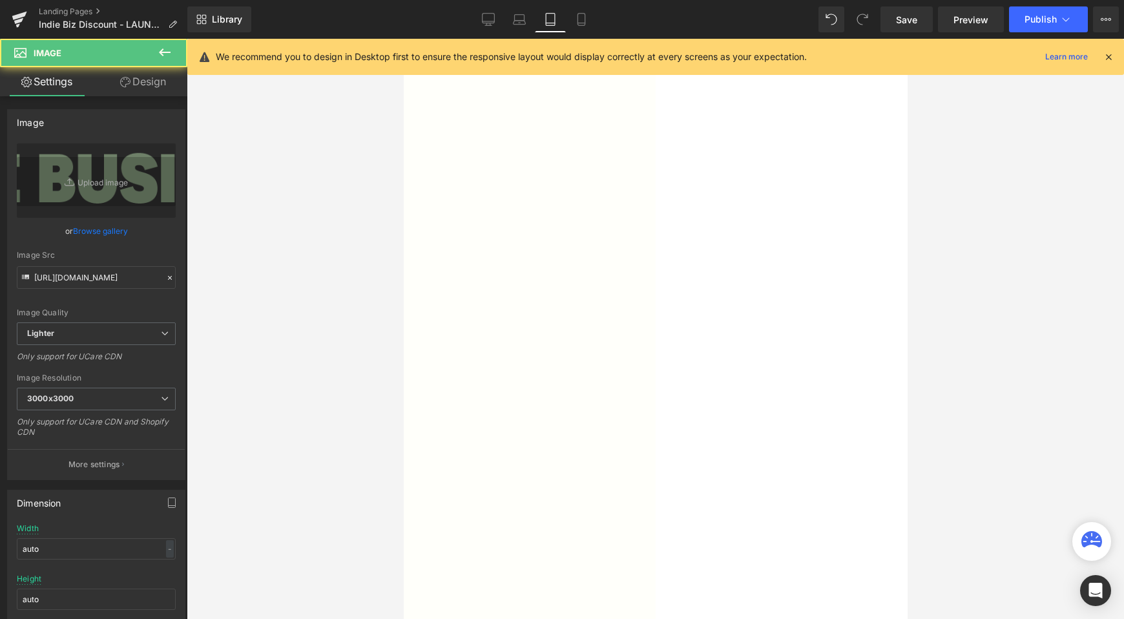
click at [137, 87] on link "Design" at bounding box center [143, 81] width 94 height 29
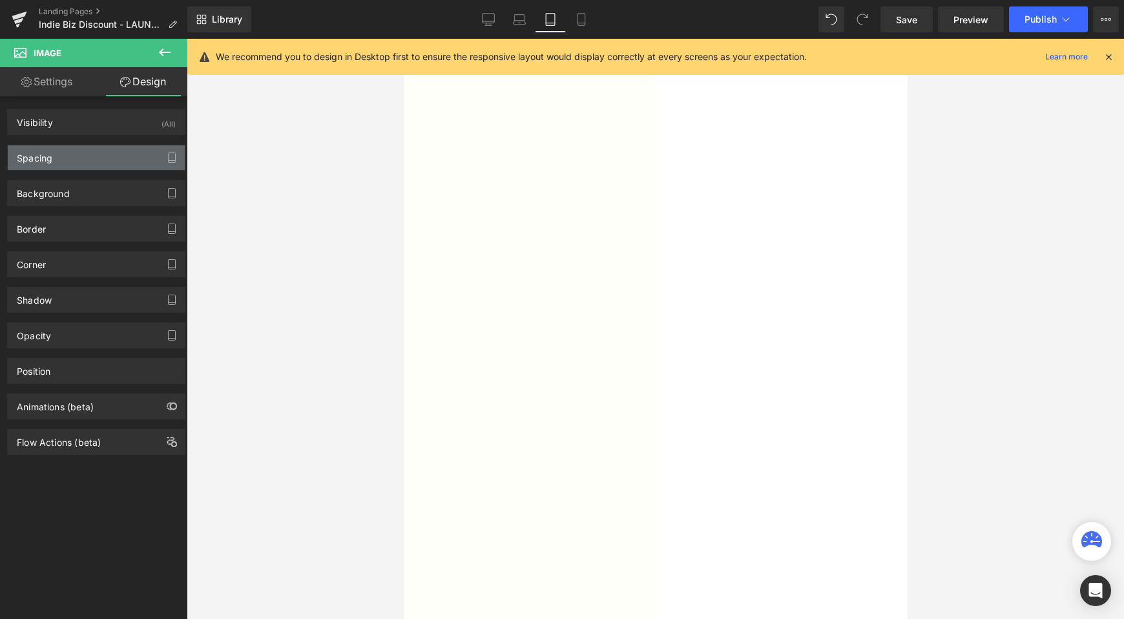
click at [81, 159] on div "Spacing" at bounding box center [96, 157] width 177 height 25
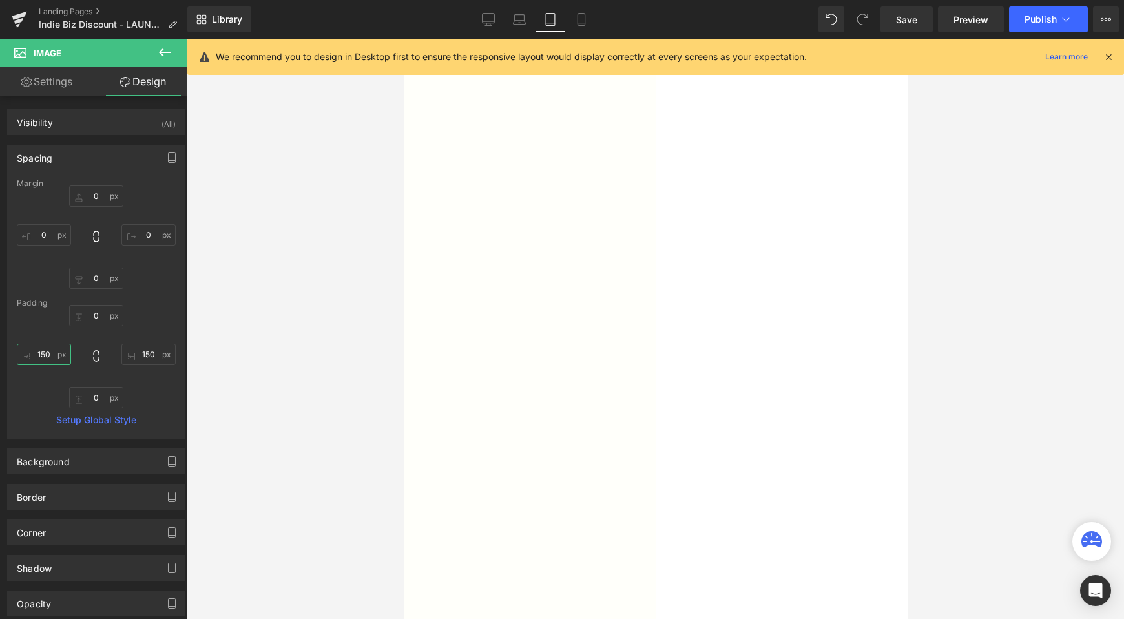
click at [36, 355] on input "150" at bounding box center [44, 354] width 54 height 21
type input "30"
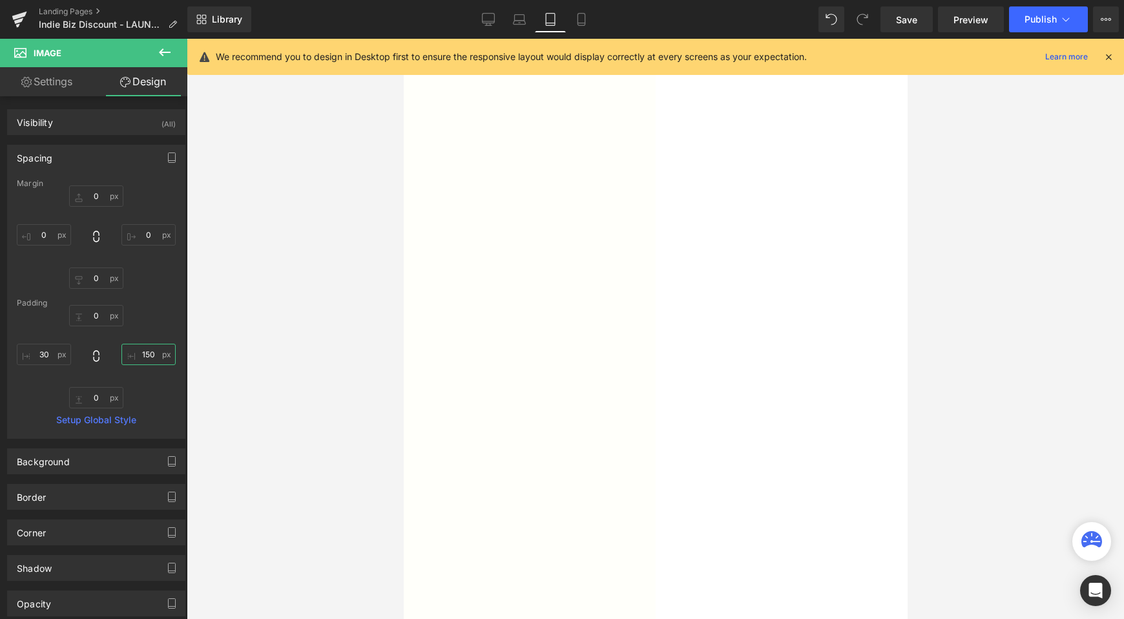
click at [139, 362] on input "150" at bounding box center [148, 354] width 54 height 21
type input "30"
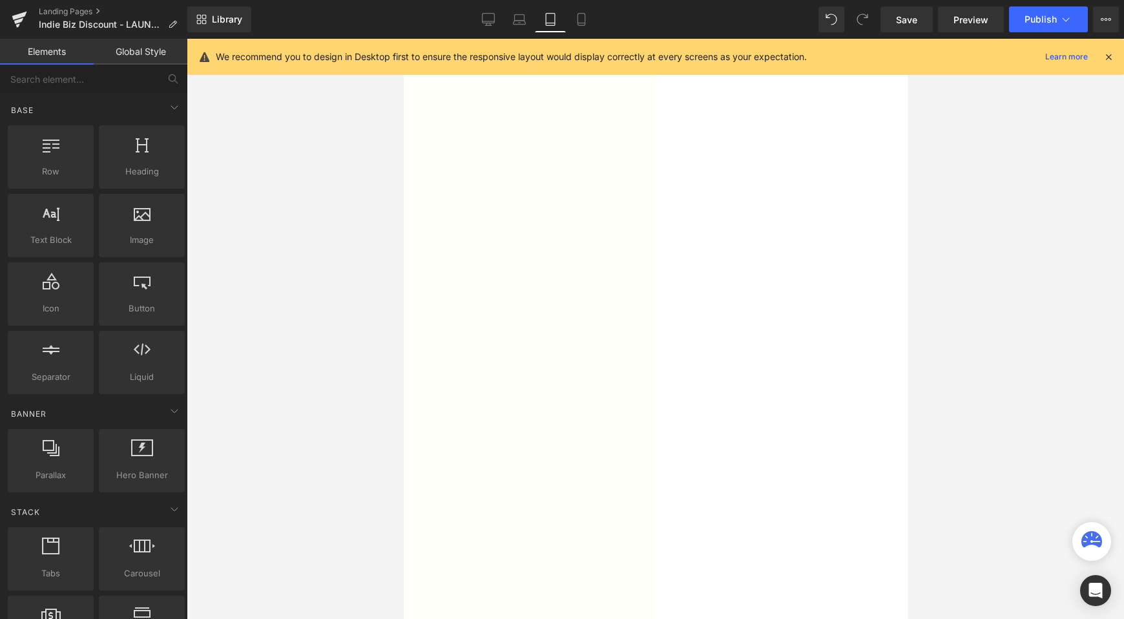
click at [323, 348] on div at bounding box center [655, 329] width 937 height 580
click at [594, 20] on link "Mobile" at bounding box center [581, 19] width 31 height 26
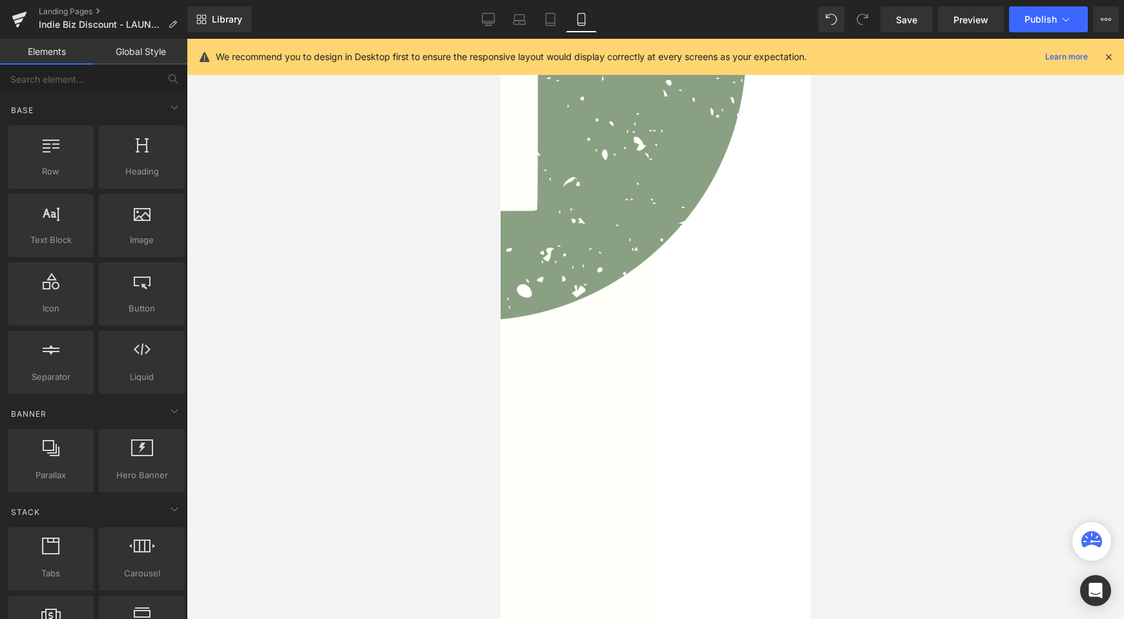
scroll to position [702, 0]
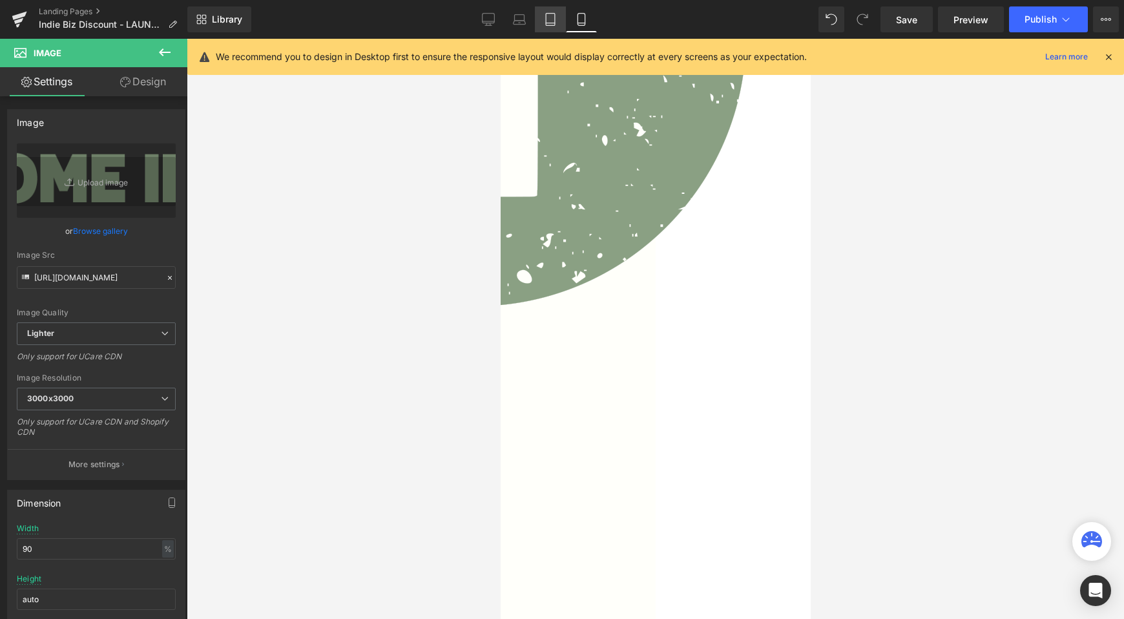
click at [556, 20] on icon at bounding box center [550, 19] width 13 height 13
type input "auto"
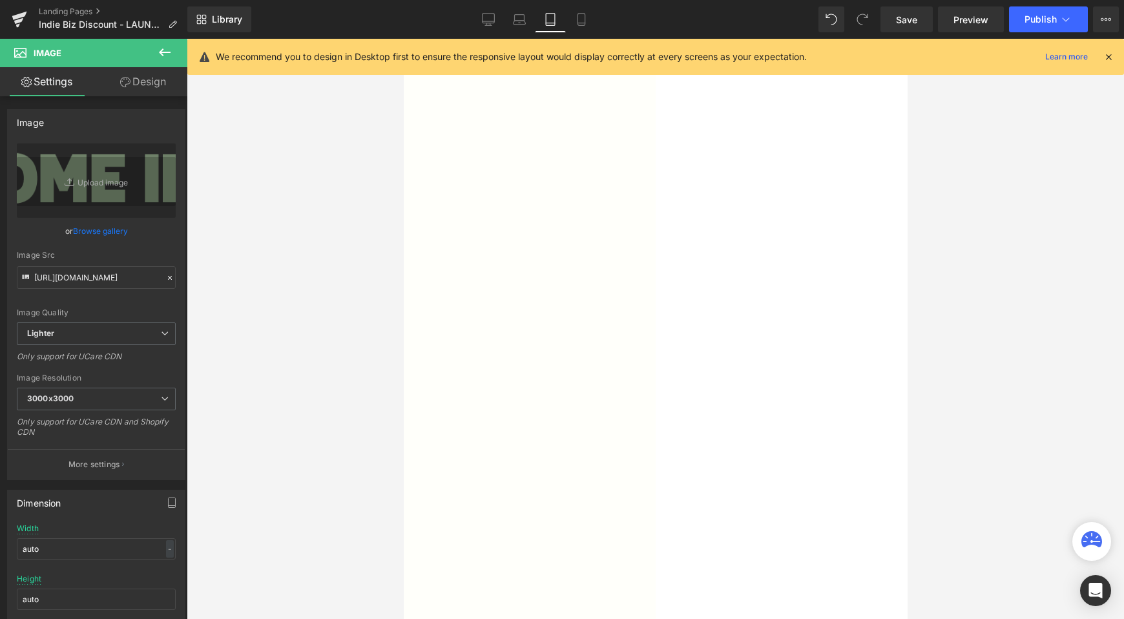
scroll to position [835, 0]
click at [158, 66] on button at bounding box center [164, 53] width 45 height 28
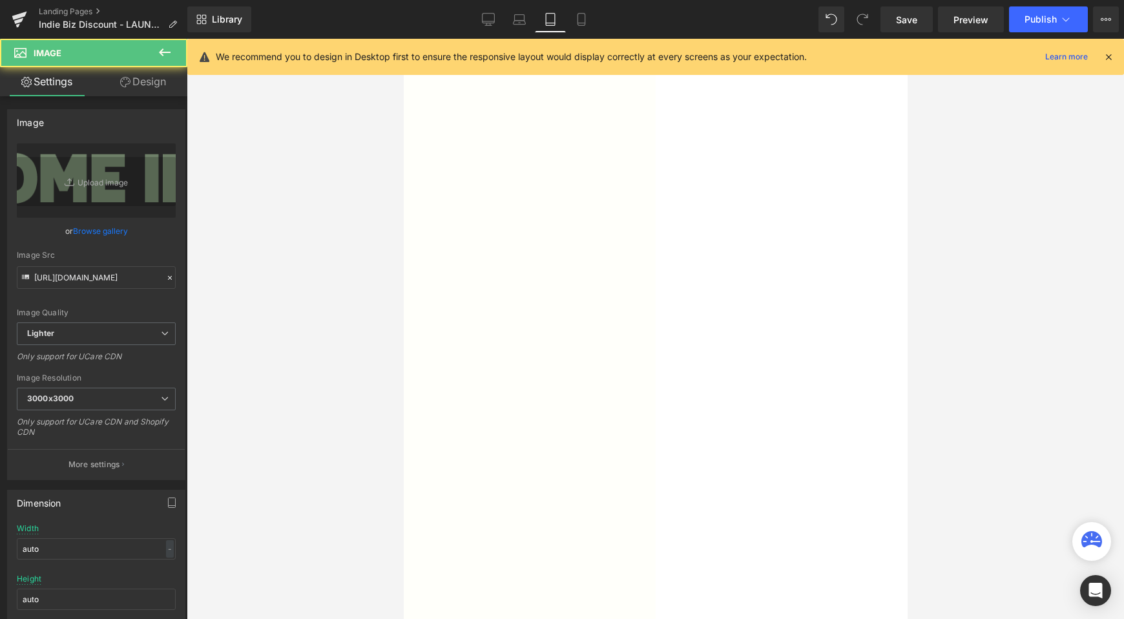
click at [154, 82] on link "Design" at bounding box center [143, 81] width 94 height 29
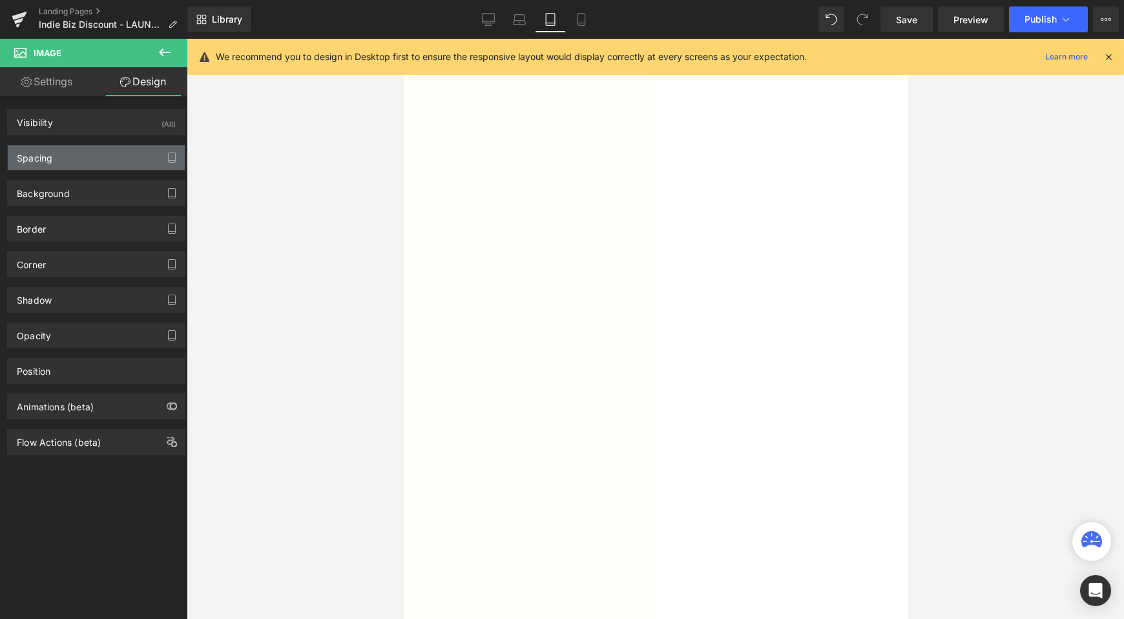
type input "0"
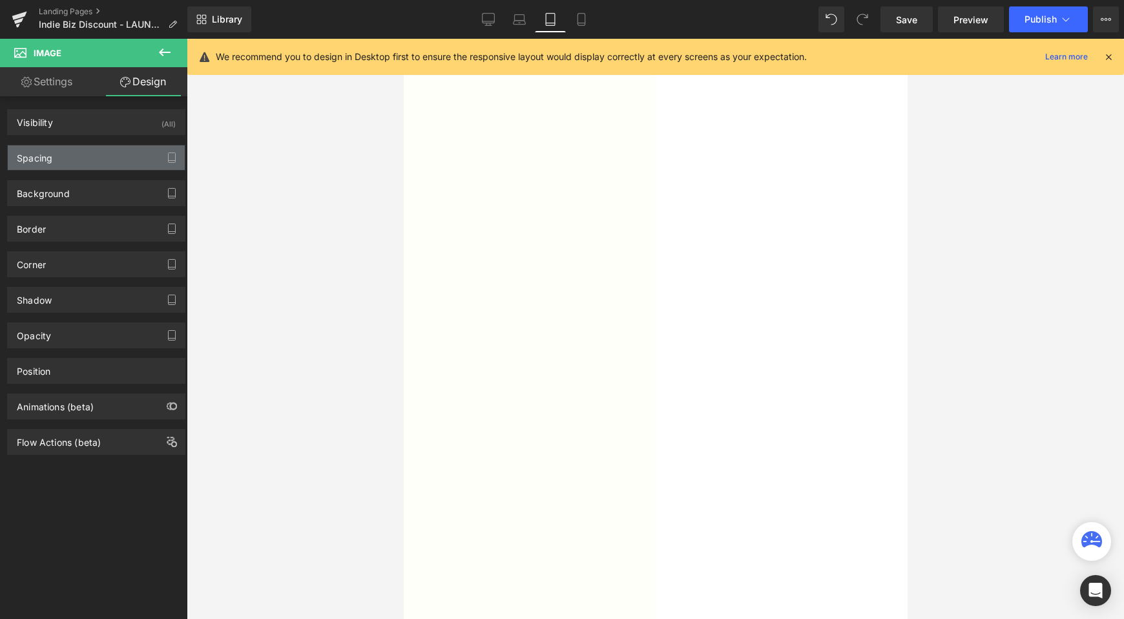
type input "50"
type input "10"
type input "50"
click at [92, 150] on div "Spacing" at bounding box center [96, 157] width 177 height 25
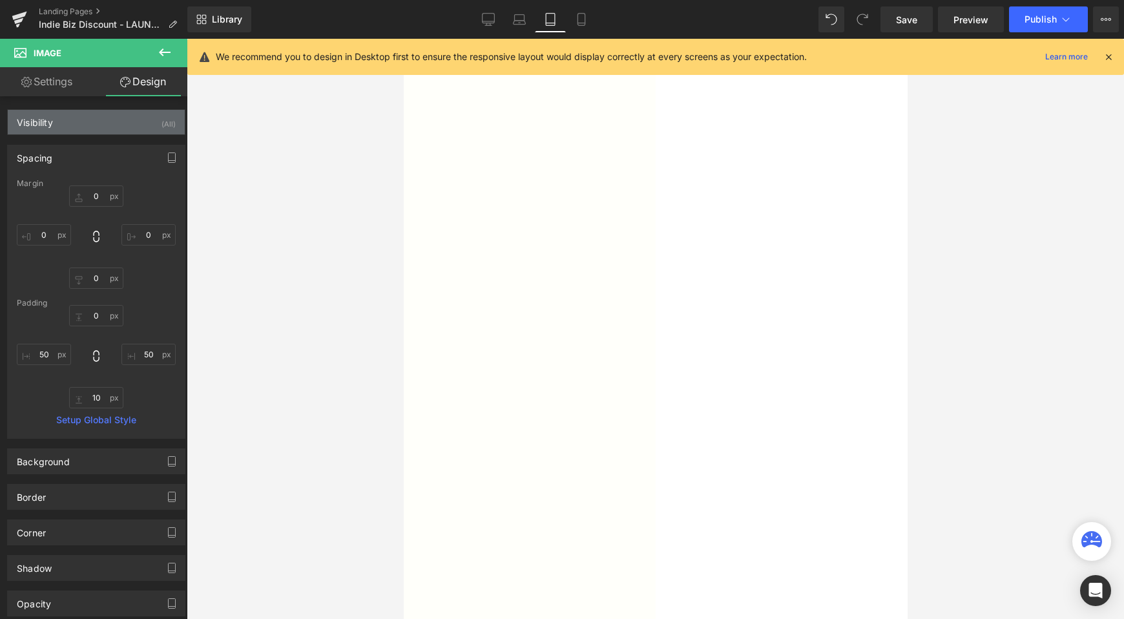
click at [90, 132] on div "Visibility (All)" at bounding box center [96, 122] width 177 height 25
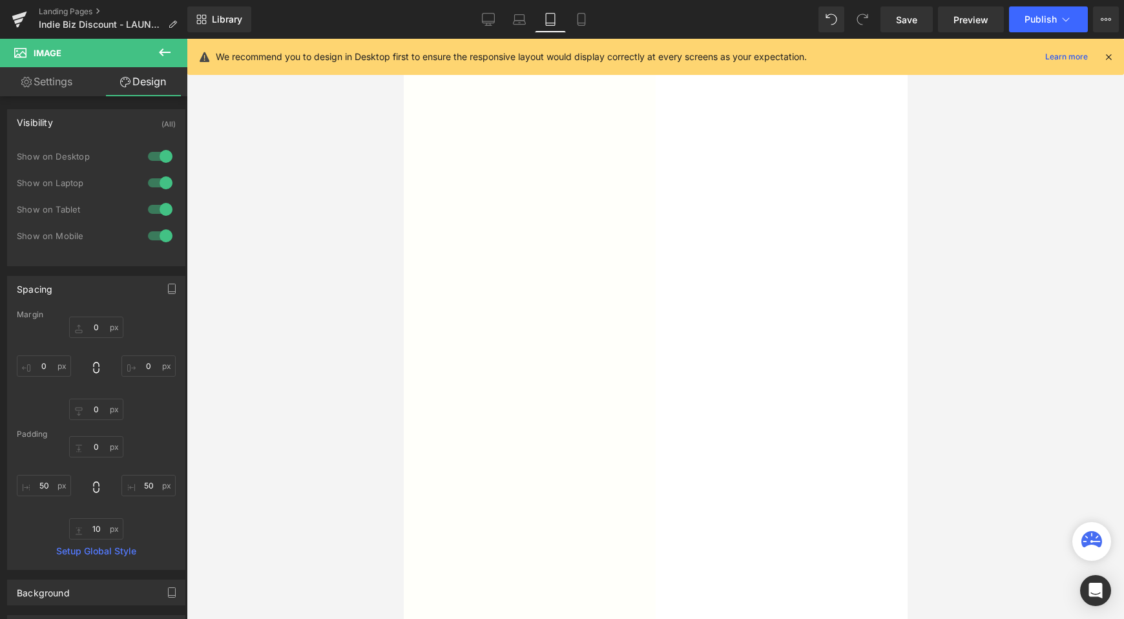
click at [156, 150] on div at bounding box center [160, 156] width 31 height 21
click at [156, 180] on div at bounding box center [160, 182] width 31 height 21
click at [155, 229] on div at bounding box center [160, 235] width 31 height 21
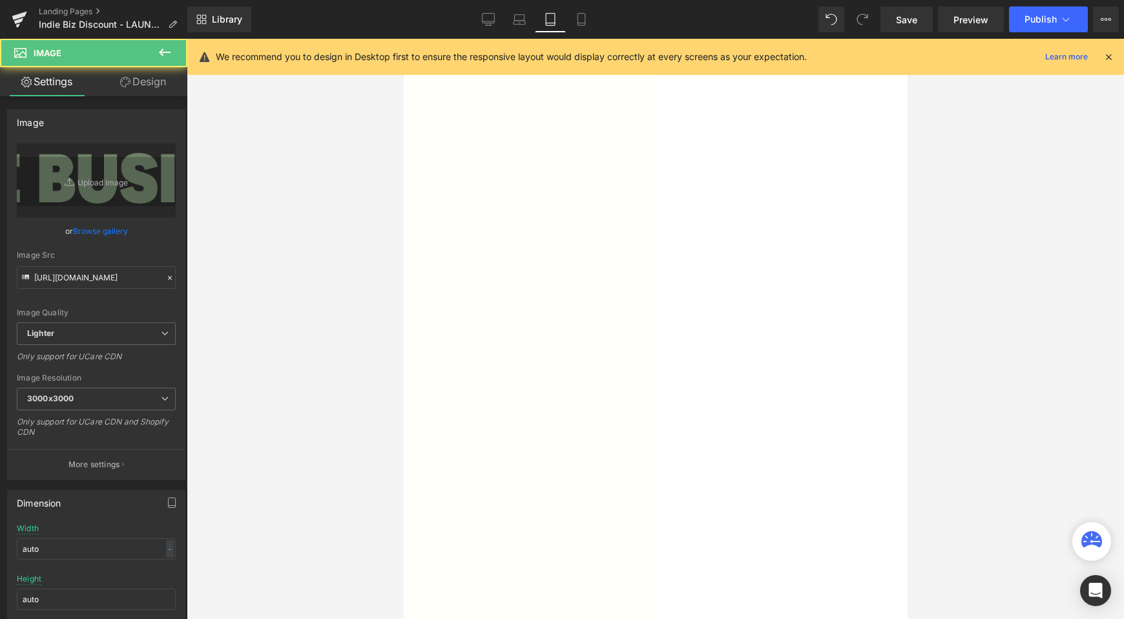
click at [180, 85] on link "Design" at bounding box center [143, 81] width 94 height 29
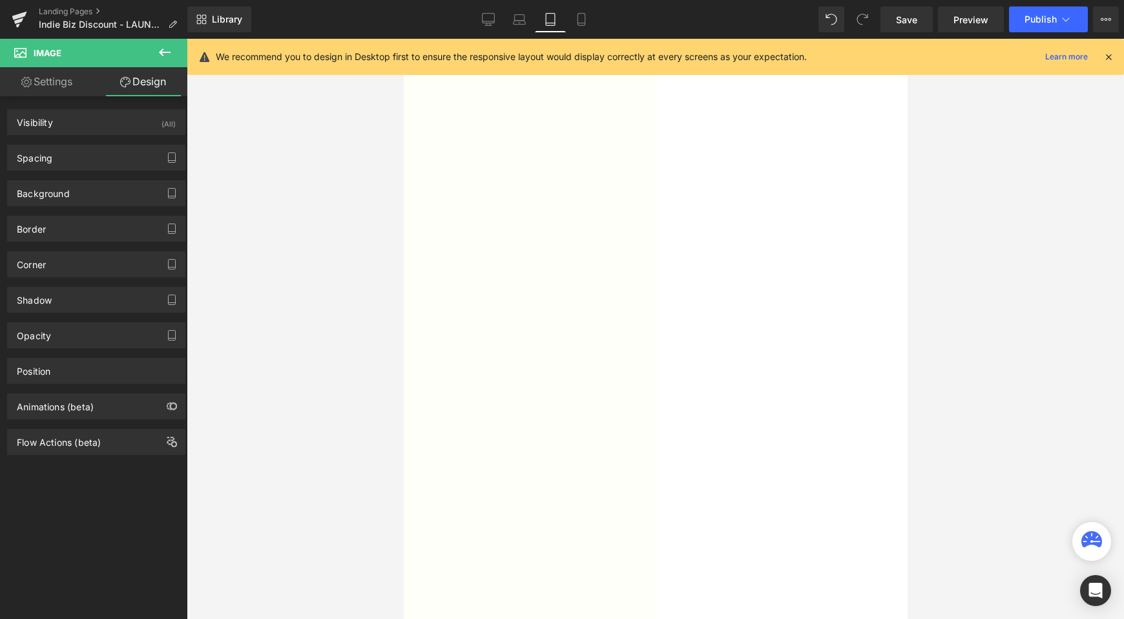
click at [98, 139] on div "Spacing [GEOGRAPHIC_DATA] 0px 0 0px 0 0px 0 0px 0 [GEOGRAPHIC_DATA] 0px 0 30px …" at bounding box center [96, 153] width 193 height 36
click at [99, 124] on div "Visibility (All)" at bounding box center [96, 122] width 177 height 25
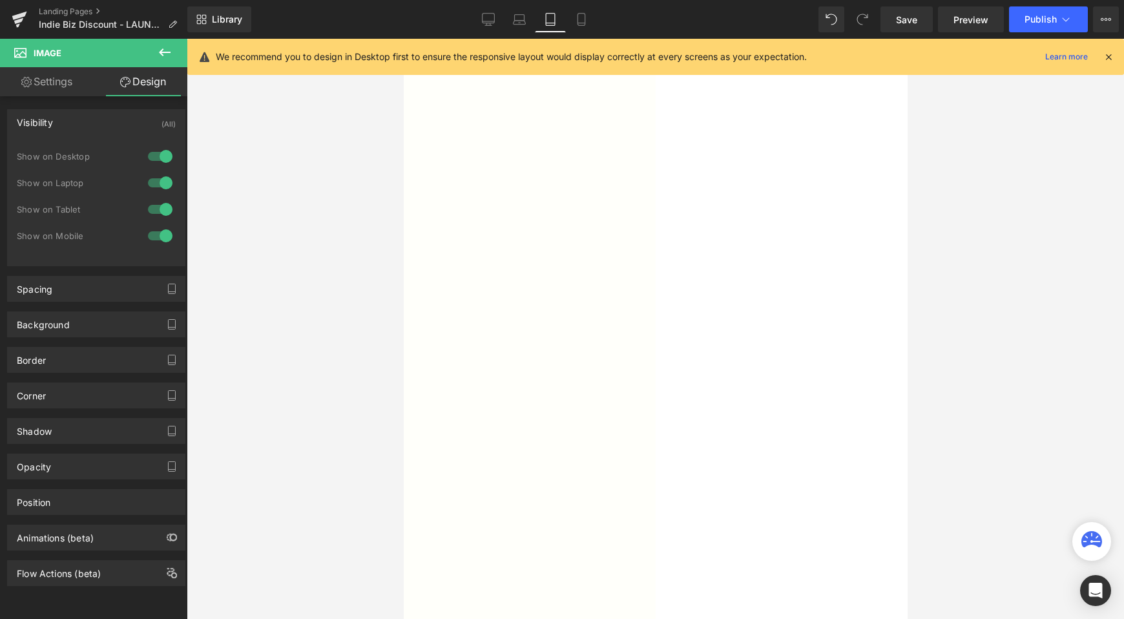
click at [149, 165] on div at bounding box center [160, 156] width 31 height 21
click at [154, 183] on div at bounding box center [160, 182] width 31 height 21
click at [154, 229] on div at bounding box center [160, 235] width 31 height 21
click at [598, 21] on div "Library Tablet Desktop Laptop Tablet Mobile Save Preview Publish Scheduled View…" at bounding box center [655, 19] width 936 height 26
click at [586, 21] on icon at bounding box center [581, 19] width 13 height 13
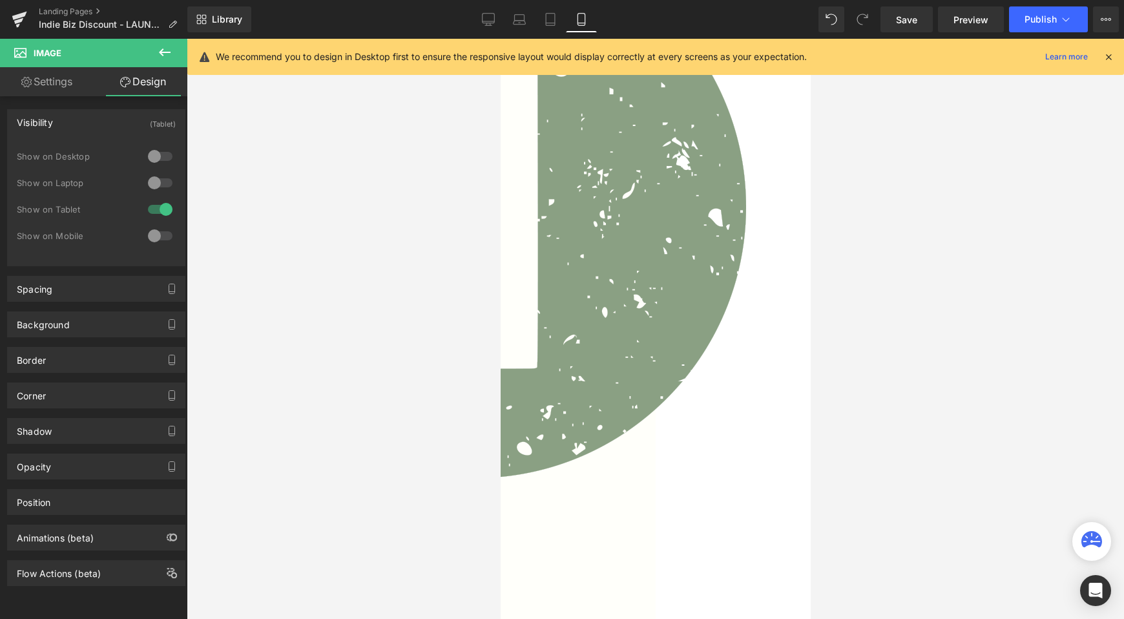
scroll to position [532, 0]
click at [167, 55] on icon at bounding box center [165, 53] width 16 height 16
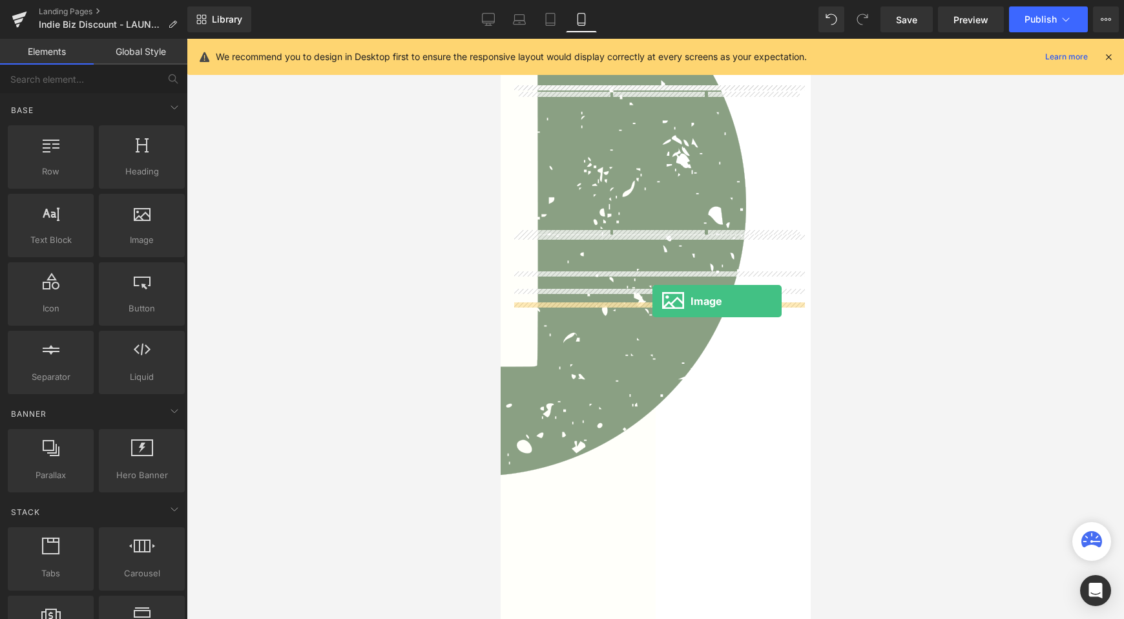
drag, startPoint x: 641, startPoint y: 259, endPoint x: 652, endPoint y: 301, distance: 43.2
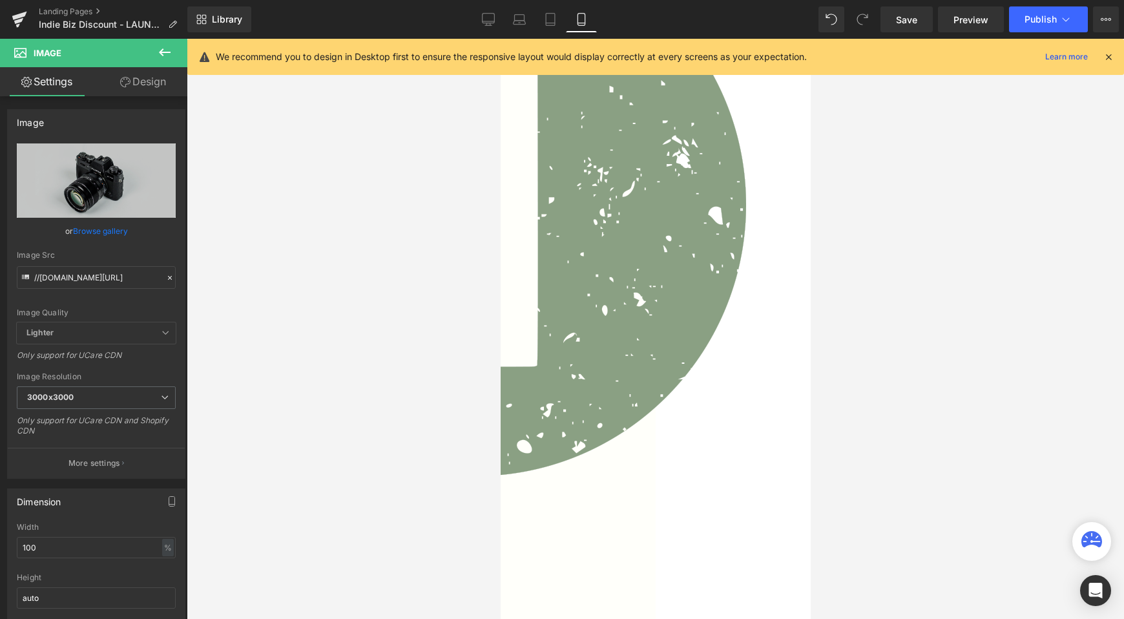
click at [130, 241] on div "Image Quality Lighter Lightest Lighter Lighter Lightest Only support for UCare …" at bounding box center [96, 232] width 159 height 179
click at [121, 228] on link "Browse gallery" at bounding box center [100, 231] width 55 height 23
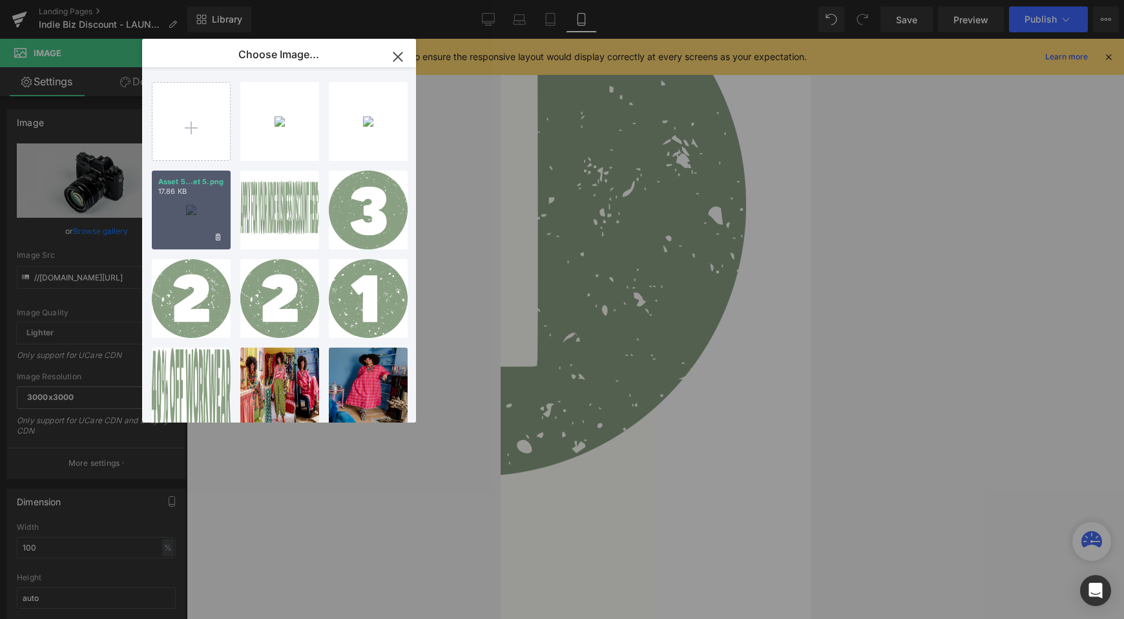
click at [202, 205] on div "Asset 5...et 5.png 17.86 KB" at bounding box center [191, 210] width 79 height 79
type input "[URL][DOMAIN_NAME]"
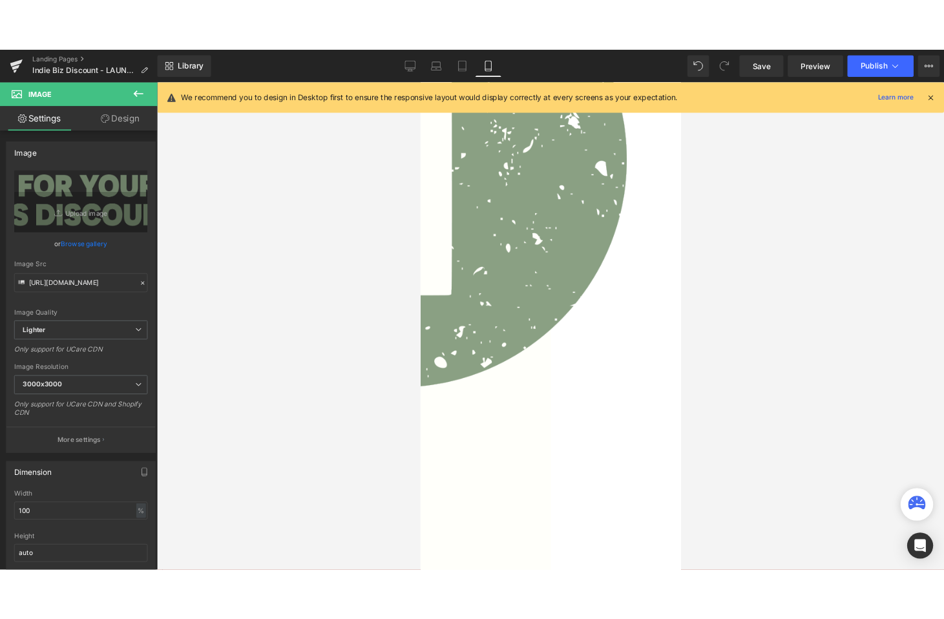
scroll to position [616, 0]
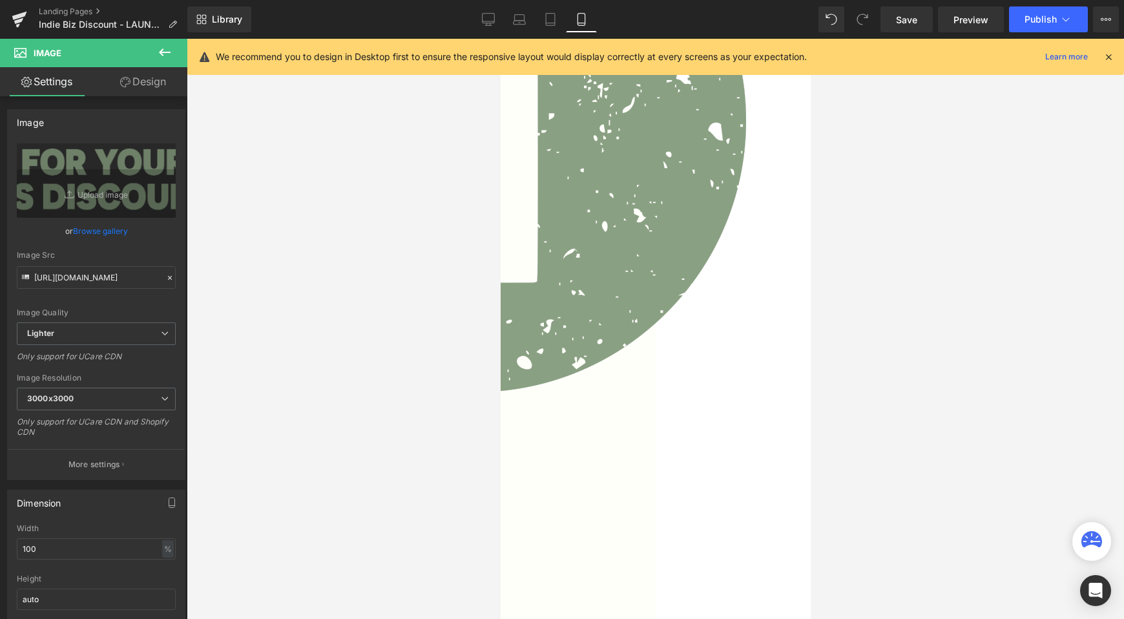
click at [166, 47] on icon at bounding box center [165, 53] width 16 height 16
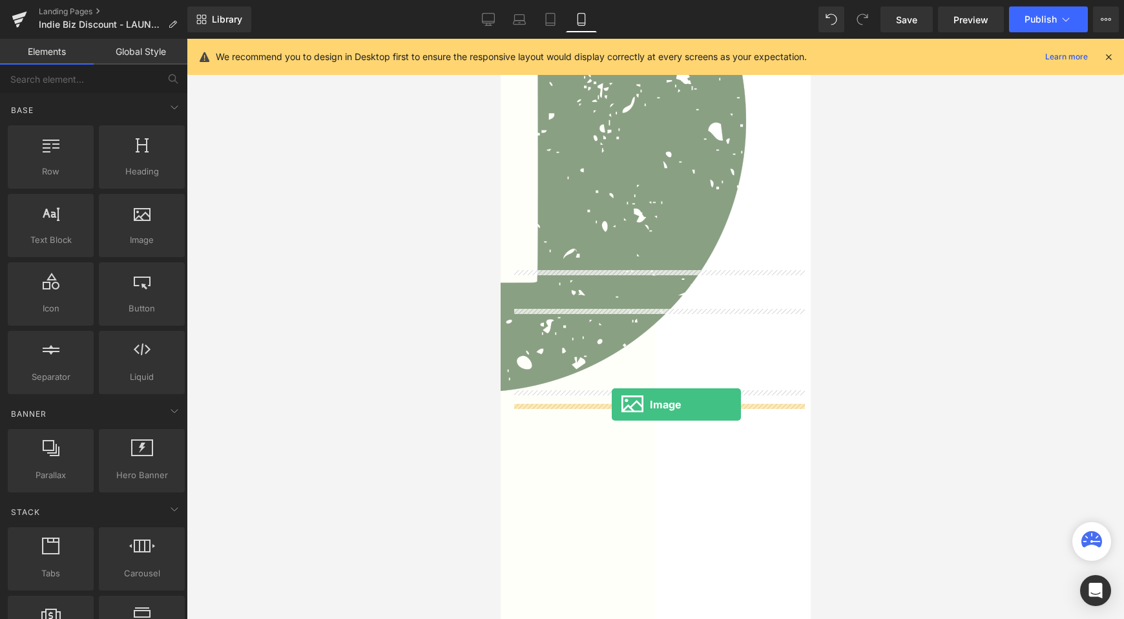
drag, startPoint x: 646, startPoint y: 262, endPoint x: 611, endPoint y: 404, distance: 146.3
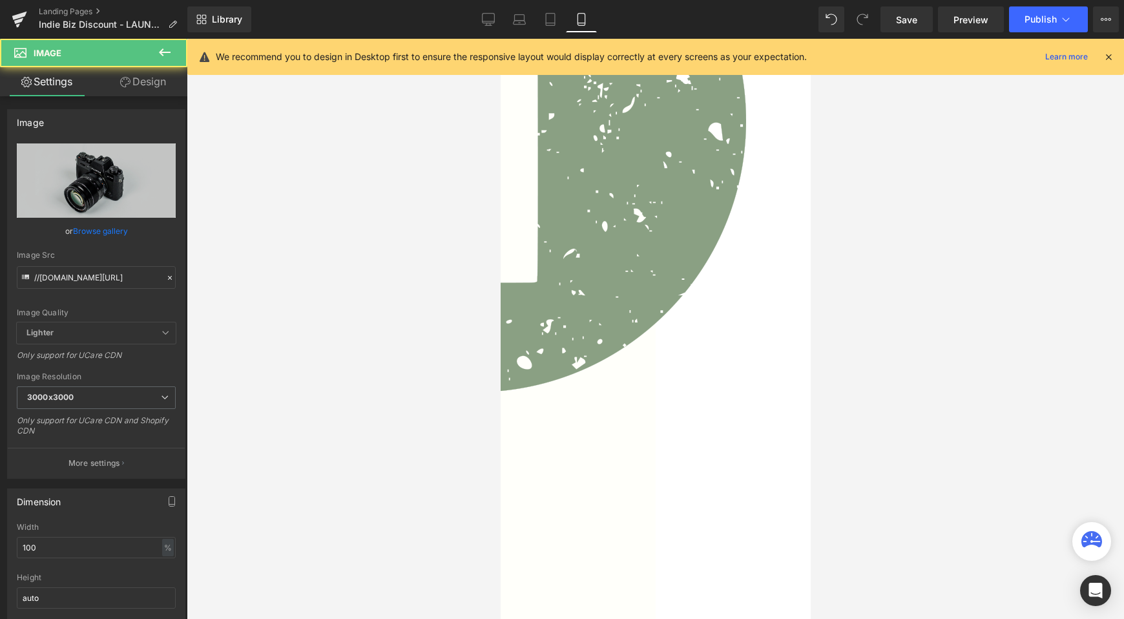
click at [108, 223] on link "Browse gallery" at bounding box center [100, 231] width 55 height 23
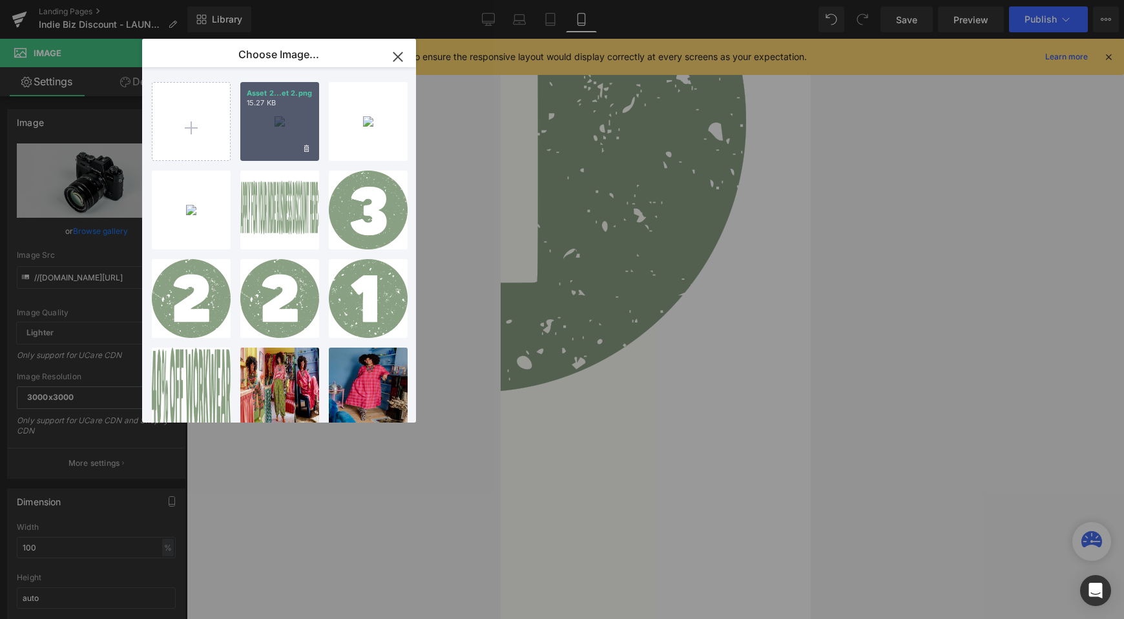
click at [269, 133] on div "Asset 2...et 2.png 15.27 KB" at bounding box center [279, 121] width 79 height 79
type input "[URL][DOMAIN_NAME]"
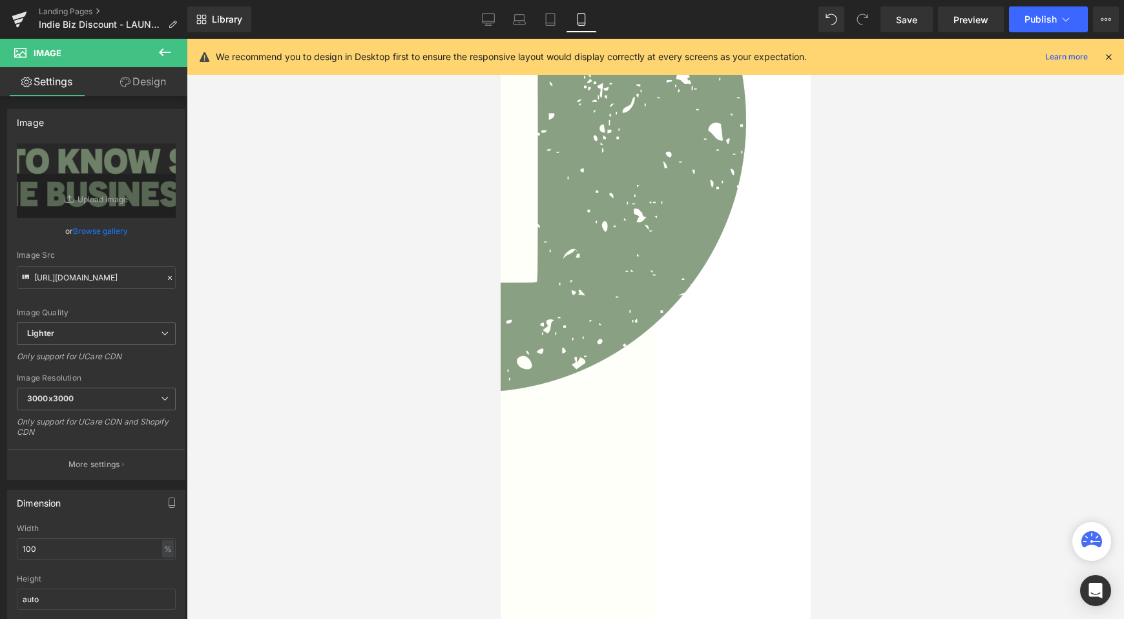
click at [500, 39] on span "Image" at bounding box center [500, 39] width 0 height 0
click at [918, 25] on link "Save" at bounding box center [906, 19] width 52 height 26
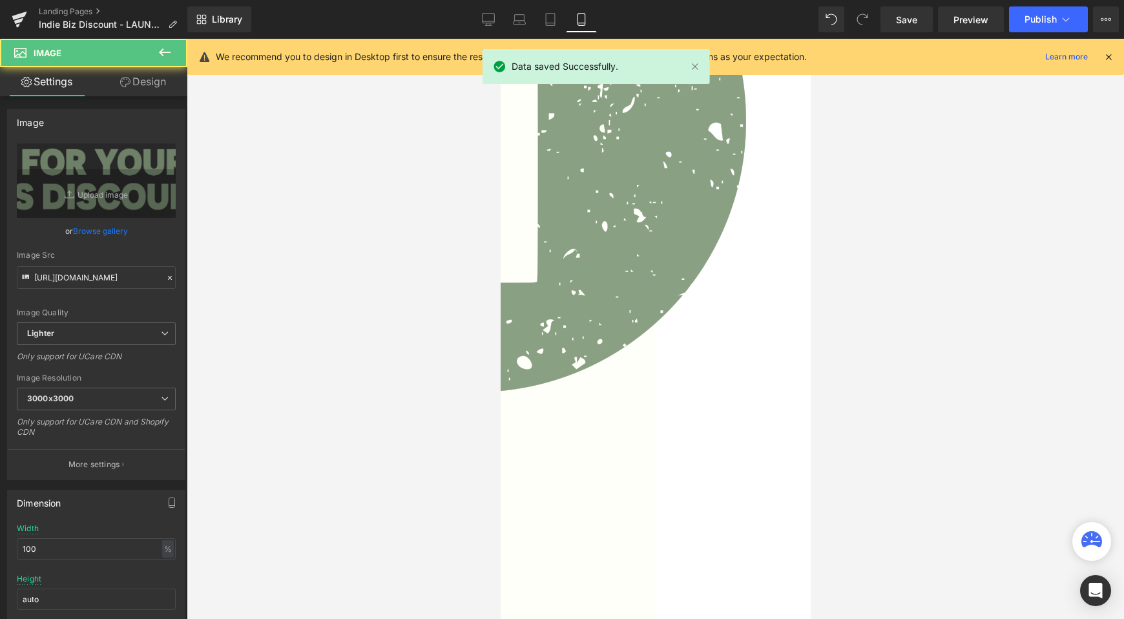
click at [140, 82] on link "Design" at bounding box center [143, 81] width 94 height 29
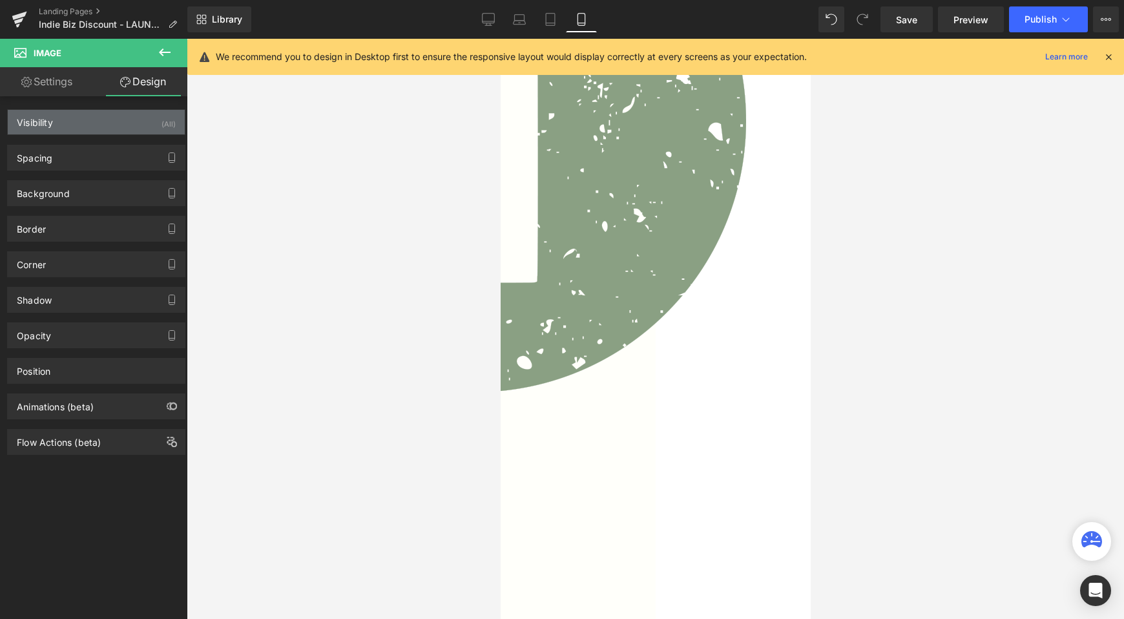
click at [123, 131] on div "Visibility (All)" at bounding box center [96, 122] width 177 height 25
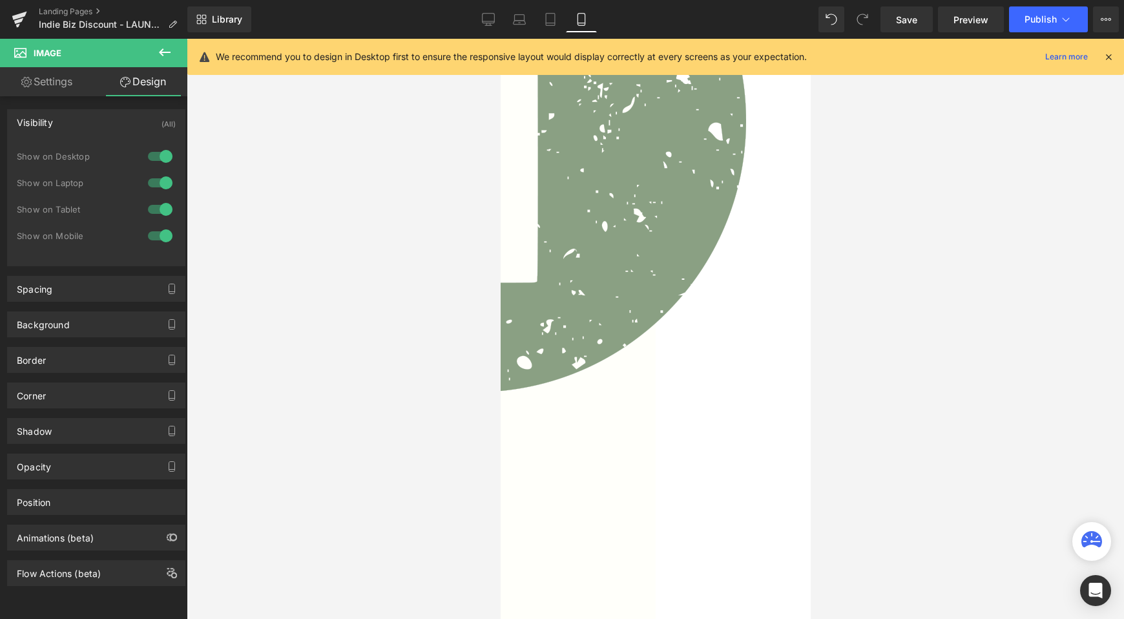
click at [153, 160] on div at bounding box center [160, 156] width 31 height 21
click at [153, 181] on div at bounding box center [160, 182] width 31 height 21
click at [153, 211] on div at bounding box center [160, 209] width 31 height 21
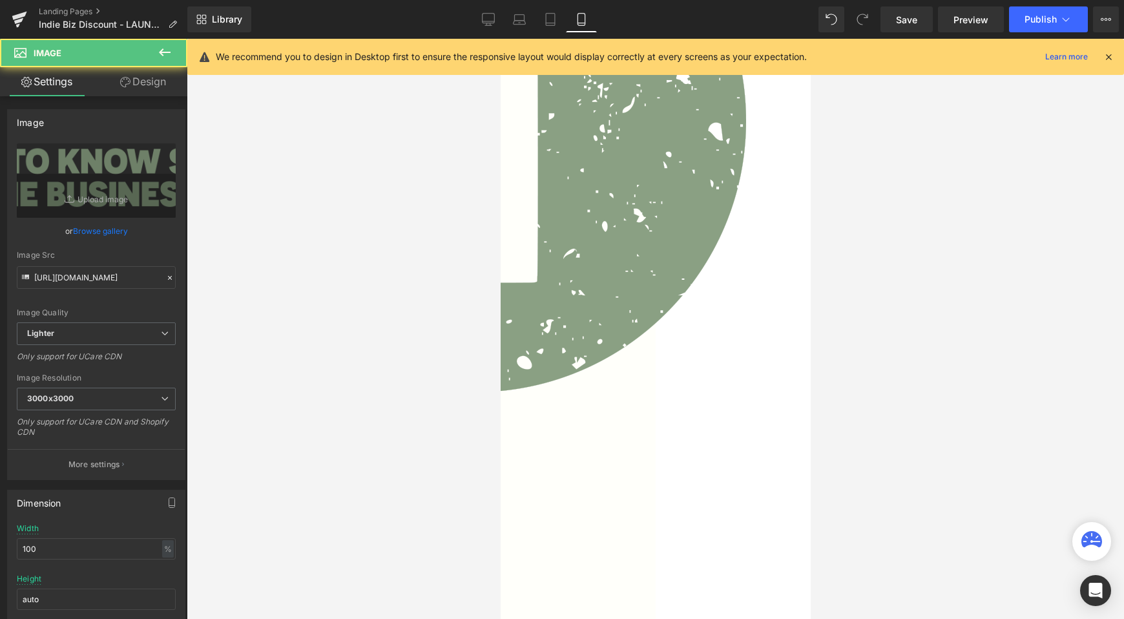
click at [130, 83] on link "Design" at bounding box center [143, 81] width 94 height 29
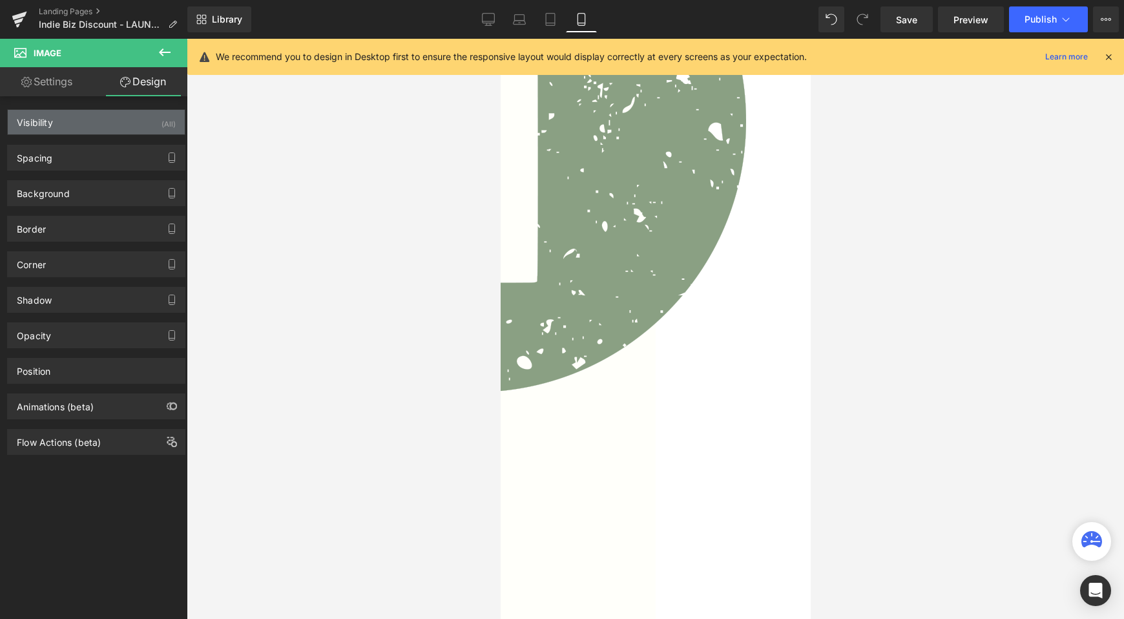
click at [161, 130] on div "(All)" at bounding box center [168, 120] width 14 height 21
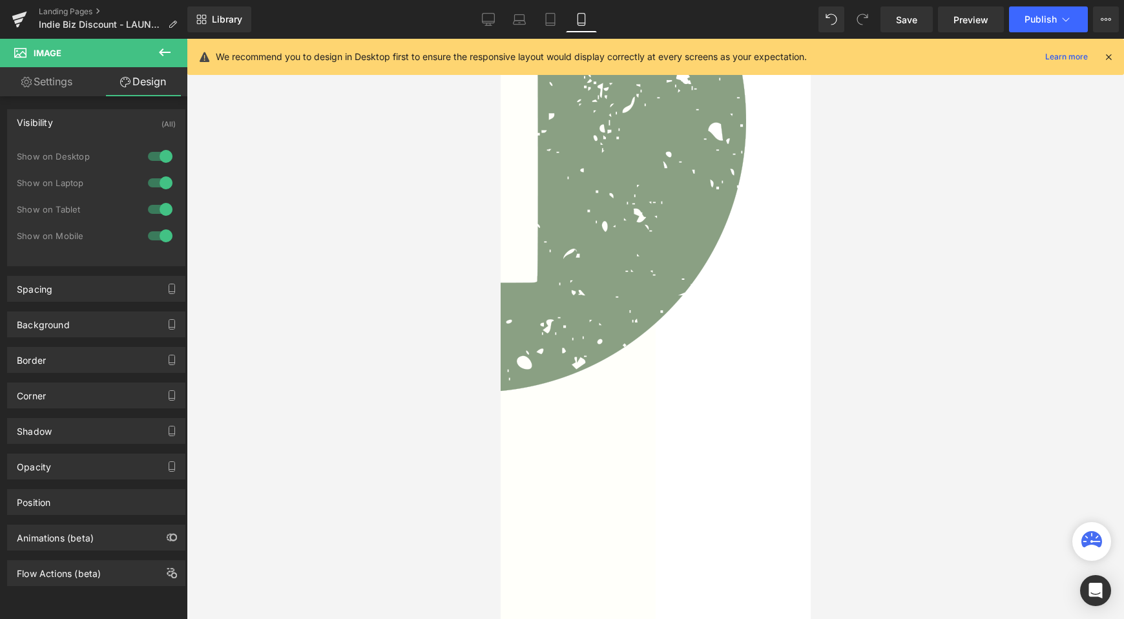
click at [161, 164] on div at bounding box center [160, 156] width 31 height 21
click at [161, 197] on div "Show on Laptop" at bounding box center [96, 189] width 159 height 26
click at [158, 189] on div at bounding box center [160, 182] width 31 height 21
click at [162, 199] on div at bounding box center [160, 209] width 31 height 21
click at [907, 25] on span "Save" at bounding box center [906, 20] width 21 height 14
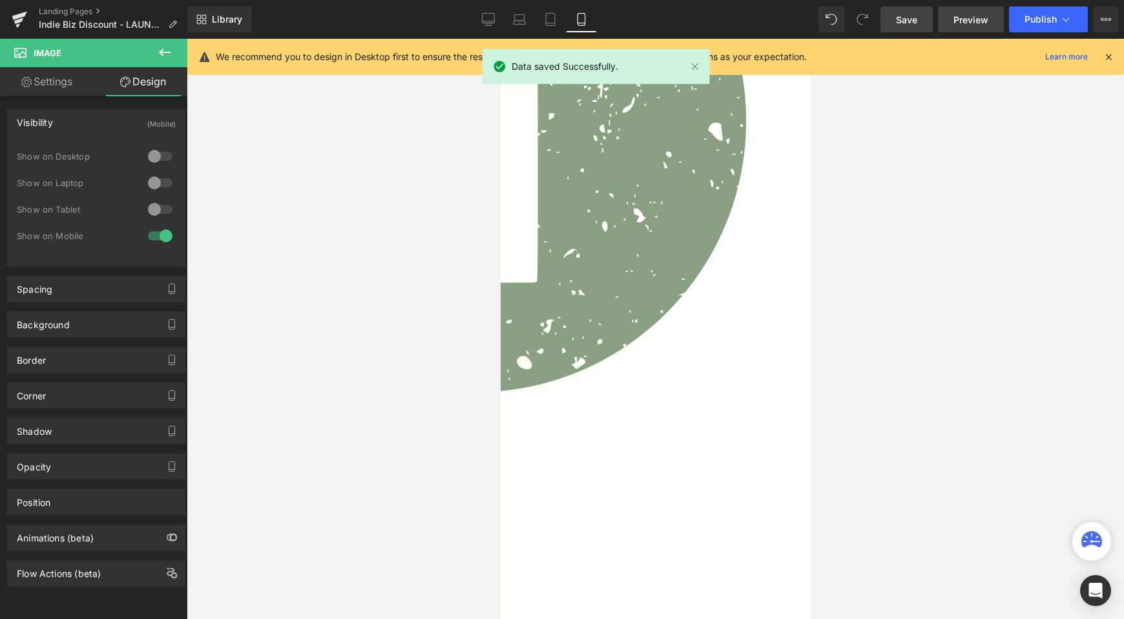
click at [957, 23] on span "Preview" at bounding box center [970, 20] width 35 height 14
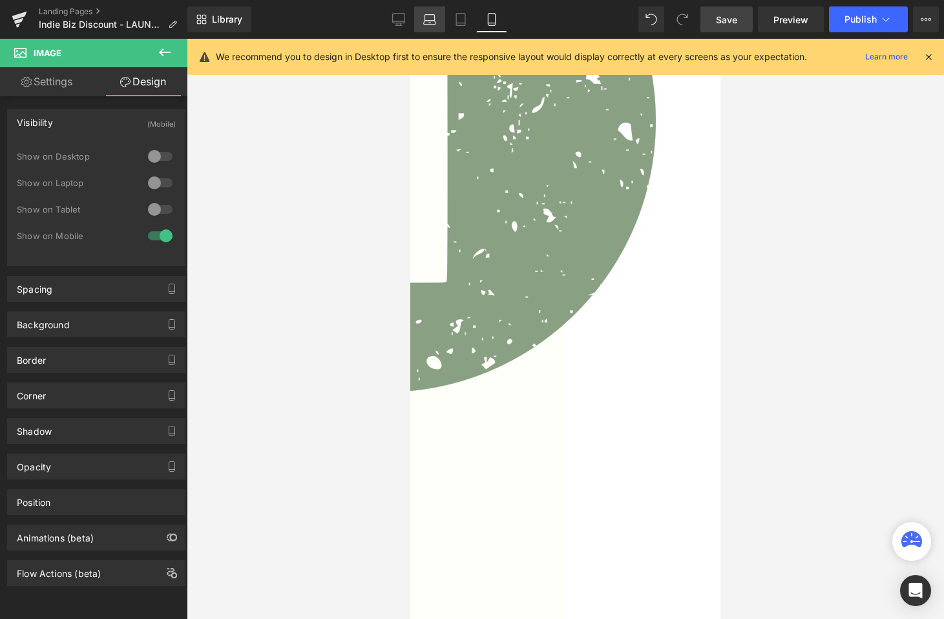
click at [425, 12] on link "Laptop" at bounding box center [429, 19] width 31 height 26
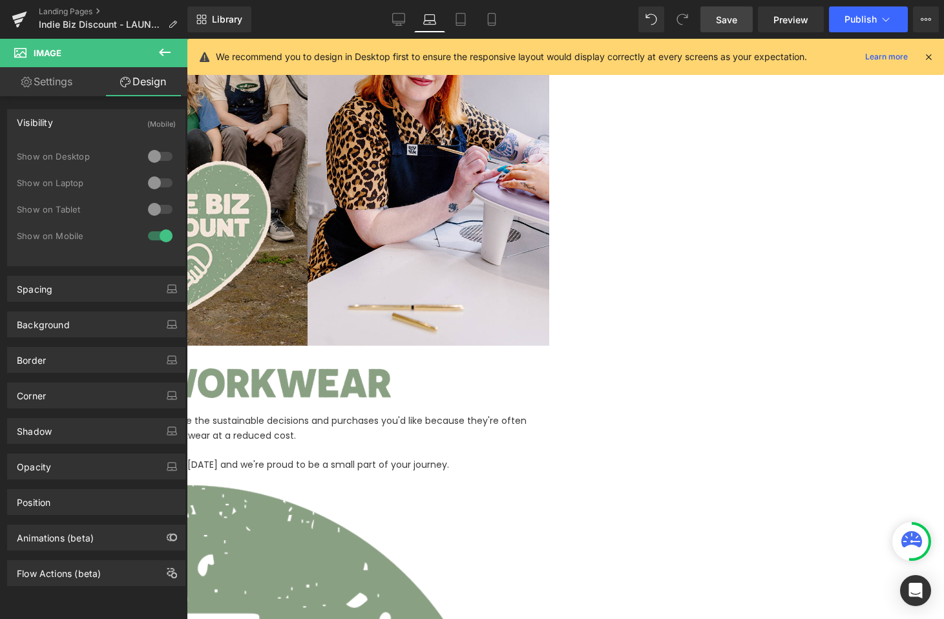
scroll to position [238, 0]
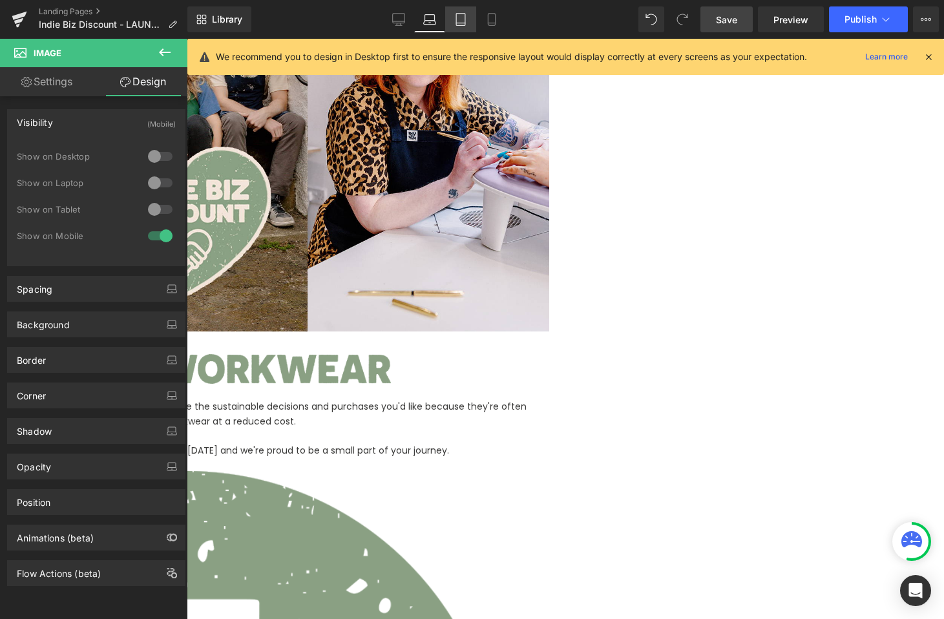
click at [468, 26] on link "Tablet" at bounding box center [460, 19] width 31 height 26
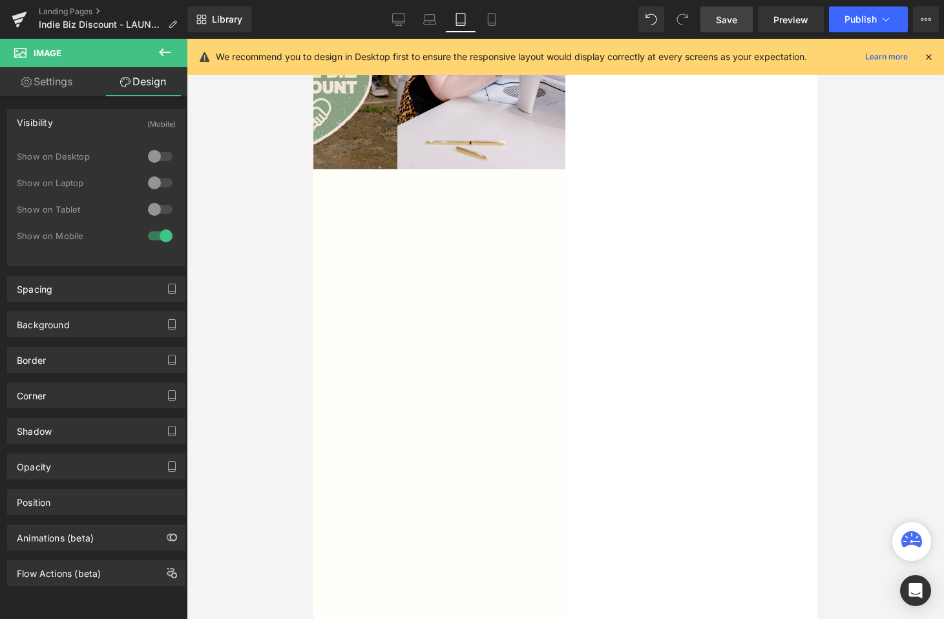
scroll to position [0, 0]
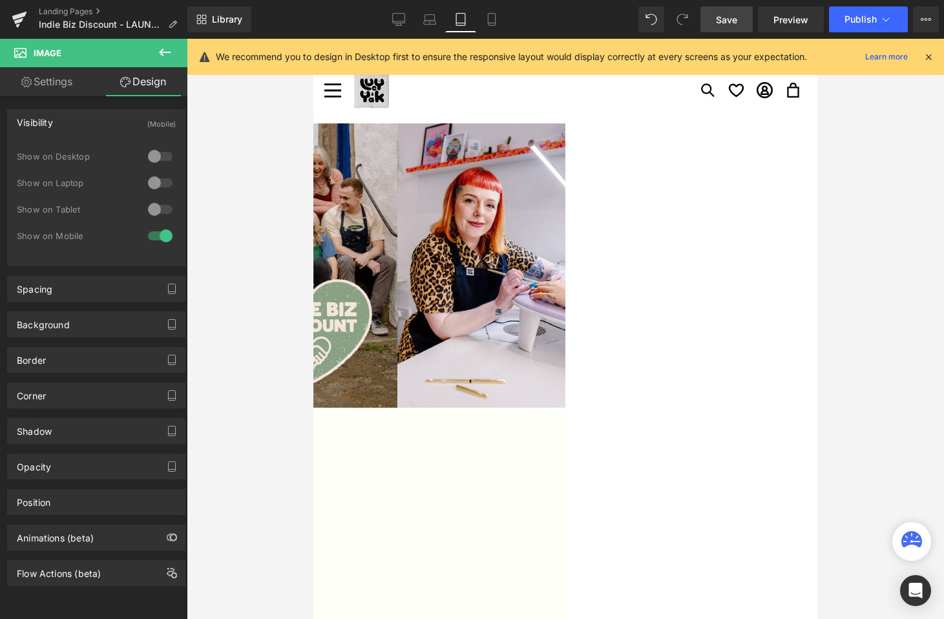
click at [313, 39] on icon at bounding box center [313, 39] width 0 height 0
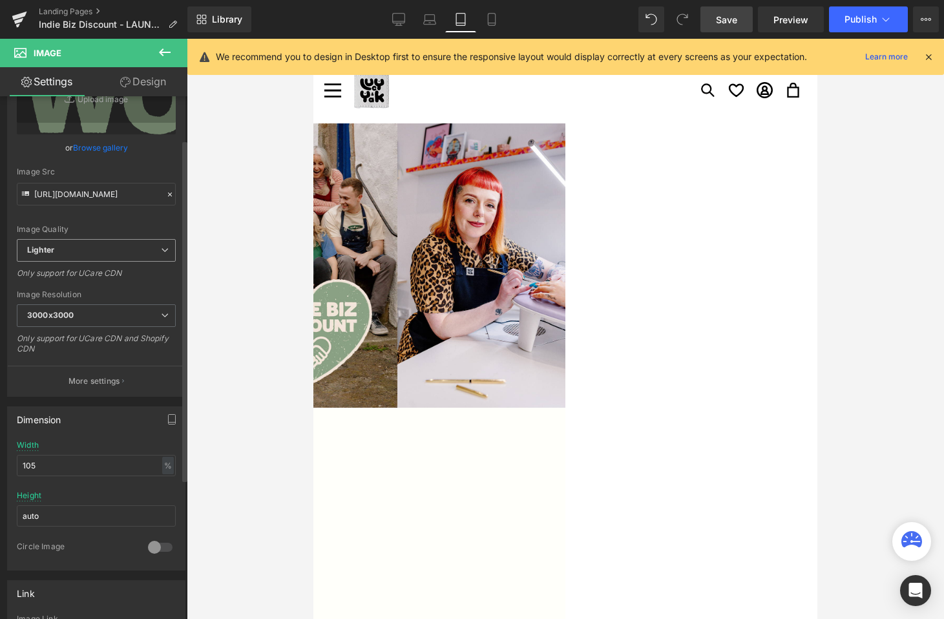
scroll to position [87, 0]
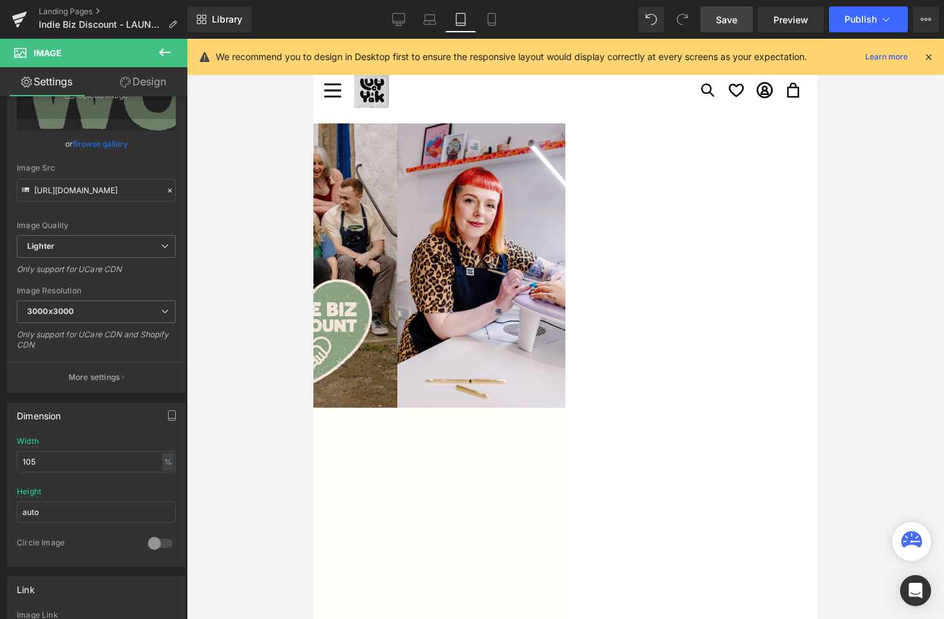
click at [135, 93] on link "Design" at bounding box center [143, 81] width 94 height 29
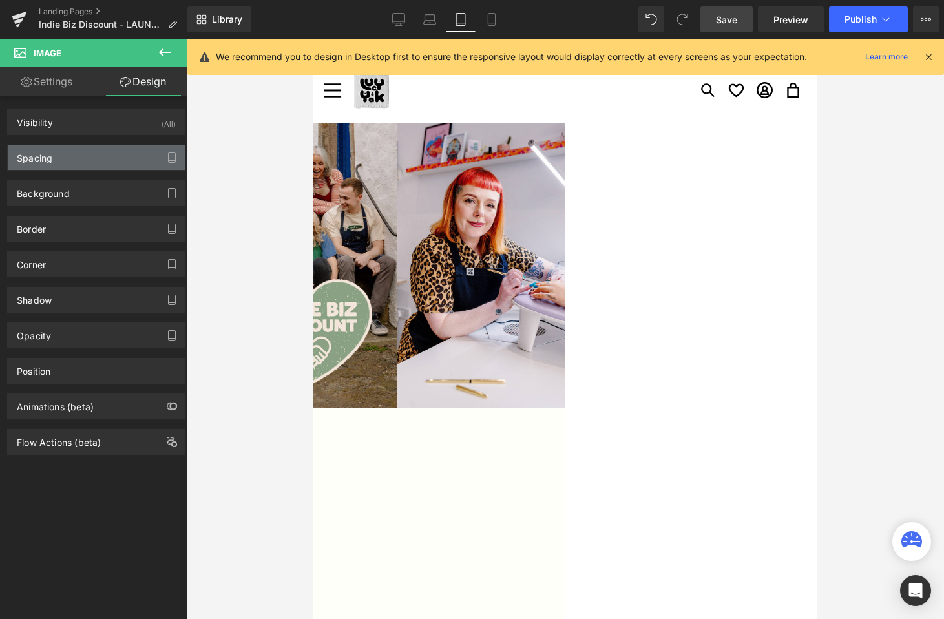
click at [83, 167] on div "Spacing" at bounding box center [96, 157] width 177 height 25
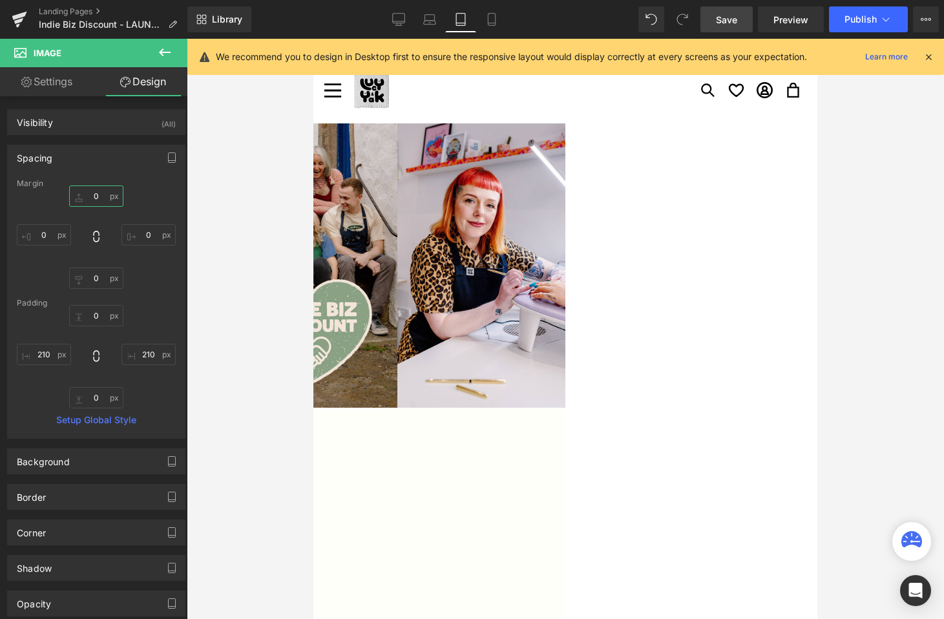
click at [92, 197] on input "0" at bounding box center [96, 195] width 54 height 21
type input "2"
click at [104, 284] on input "0" at bounding box center [96, 277] width 54 height 21
type input "3"
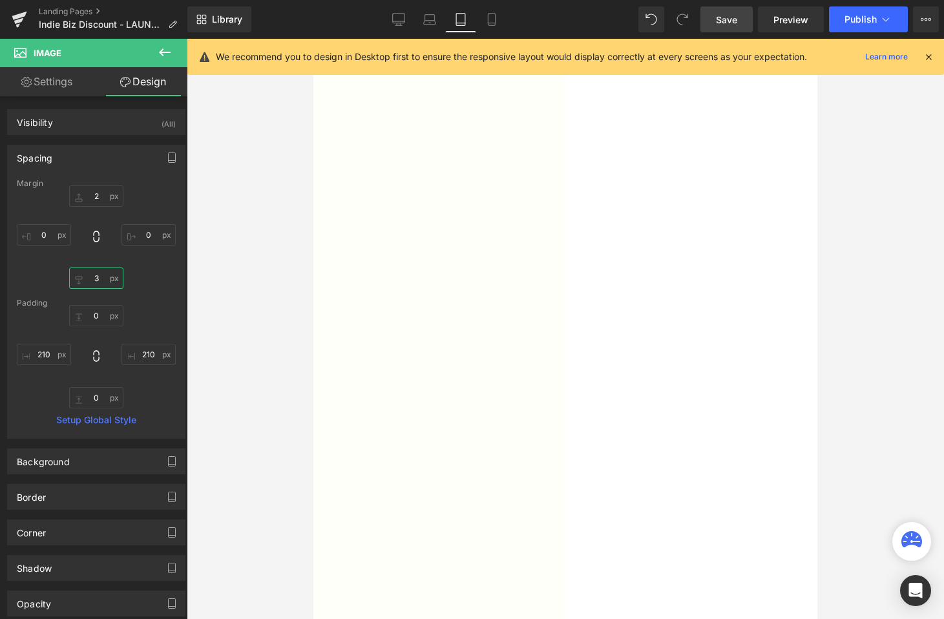
scroll to position [436, 0]
click at [313, 39] on span "Button" at bounding box center [313, 39] width 0 height 0
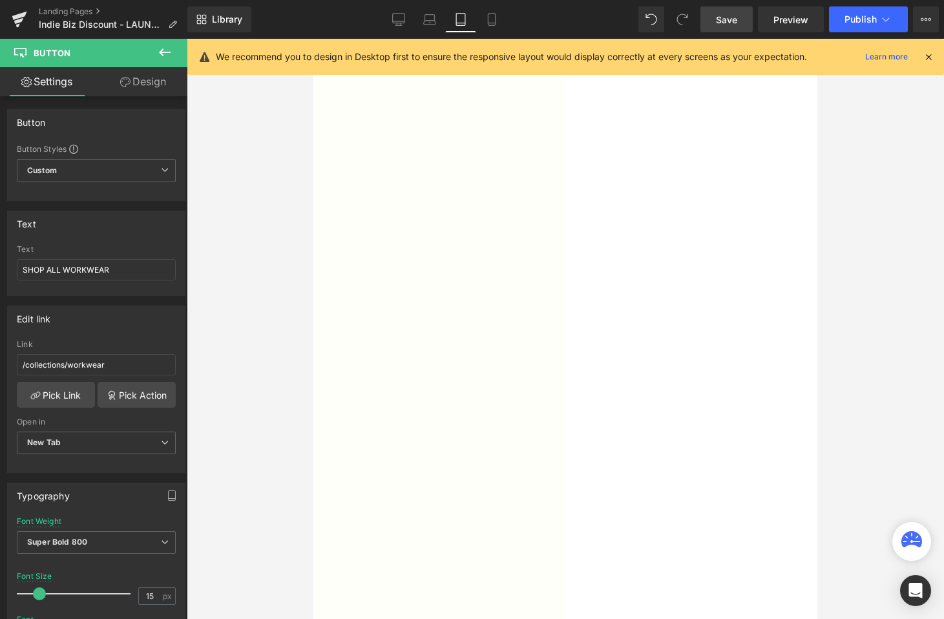
click at [124, 90] on link "Design" at bounding box center [143, 81] width 94 height 29
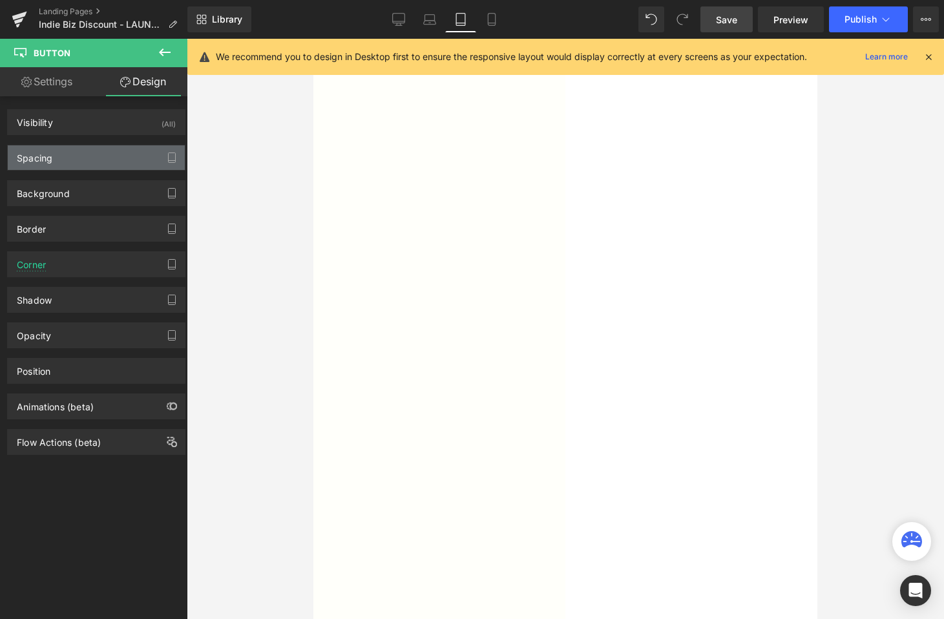
click at [85, 150] on div "Spacing" at bounding box center [96, 157] width 177 height 25
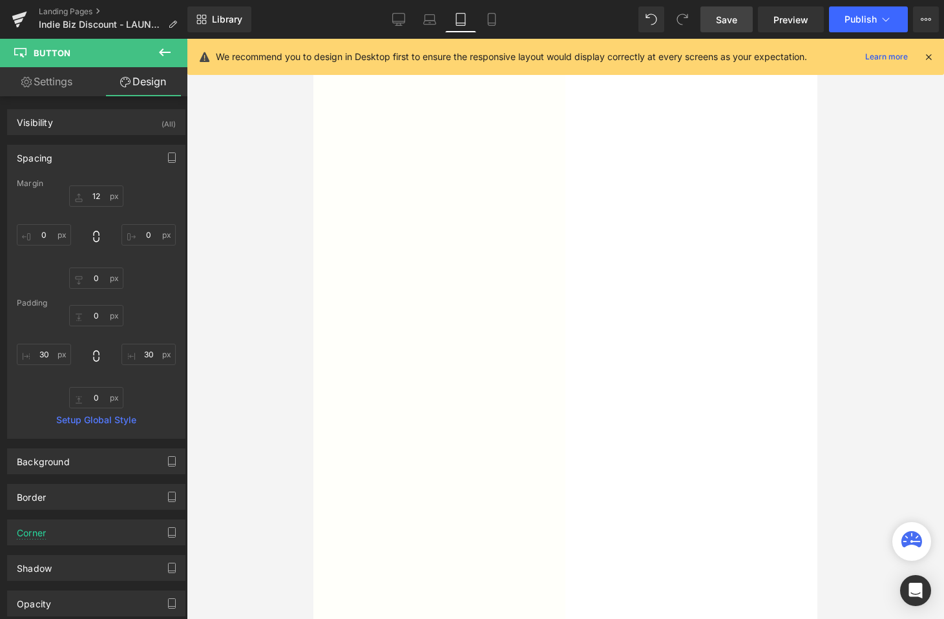
type input "12"
type input "0"
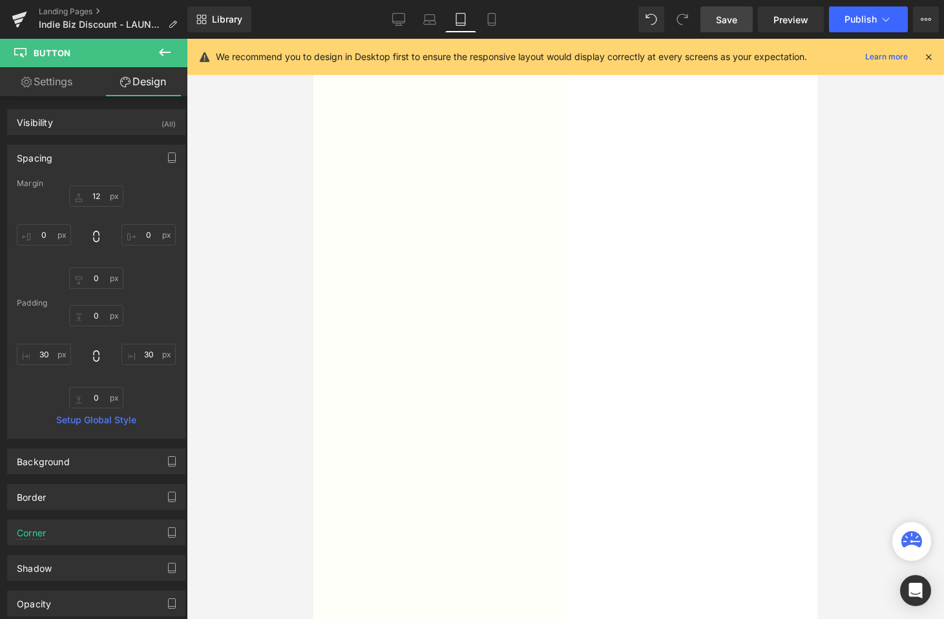
type input "30"
type input "0"
type input "30"
click at [87, 191] on input "12" at bounding box center [96, 195] width 54 height 21
type input "15"
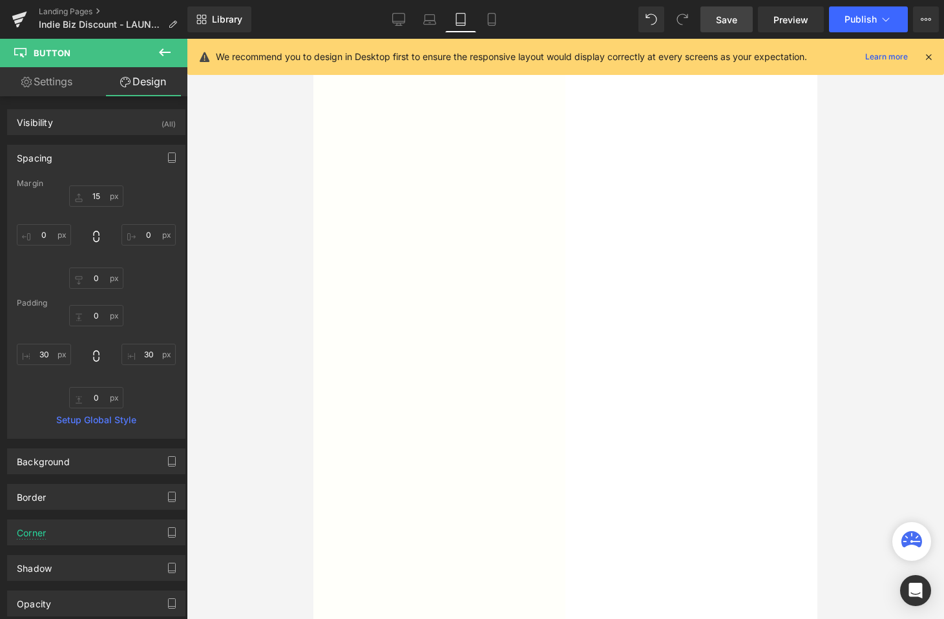
click at [267, 402] on div at bounding box center [565, 329] width 757 height 580
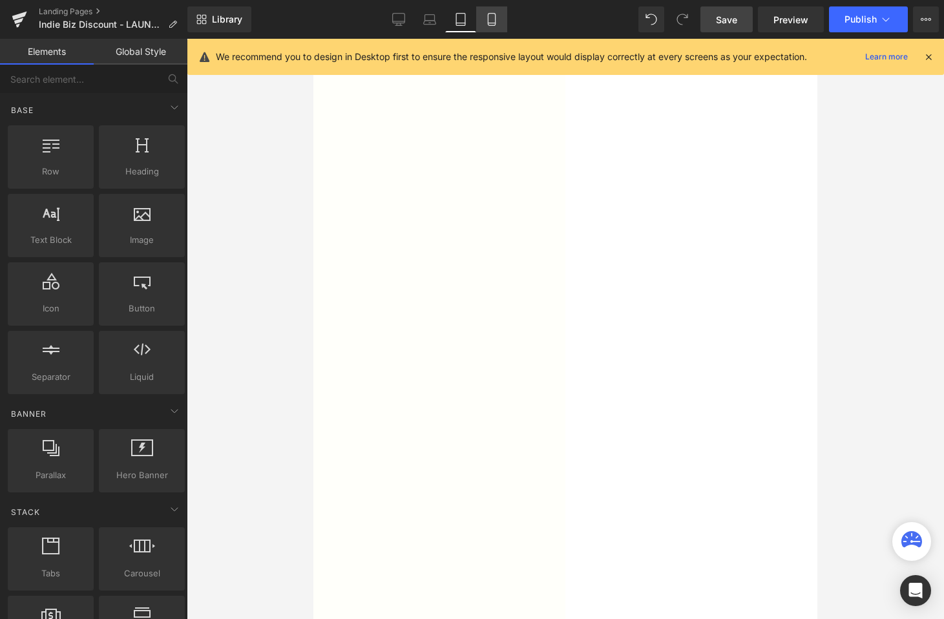
click at [481, 21] on link "Mobile" at bounding box center [491, 19] width 31 height 26
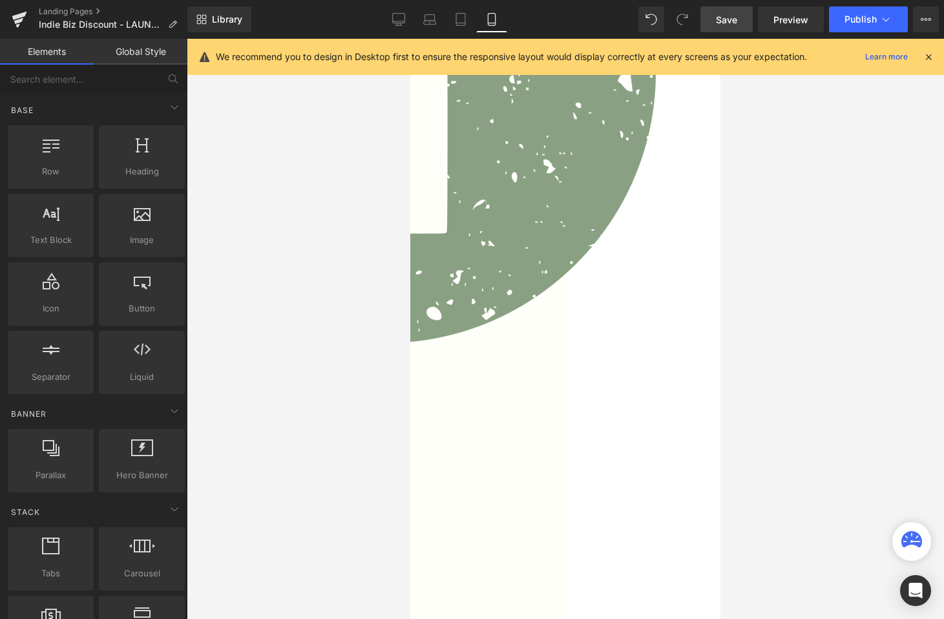
scroll to position [666, 0]
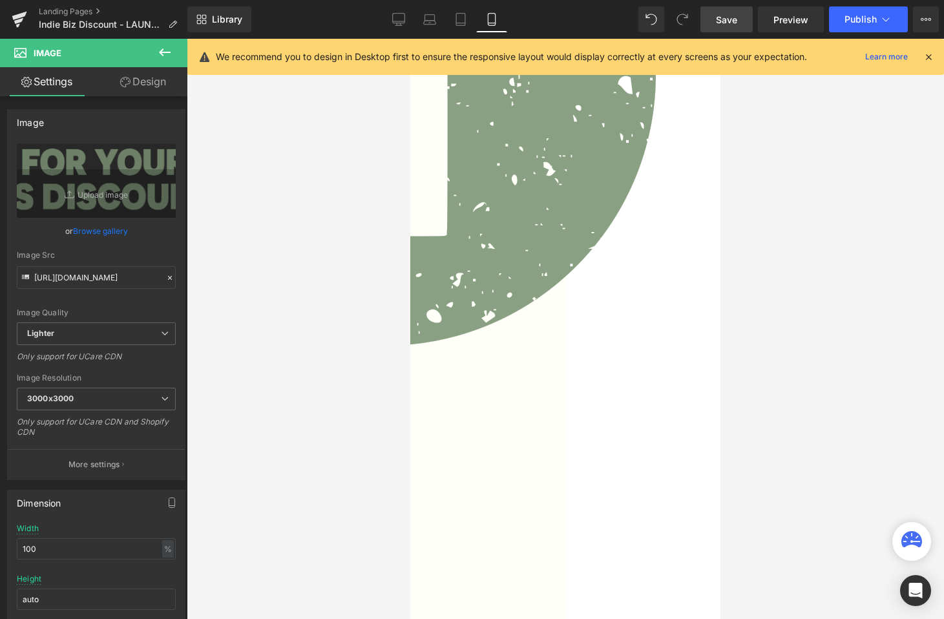
click at [130, 90] on link "Design" at bounding box center [143, 81] width 94 height 29
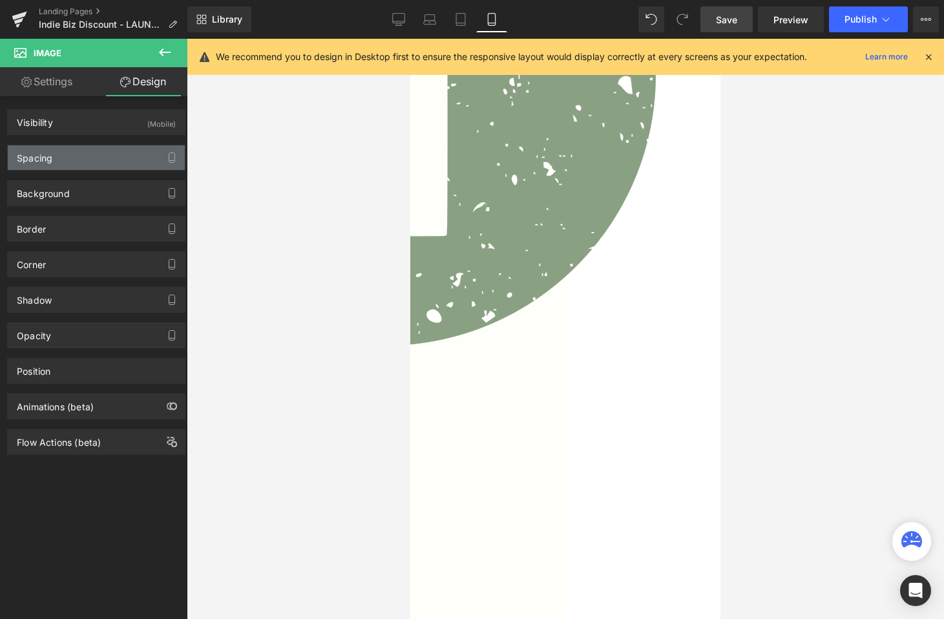
type input "0"
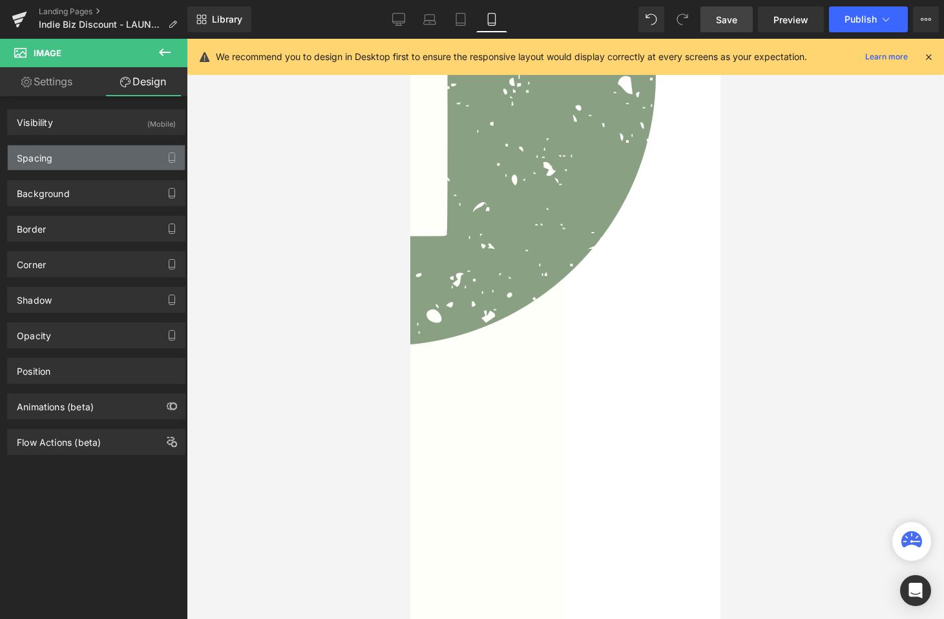
type input "0"
click at [95, 156] on div "Spacing" at bounding box center [96, 157] width 177 height 25
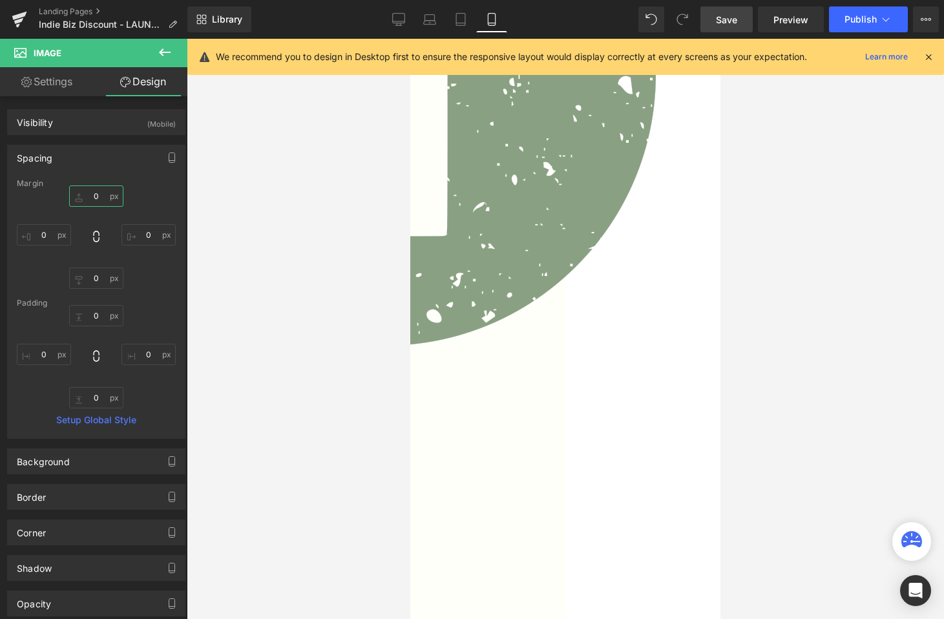
click at [100, 201] on input "0" at bounding box center [96, 195] width 54 height 21
type input "4"
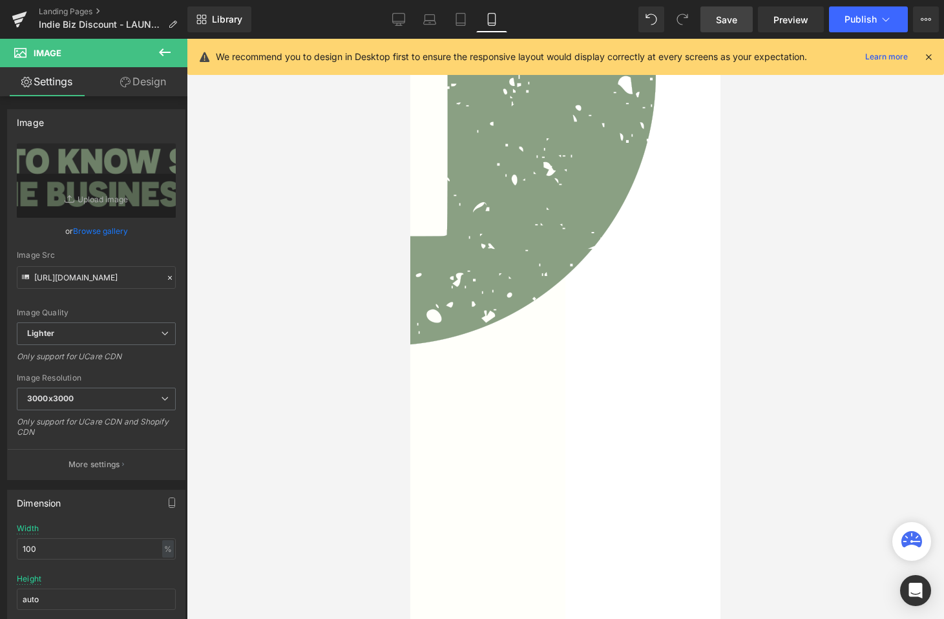
click at [116, 84] on link "Design" at bounding box center [143, 81] width 94 height 29
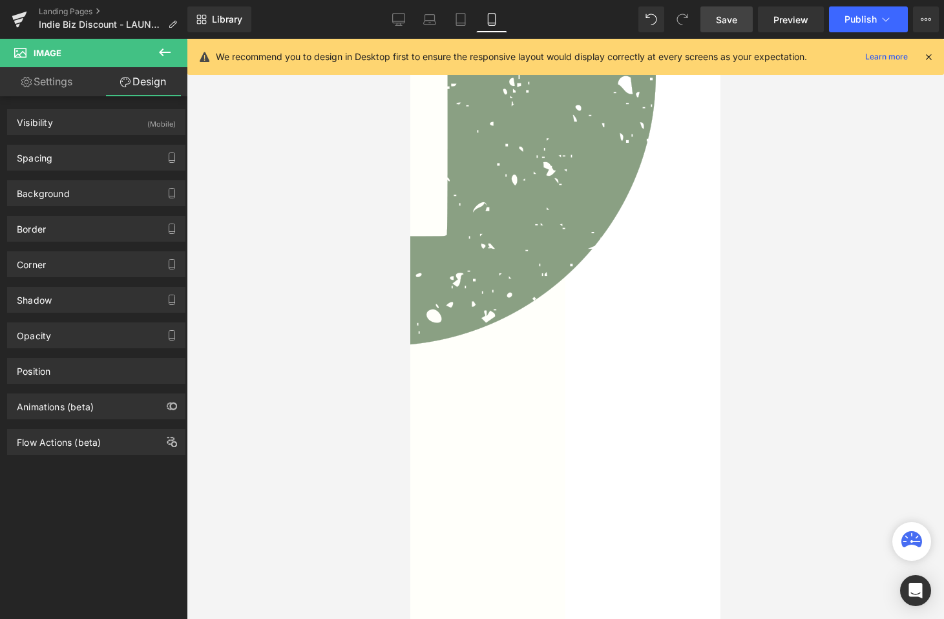
type input "0"
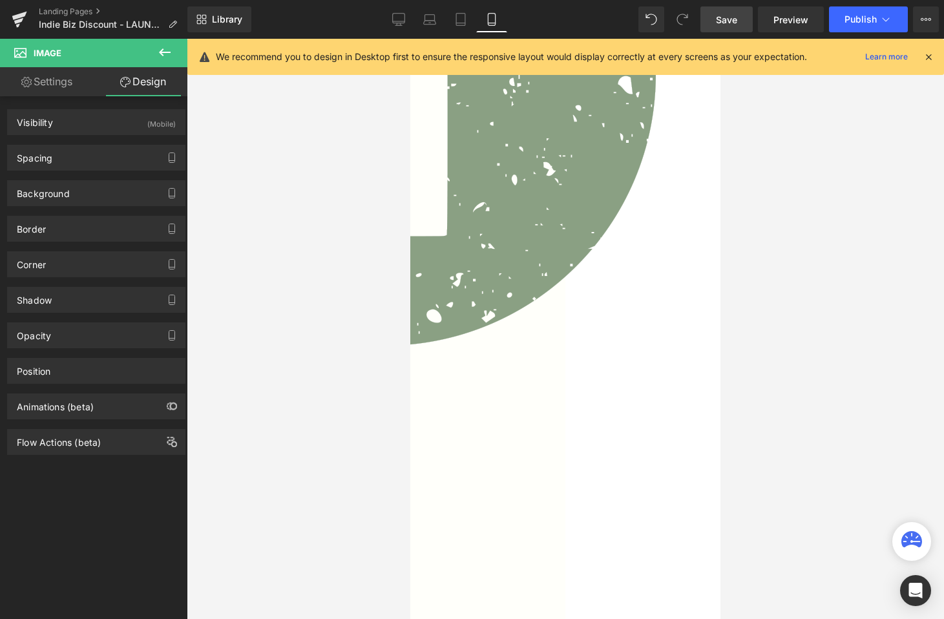
type input "0"
click at [95, 165] on div "Spacing" at bounding box center [96, 157] width 177 height 25
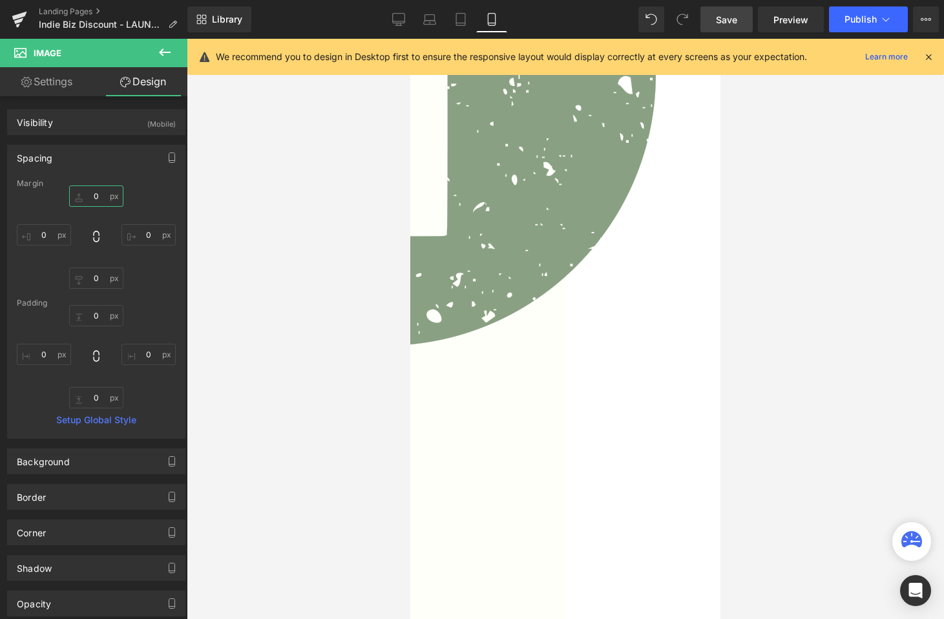
click at [103, 198] on input "0" at bounding box center [96, 195] width 54 height 21
type input "4"
click at [263, 299] on div at bounding box center [565, 329] width 757 height 580
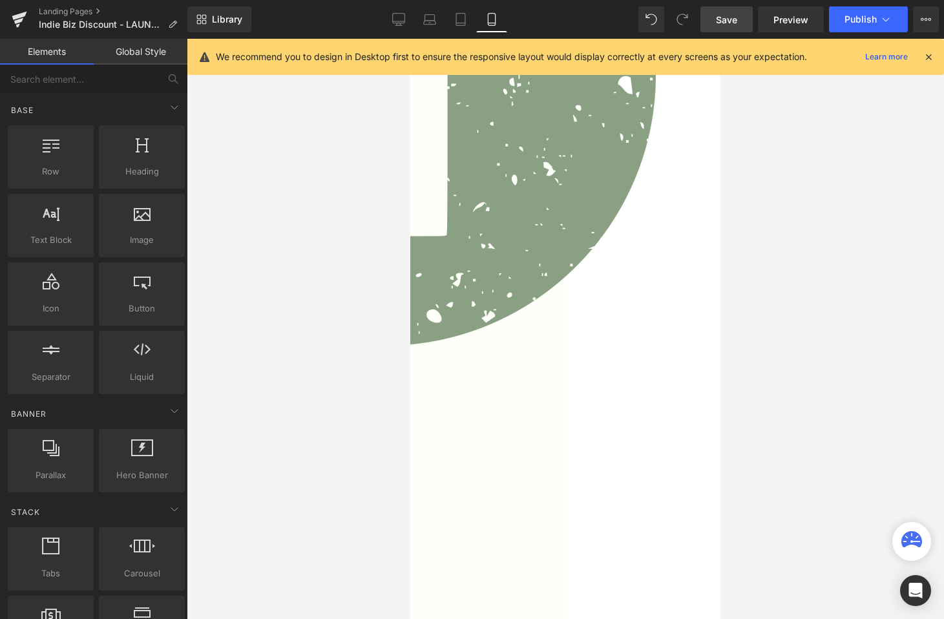
click at [730, 23] on span "Save" at bounding box center [726, 20] width 21 height 14
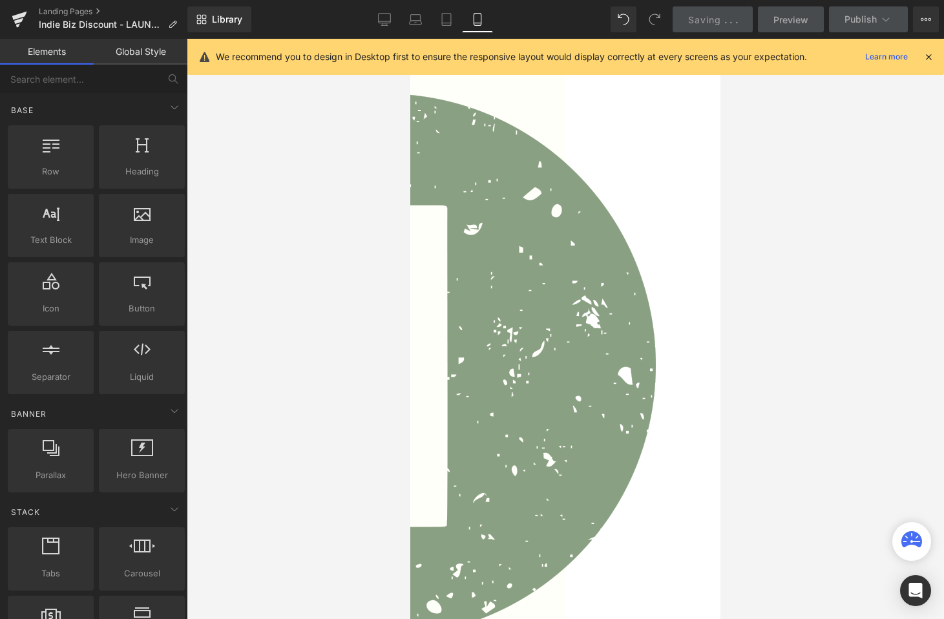
scroll to position [0, 0]
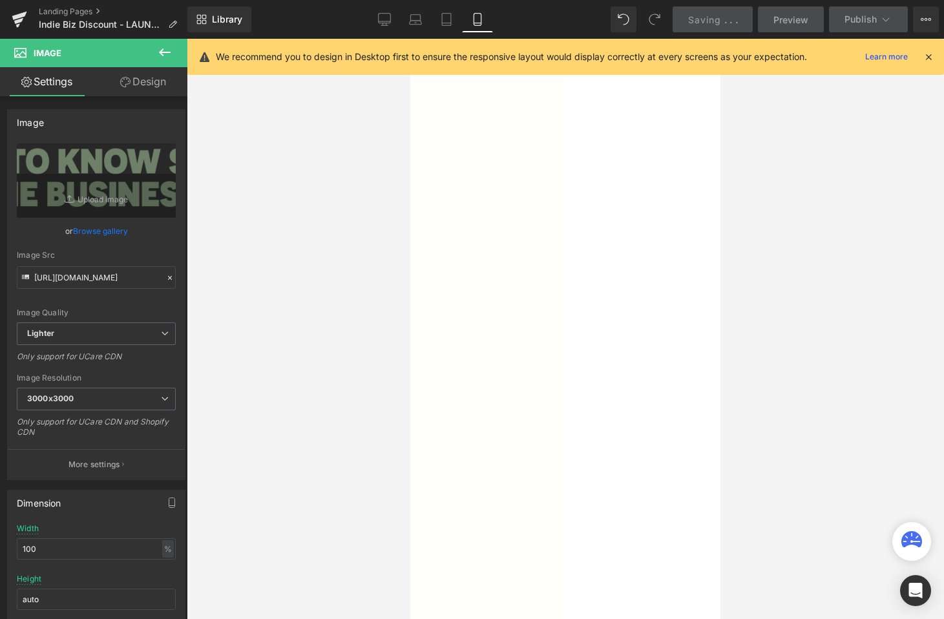
scroll to position [942, 0]
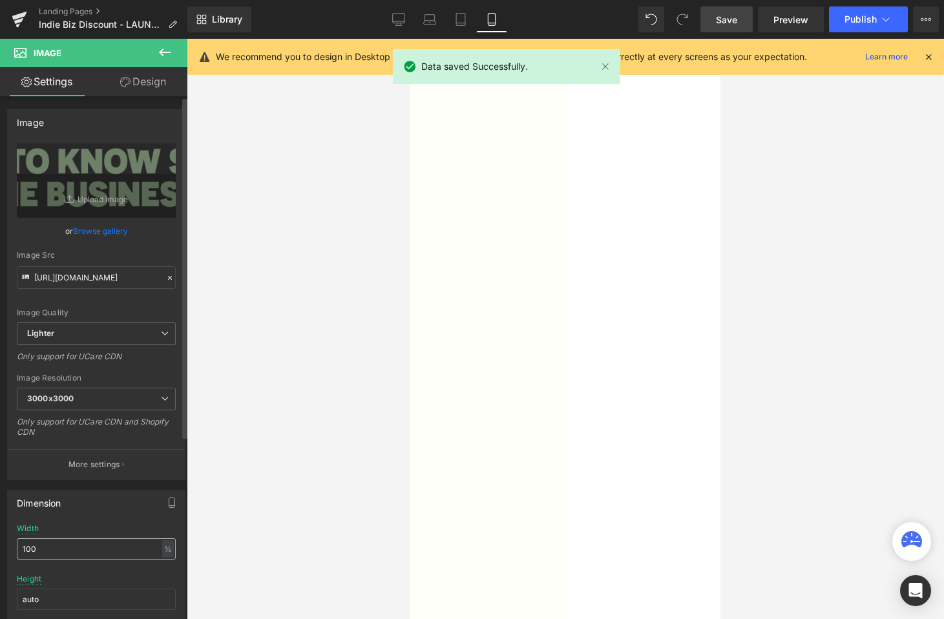
click at [59, 548] on input "100" at bounding box center [96, 548] width 159 height 21
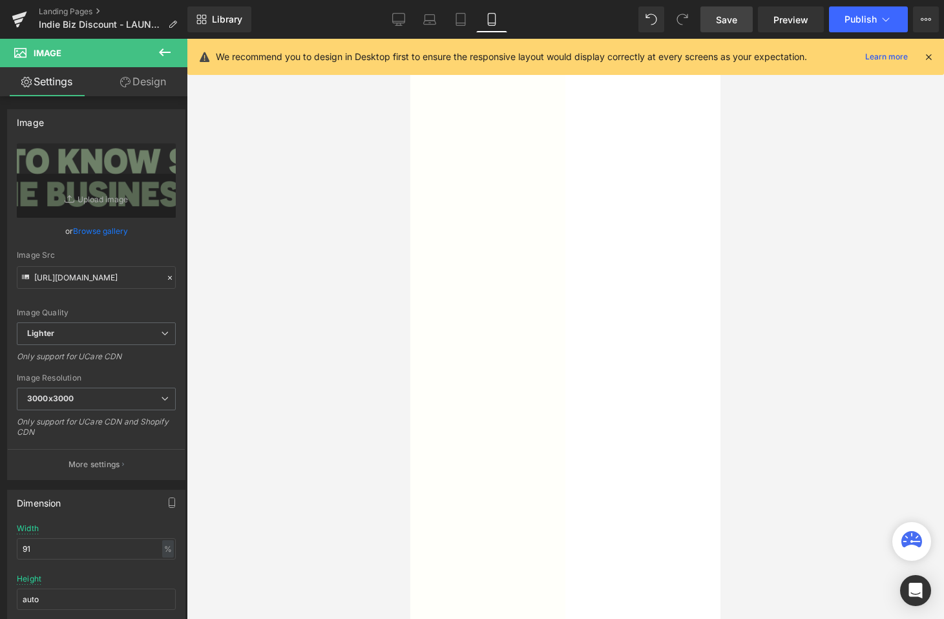
type input "90"
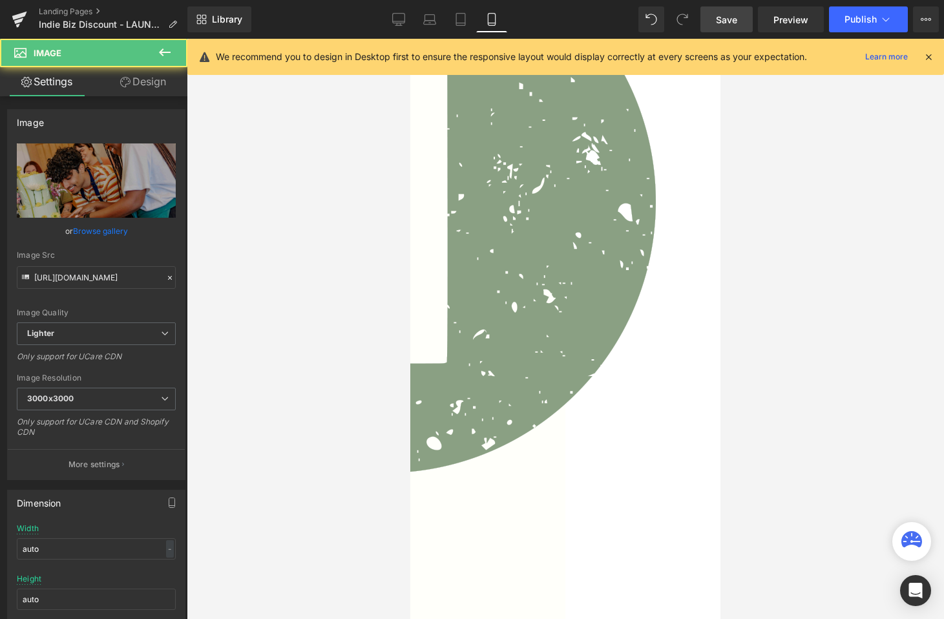
scroll to position [526, 0]
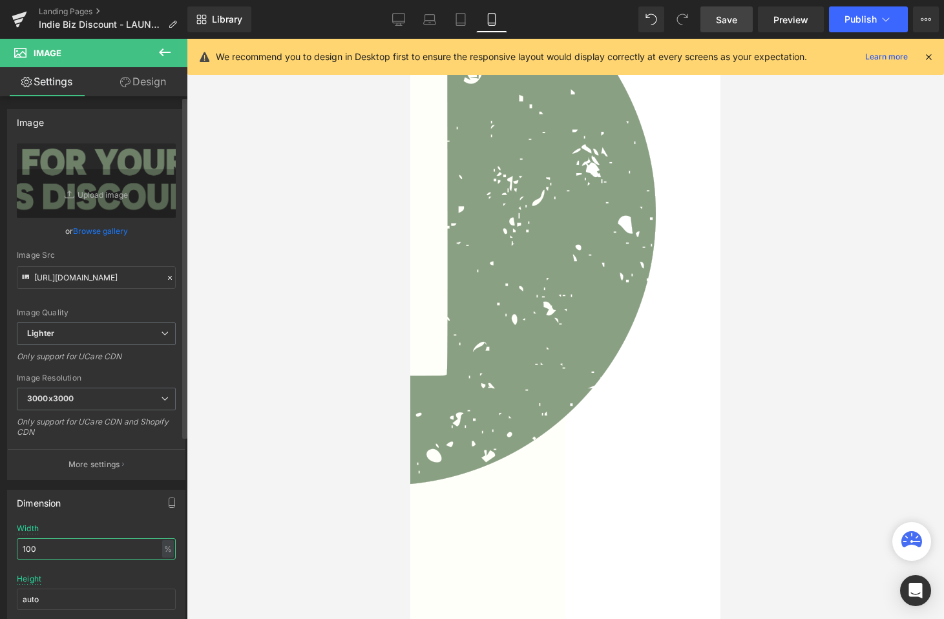
click at [117, 544] on input "100" at bounding box center [96, 548] width 159 height 21
type input "90"
click at [730, 33] on div "Library Mobile Desktop Laptop Tablet Mobile Save Preview Publish Scheduled View…" at bounding box center [565, 19] width 756 height 39
click at [730, 17] on span "Save" at bounding box center [726, 20] width 21 height 14
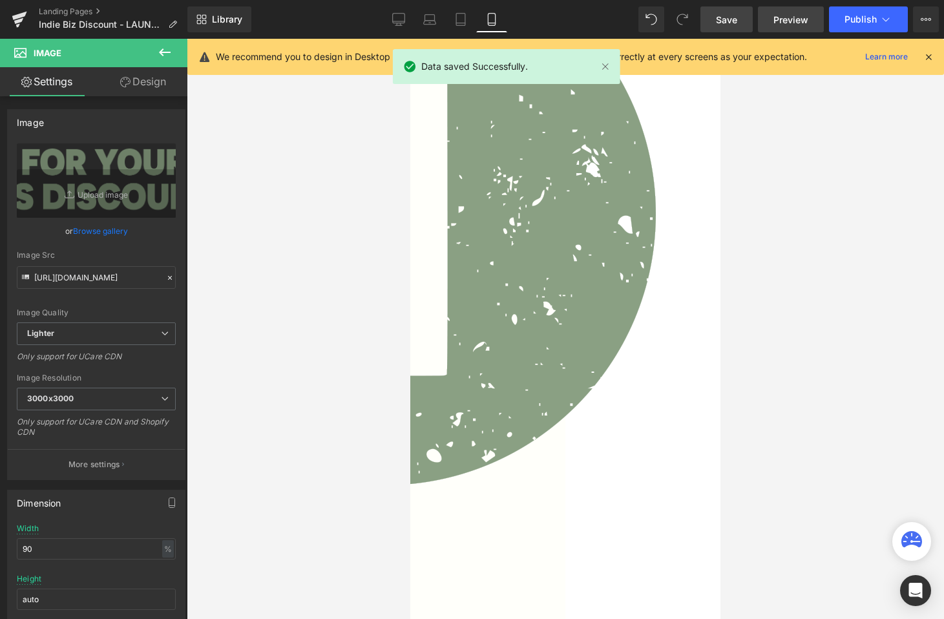
click at [782, 17] on span "Preview" at bounding box center [790, 20] width 35 height 14
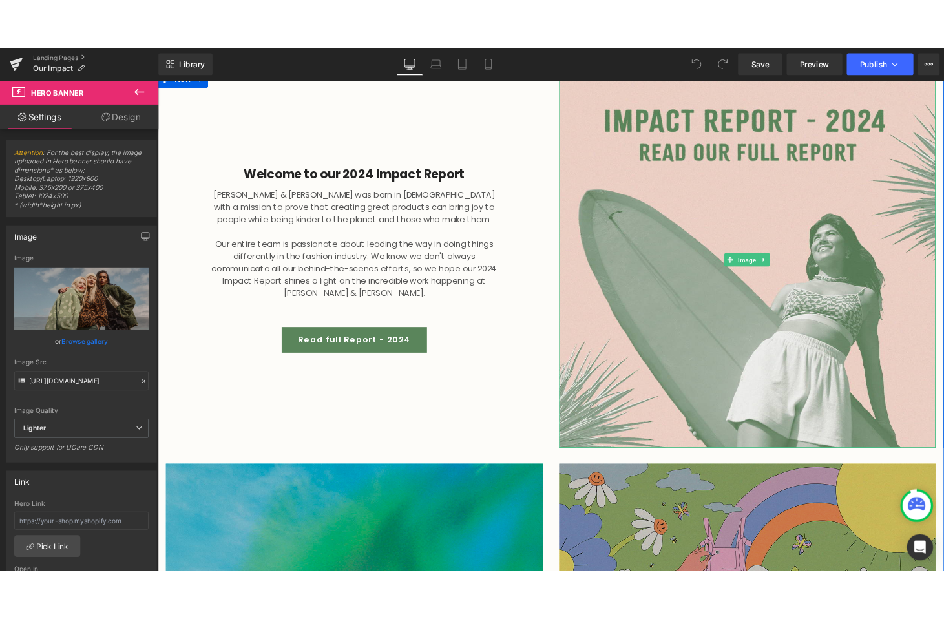
scroll to position [442, 0]
